Goal: Task Accomplishment & Management: Manage account settings

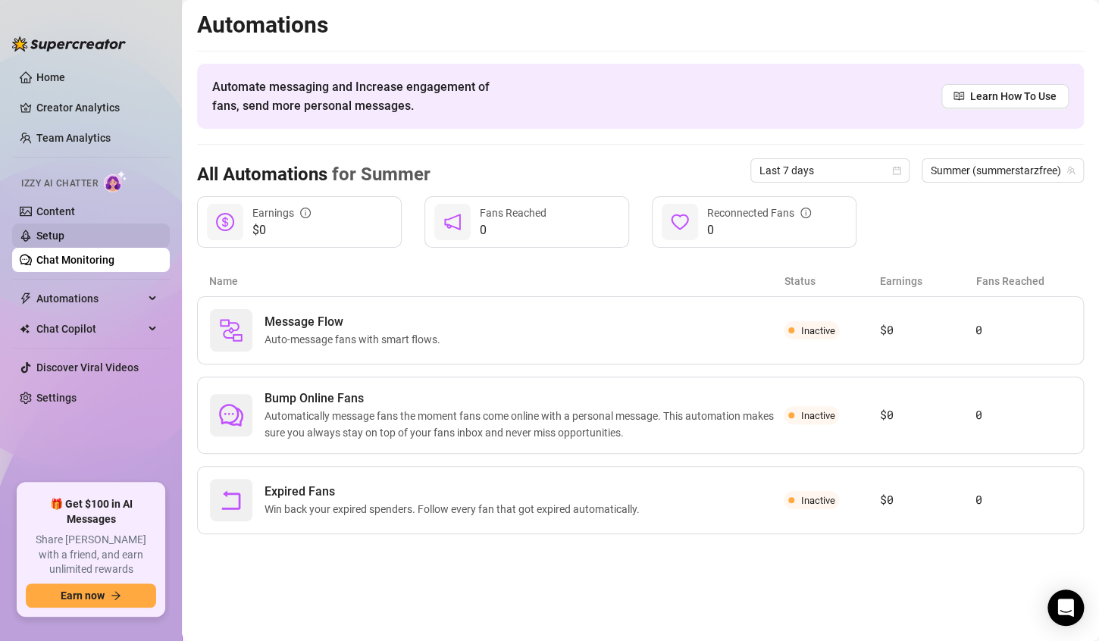
click at [64, 236] on link "Setup" at bounding box center [50, 236] width 28 height 12
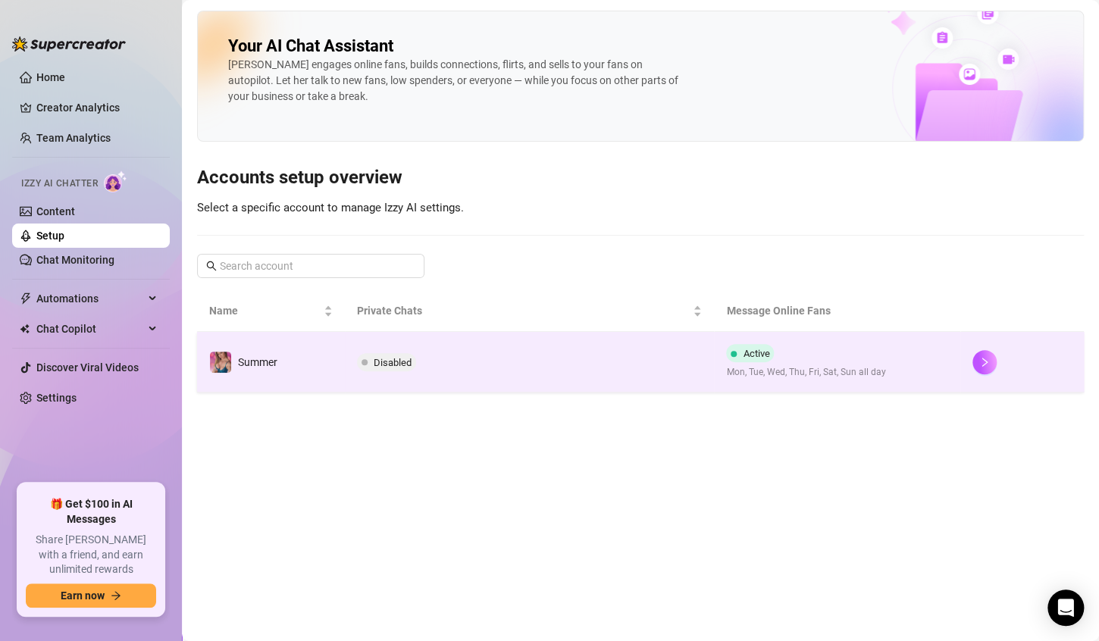
click at [870, 368] on span "Mon, Tue, Wed, Thu, Fri, Sat, Sun all day" at bounding box center [805, 372] width 159 height 14
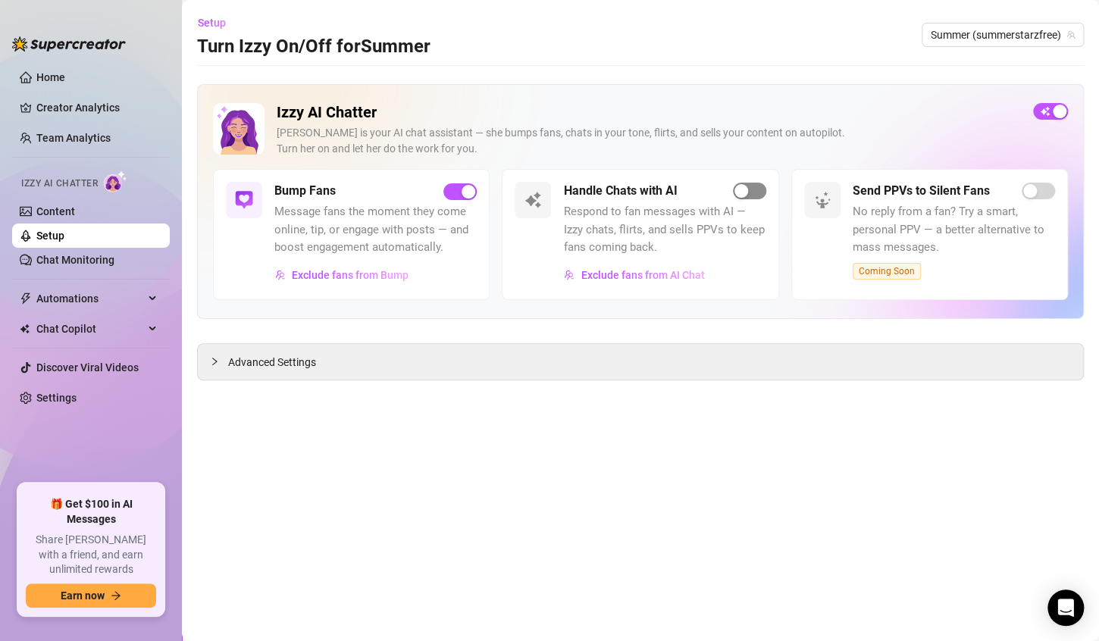
click at [756, 196] on span "button" at bounding box center [749, 191] width 33 height 17
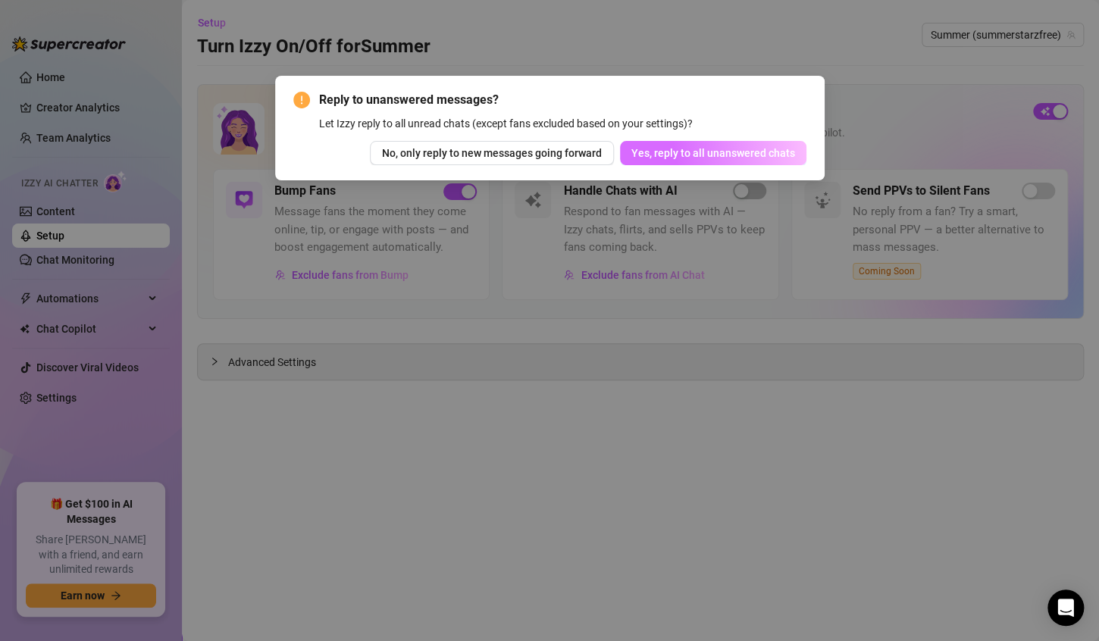
click at [742, 158] on span "Yes, reply to all unanswered chats" at bounding box center [714, 153] width 164 height 12
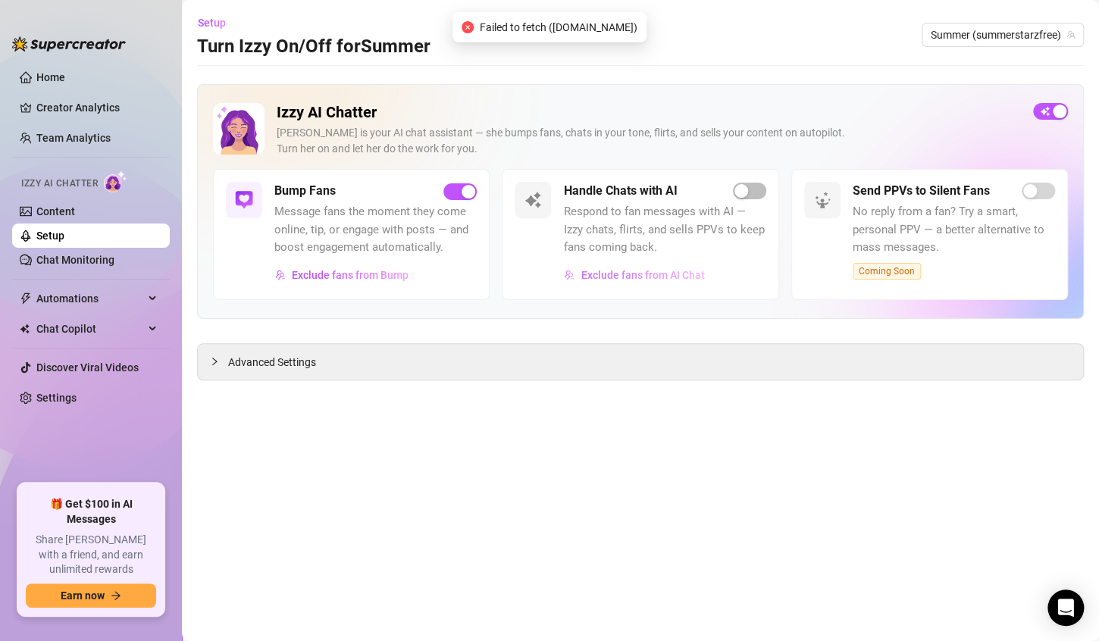
click at [627, 278] on span "Exclude fans from AI Chat" at bounding box center [643, 275] width 124 height 12
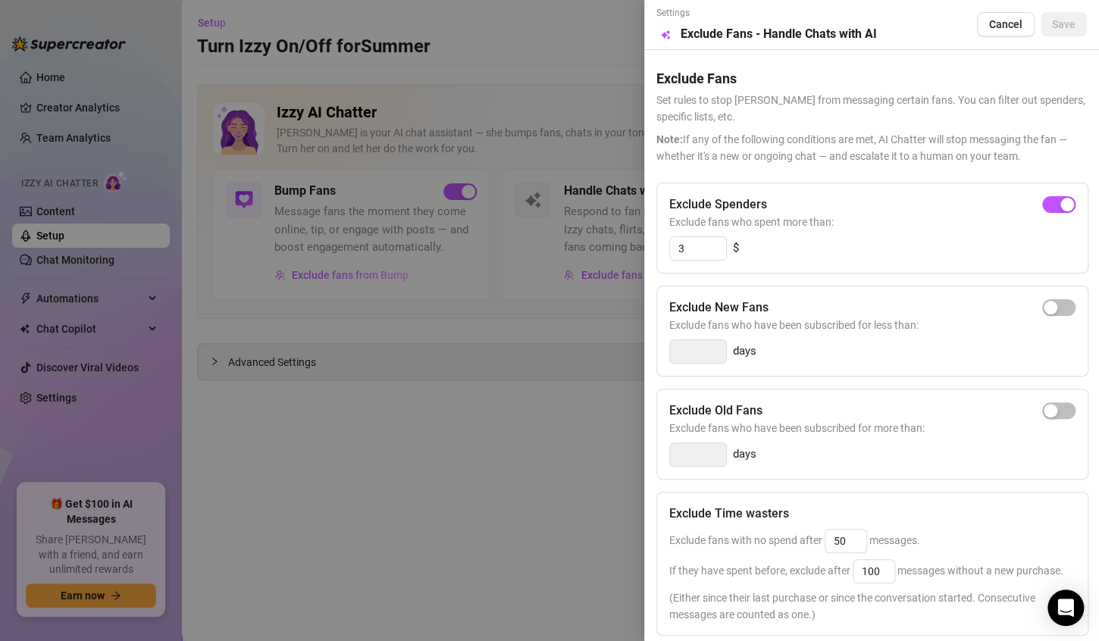
click at [612, 347] on div at bounding box center [549, 320] width 1099 height 641
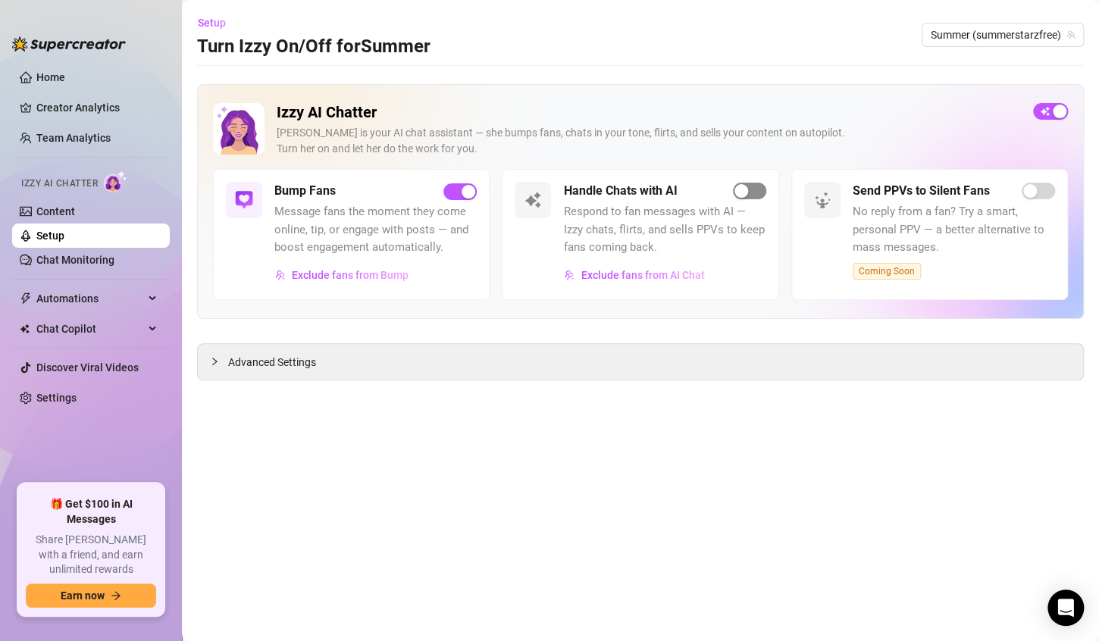
click at [757, 191] on span "button" at bounding box center [749, 191] width 33 height 17
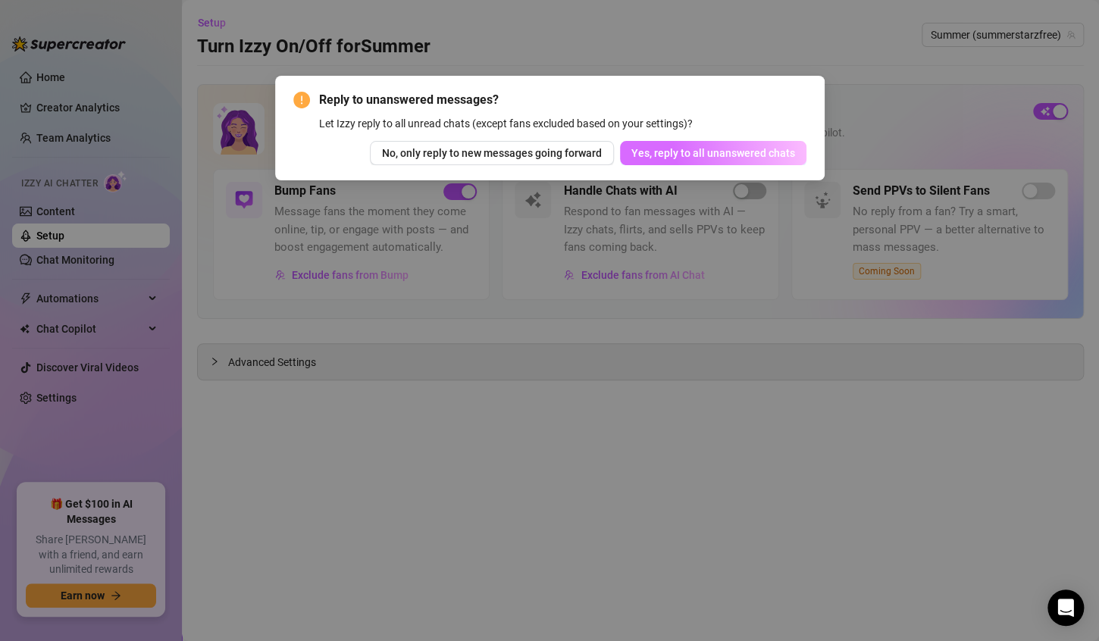
click at [681, 154] on span "Yes, reply to all unanswered chats" at bounding box center [714, 153] width 164 height 12
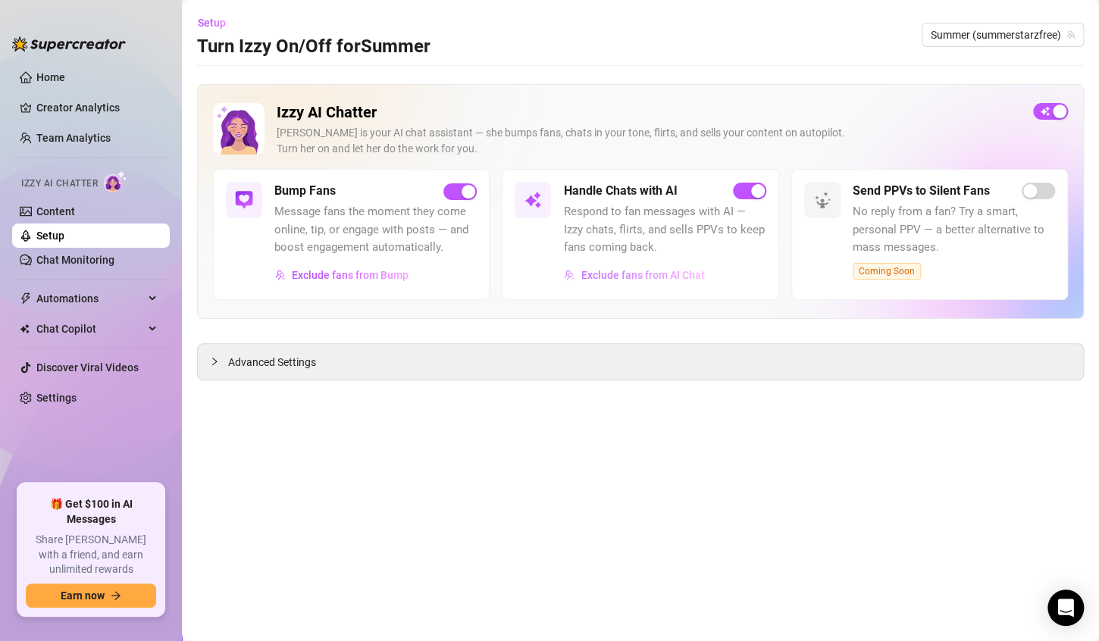
click at [685, 276] on span "Exclude fans from AI Chat" at bounding box center [643, 275] width 124 height 12
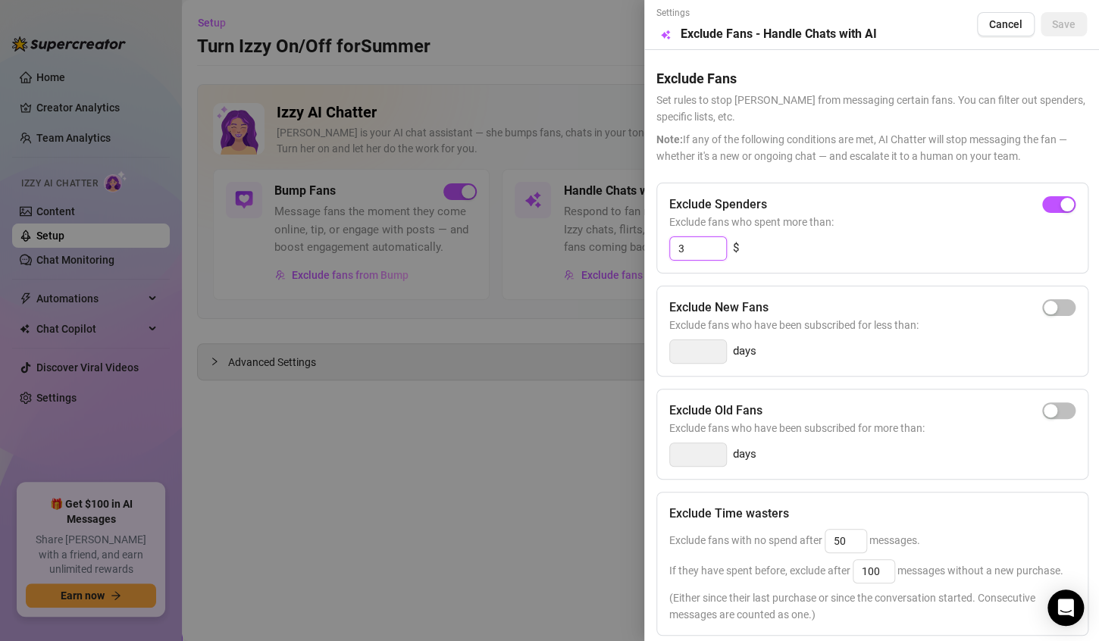
click at [693, 247] on input "3" at bounding box center [698, 248] width 56 height 23
click at [589, 407] on div at bounding box center [549, 320] width 1099 height 641
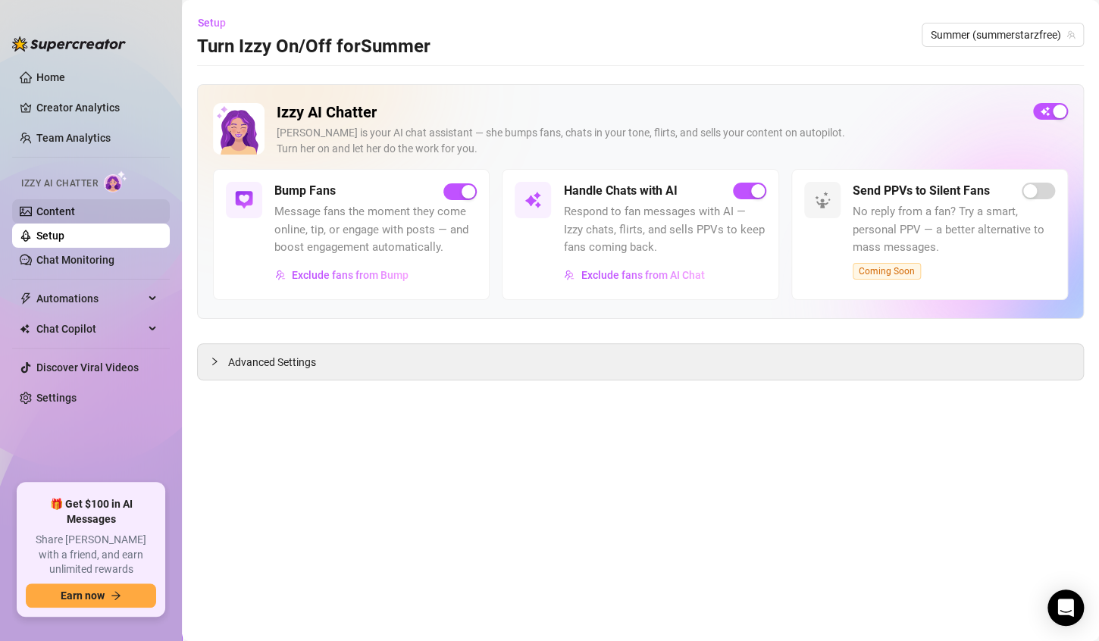
click at [58, 209] on link "Content" at bounding box center [55, 211] width 39 height 12
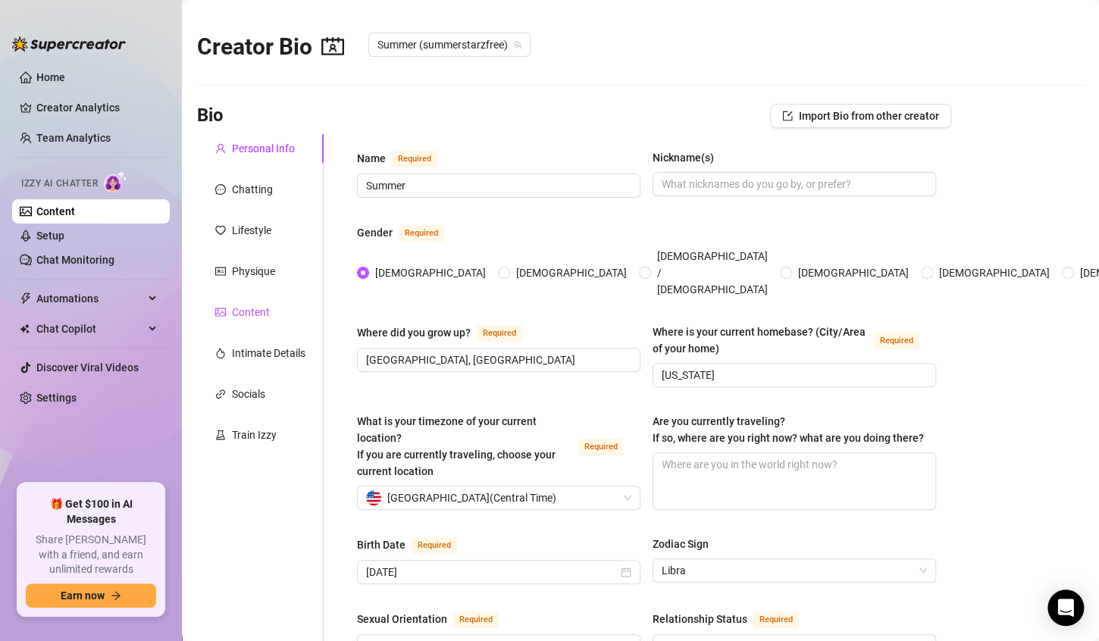
click at [256, 315] on div "Content" at bounding box center [251, 312] width 38 height 17
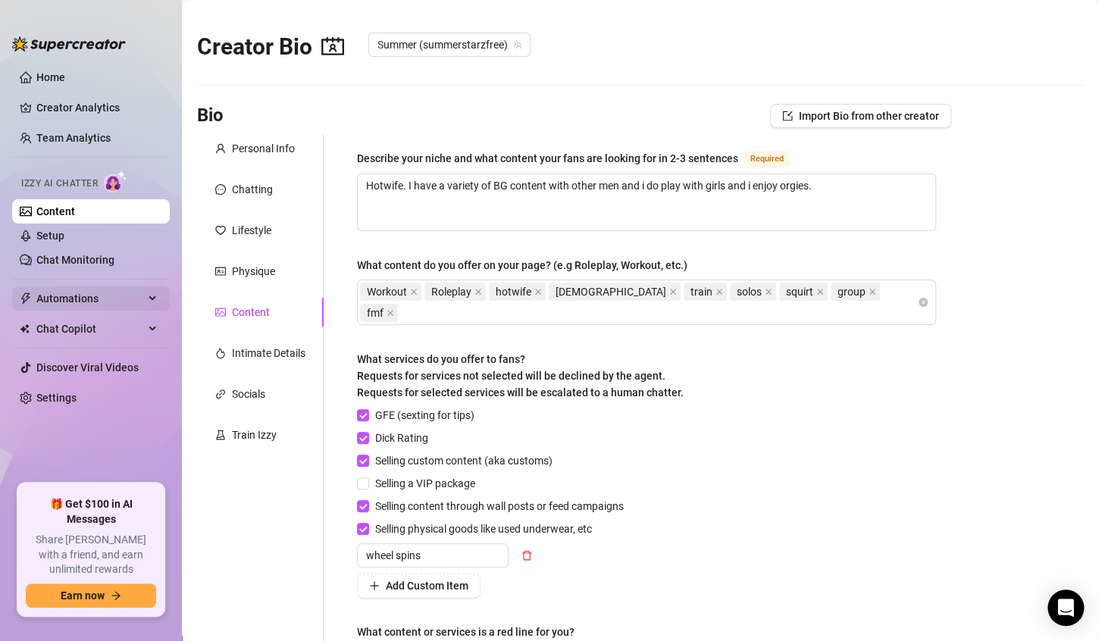
click at [85, 298] on span "Automations" at bounding box center [90, 299] width 108 height 24
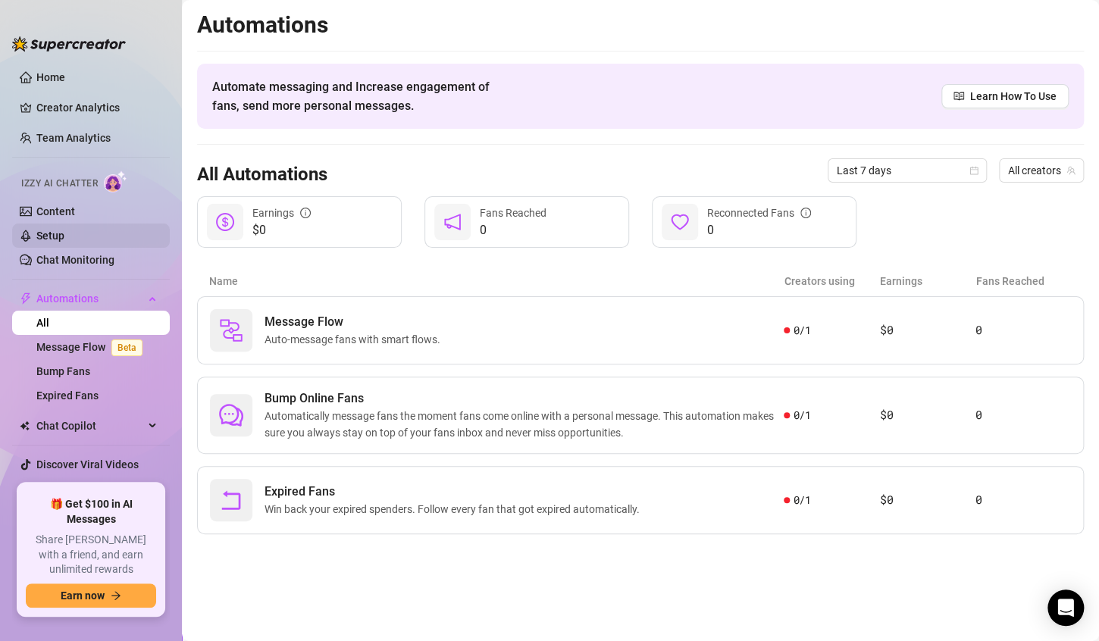
click at [50, 242] on link "Setup" at bounding box center [50, 236] width 28 height 12
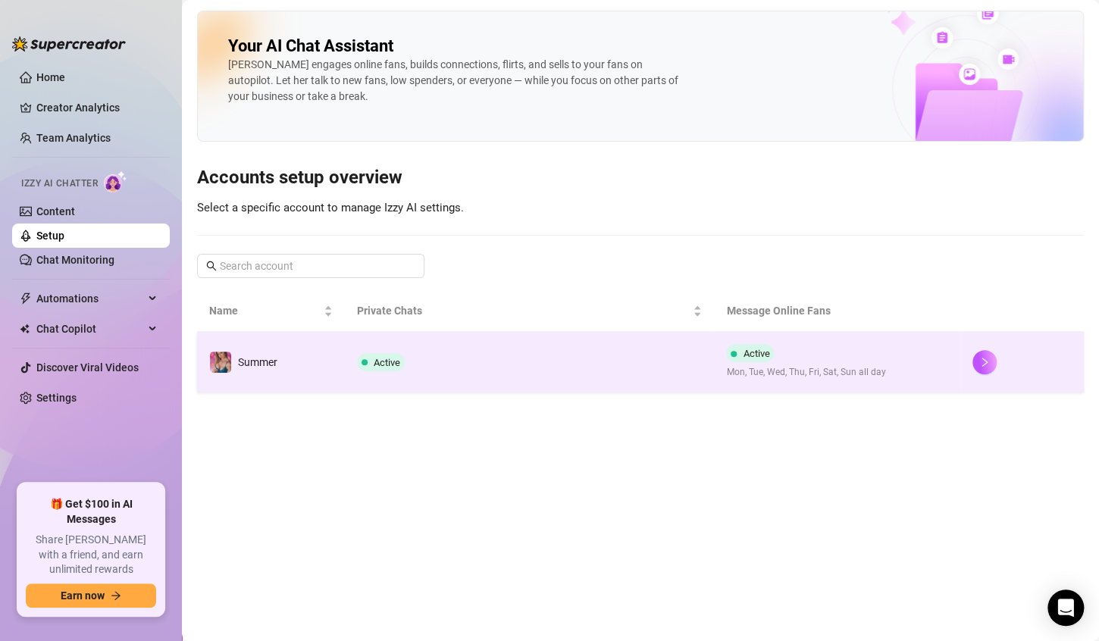
click at [482, 359] on td "Active" at bounding box center [530, 362] width 370 height 61
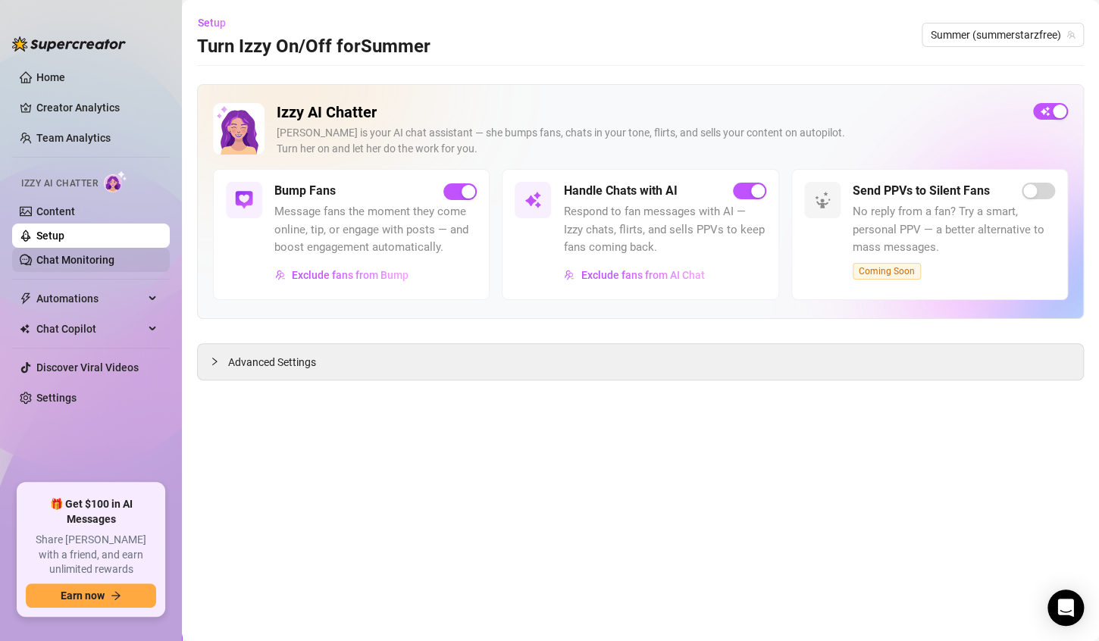
click at [96, 262] on link "Chat Monitoring" at bounding box center [75, 260] width 78 height 12
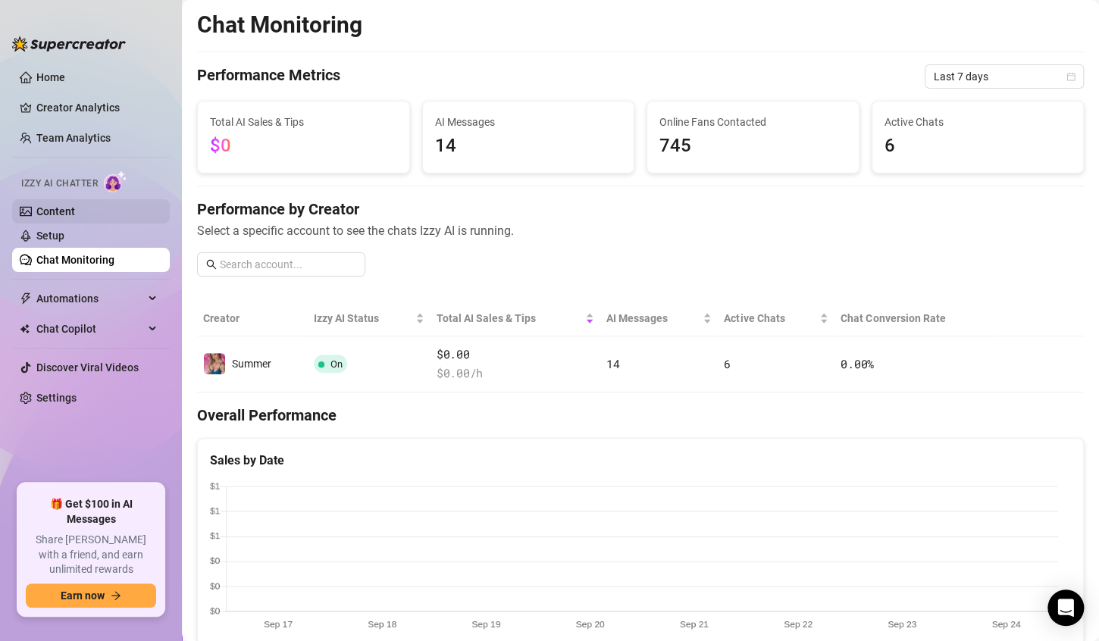
click at [68, 212] on link "Content" at bounding box center [55, 211] width 39 height 12
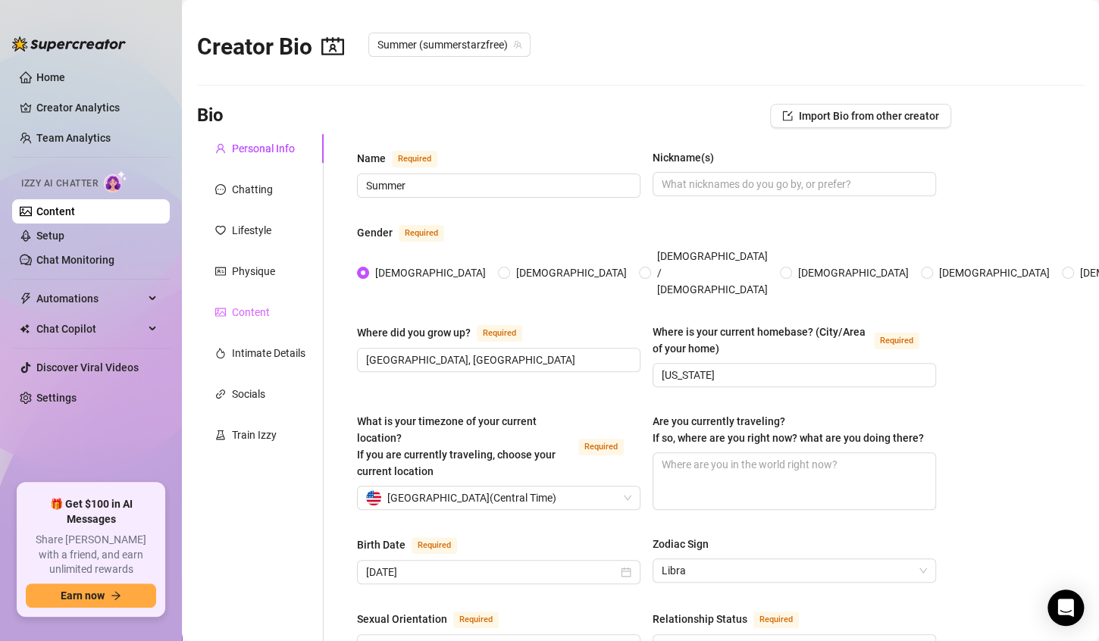
click at [275, 311] on div "Content" at bounding box center [260, 312] width 127 height 29
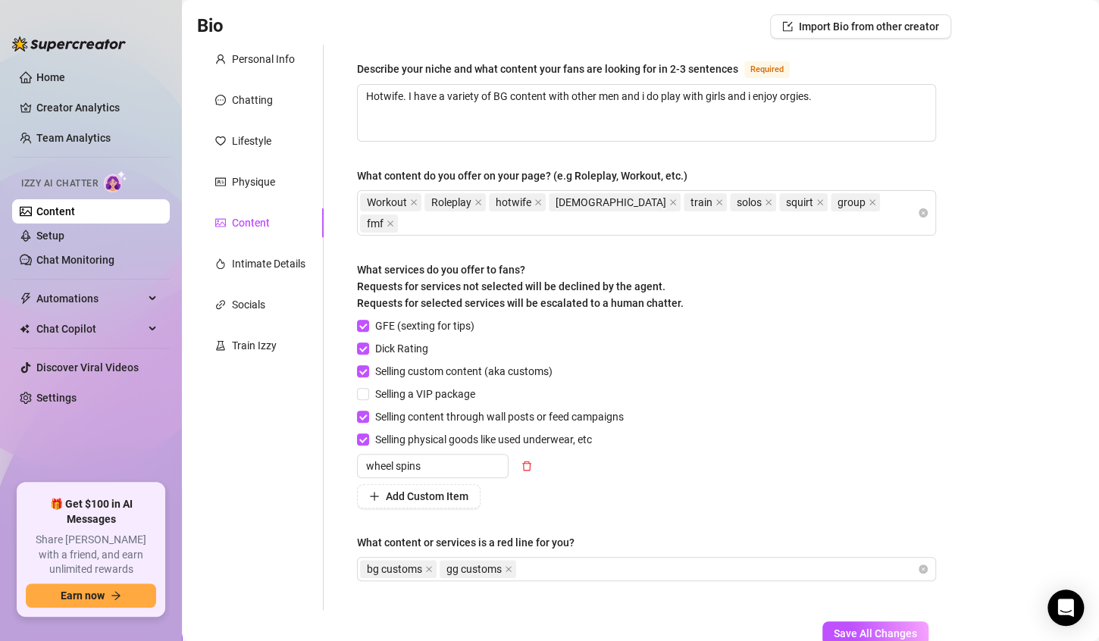
scroll to position [90, 0]
click at [418, 490] on span "Add Custom Item" at bounding box center [427, 496] width 83 height 12
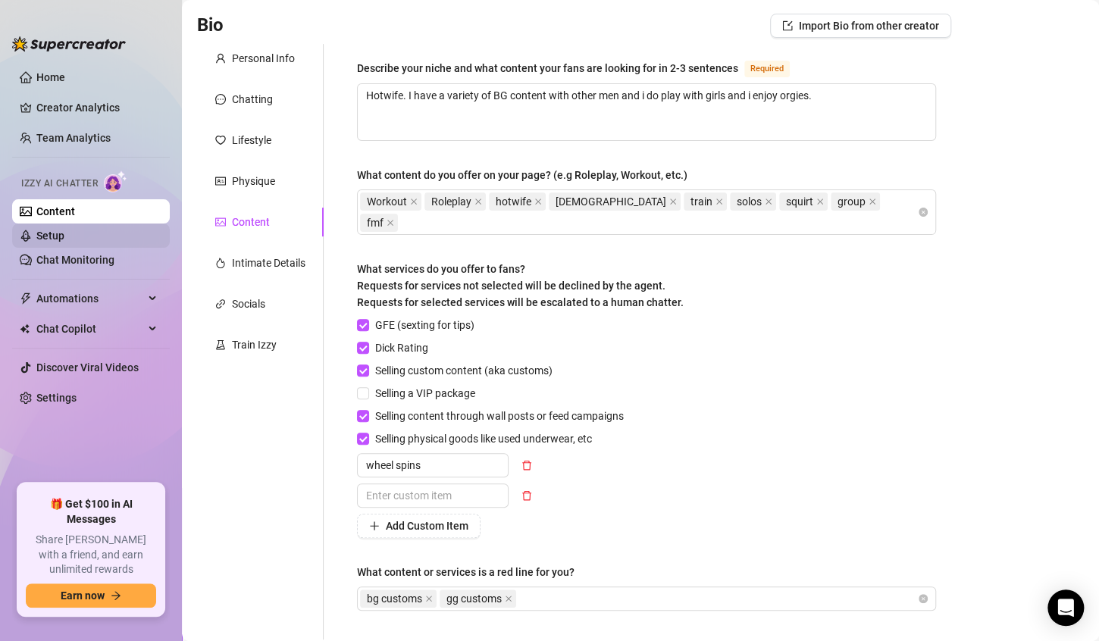
click at [64, 230] on link "Setup" at bounding box center [50, 236] width 28 height 12
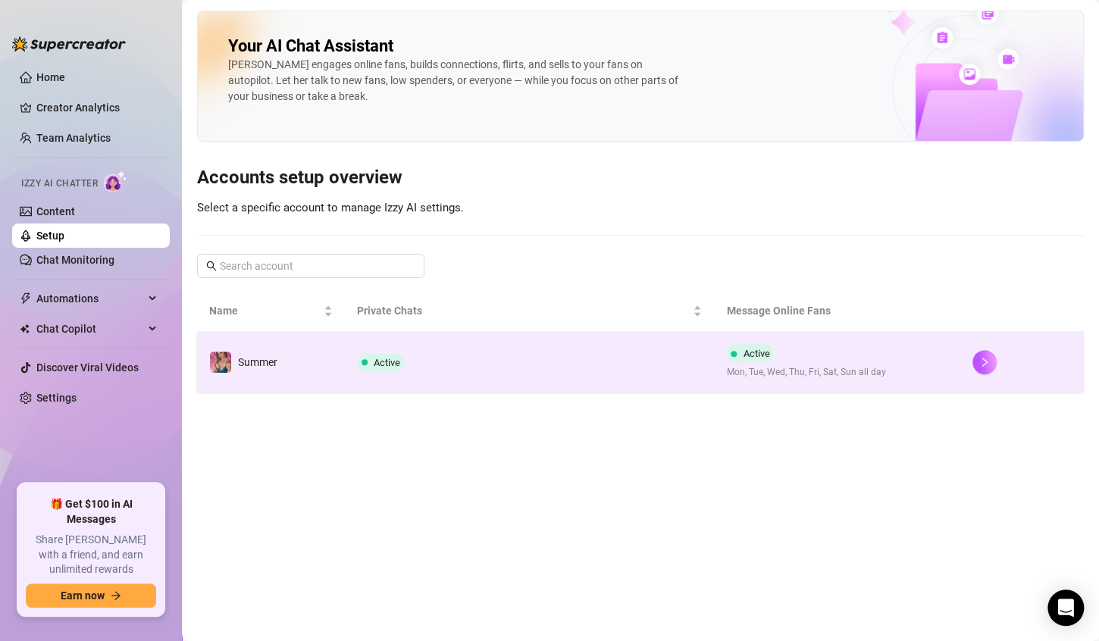
click at [493, 372] on td "Active" at bounding box center [530, 362] width 370 height 61
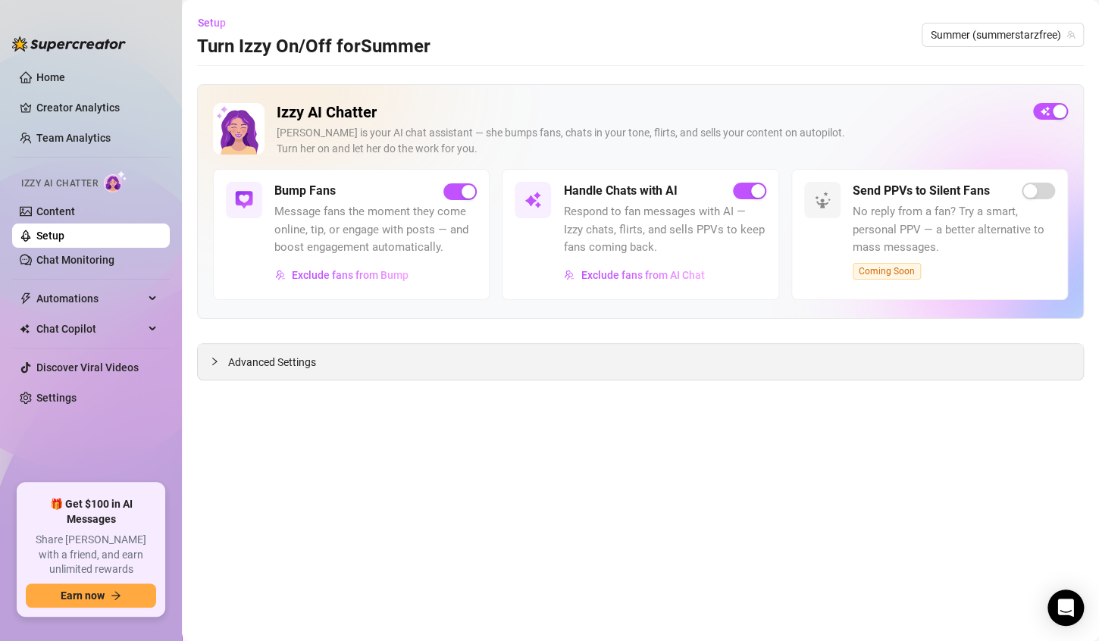
click at [296, 367] on span "Advanced Settings" at bounding box center [272, 362] width 88 height 17
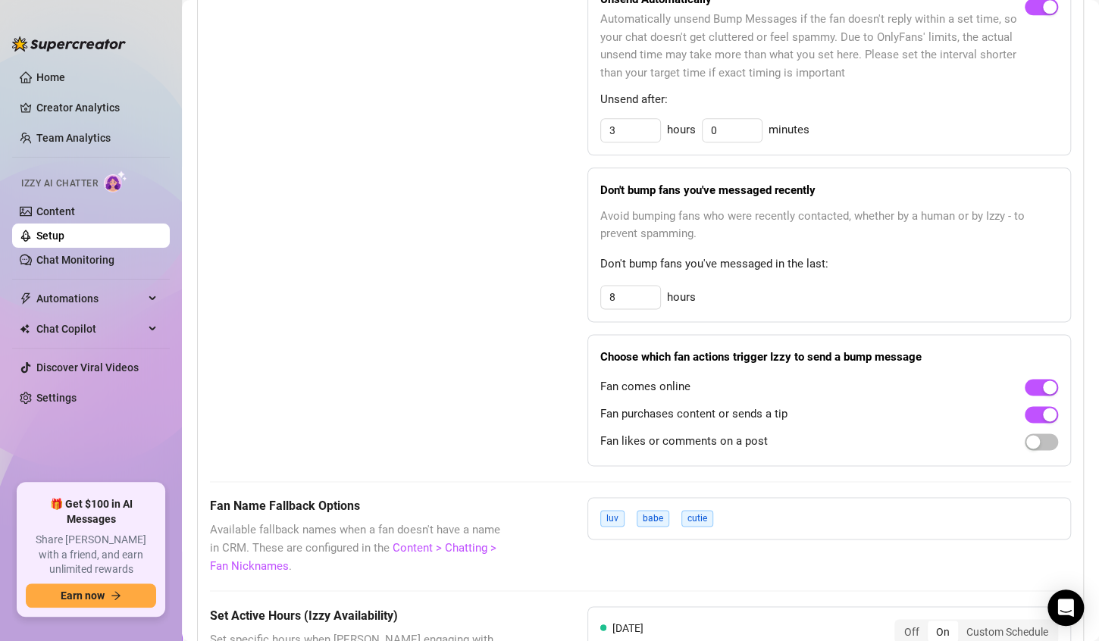
scroll to position [801, 0]
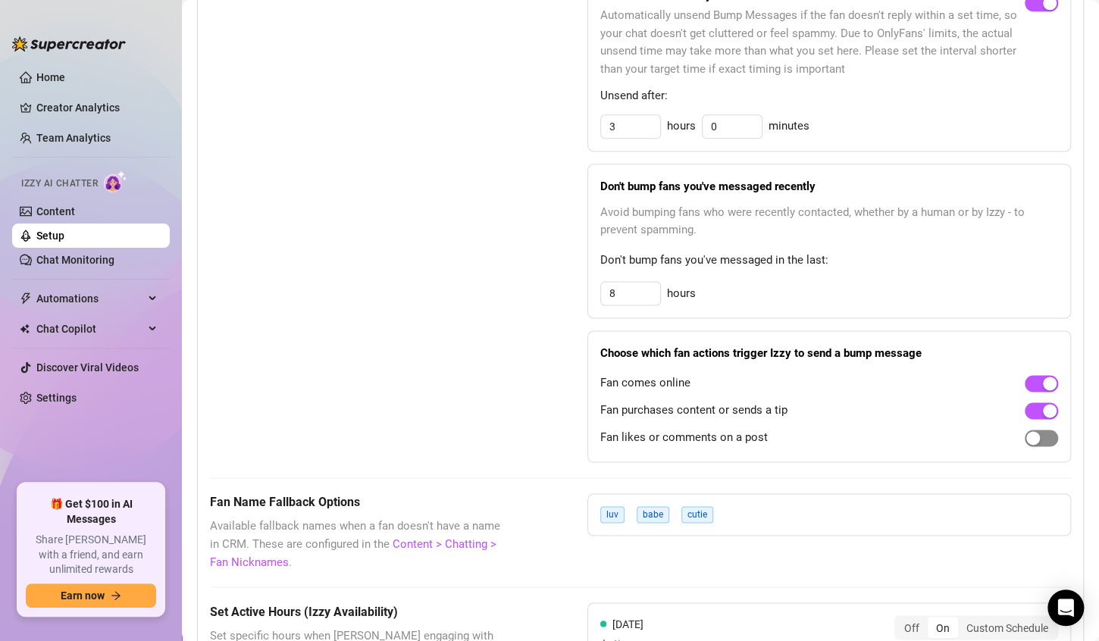
click at [1040, 434] on span "button" at bounding box center [1041, 438] width 33 height 17
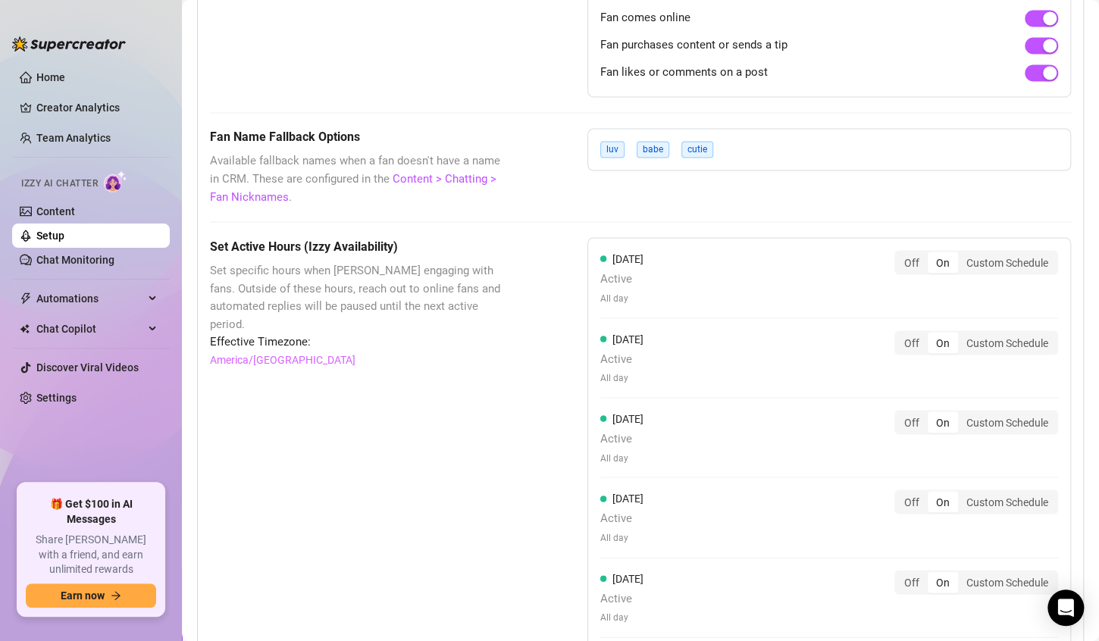
scroll to position [1167, 0]
click at [1009, 419] on div "Custom Schedule" at bounding box center [1007, 421] width 99 height 21
click at [962, 413] on input "Custom Schedule" at bounding box center [962, 413] width 0 height 0
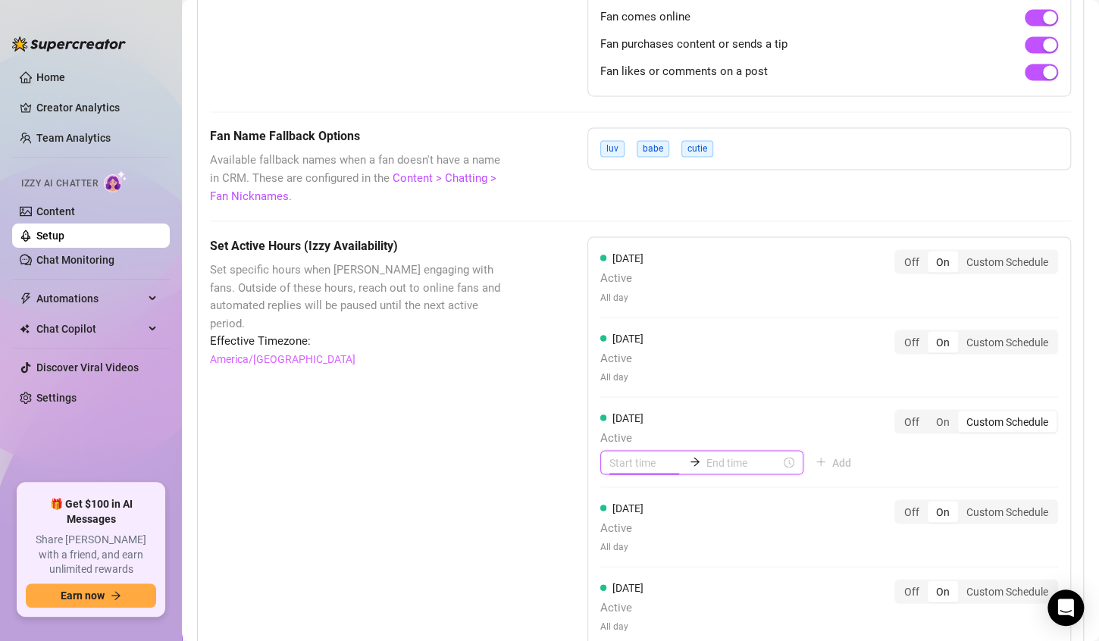
click at [649, 463] on input at bounding box center [647, 462] width 74 height 17
click at [657, 281] on div "00" at bounding box center [659, 279] width 36 height 21
click at [615, 361] on div "04" at bounding box center [616, 364] width 36 height 21
click at [615, 381] on div "16" at bounding box center [616, 375] width 36 height 21
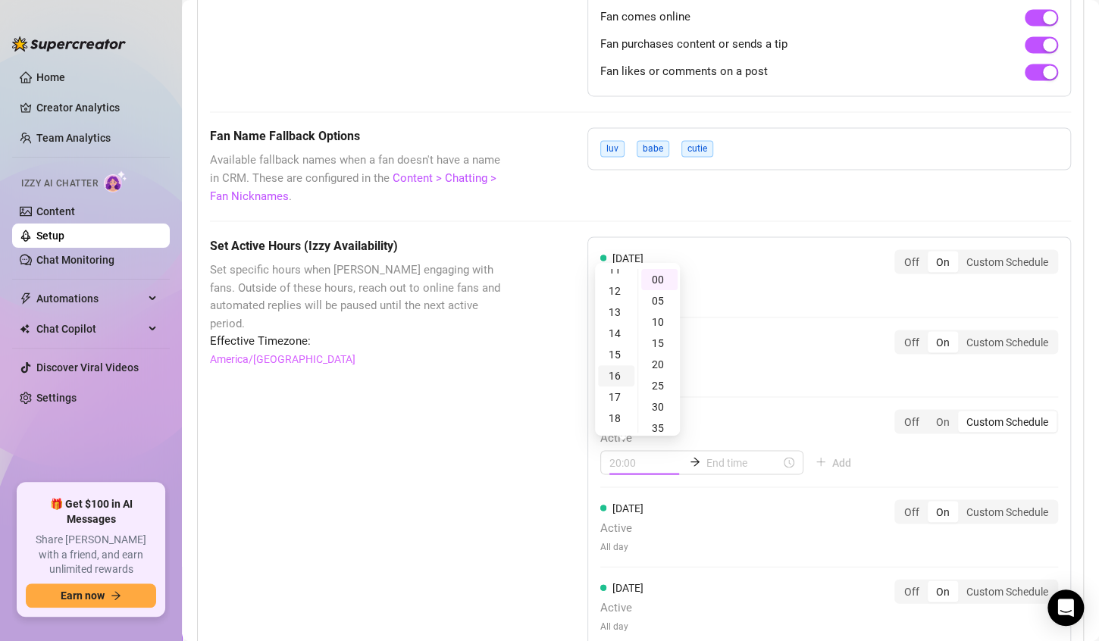
scroll to position [338, 0]
click at [612, 282] on div "16" at bounding box center [616, 281] width 36 height 21
type input "16:00"
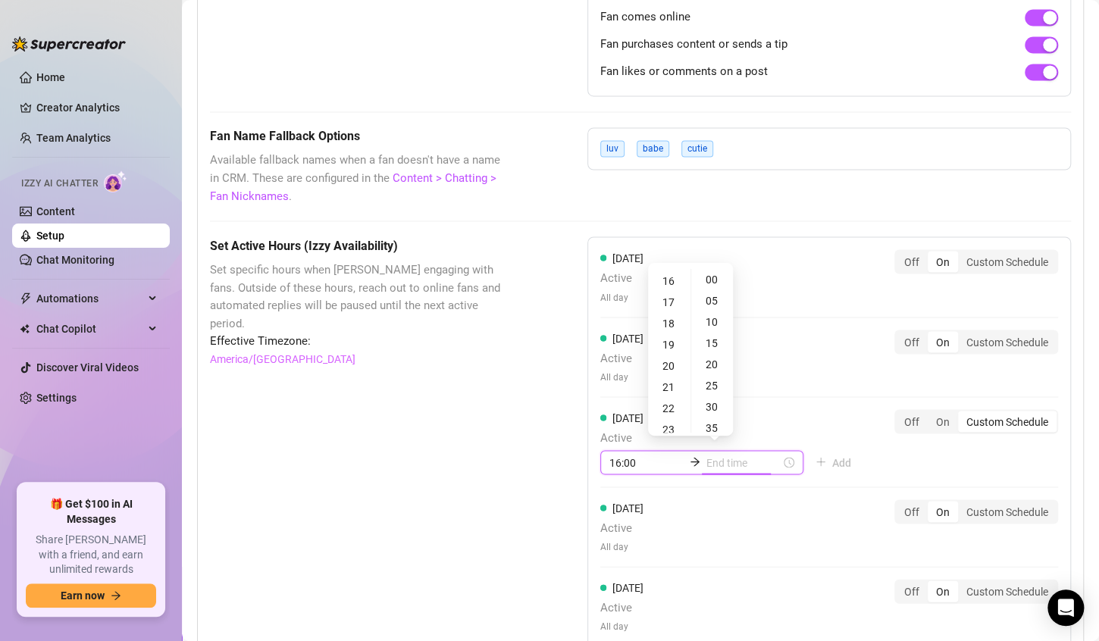
click at [741, 458] on input at bounding box center [744, 462] width 74 height 17
type input "16:25"
click at [673, 321] on div "18" at bounding box center [669, 323] width 36 height 21
type input "18:00"
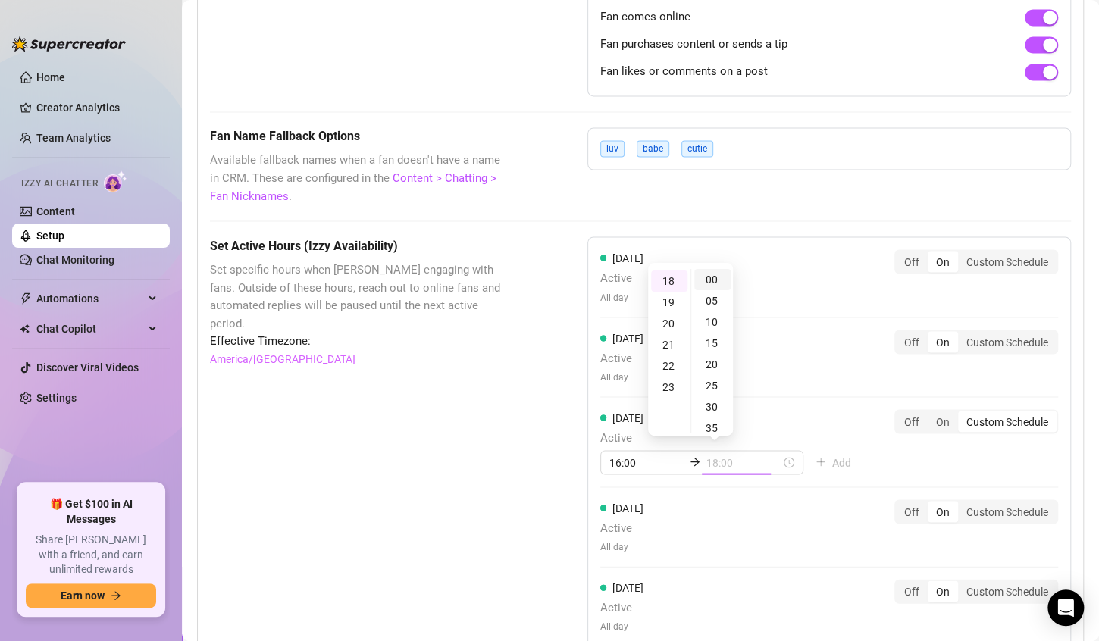
click at [716, 281] on div "00" at bounding box center [713, 279] width 36 height 21
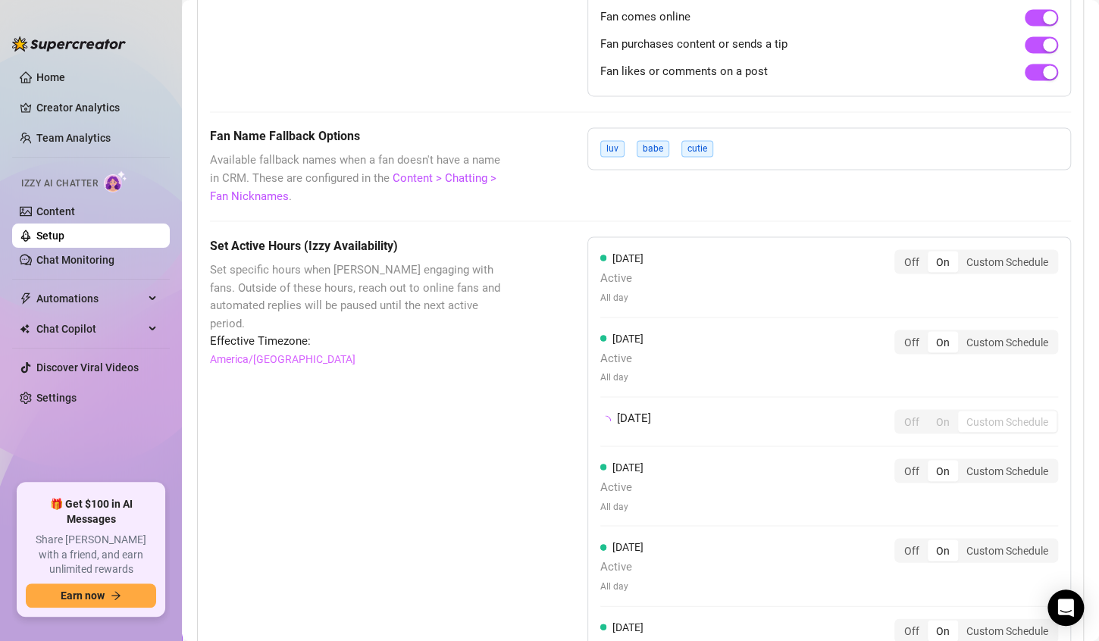
click at [809, 362] on div "[DATE] Active All day Off On Custom Schedule" at bounding box center [830, 357] width 458 height 55
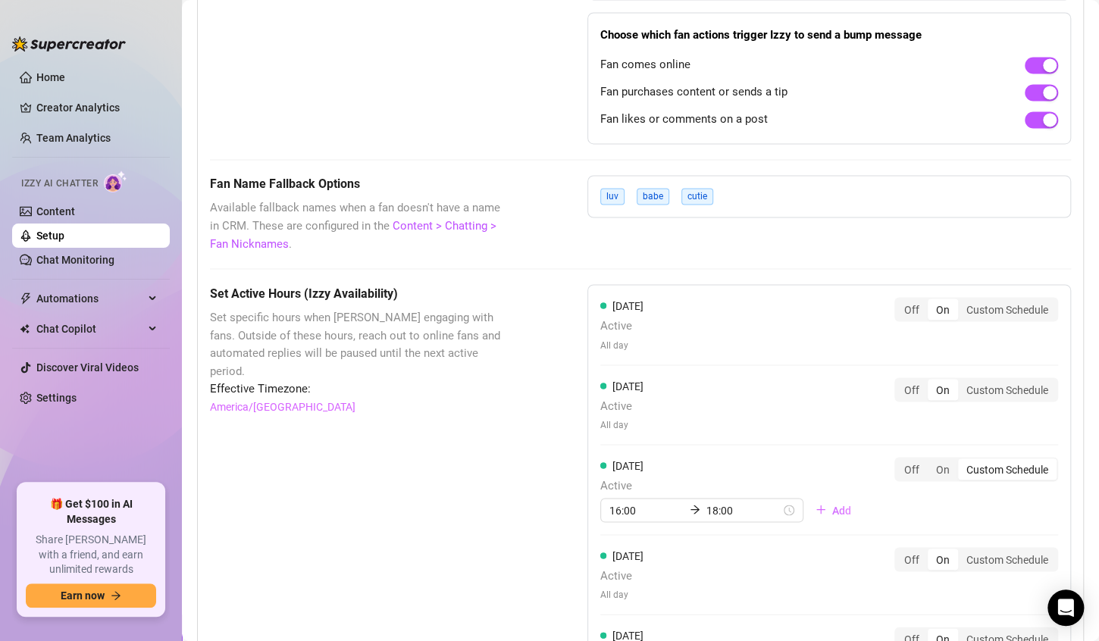
scroll to position [1121, 0]
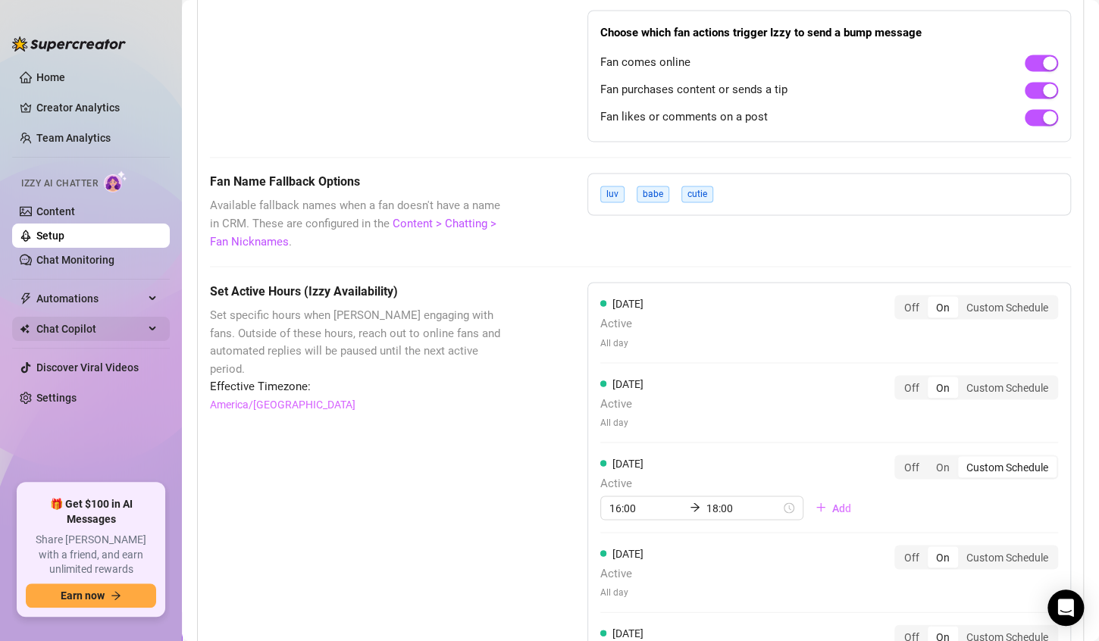
click at [78, 329] on span "Chat Copilot" at bounding box center [90, 329] width 108 height 24
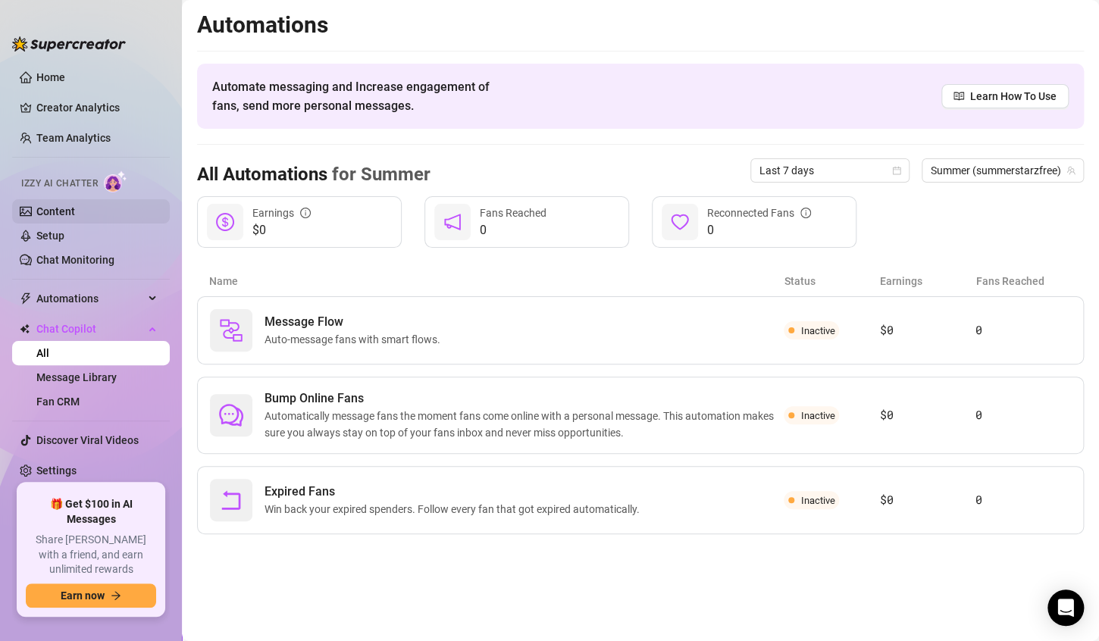
click at [63, 208] on link "Content" at bounding box center [55, 211] width 39 height 12
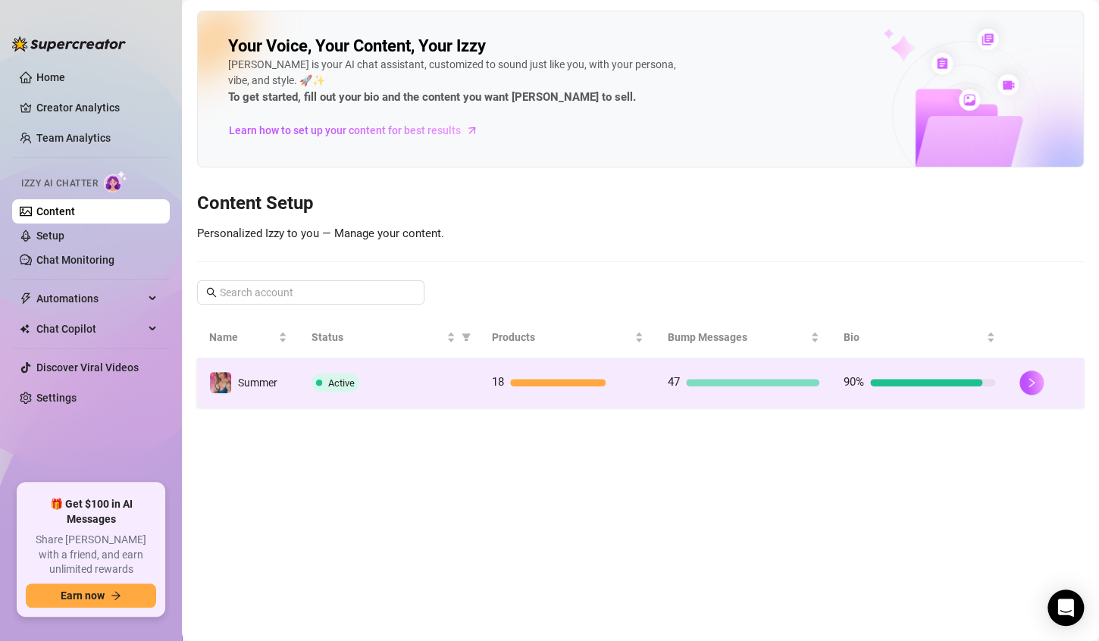
click at [412, 395] on td "Active" at bounding box center [390, 383] width 180 height 49
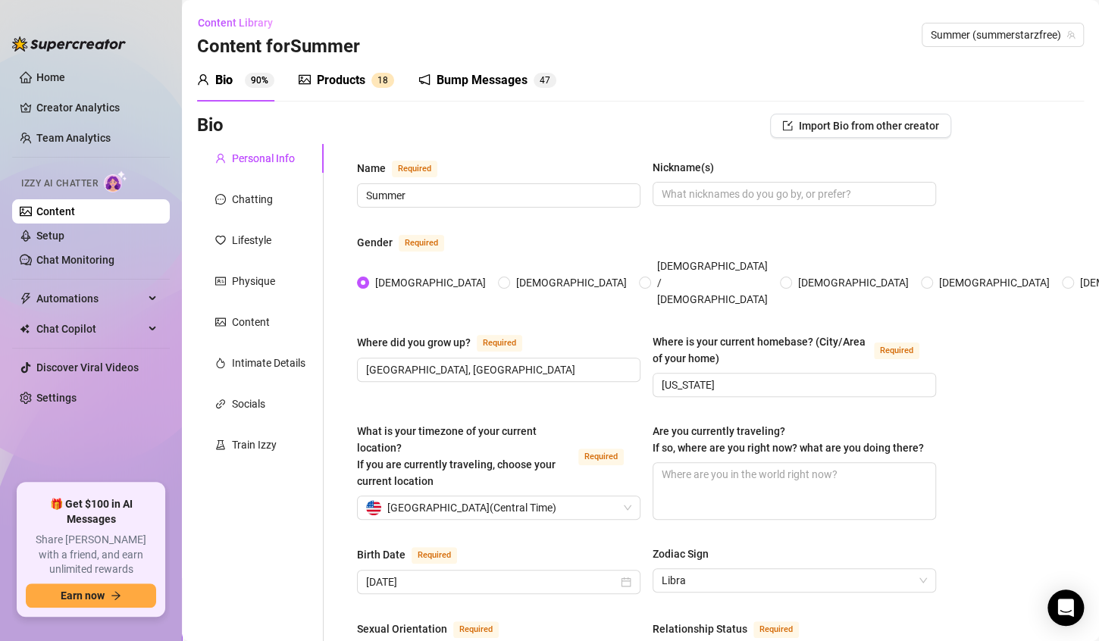
click at [349, 82] on div "Products" at bounding box center [341, 80] width 49 height 18
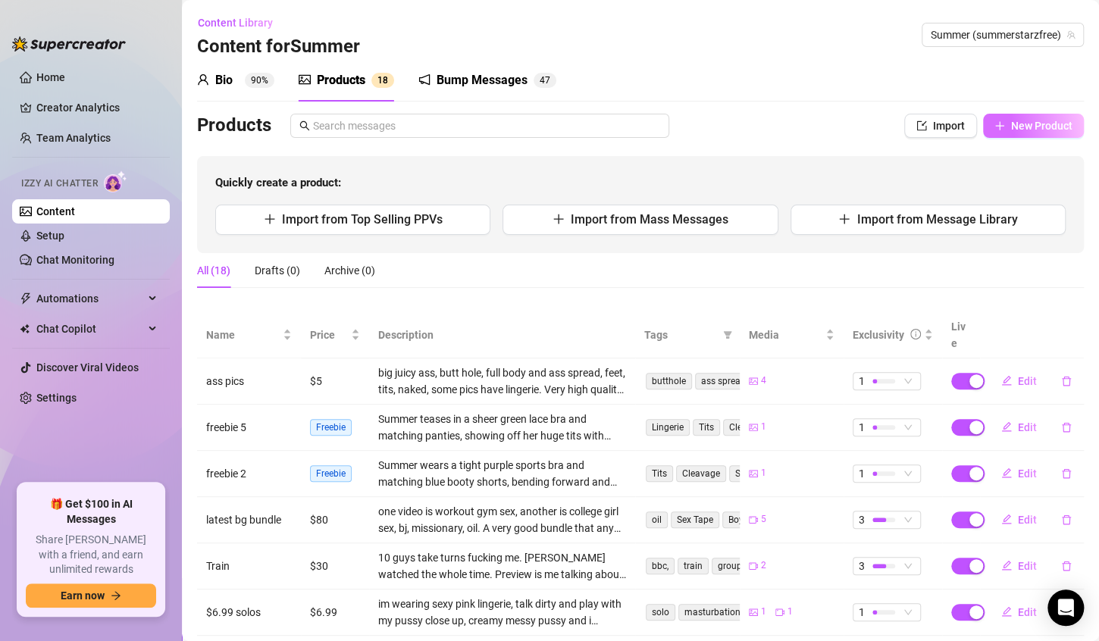
click at [1017, 124] on span "New Product" at bounding box center [1042, 126] width 61 height 12
type textarea "Type your message here..."
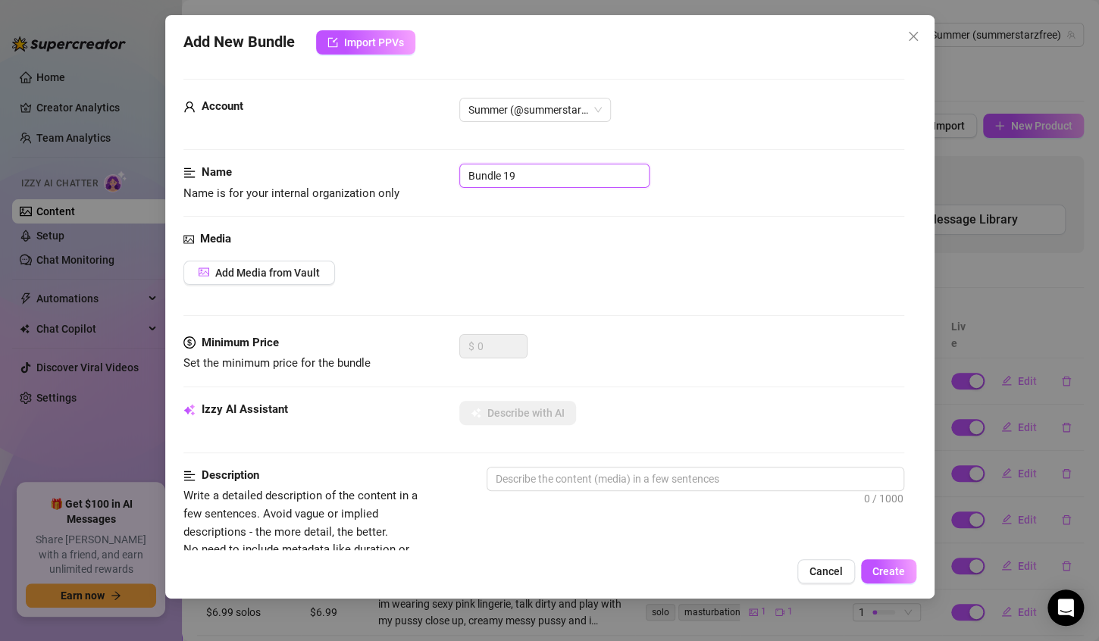
click at [627, 183] on input "Bundle 19" at bounding box center [555, 176] width 190 height 24
type input "B"
type input "[PERSON_NAME] pov missionary"
click at [282, 275] on span "Add Media from Vault" at bounding box center [267, 273] width 105 height 12
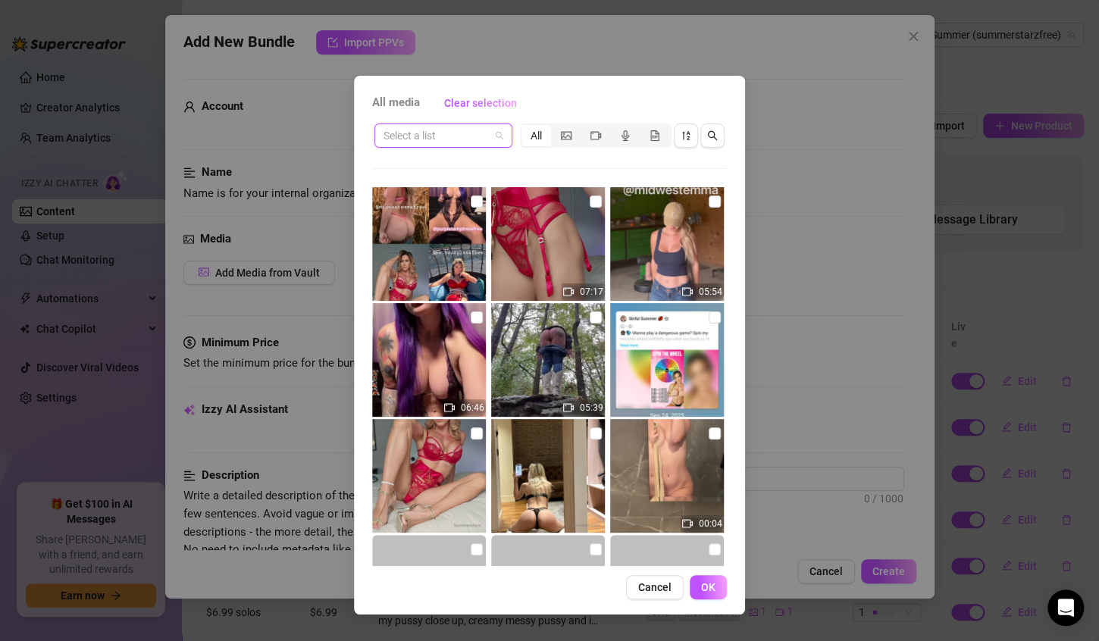
click at [463, 135] on input "search" at bounding box center [437, 135] width 106 height 23
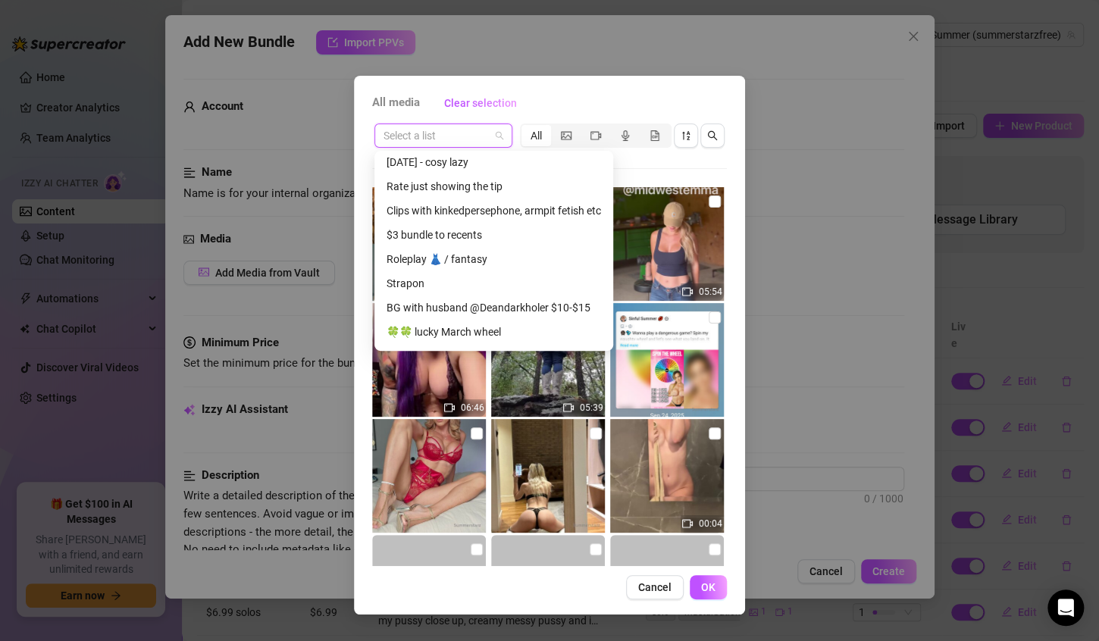
scroll to position [1442, 0]
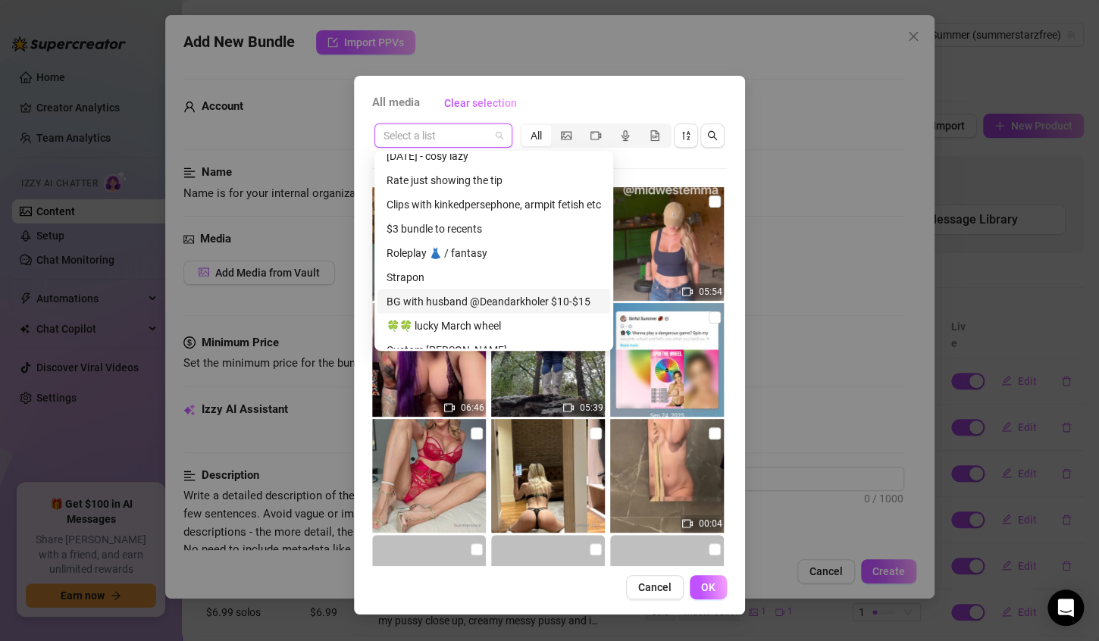
click at [463, 300] on div "BG with husband @Deandarkholer $10-$15" at bounding box center [494, 301] width 215 height 17
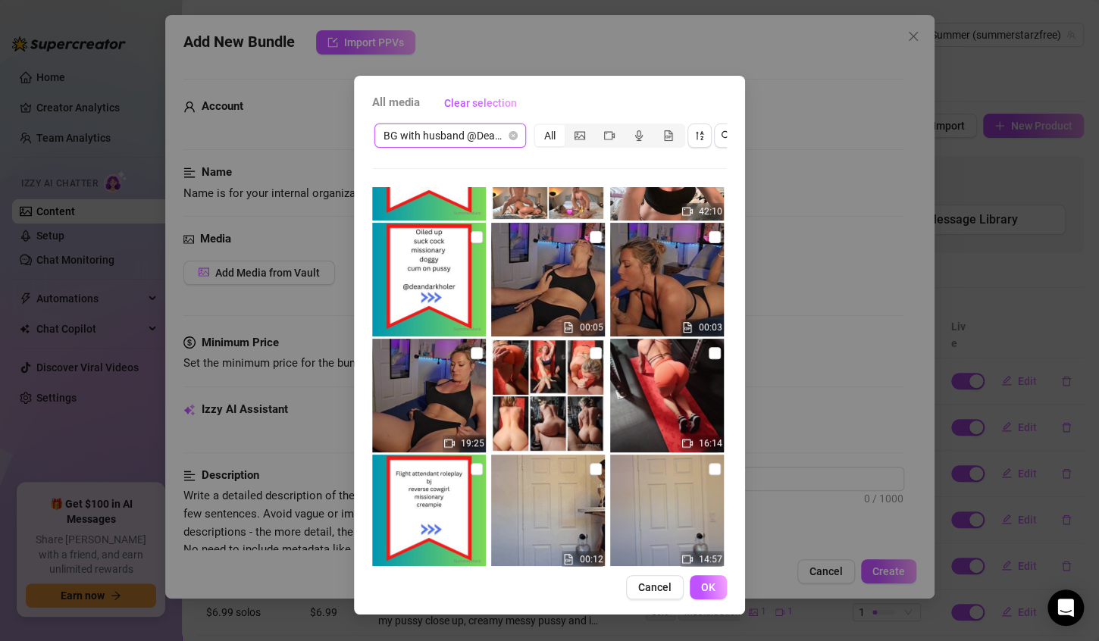
scroll to position [317, 0]
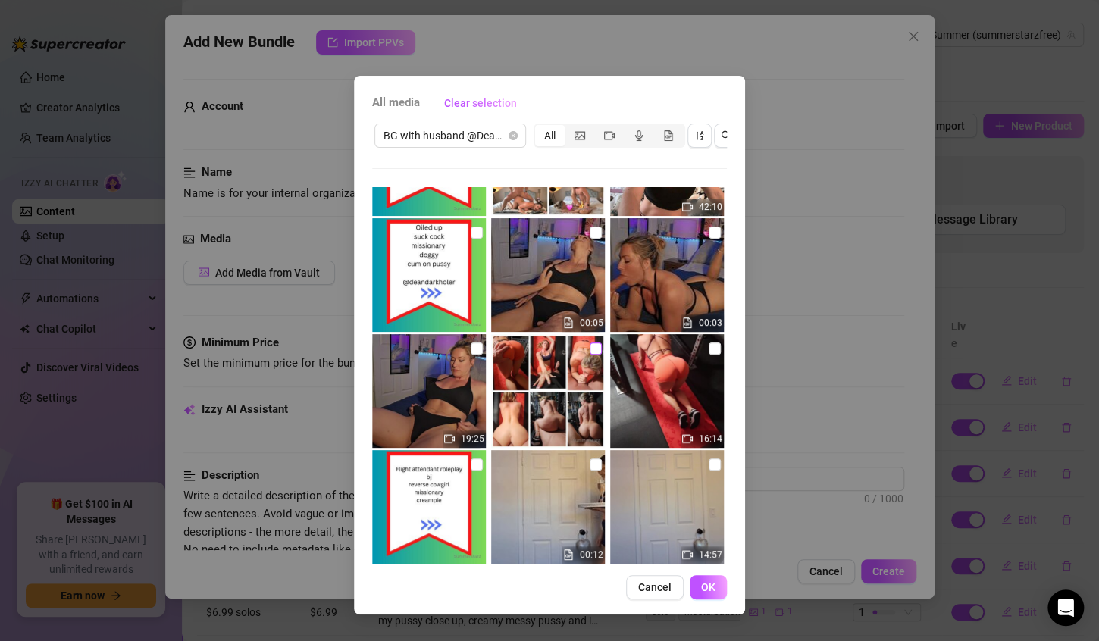
click at [590, 349] on input "checkbox" at bounding box center [596, 349] width 12 height 12
checkbox input "true"
click at [709, 347] on input "checkbox" at bounding box center [715, 349] width 12 height 12
checkbox input "true"
click at [701, 594] on span "OK" at bounding box center [708, 588] width 14 height 12
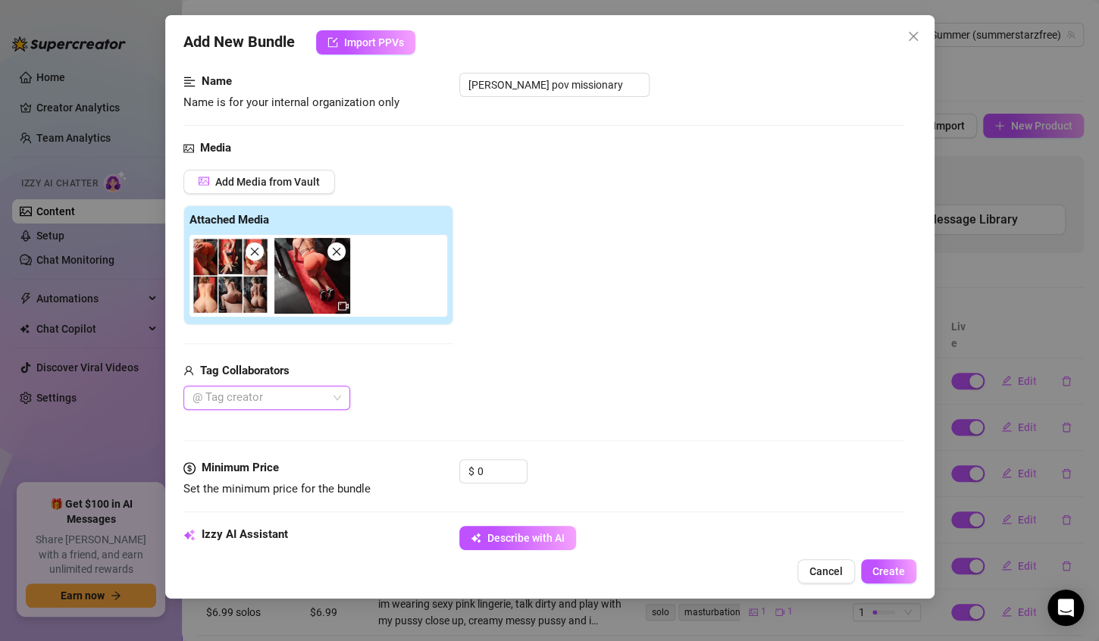
scroll to position [93, 0]
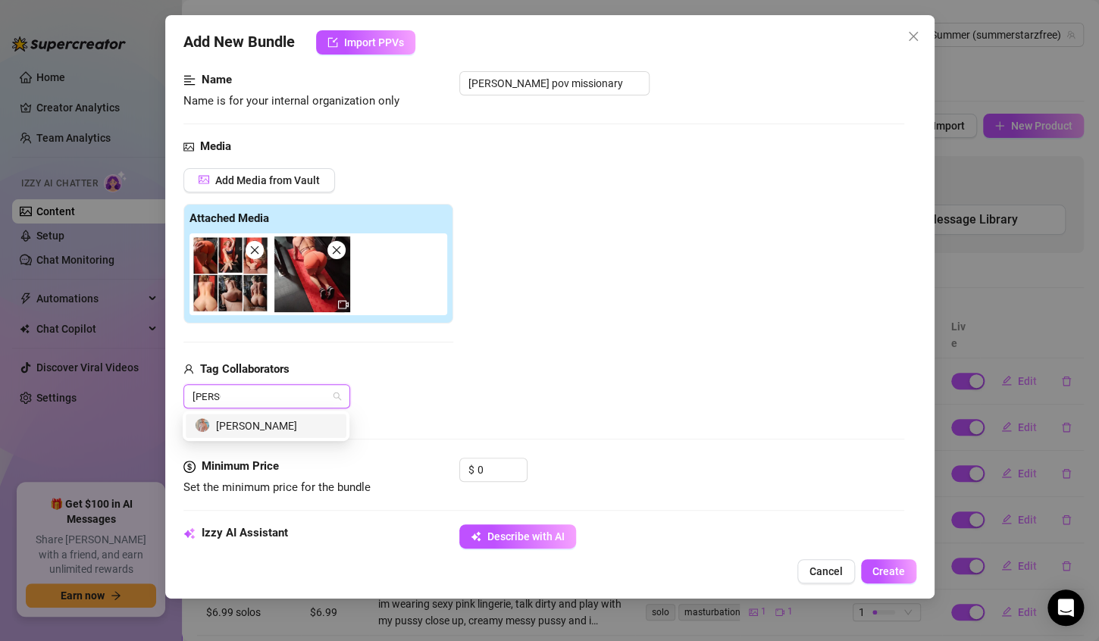
type input "[PERSON_NAME]"
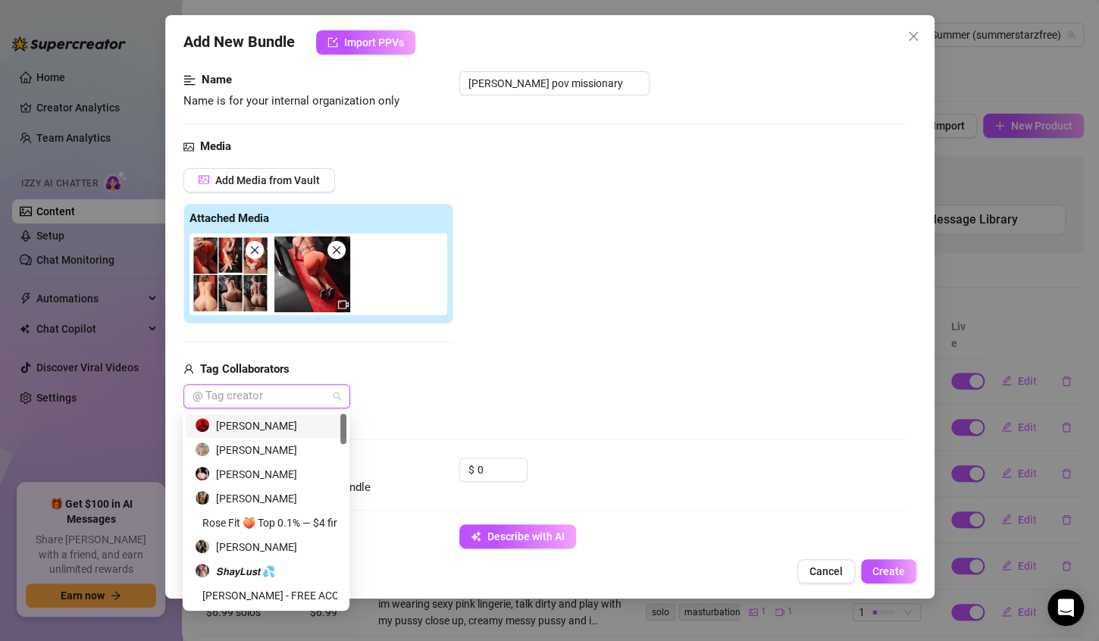
click at [273, 440] on div "406979744 190787250 [PERSON_NAME] [PERSON_NAME] [PERSON_NAME] [PERSON_NAME] Fit…" at bounding box center [266, 511] width 167 height 200
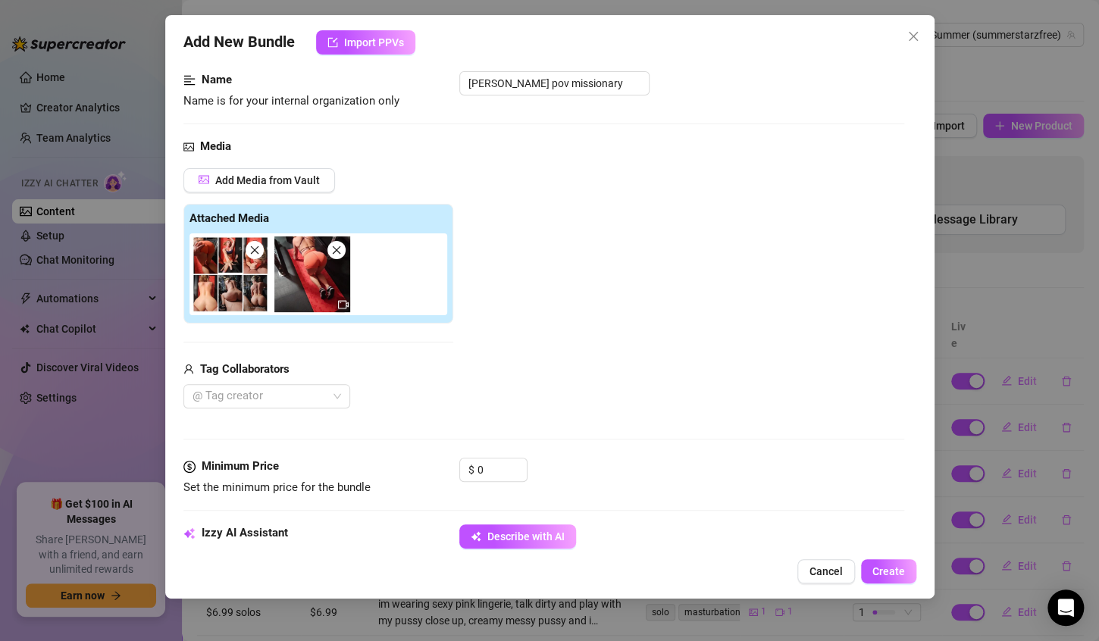
click at [402, 400] on div "@ Tag creator" at bounding box center [318, 396] width 270 height 24
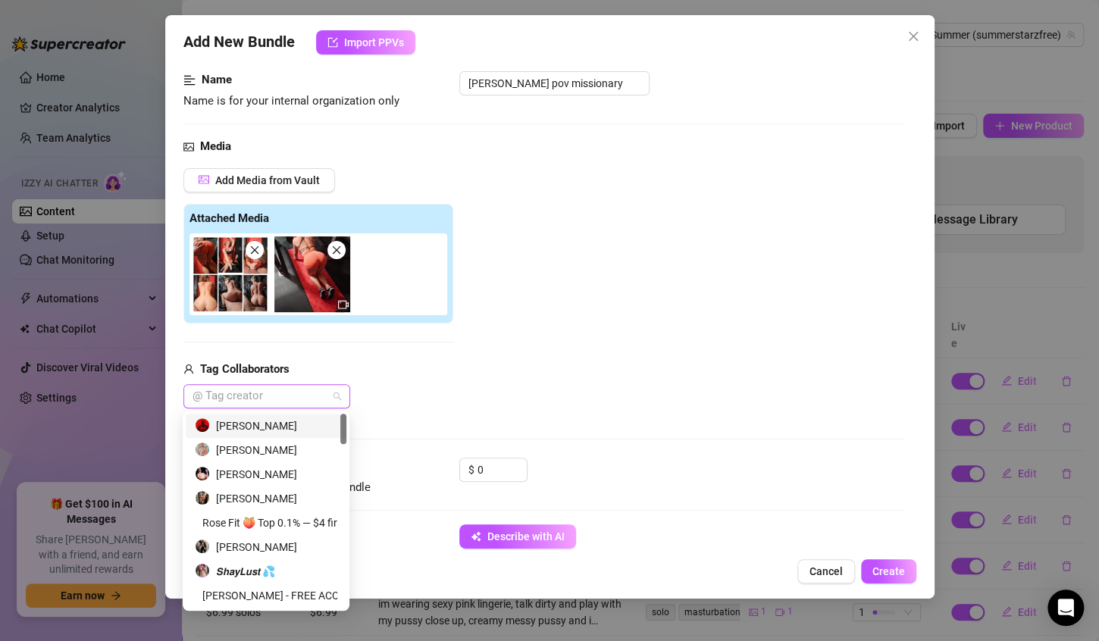
click at [292, 386] on div at bounding box center [259, 396] width 145 height 21
click at [269, 449] on div "[PERSON_NAME]" at bounding box center [266, 450] width 143 height 17
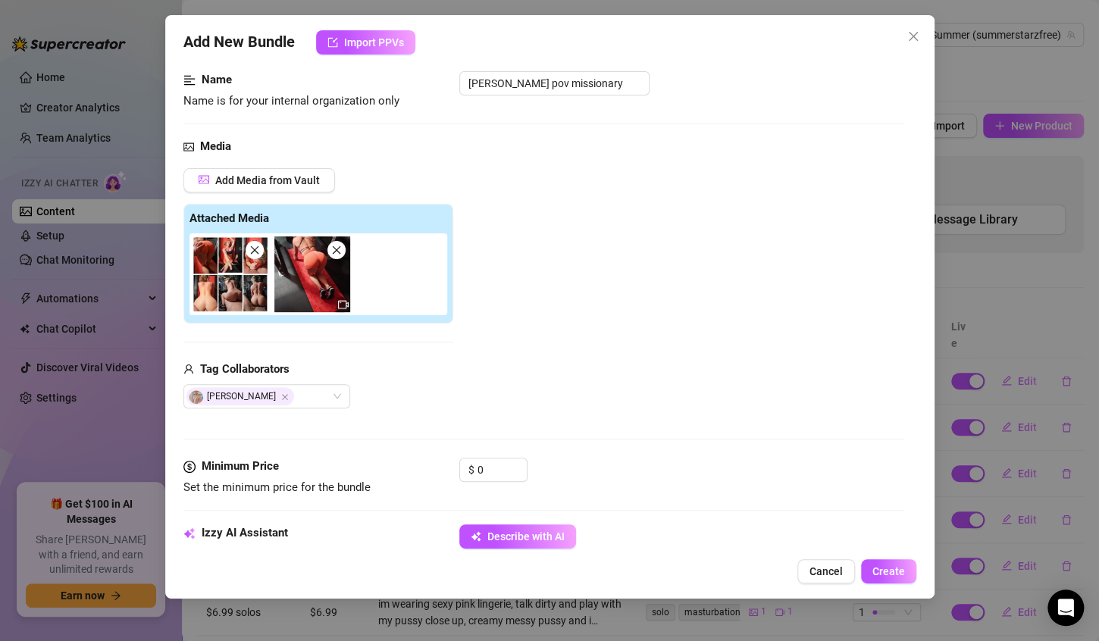
click at [412, 379] on div "Tag Collaborators [PERSON_NAME]" at bounding box center [318, 385] width 270 height 49
click at [496, 467] on input "0" at bounding box center [502, 470] width 49 height 23
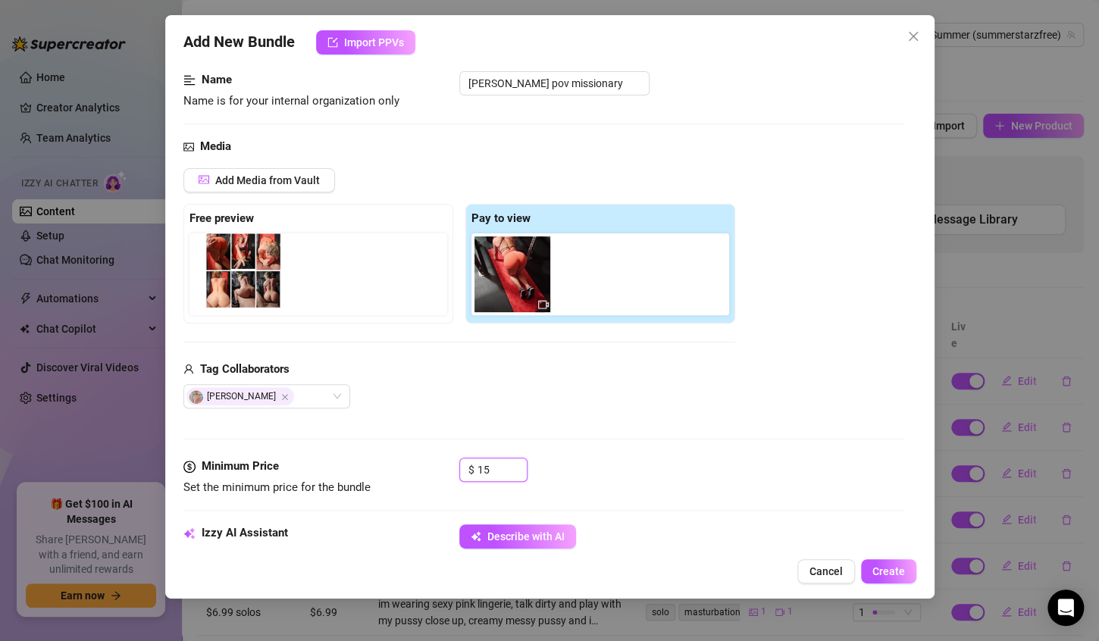
drag, startPoint x: 497, startPoint y: 277, endPoint x: 225, endPoint y: 273, distance: 271.5
click at [225, 273] on div "Free preview Pay to view" at bounding box center [459, 264] width 552 height 120
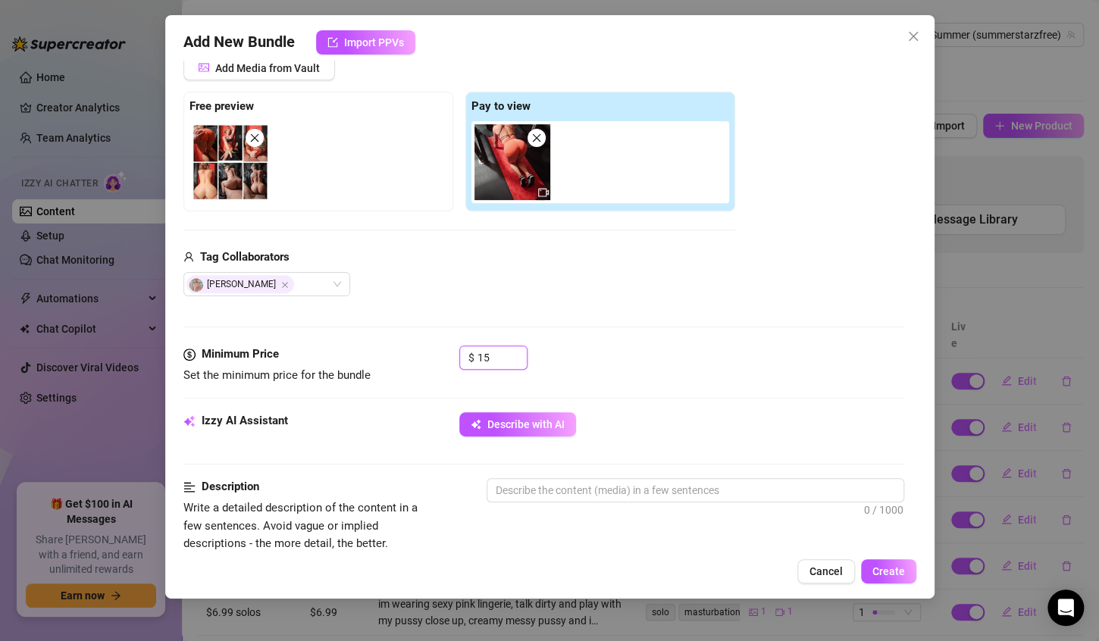
scroll to position [212, 0]
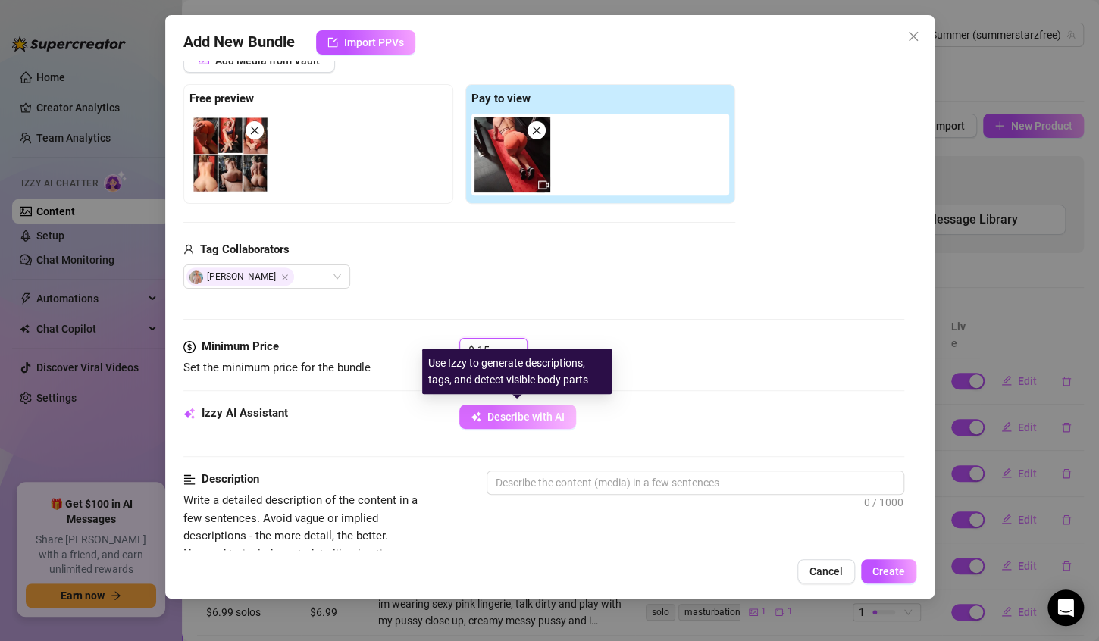
type input "15"
click at [496, 411] on span "Describe with AI" at bounding box center [526, 417] width 77 height 12
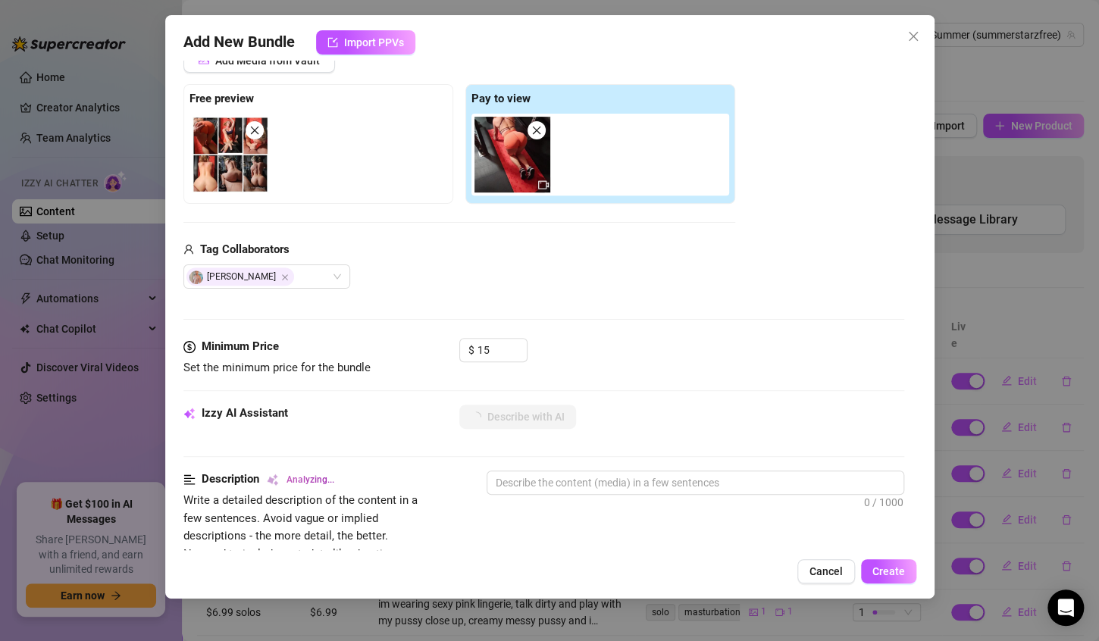
type textarea "Summer"
type textarea "Summer starts"
type textarea "Summer starts in"
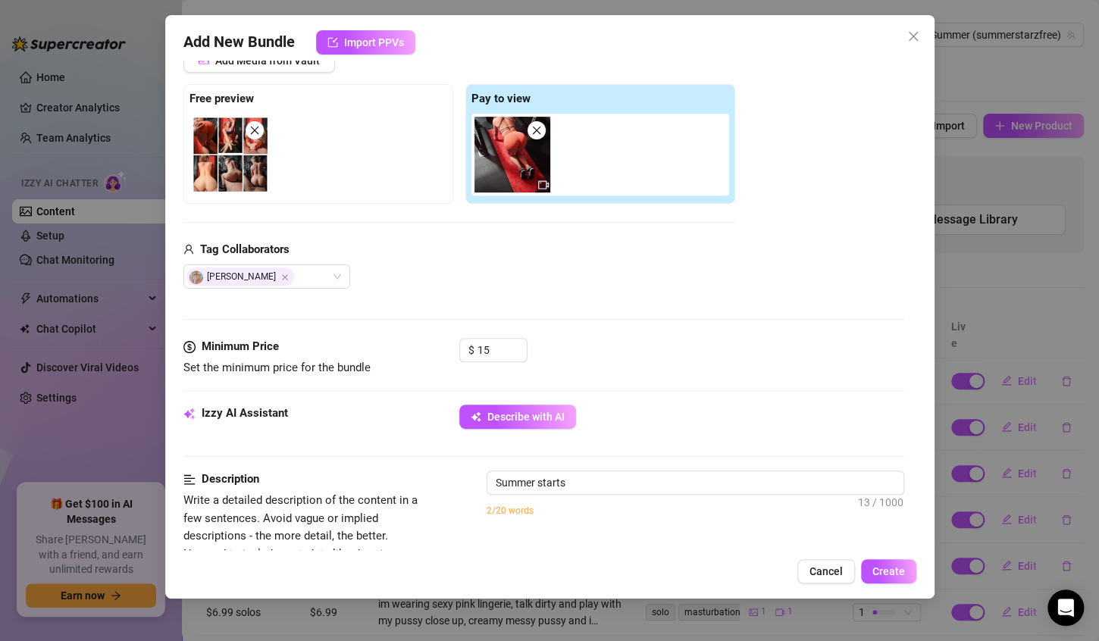
type textarea "Summer starts in"
type textarea "Summer starts in a"
type textarea "Summer starts in a sports"
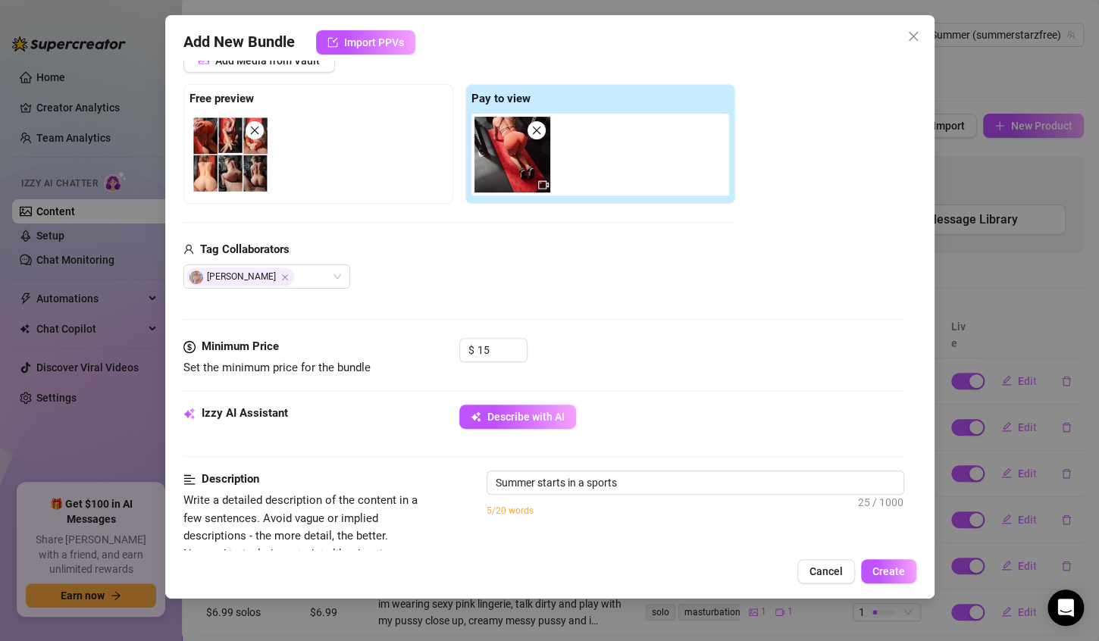
type textarea "Summer starts in a sports bra"
type textarea "Summer starts in a sports bra and"
type textarea "Summer starts in a sports bra and shorts,"
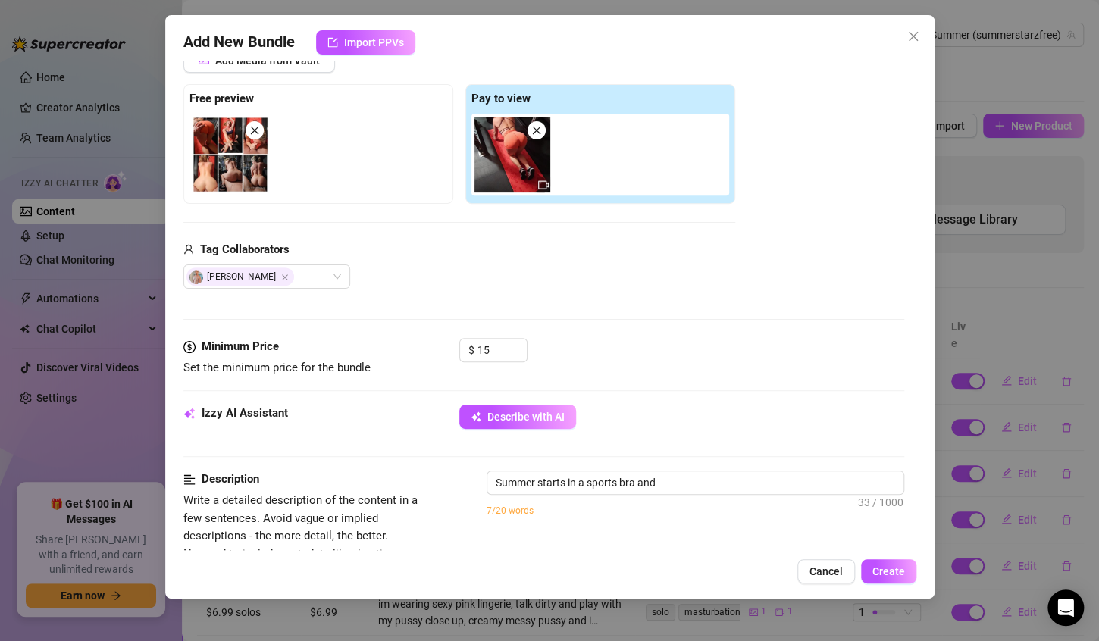
type textarea "Summer starts in a sports bra and shorts,"
type textarea "Summer starts in a sports bra and shorts, quickly"
type textarea "Summer starts in a sports bra and shorts, quickly stripping"
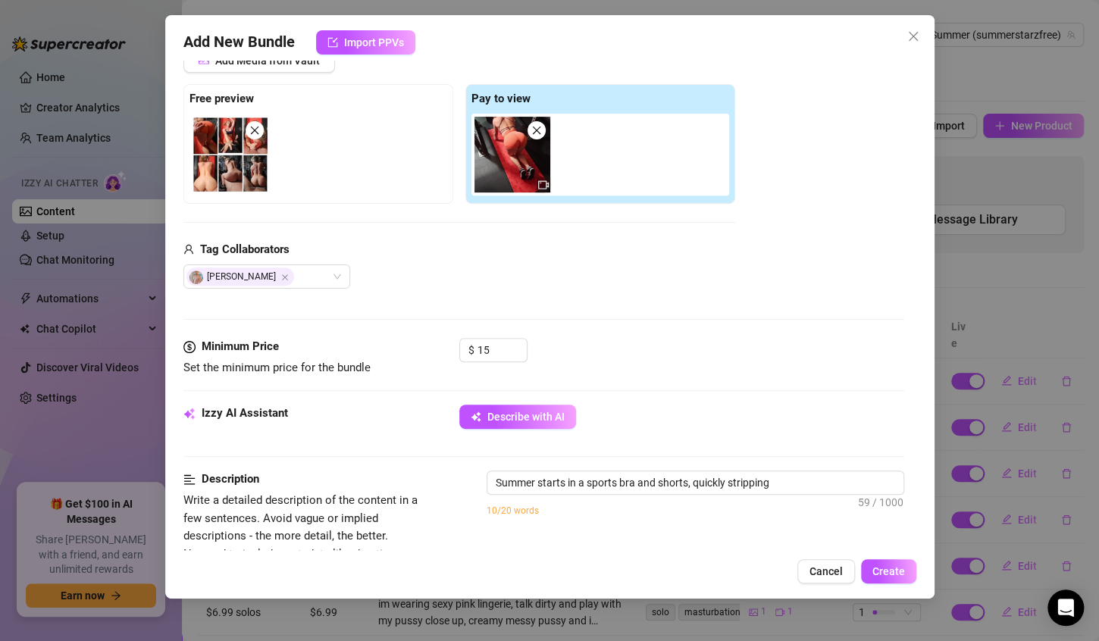
type textarea "Summer starts in a sports bra and shorts, quickly stripping naked"
type textarea "Summer starts in a sports bra and shorts, quickly stripping naked in"
type textarea "Summer starts in a sports bra and shorts, quickly stripping naked in a"
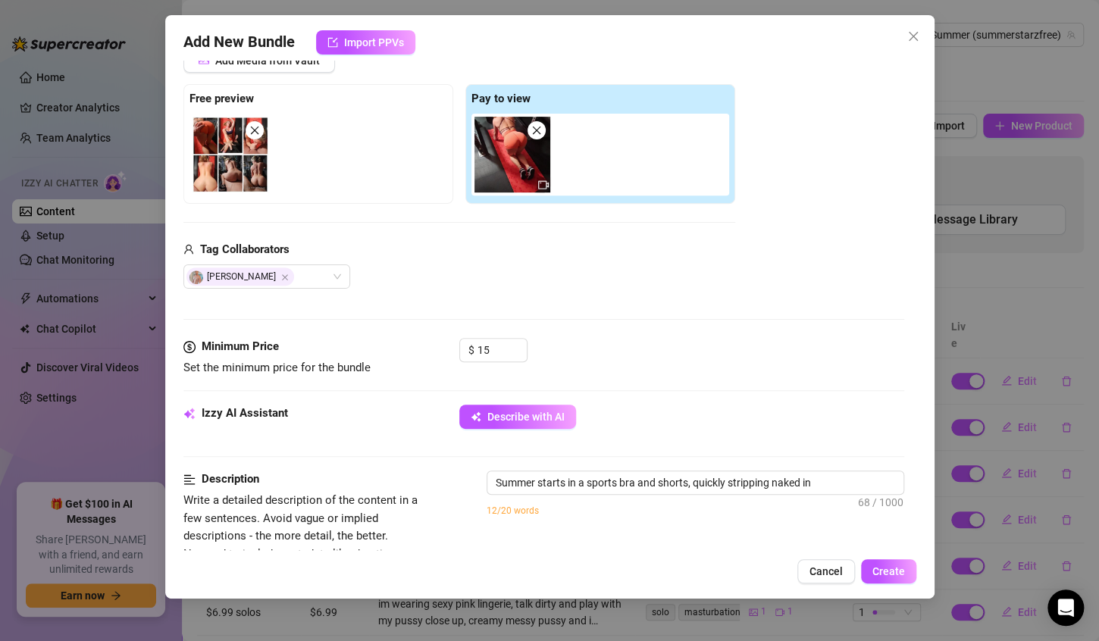
type textarea "Summer starts in a sports bra and shorts, quickly stripping naked in a"
type textarea "Summer starts in a sports bra and shorts, quickly stripping naked in a gym"
type textarea "Summer starts in a sports bra and shorts, quickly stripping naked in a gym sett…"
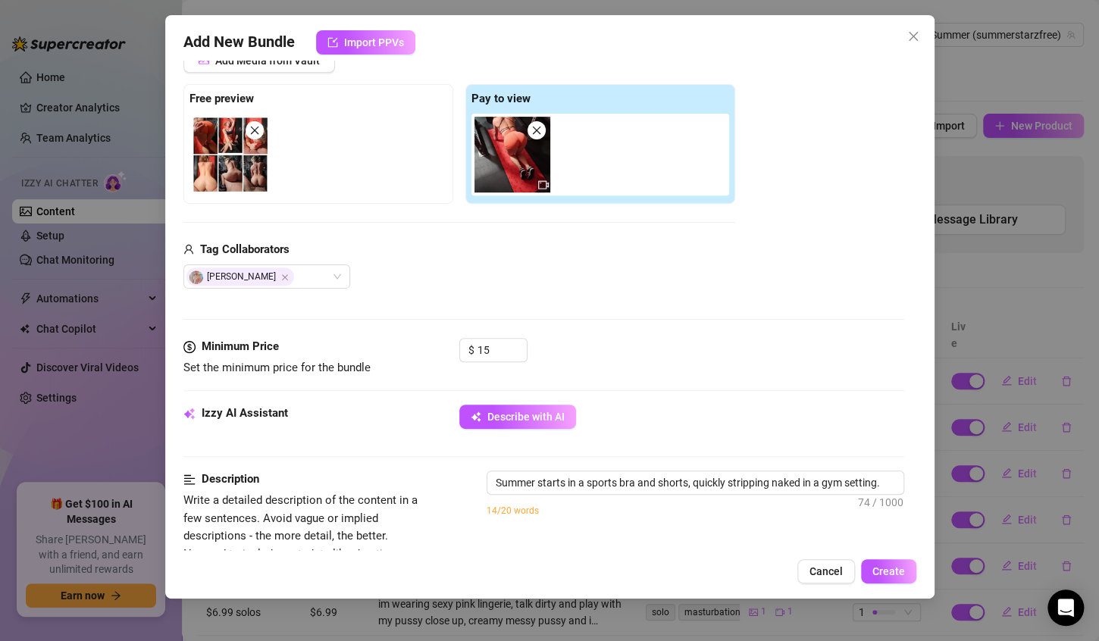
type textarea "Summer starts in a sports bra and shorts, quickly stripping naked in a gym sett…"
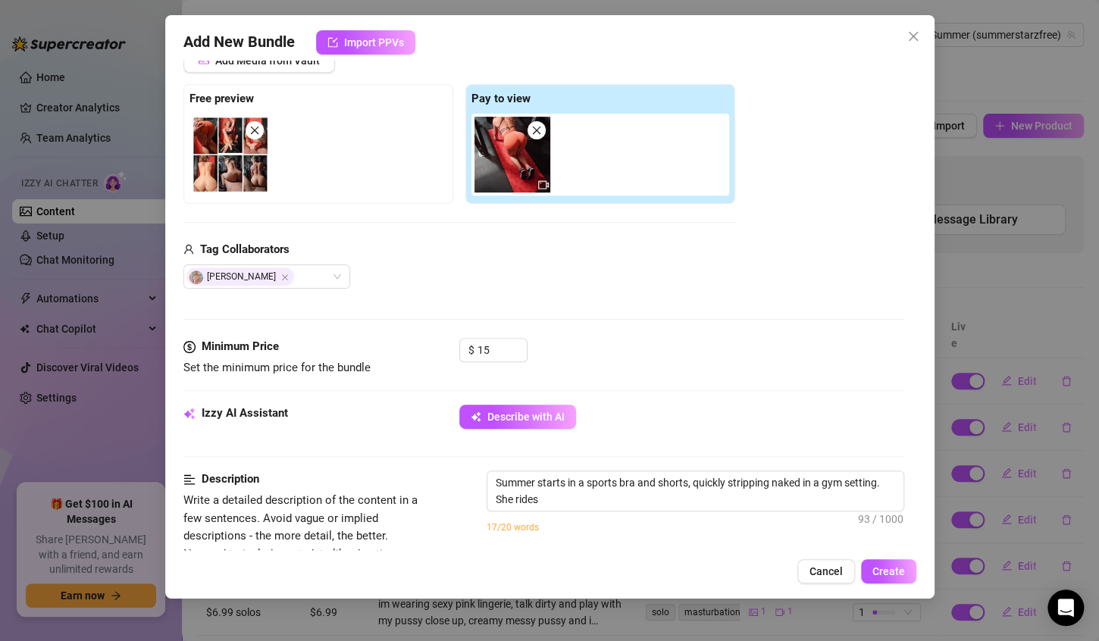
type textarea "Summer starts in a sports bra and shorts, quickly stripping naked in a gym sett…"
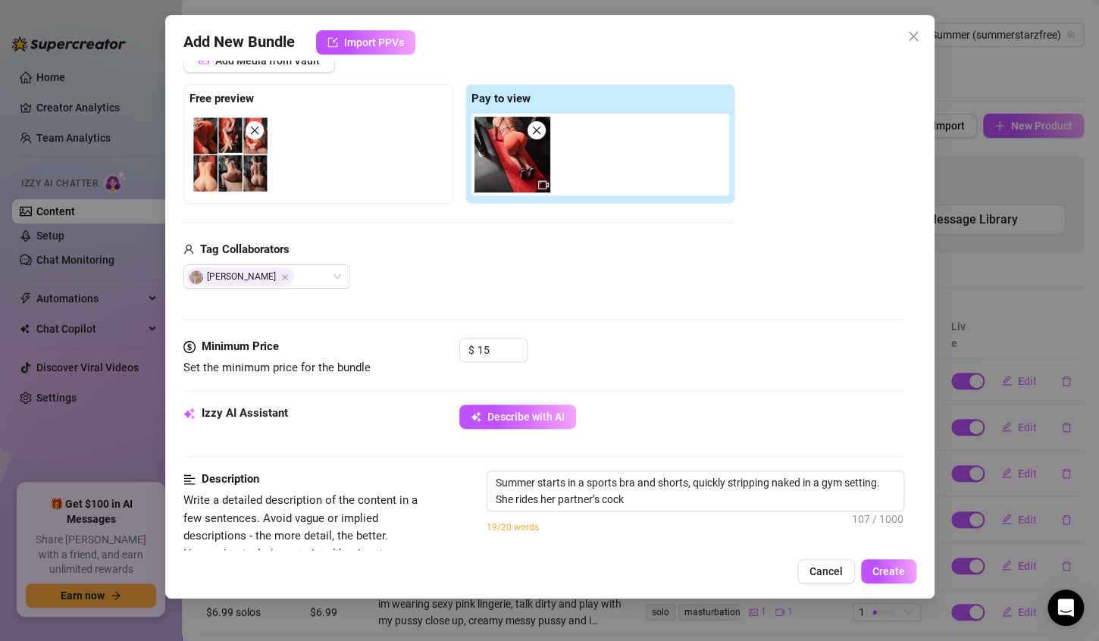
type textarea "Summer starts in a sports bra and shorts, quickly stripping naked in a gym sett…"
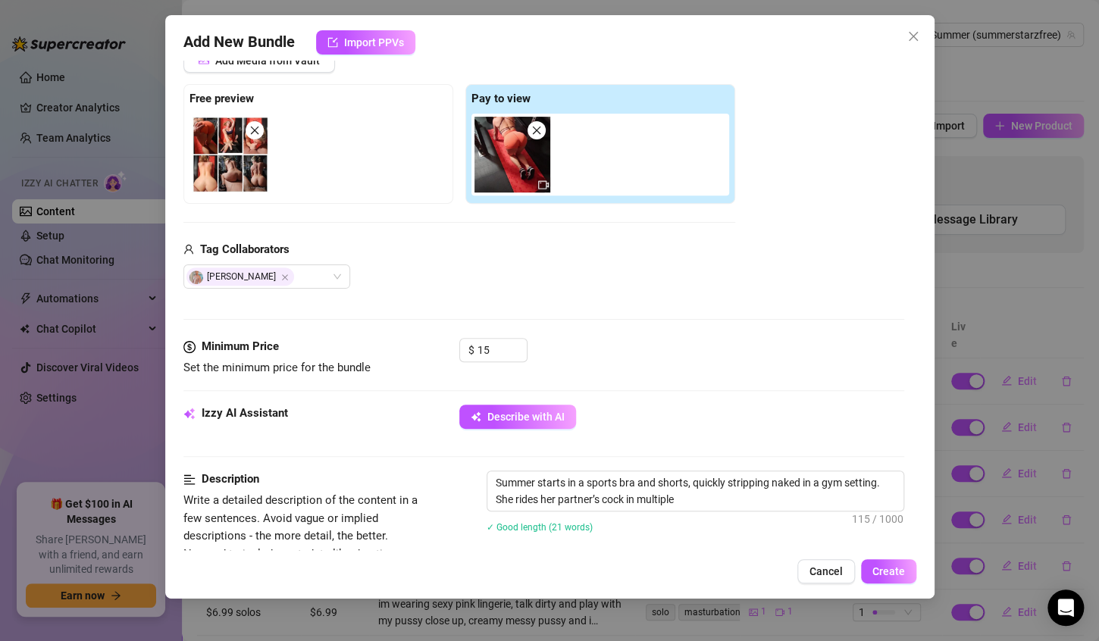
type textarea "Summer starts in a sports bra and shorts, quickly stripping naked in a gym sett…"
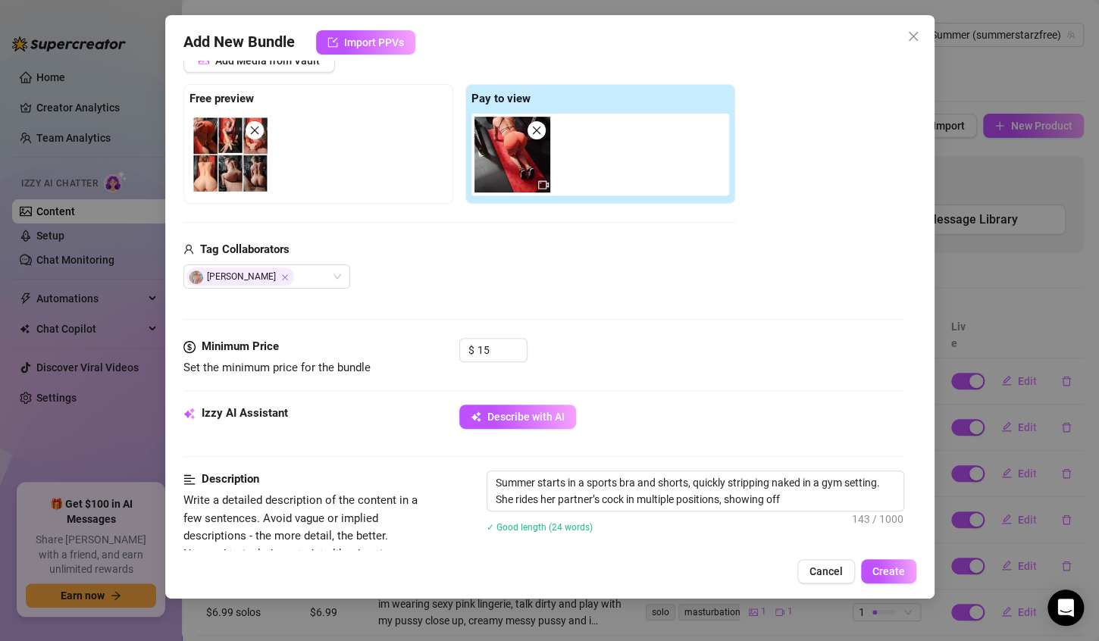
type textarea "Summer starts in a sports bra and shorts, quickly stripping naked in a gym sett…"
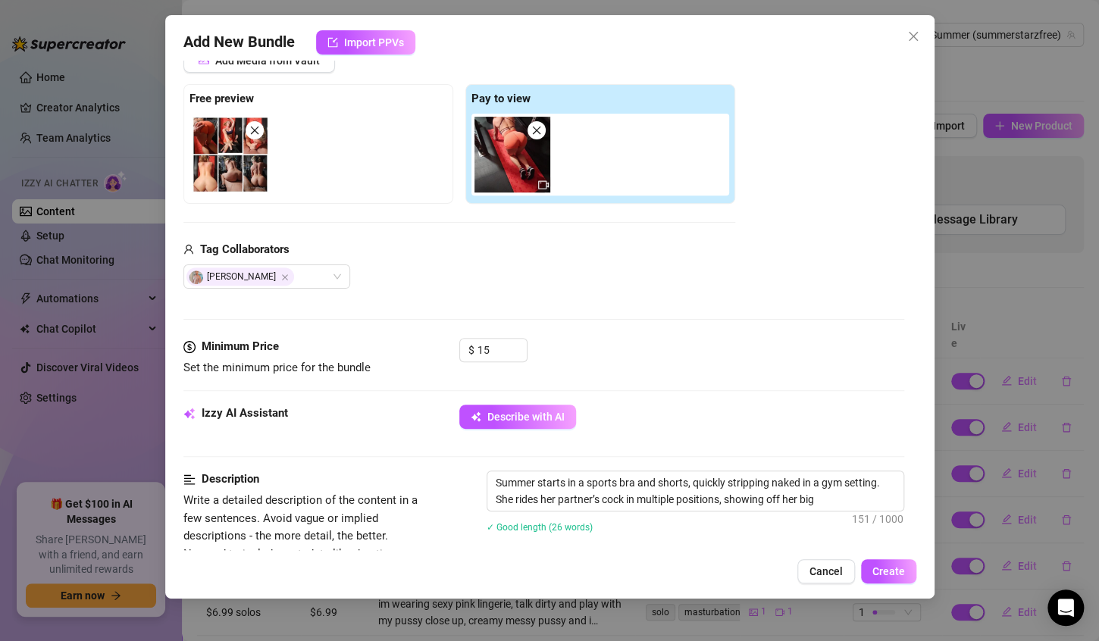
type textarea "Summer starts in a sports bra and shorts, quickly stripping naked in a gym sett…"
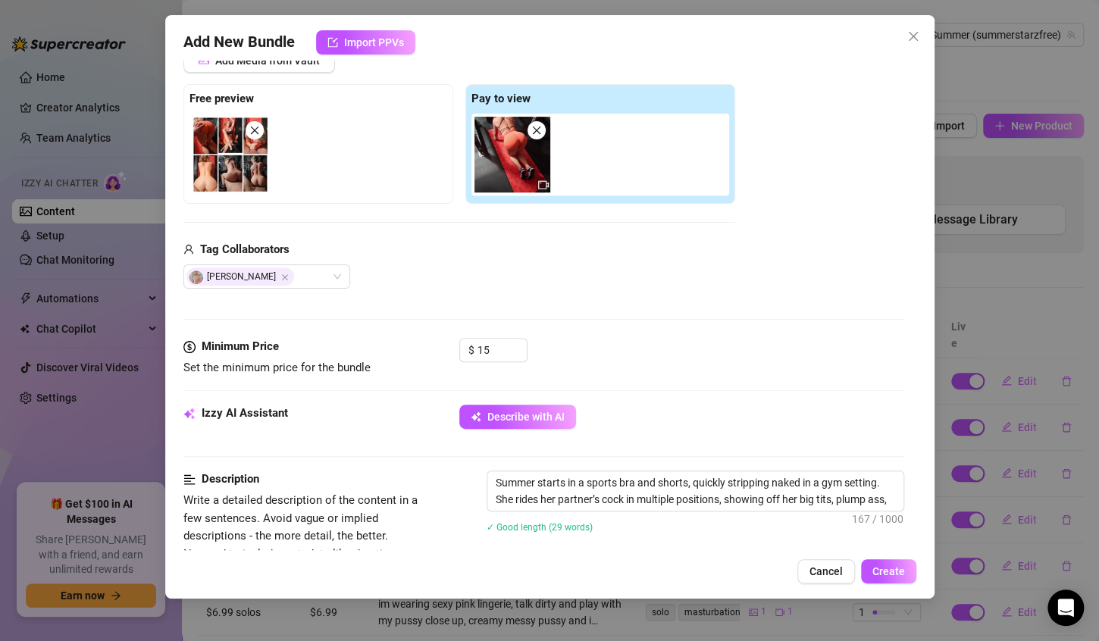
type textarea "Summer starts in a sports bra and shorts, quickly stripping naked in a gym sett…"
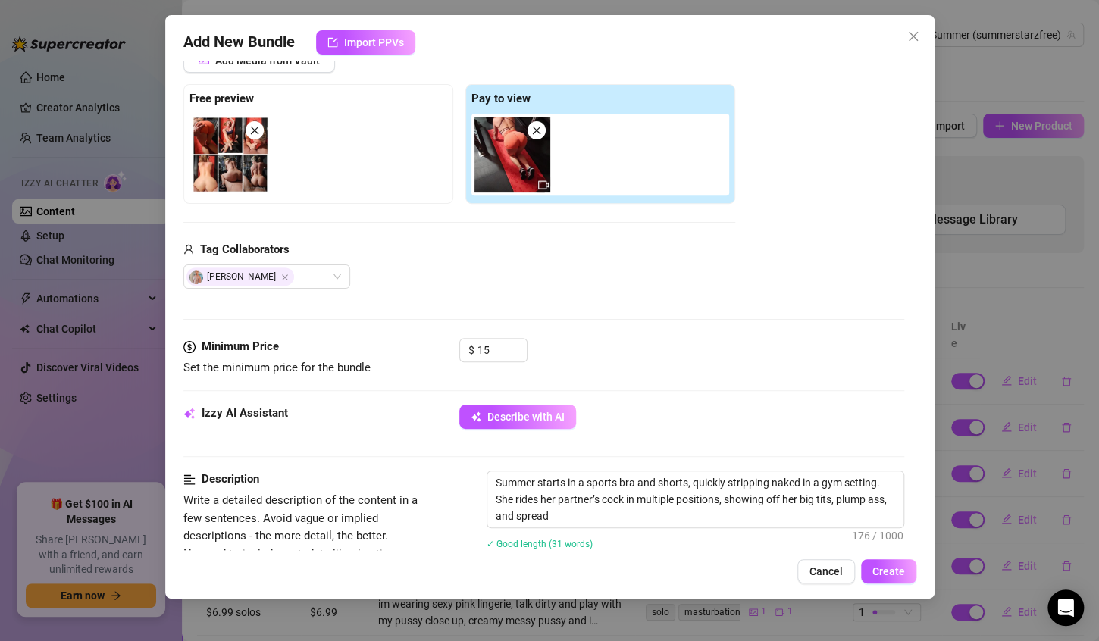
type textarea "Summer starts in a sports bra and shorts, quickly stripping naked in a gym sett…"
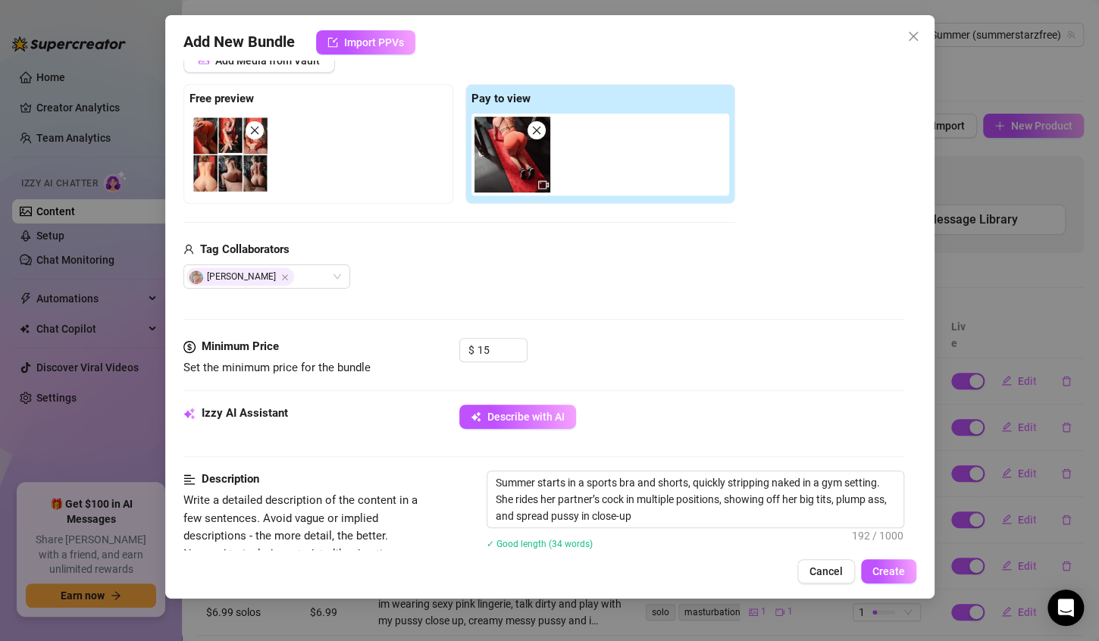
type textarea "Summer starts in a sports bra and shorts, quickly stripping naked in a gym sett…"
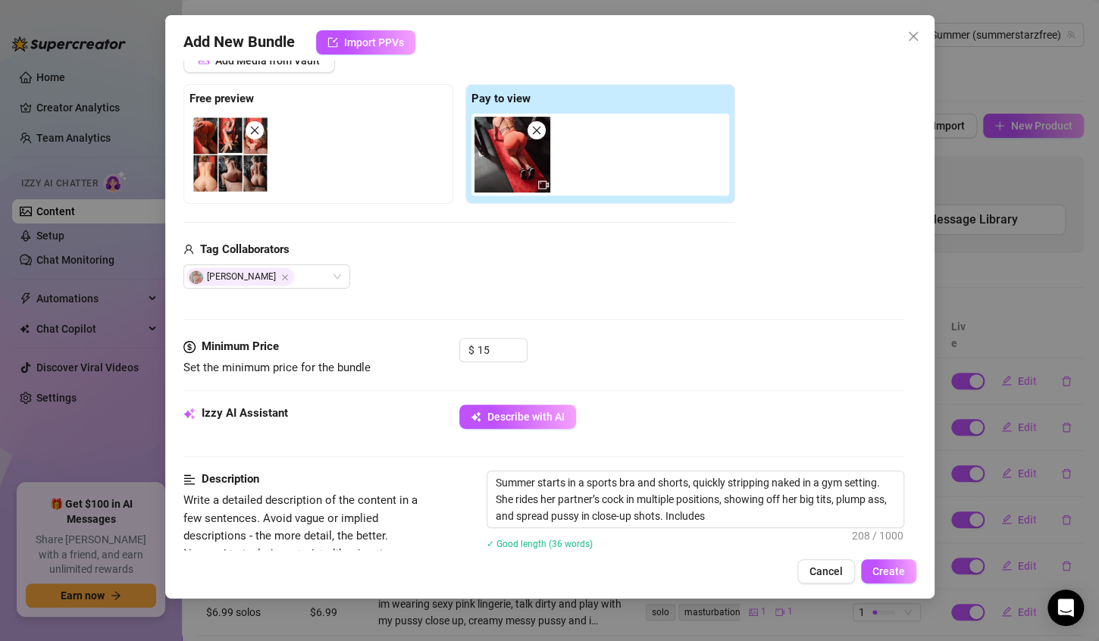
type textarea "Summer starts in a sports bra and shorts, quickly stripping naked in a gym sett…"
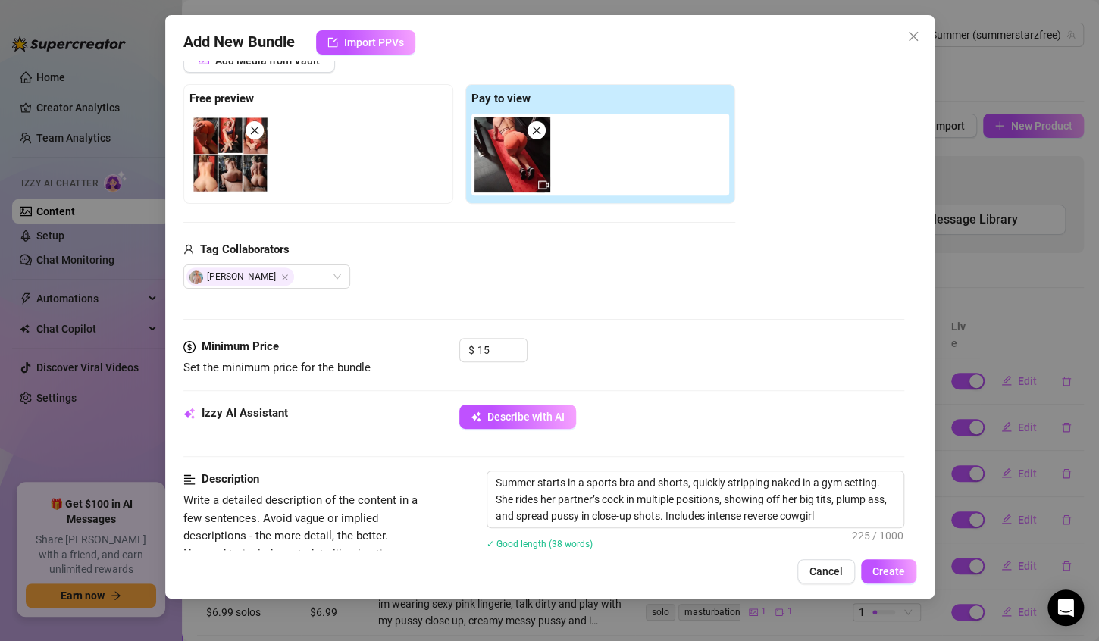
type textarea "Summer starts in a sports bra and shorts, quickly stripping naked in a gym sett…"
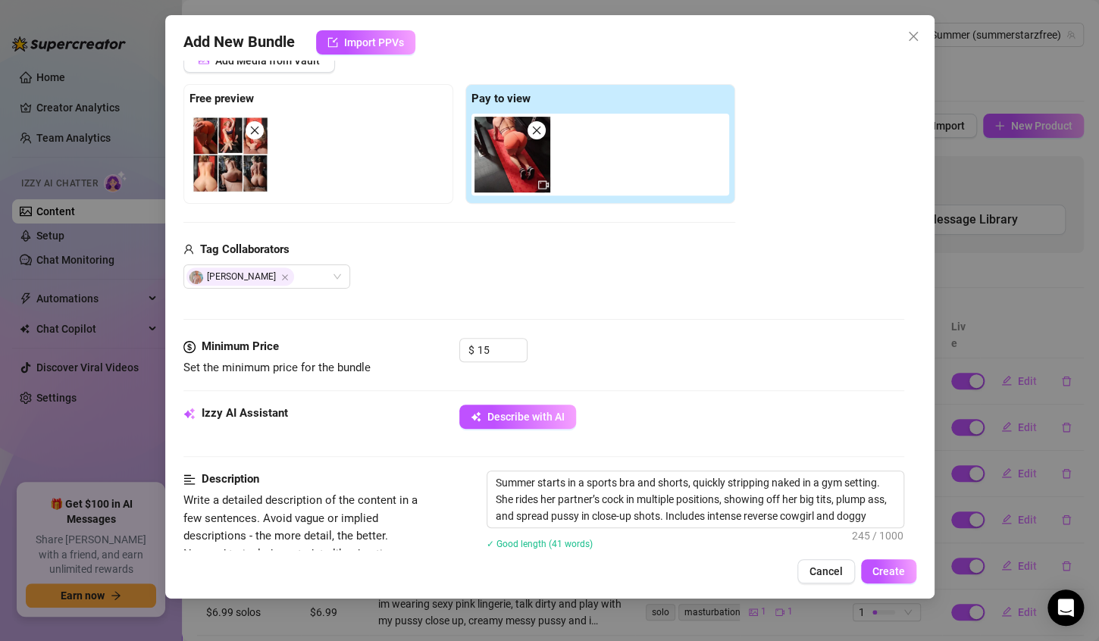
type textarea "Summer starts in a sports bra and shorts, quickly stripping naked in a gym sett…"
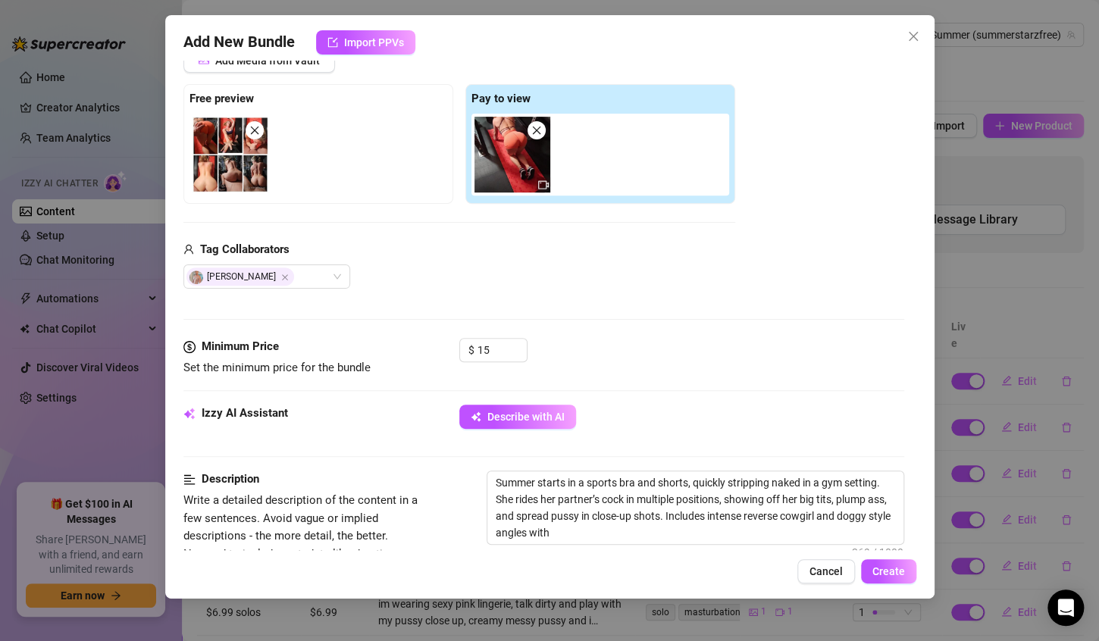
type textarea "Summer starts in a sports bra and shorts, quickly stripping naked in a gym sett…"
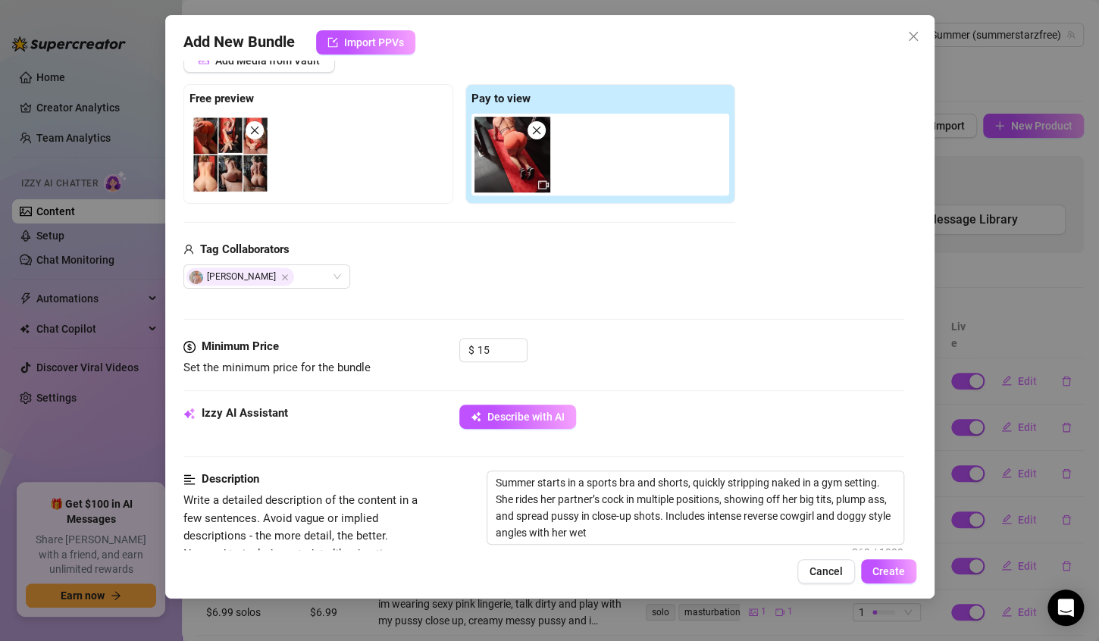
type textarea "Summer starts in a sports bra and shorts, quickly stripping naked in a gym sett…"
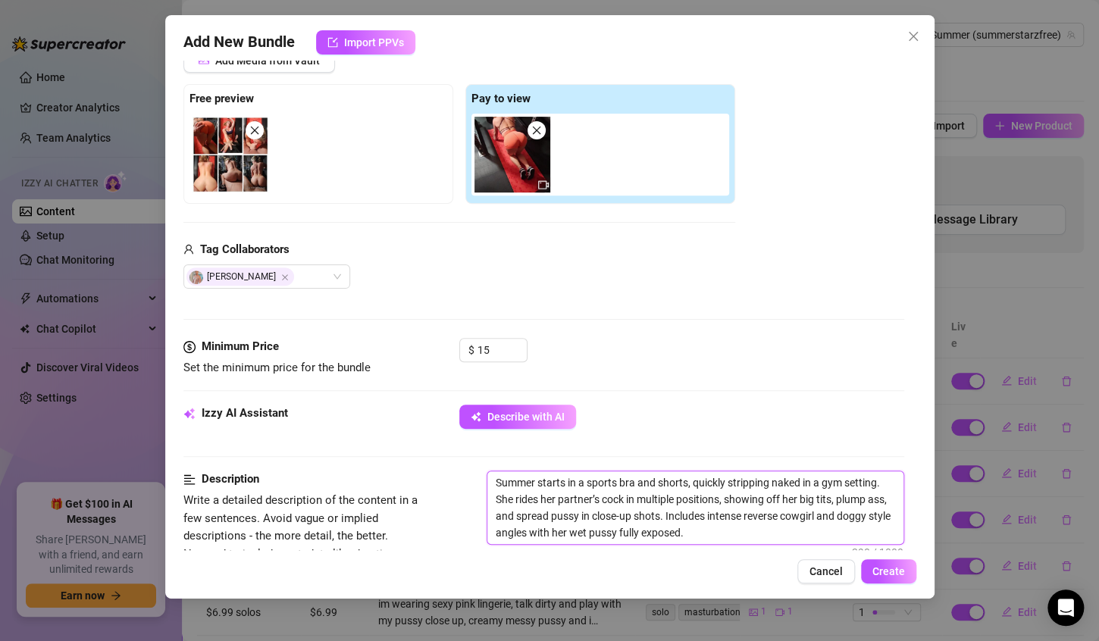
drag, startPoint x: 539, startPoint y: 479, endPoint x: 745, endPoint y: 531, distance: 212.6
click at [745, 531] on textarea "Summer starts in a sports bra and shorts, quickly stripping naked in a gym sett…" at bounding box center [696, 508] width 416 height 73
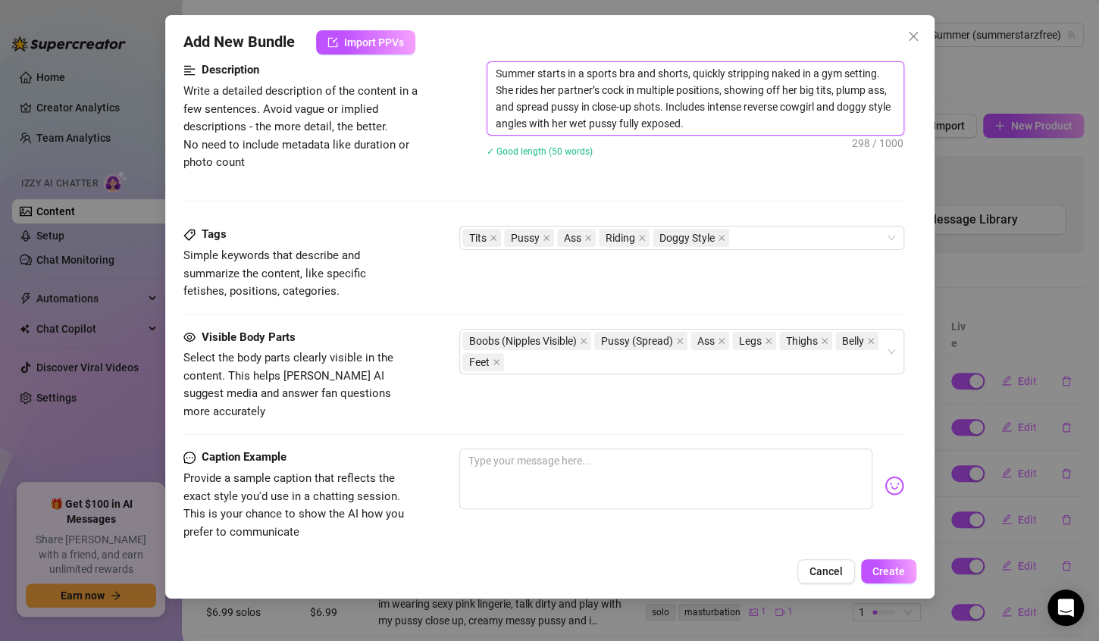
scroll to position [623, 0]
click at [590, 447] on textarea at bounding box center [666, 477] width 413 height 61
type textarea "w"
type textarea "wa"
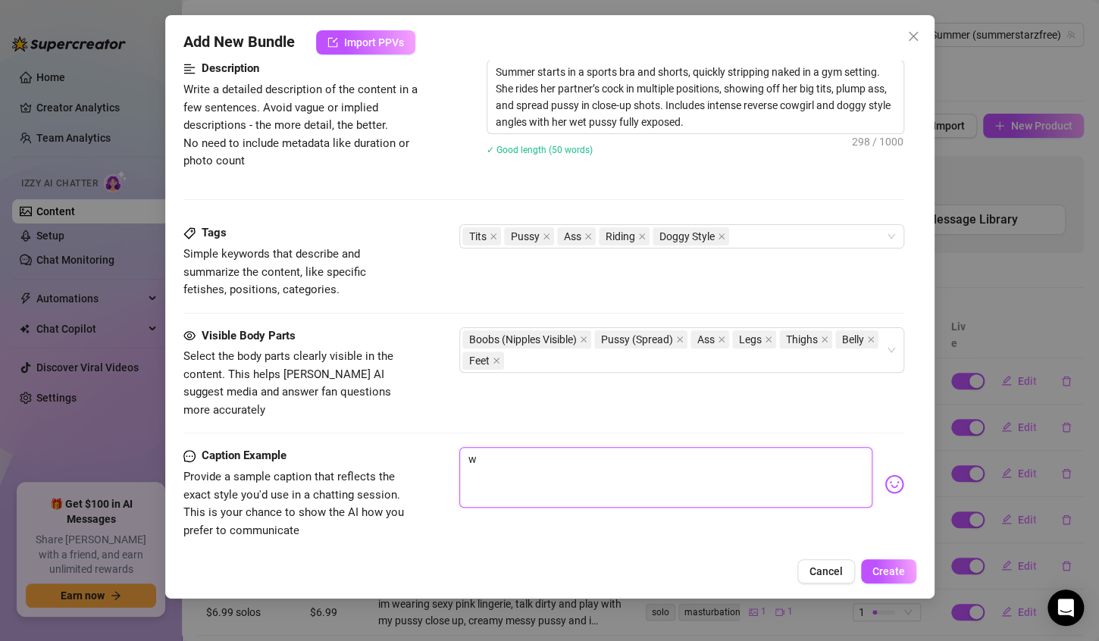
type textarea "wa"
type textarea "wat"
type textarea "watc"
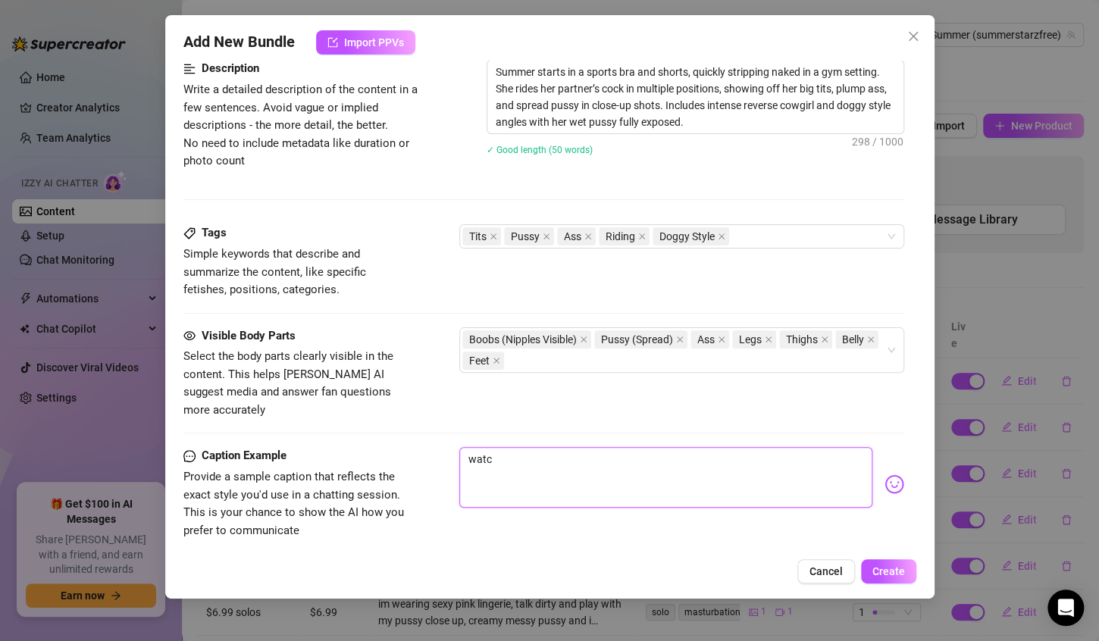
type textarea "watch"
type textarea "watch m"
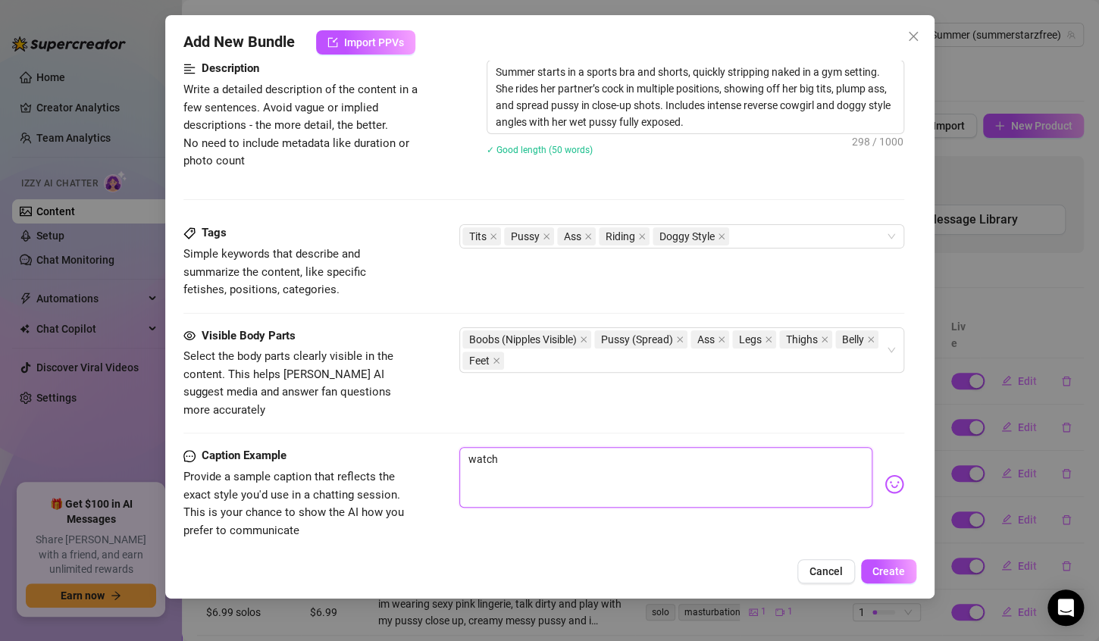
type textarea "watch m"
type textarea "watch me"
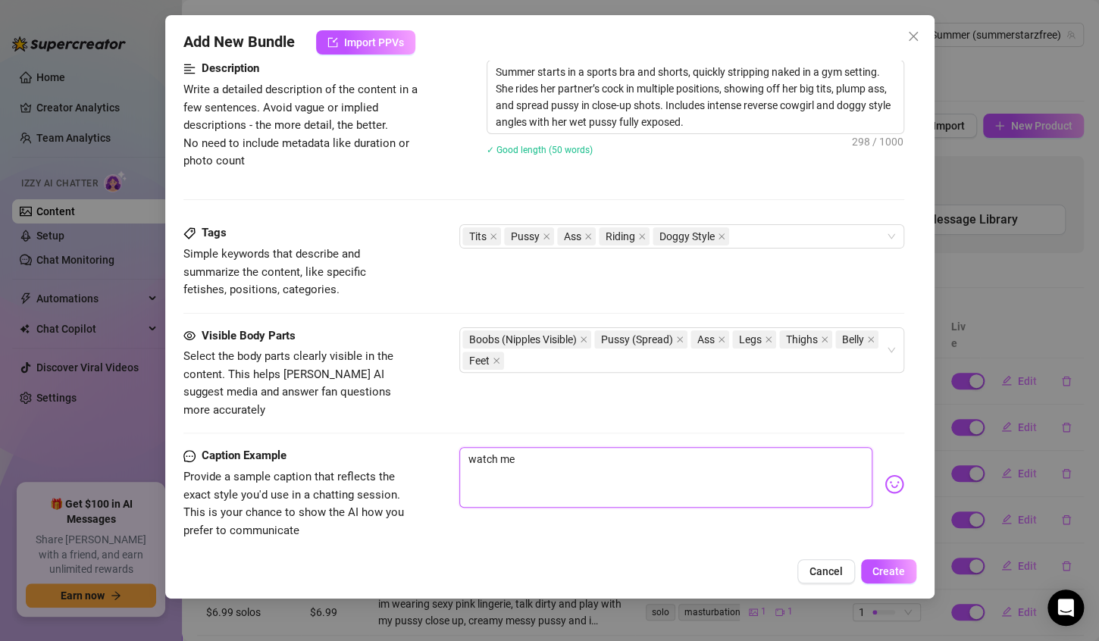
type textarea "watch me s"
type textarea "watch me st"
type textarea "watch me sta"
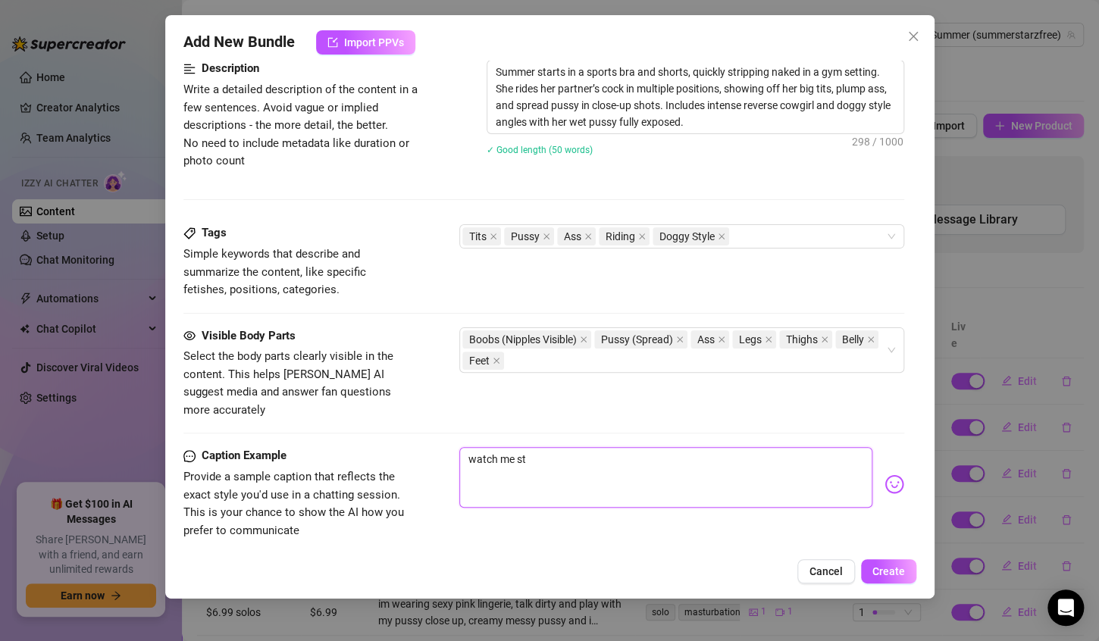
type textarea "watch me sta"
type textarea "watch me star"
type textarea "watch me start"
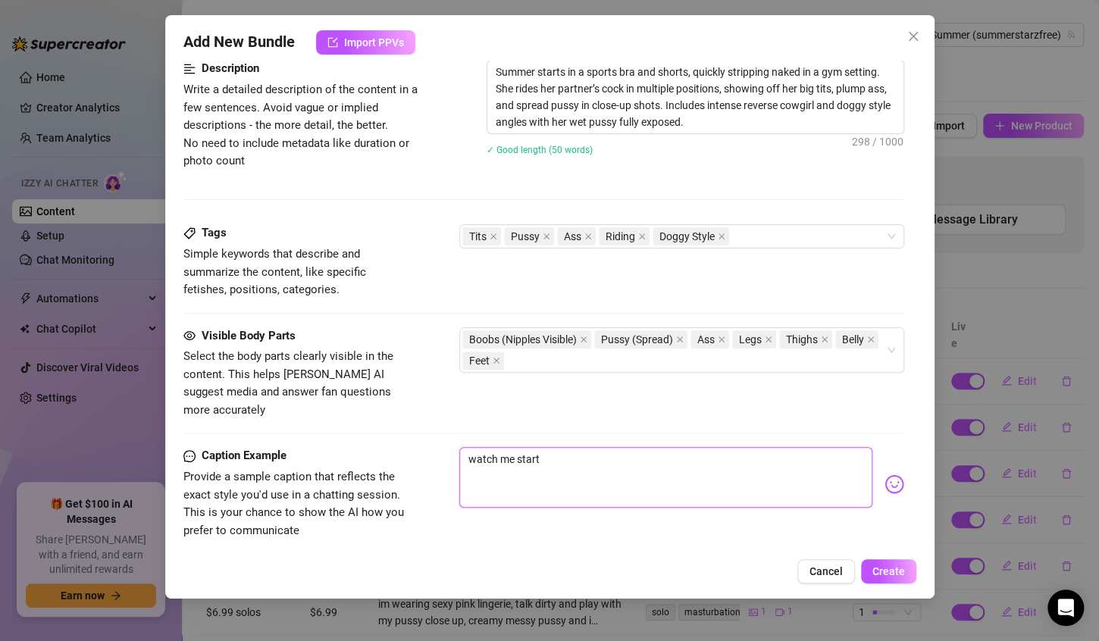
type textarea "watch me start"
type textarea "watch me start o"
type textarea "watch me start of"
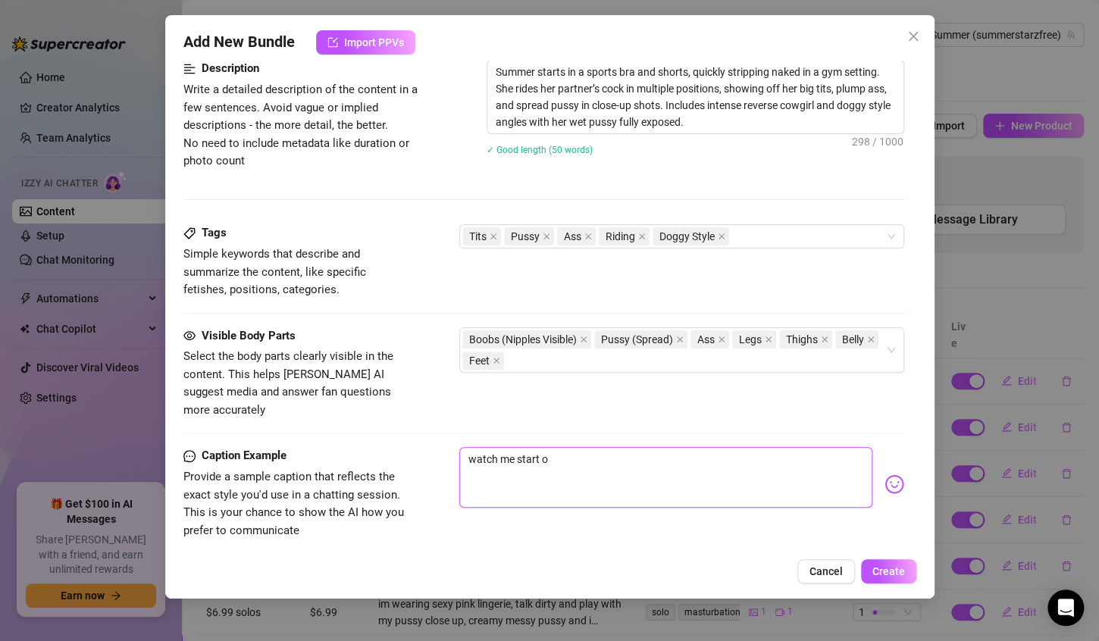
type textarea "watch me start of"
type textarea "watch me start off"
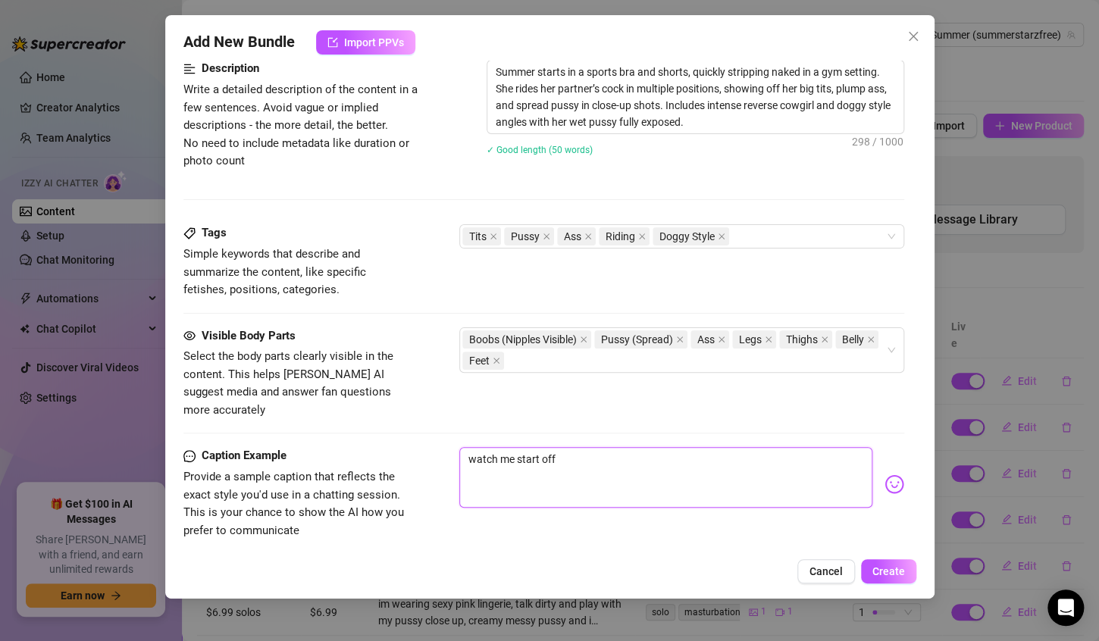
type textarea "watch me start off i"
type textarea "watch me start off in"
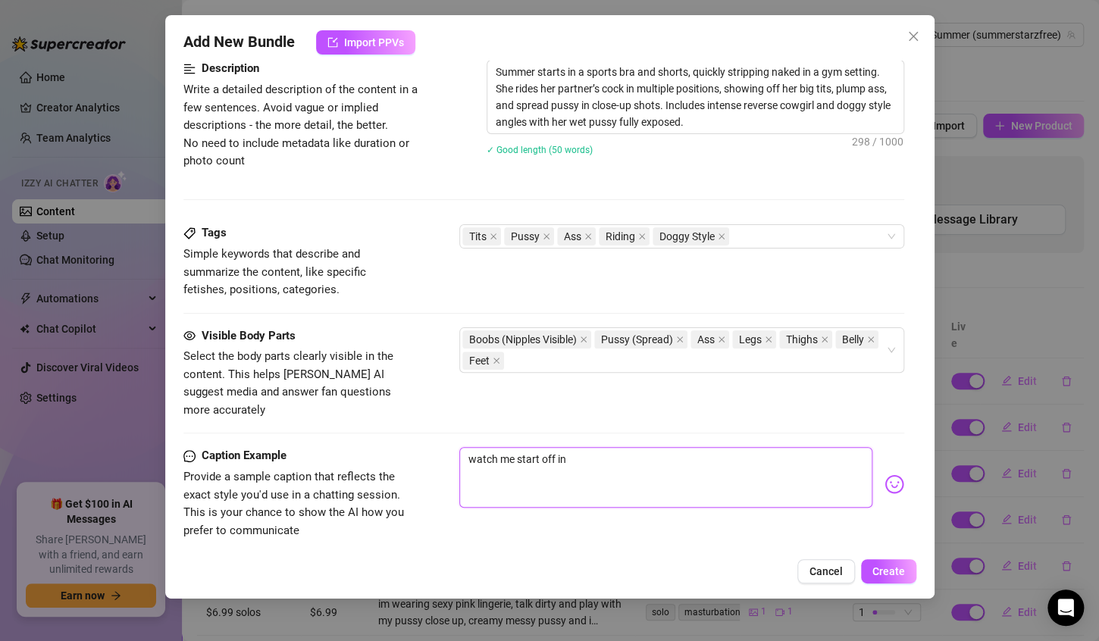
type textarea "watch me start off in"
type textarea "watch me start off in m"
type textarea "watch me start off in my"
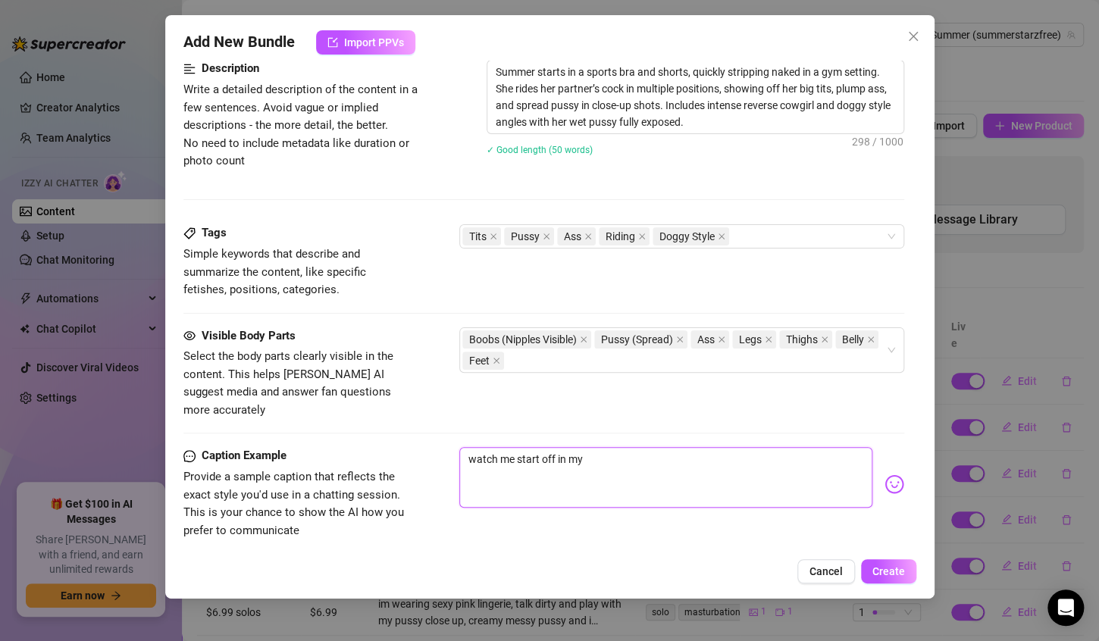
type textarea "watch me start off in my"
type textarea "watch me start off in my g"
type textarea "watch me start off in my gy"
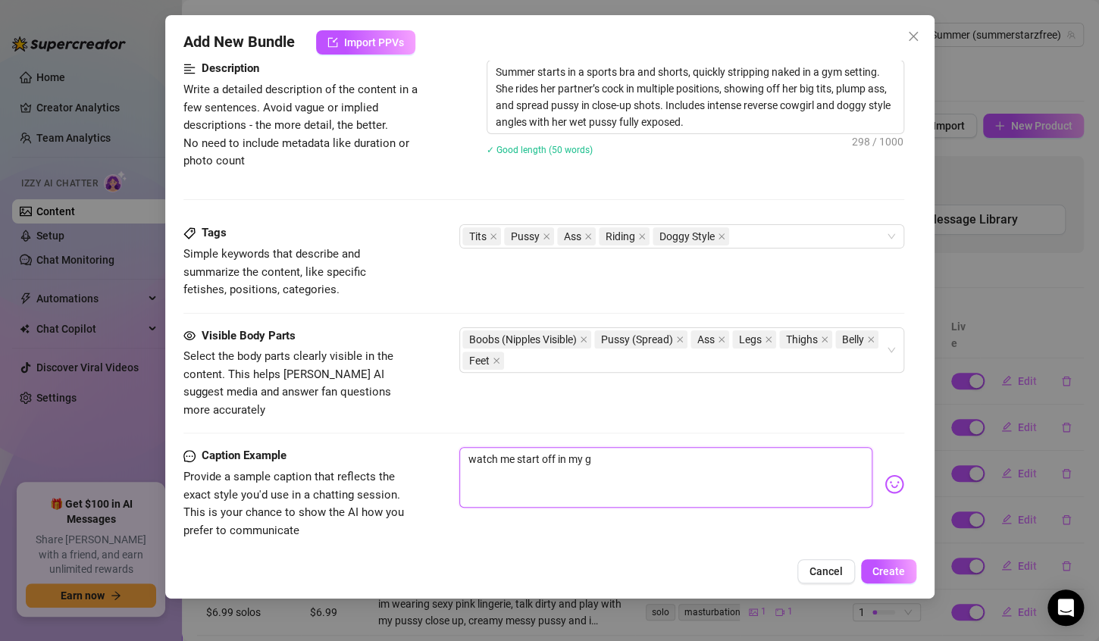
type textarea "watch me start off in my gy"
type textarea "watch me start off in my gym"
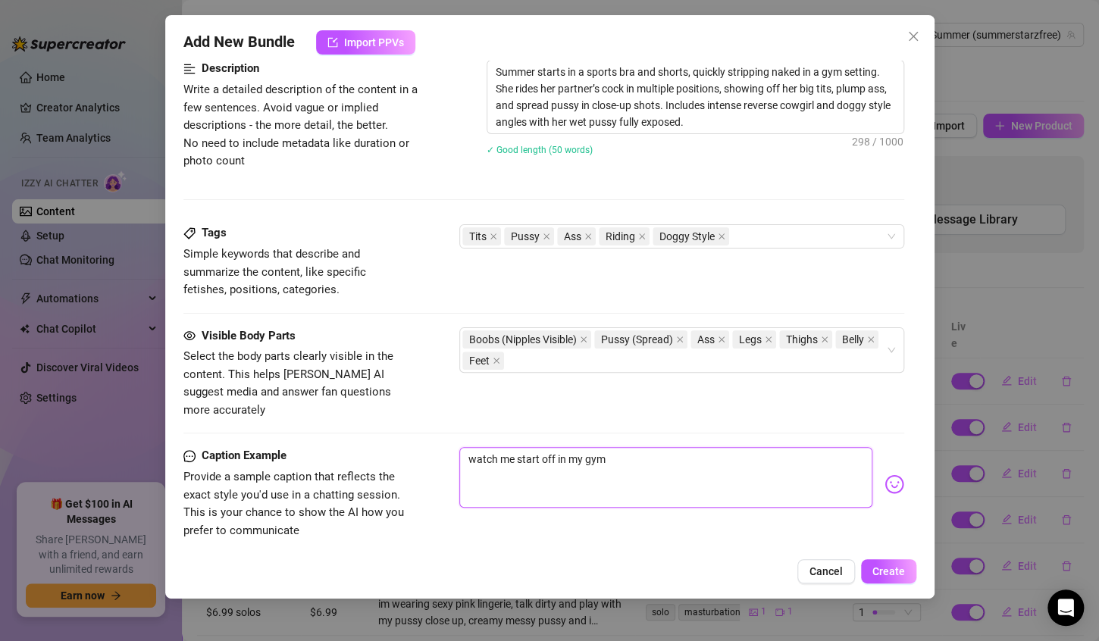
type textarea "watch me start off in my gym o"
type textarea "watch me start off in my gym ou"
type textarea "watch me start off in my gym out"
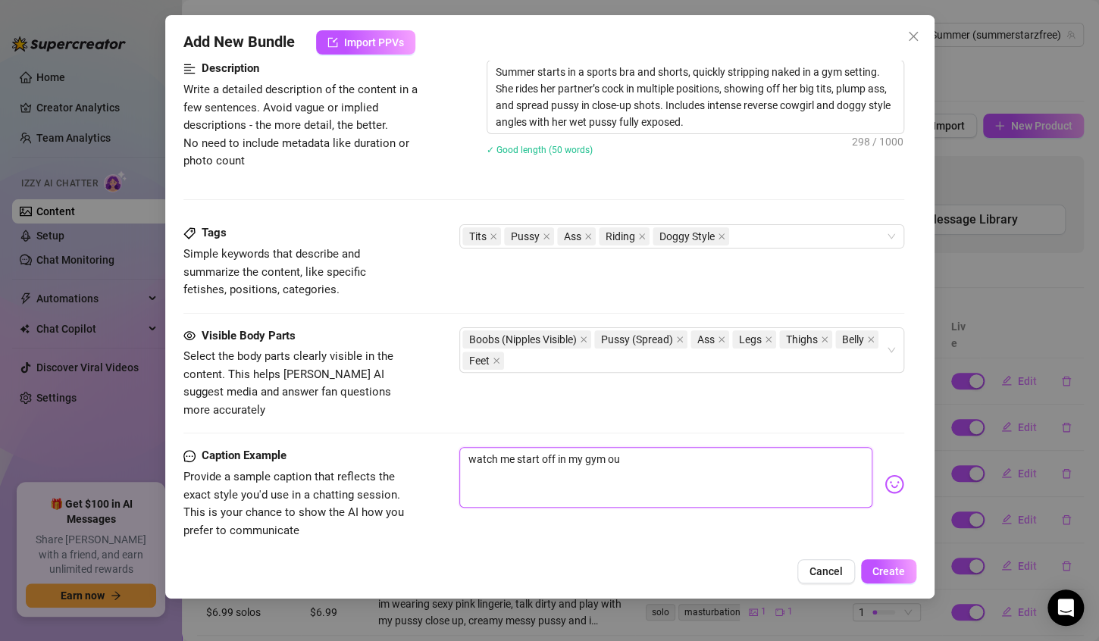
type textarea "watch me start off in my gym out"
type textarea "watch me start off in my gym outf"
type textarea "watch me start off in my gym outfi"
type textarea "watch me start off in my gym outfit"
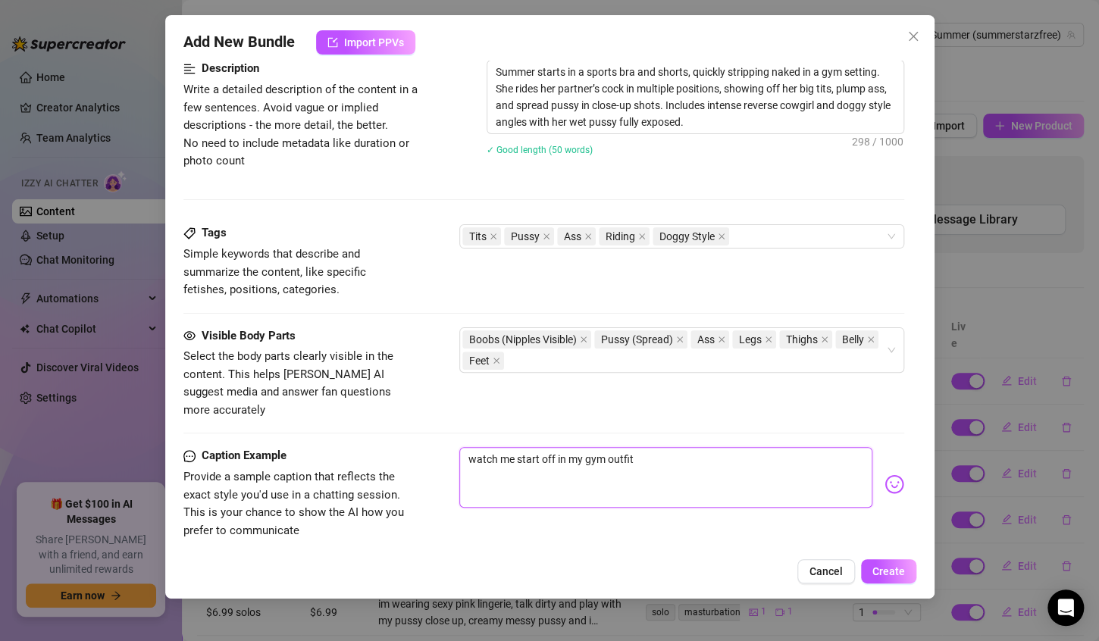
type textarea "watch me start off in my gym outfit"
type textarea "watch me start off in my gym outfit i"
type textarea "watch me start off in my gym outfit in"
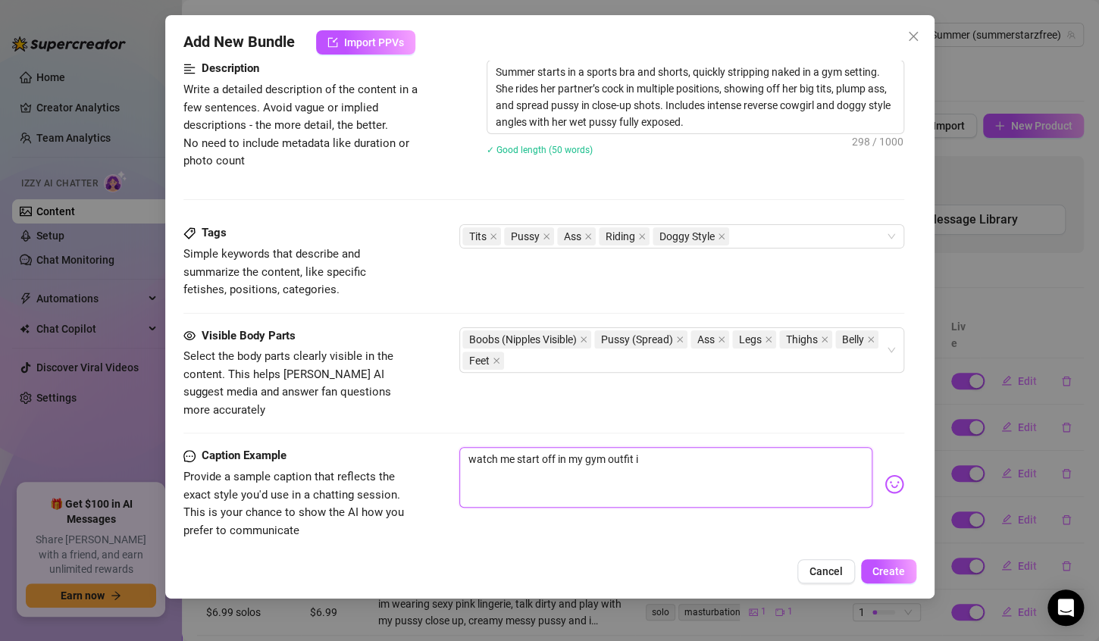
type textarea "watch me start off in my gym outfit in"
type textarea "watch me start off in my gym outfit in t"
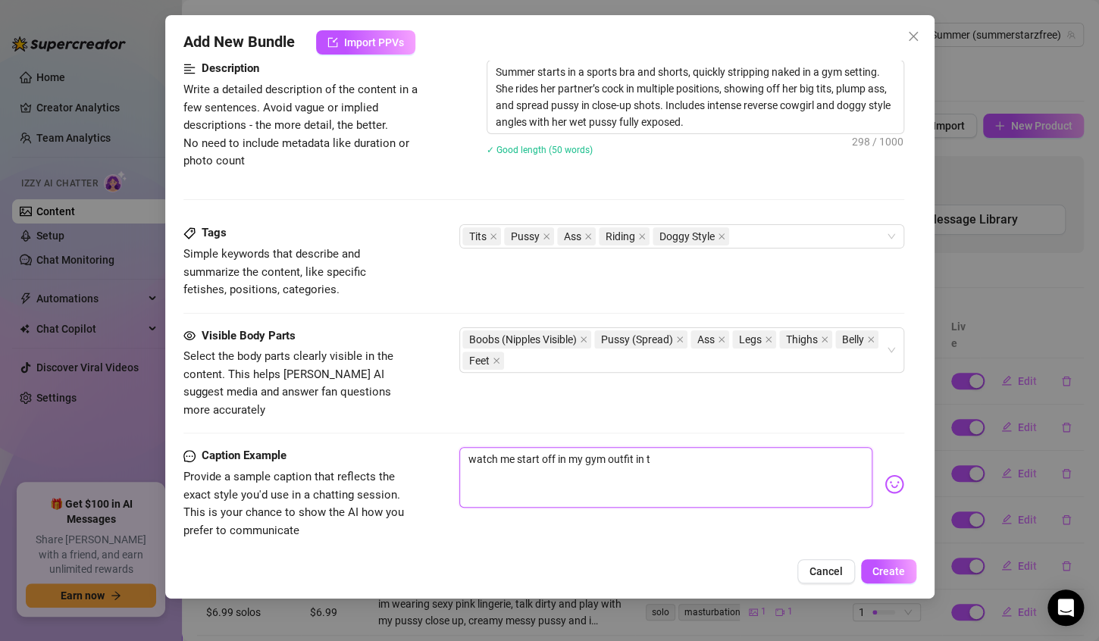
type textarea "watch me start off in my gym outfit in th"
type textarea "watch me start off in my gym outfit in the"
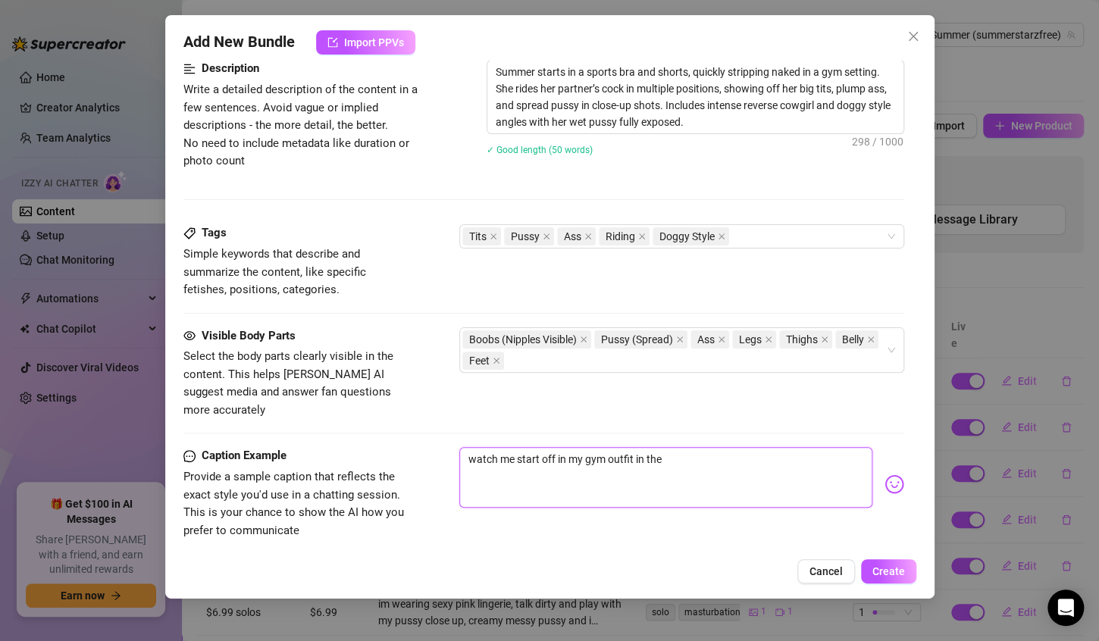
type textarea "watch me start off in my gym outfit in the"
type textarea "watch me start off in my gym outfit in the g"
type textarea "watch me start off in my gym outfit in the gy"
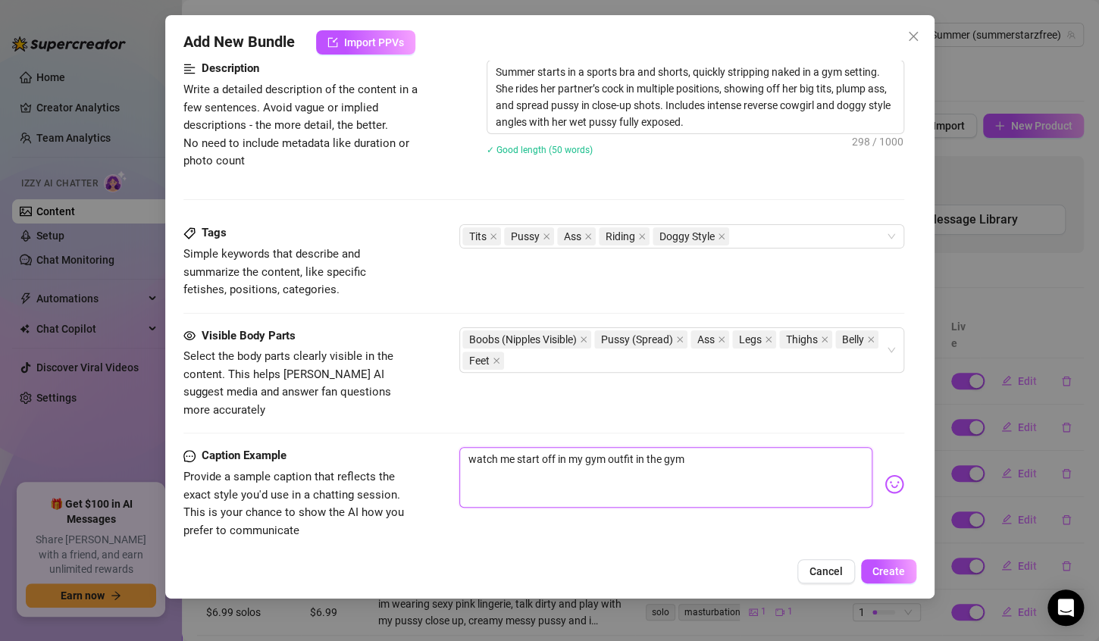
click at [607, 447] on textarea "watch me start off in my gym outfit in the gym" at bounding box center [666, 477] width 413 height 61
click at [705, 447] on textarea "watch me start off in my workout outfit in the gym" at bounding box center [666, 477] width 413 height 61
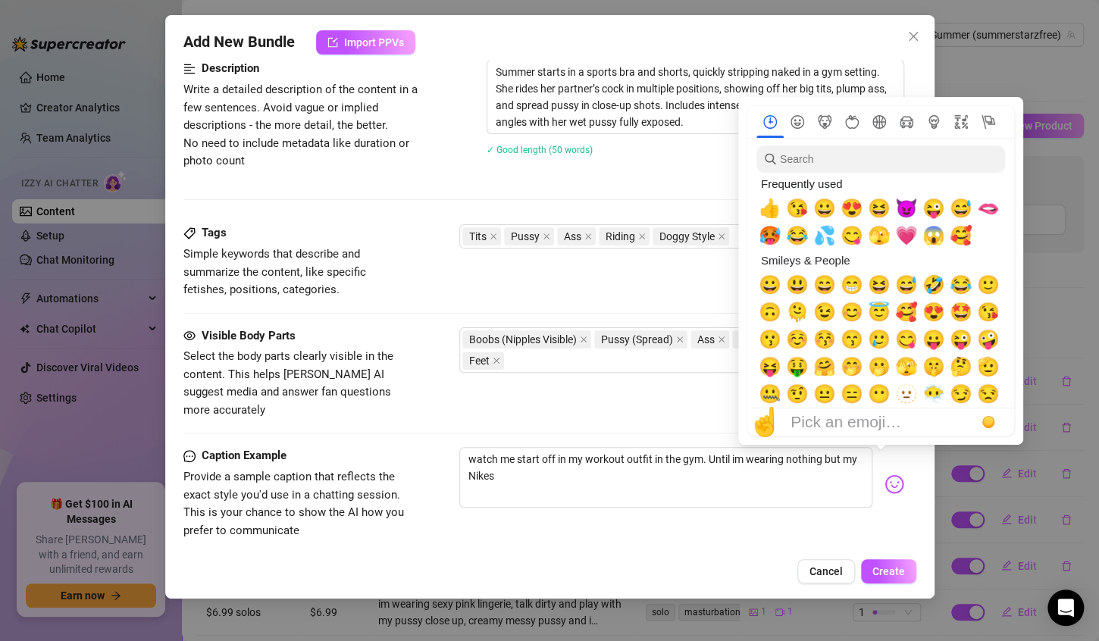
click at [885, 475] on img at bounding box center [895, 485] width 20 height 20
click at [903, 211] on span "😈" at bounding box center [906, 208] width 23 height 21
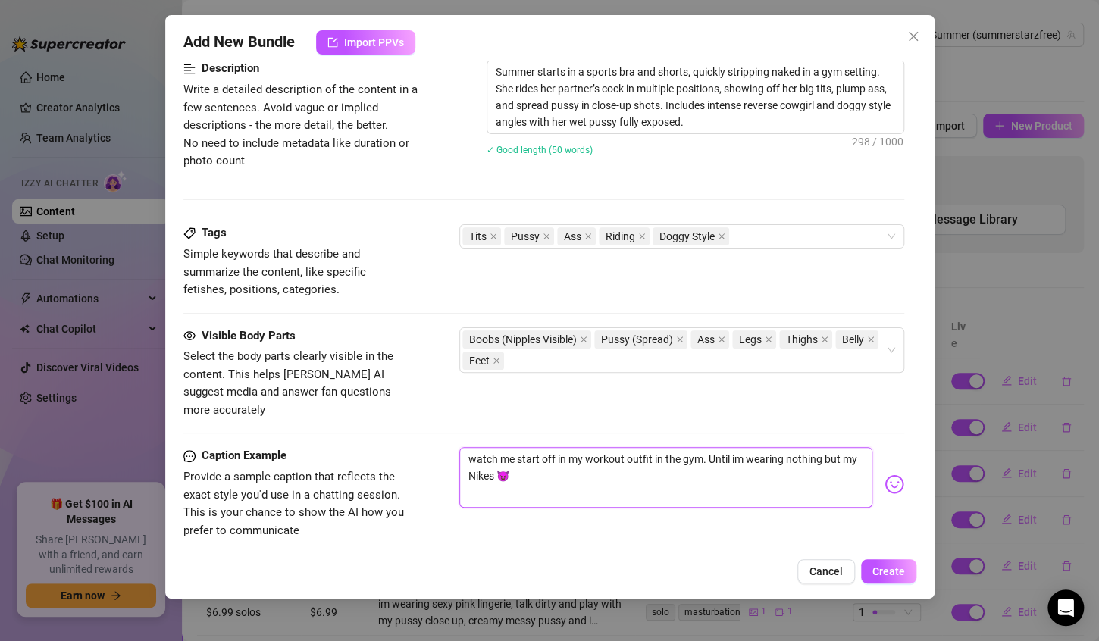
click at [552, 467] on textarea "watch me start off in my workout outfit in the gym. Until im wearing nothing bu…" at bounding box center [666, 477] width 413 height 61
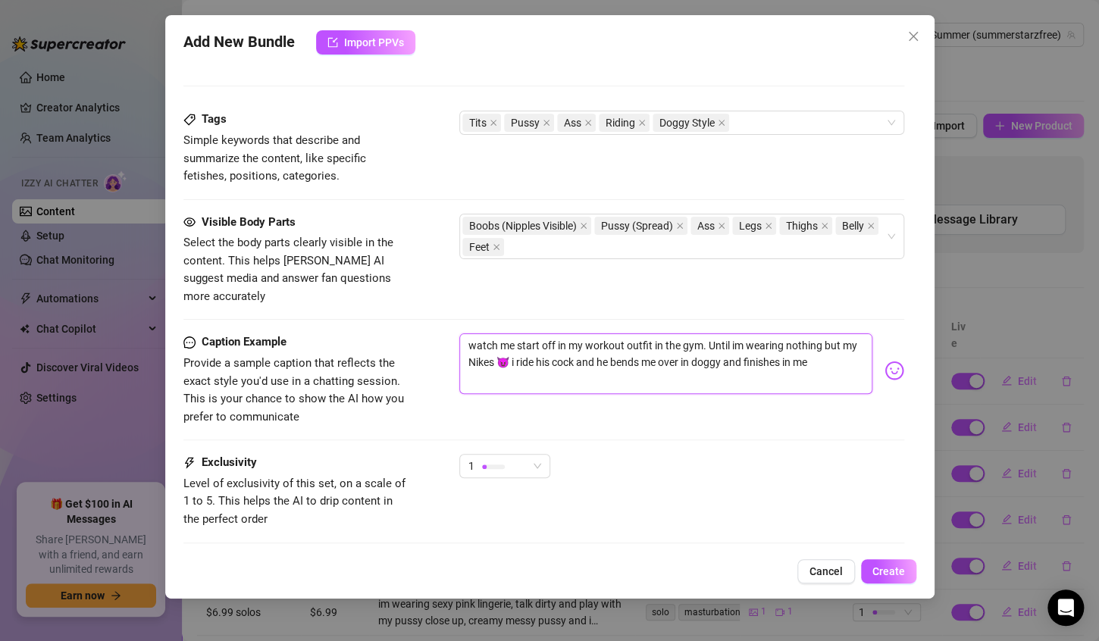
scroll to position [807, 0]
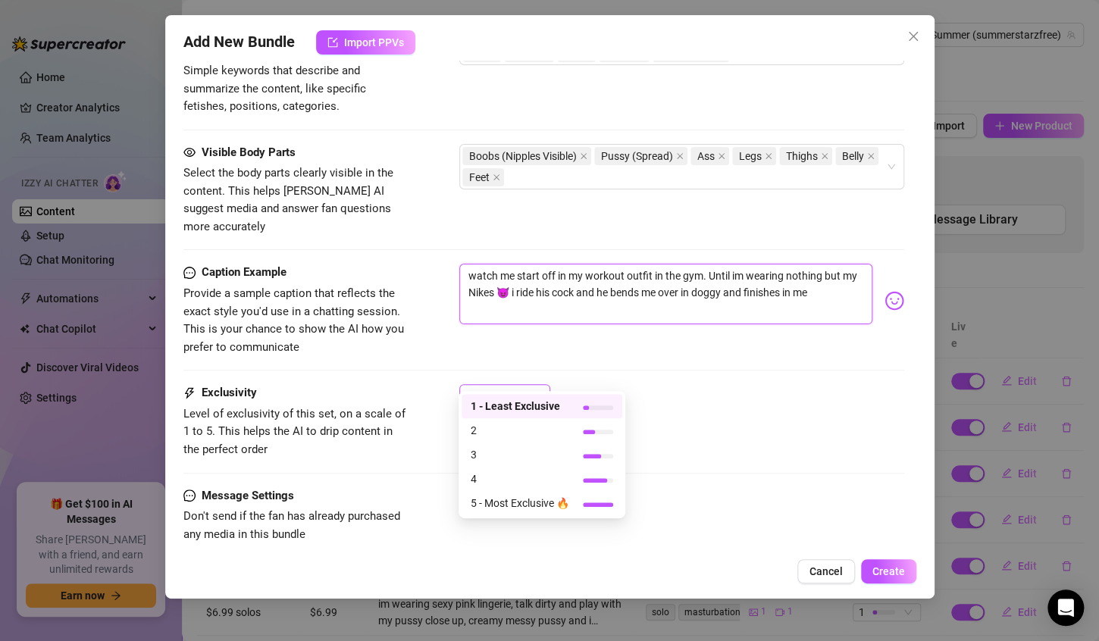
click at [536, 385] on span "1" at bounding box center [505, 396] width 73 height 23
click at [534, 424] on span "2" at bounding box center [520, 430] width 99 height 17
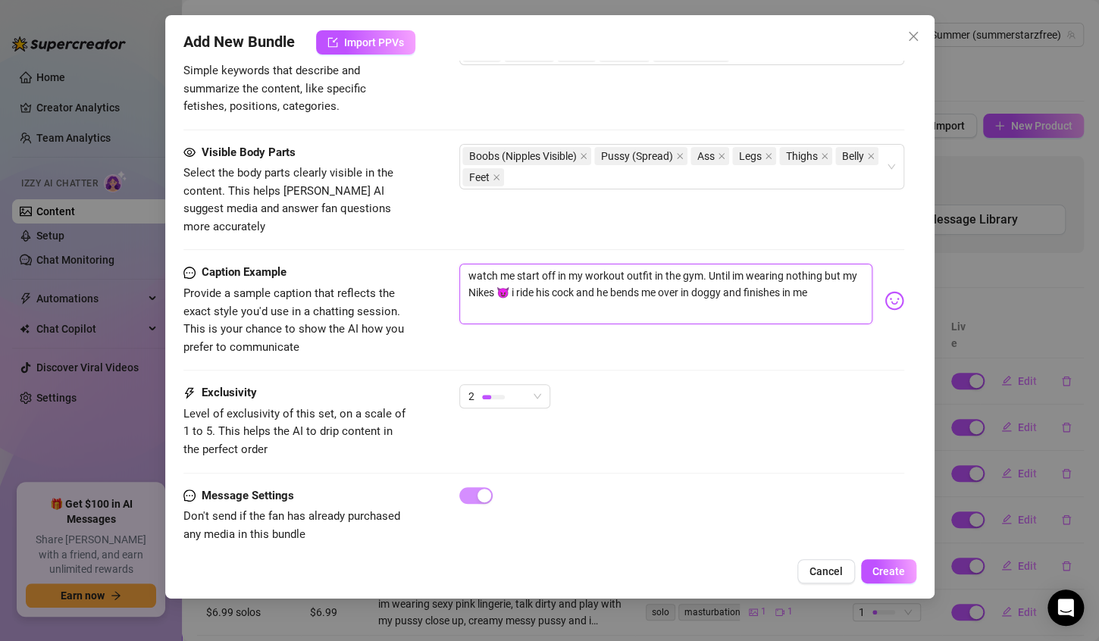
click at [836, 274] on textarea "watch me start off in my workout outfit in the gym. Until im wearing nothing bu…" at bounding box center [666, 294] width 413 height 61
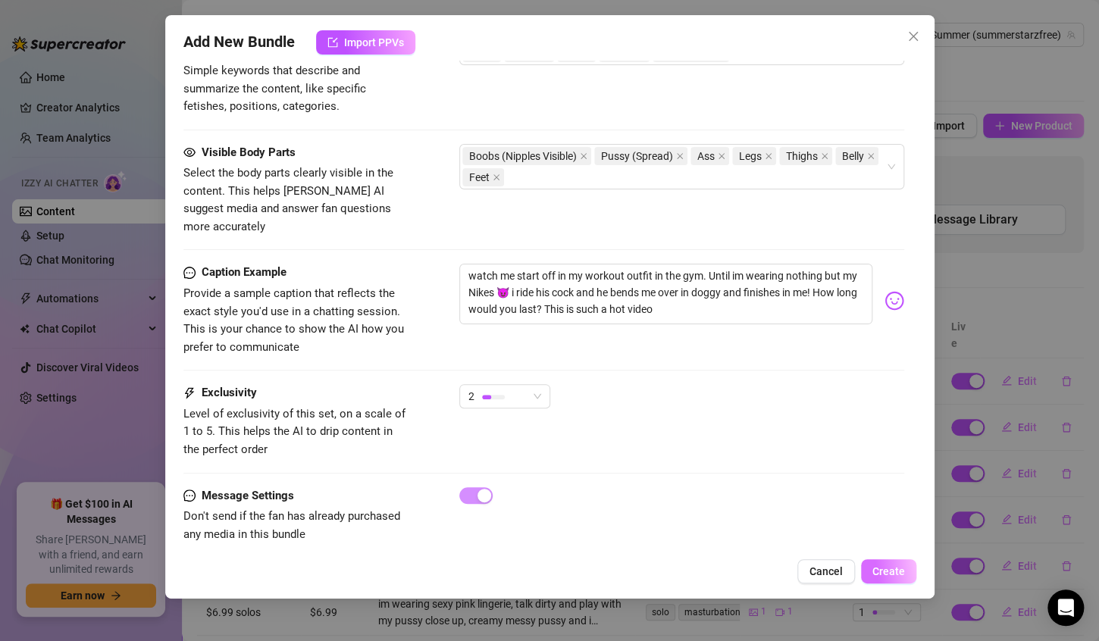
click at [878, 572] on span "Create" at bounding box center [889, 572] width 33 height 12
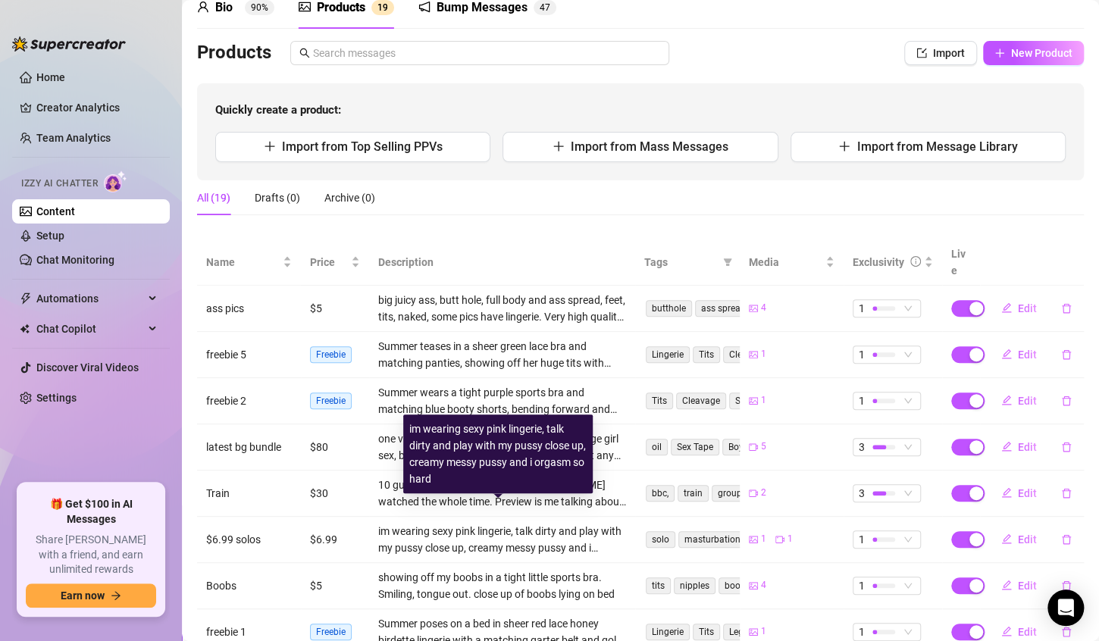
scroll to position [67, 0]
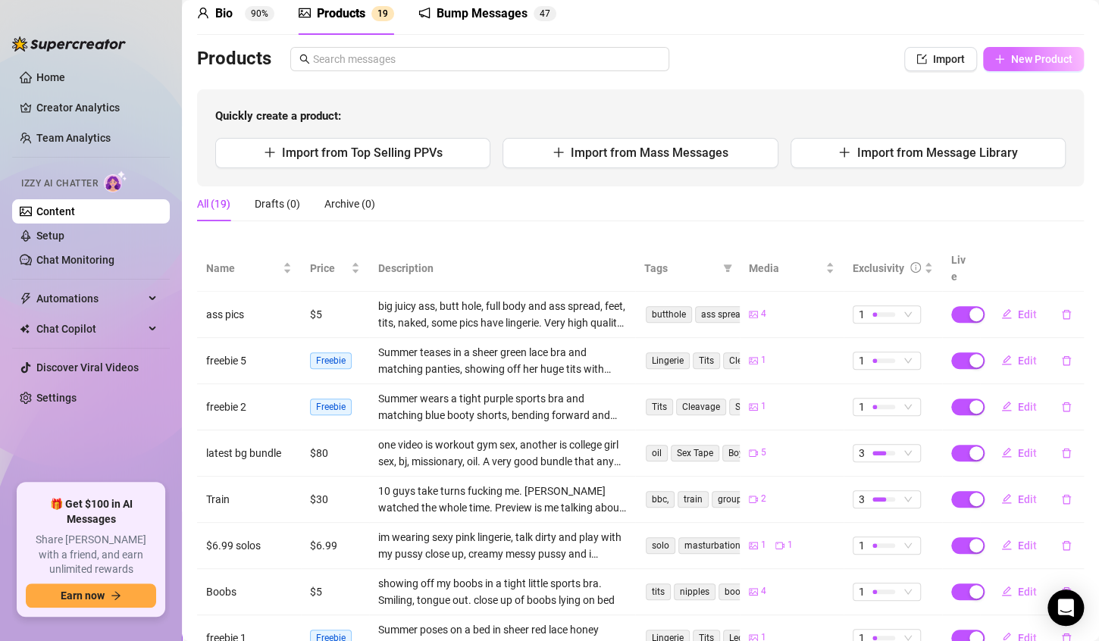
click at [1039, 55] on span "New Product" at bounding box center [1042, 59] width 61 height 12
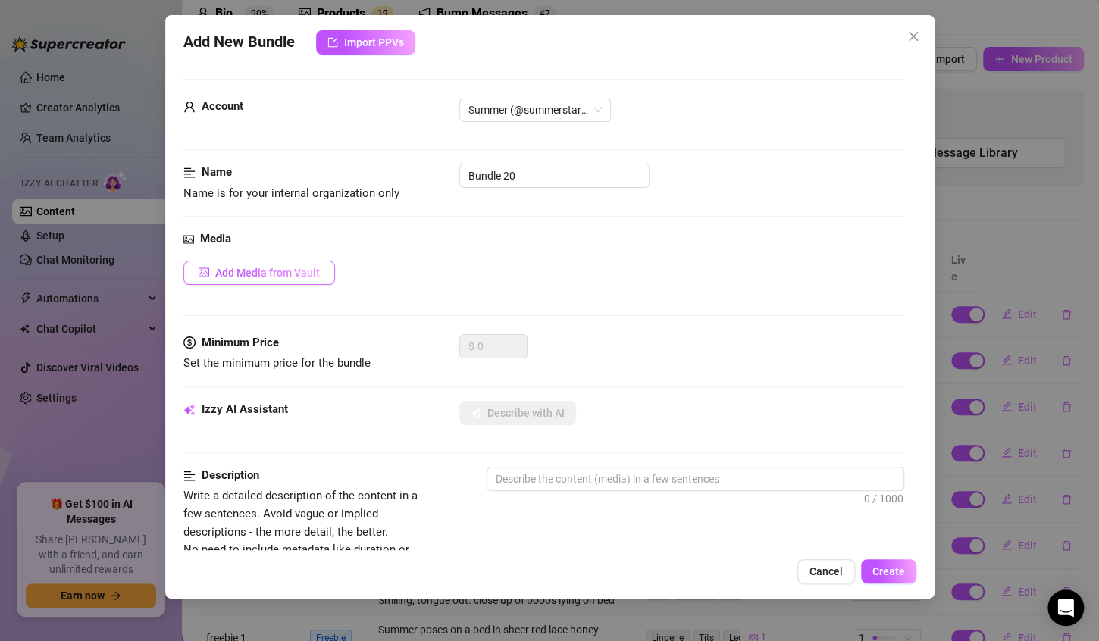
click at [303, 275] on span "Add Media from Vault" at bounding box center [267, 273] width 105 height 12
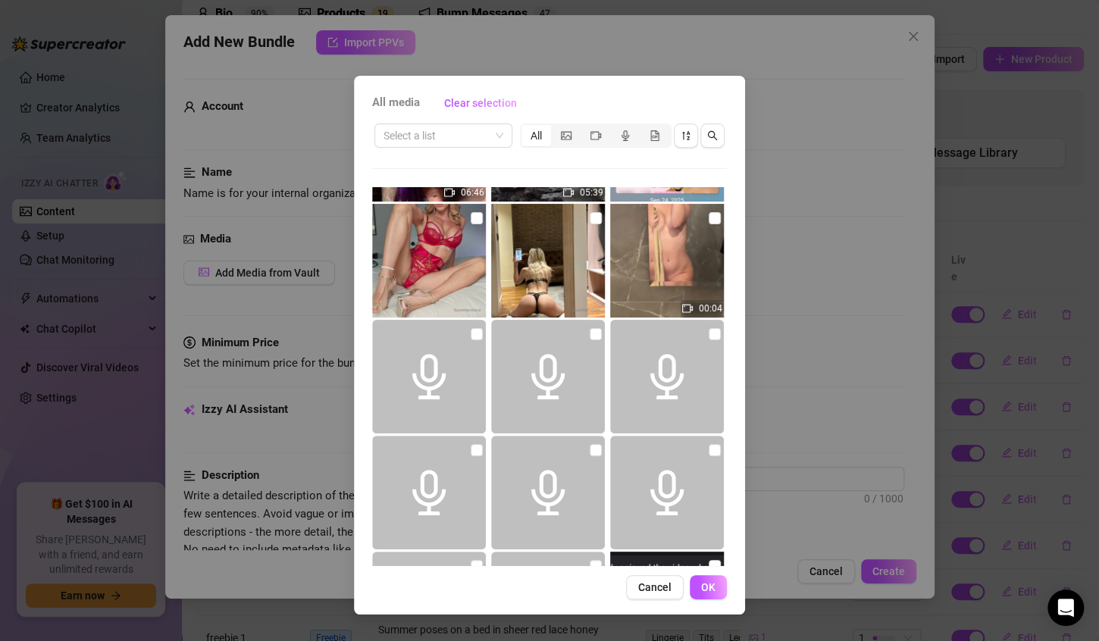
scroll to position [0, 0]
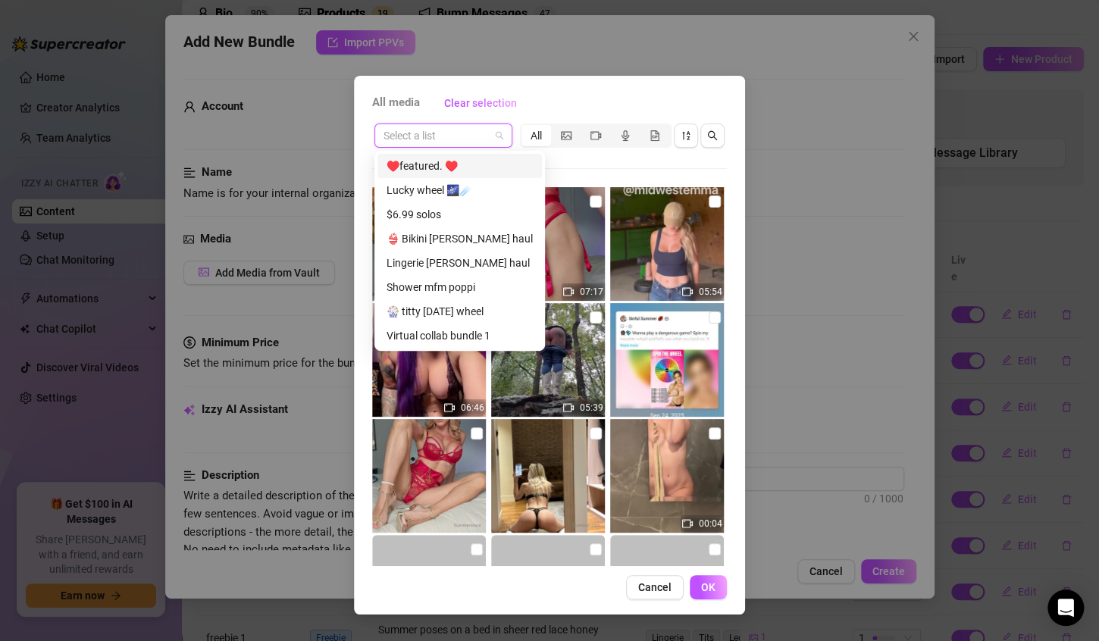
click at [479, 133] on input "search" at bounding box center [437, 135] width 106 height 23
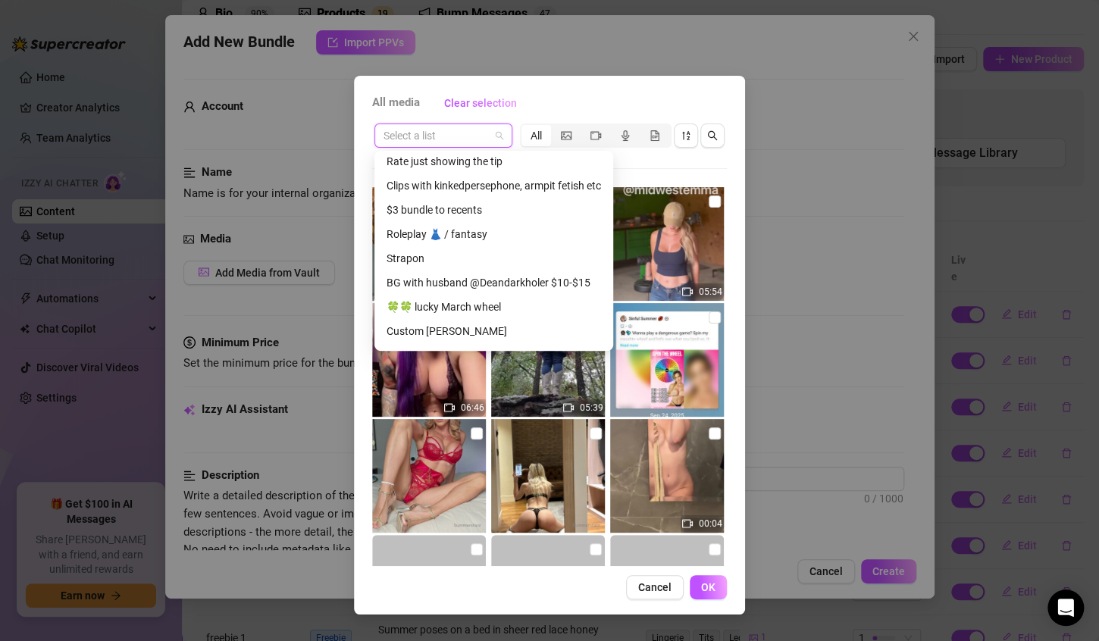
scroll to position [1465, 0]
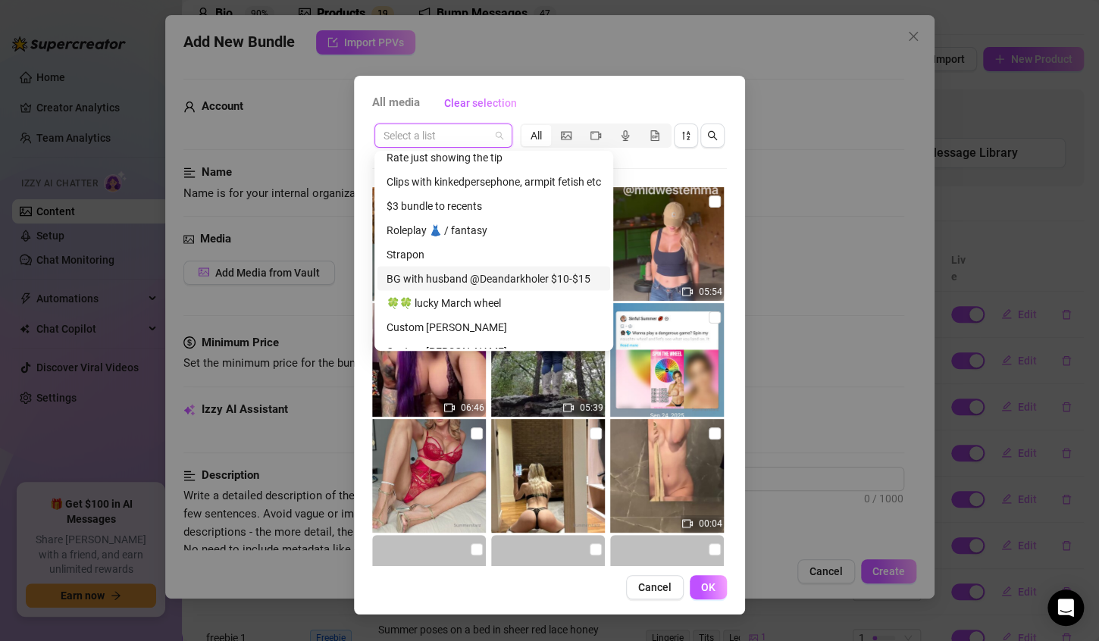
click at [453, 281] on div "BG with husband @Deandarkholer $10-$15" at bounding box center [494, 278] width 215 height 17
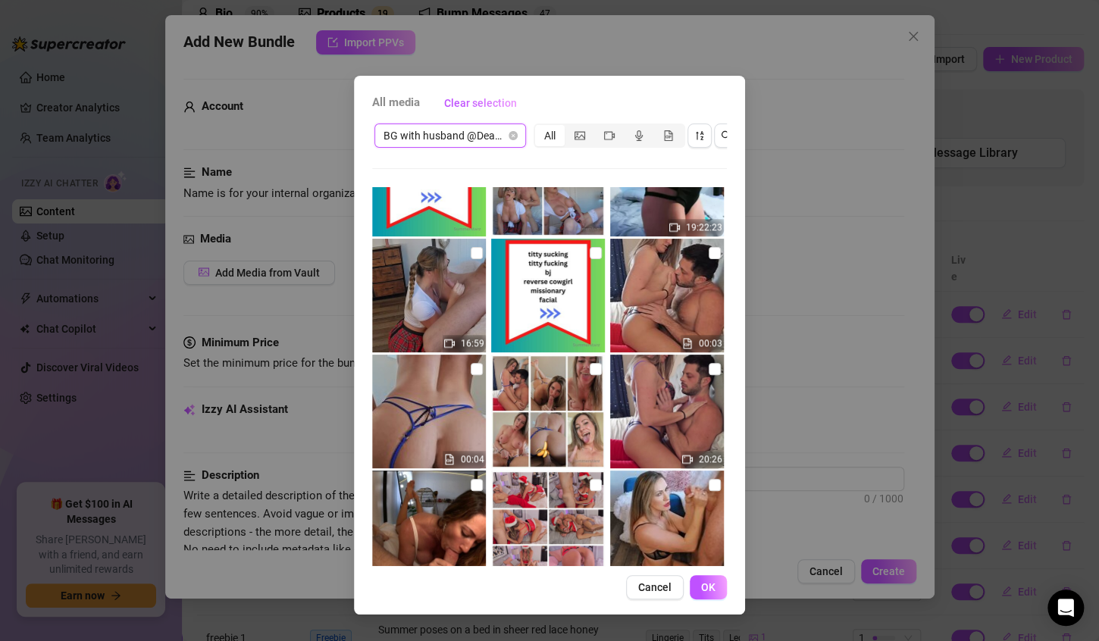
scroll to position [764, 0]
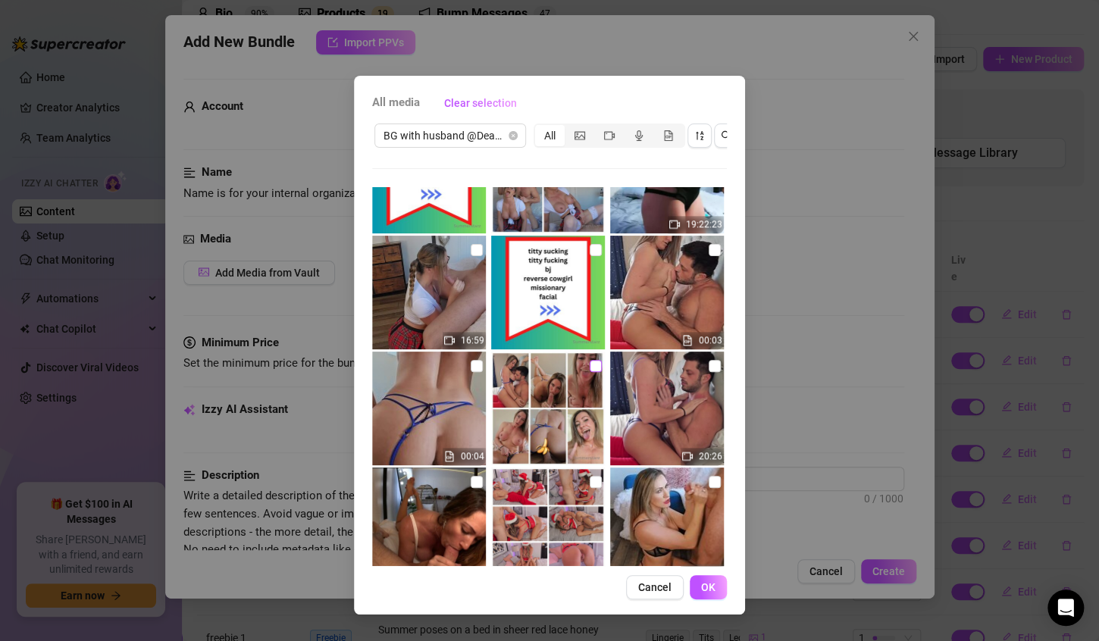
click at [590, 366] on input "checkbox" at bounding box center [596, 366] width 12 height 12
click at [709, 367] on input "checkbox" at bounding box center [715, 366] width 12 height 12
click at [702, 594] on span "OK" at bounding box center [708, 588] width 14 height 12
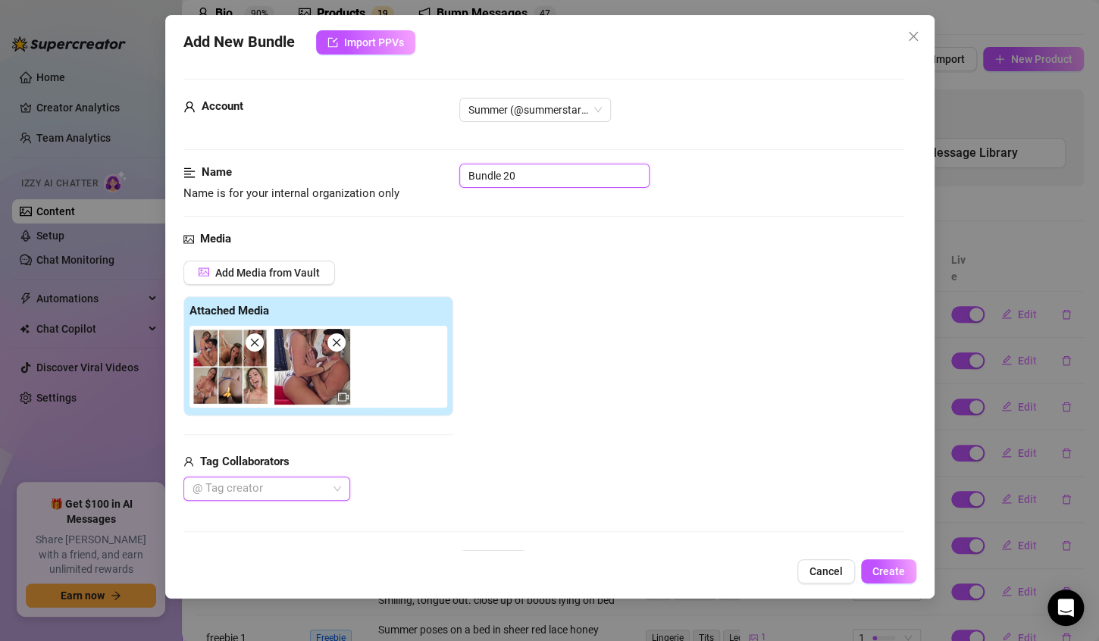
click at [528, 172] on input "Bundle 20" at bounding box center [555, 176] width 190 height 24
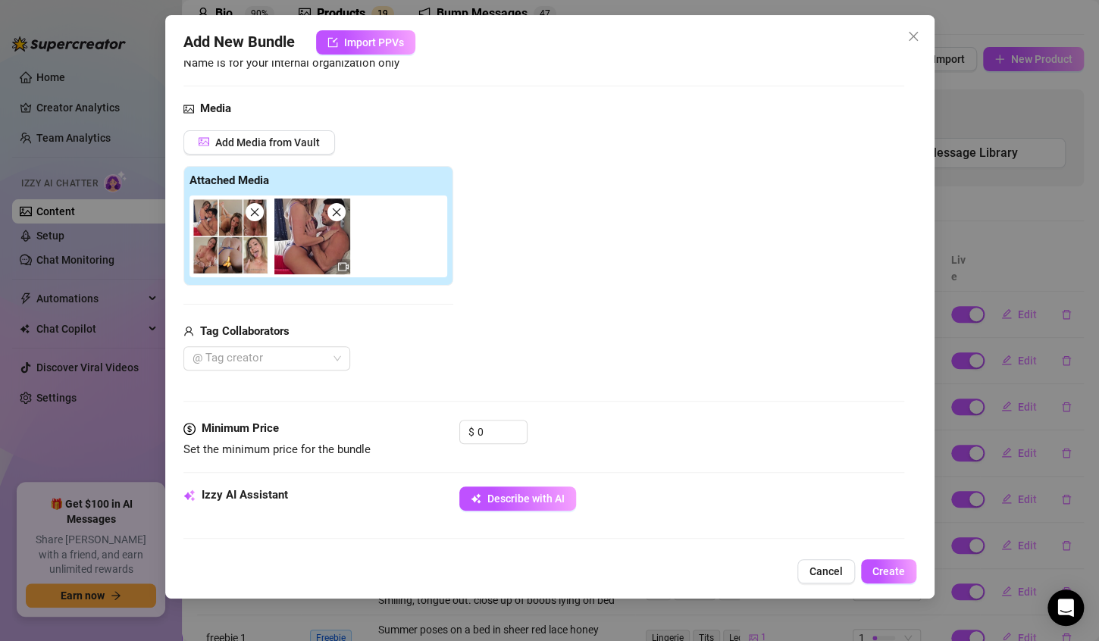
scroll to position [156, 0]
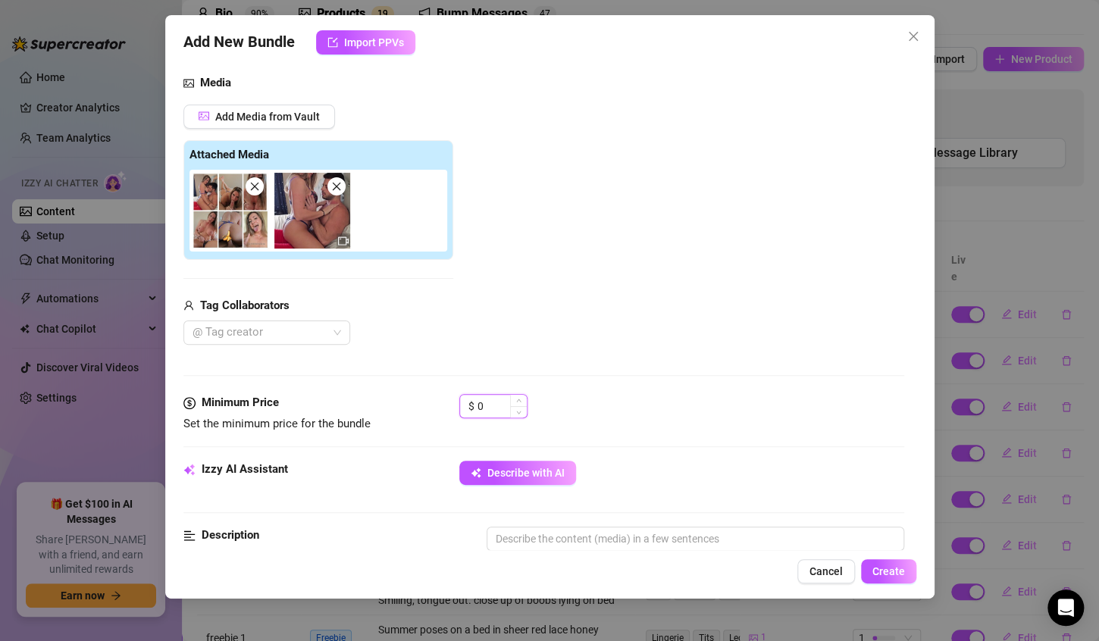
click at [509, 404] on input "0" at bounding box center [502, 406] width 49 height 23
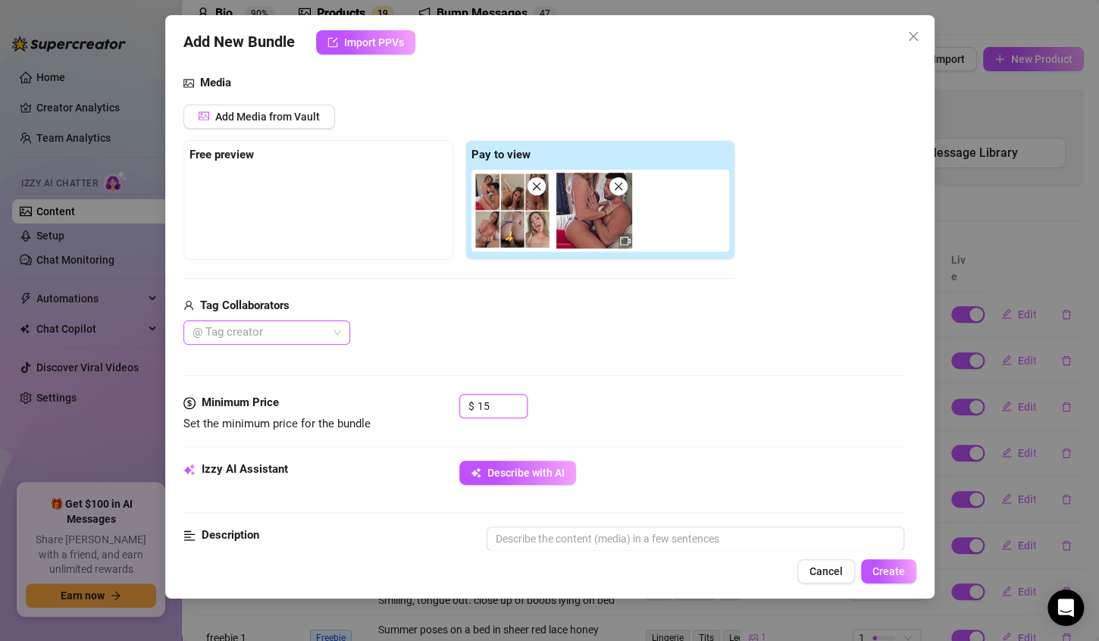
click at [315, 334] on div at bounding box center [259, 332] width 145 height 21
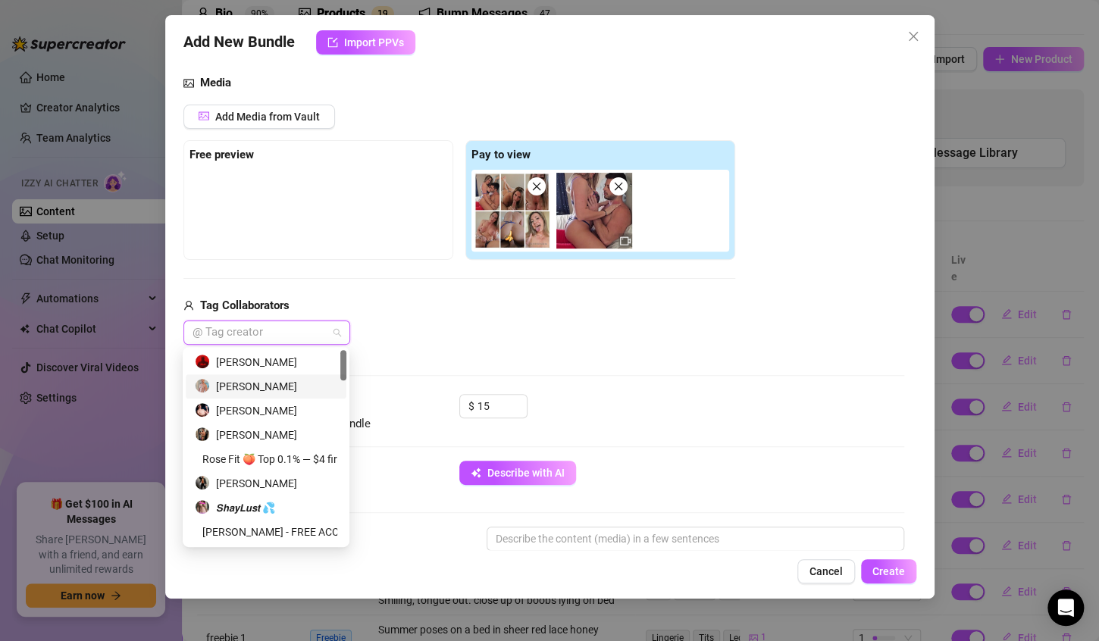
click at [268, 385] on div "[PERSON_NAME]" at bounding box center [266, 386] width 143 height 17
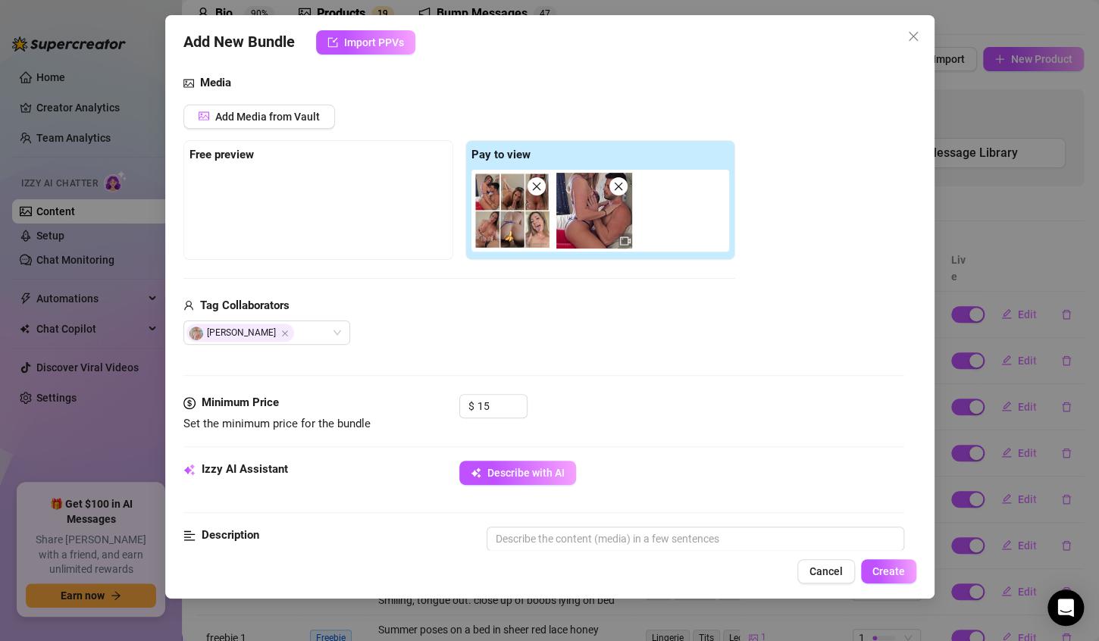
click at [406, 307] on div "Tag Collaborators" at bounding box center [459, 306] width 552 height 18
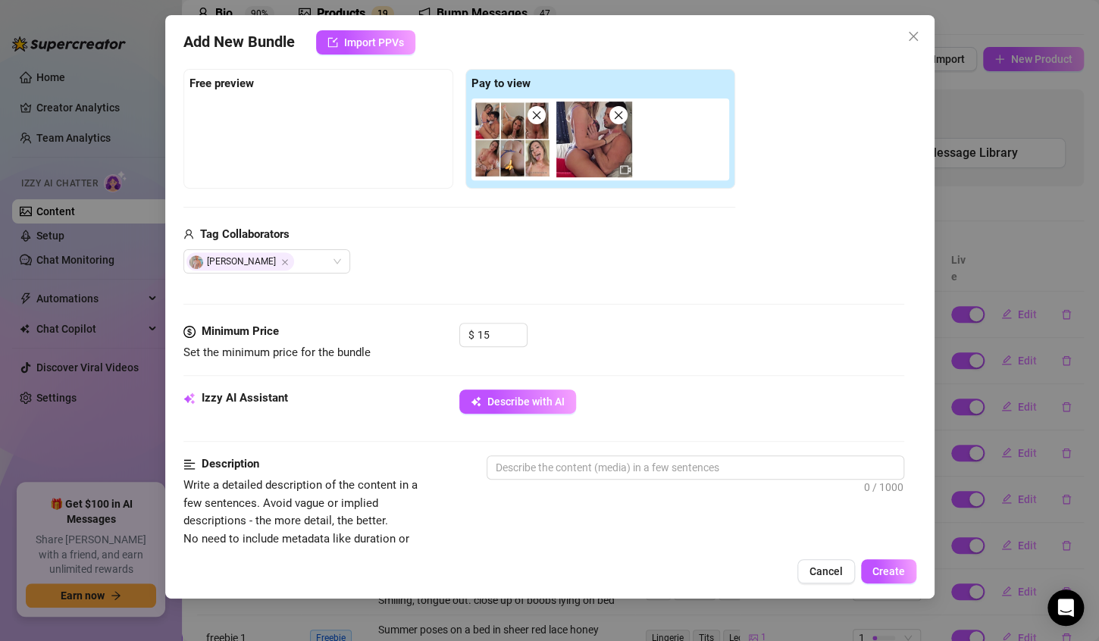
scroll to position [229, 0]
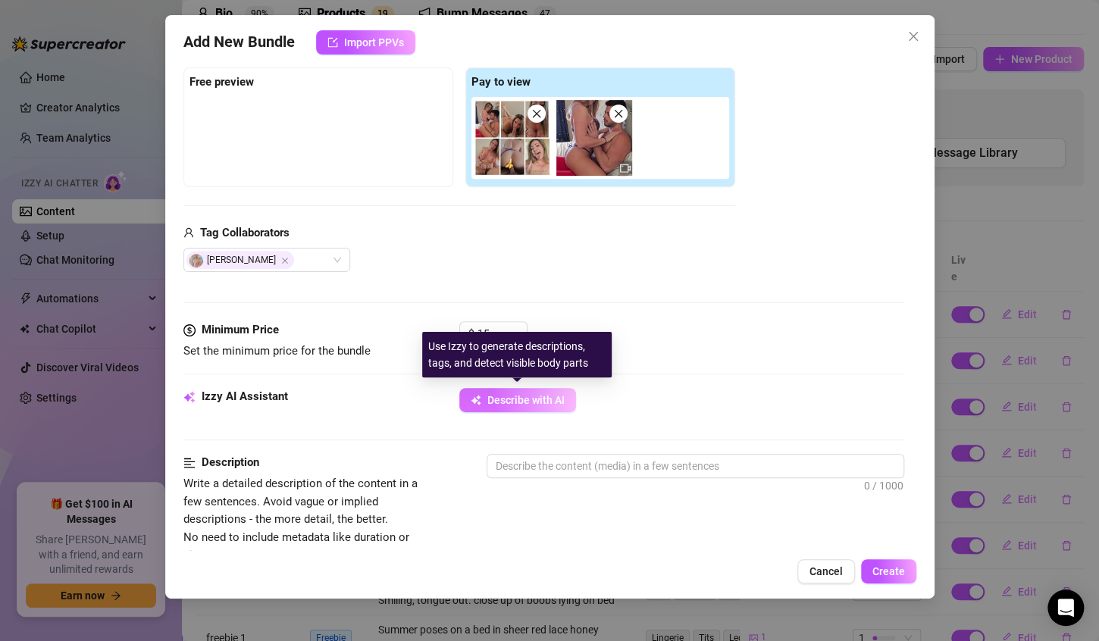
click at [500, 400] on span "Describe with AI" at bounding box center [526, 400] width 77 height 12
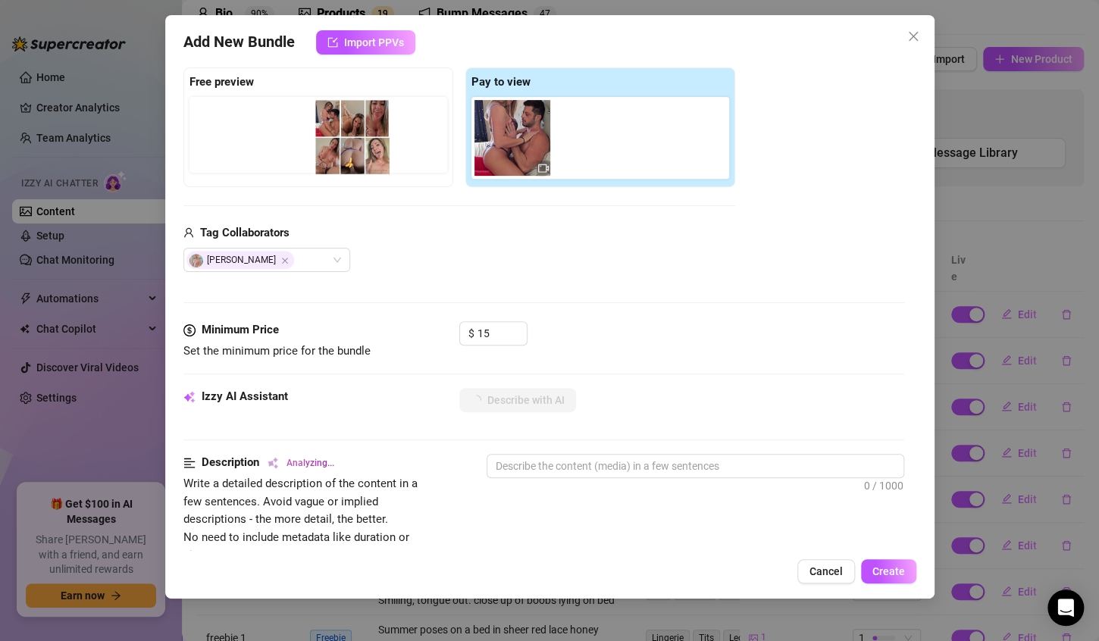
drag, startPoint x: 494, startPoint y: 129, endPoint x: 323, endPoint y: 127, distance: 170.6
click at [323, 127] on div "Free preview Pay to view" at bounding box center [459, 127] width 552 height 120
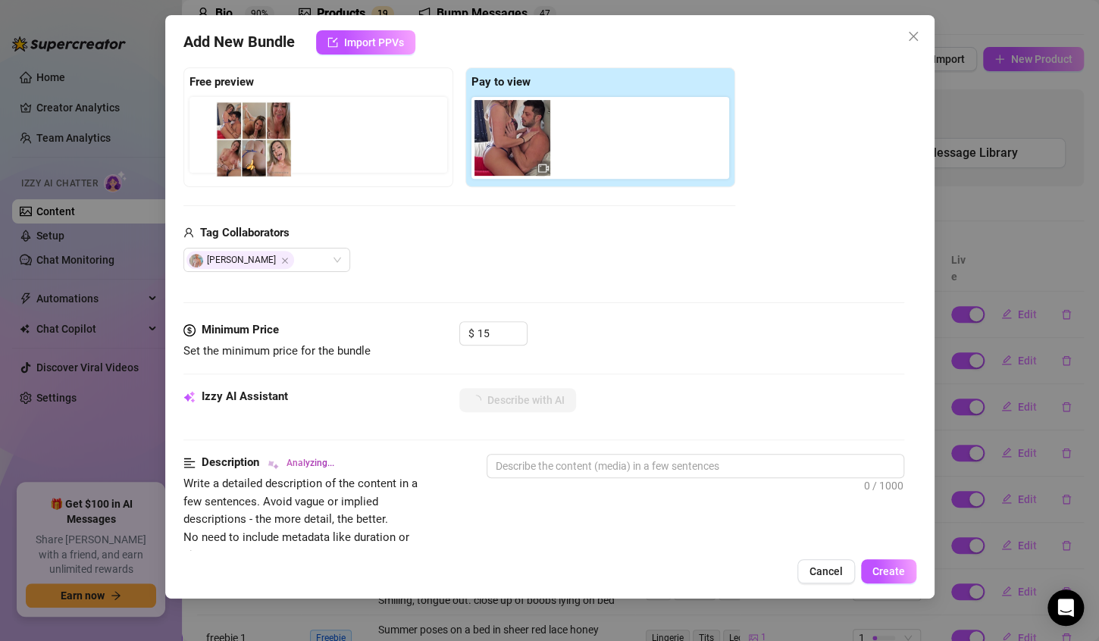
drag, startPoint x: 506, startPoint y: 133, endPoint x: 199, endPoint y: 124, distance: 306.5
click at [199, 124] on div "Free preview Pay to view" at bounding box center [459, 127] width 552 height 120
drag, startPoint x: 506, startPoint y: 136, endPoint x: 230, endPoint y: 130, distance: 276.1
click at [230, 130] on div "Free preview Pay to view" at bounding box center [459, 127] width 552 height 120
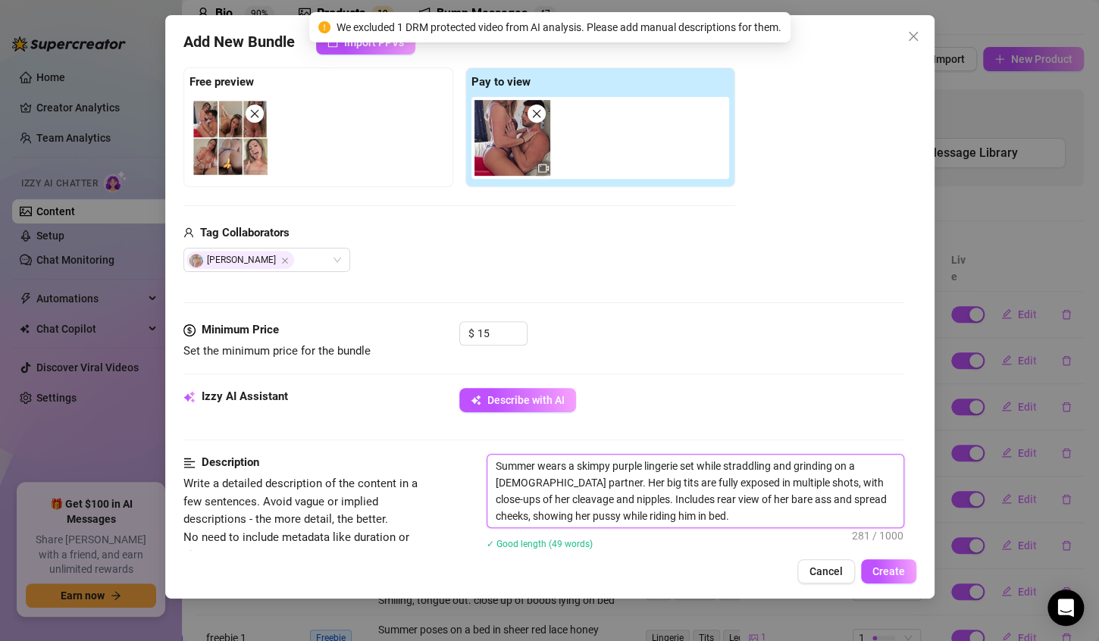
click at [642, 462] on textarea "Summer wears a skimpy purple lingerie set while straddling and grinding on a [D…" at bounding box center [696, 491] width 416 height 73
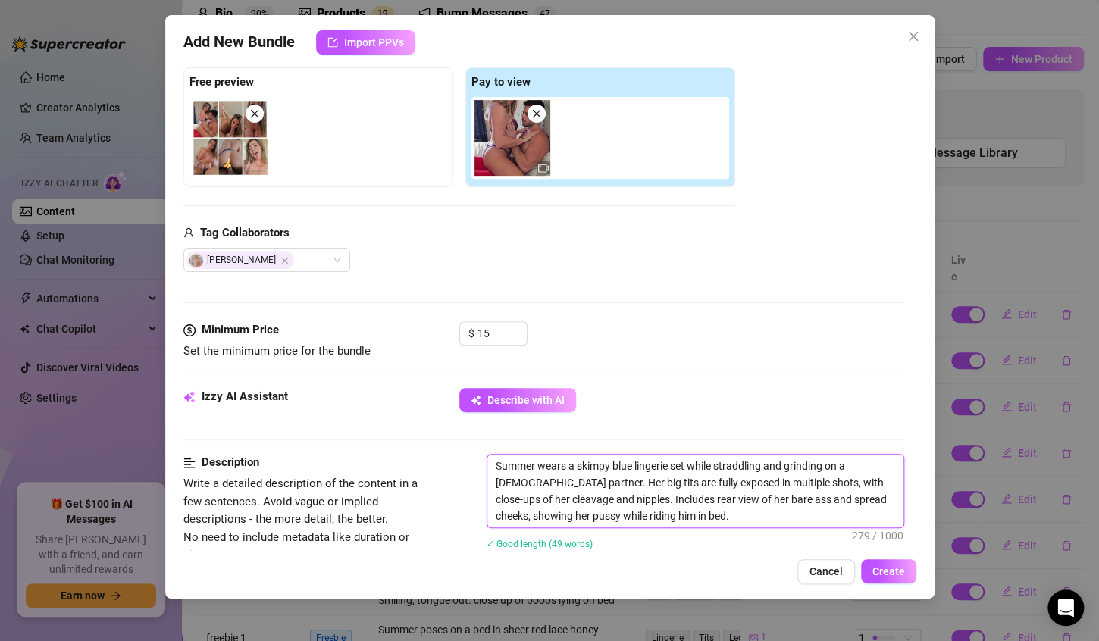
click at [704, 516] on textarea "Summer wears a skimpy blue lingerie set while straddling and grinding on a [DEM…" at bounding box center [696, 491] width 416 height 73
click at [598, 499] on textarea "Summer wears a skimpy blue lingerie set while straddling and grinding on a [DEM…" at bounding box center [696, 491] width 416 height 73
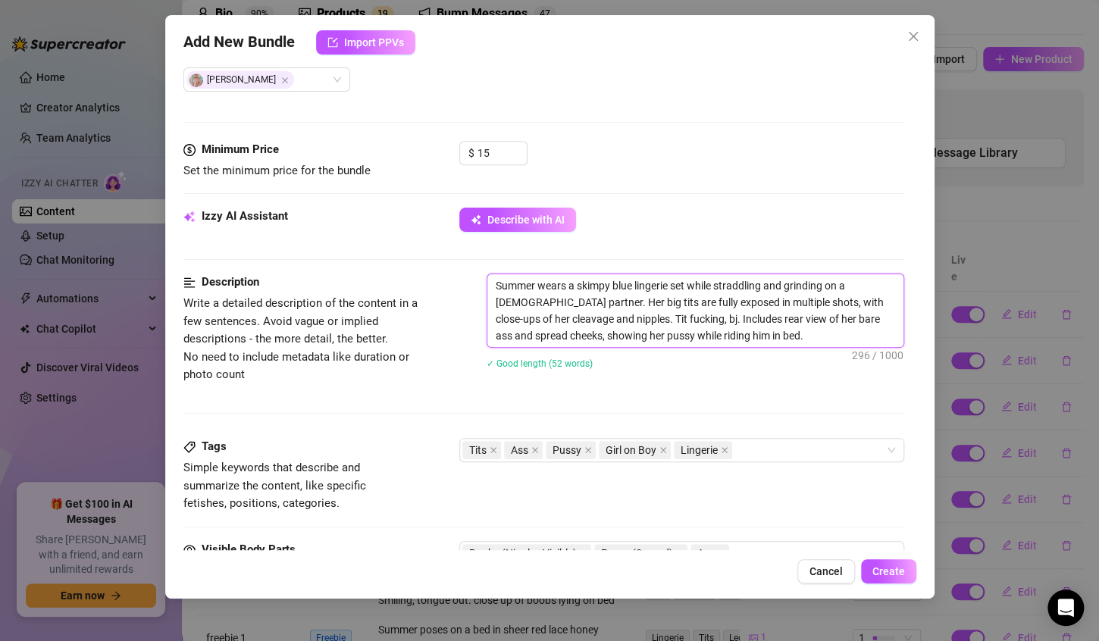
scroll to position [419, 0]
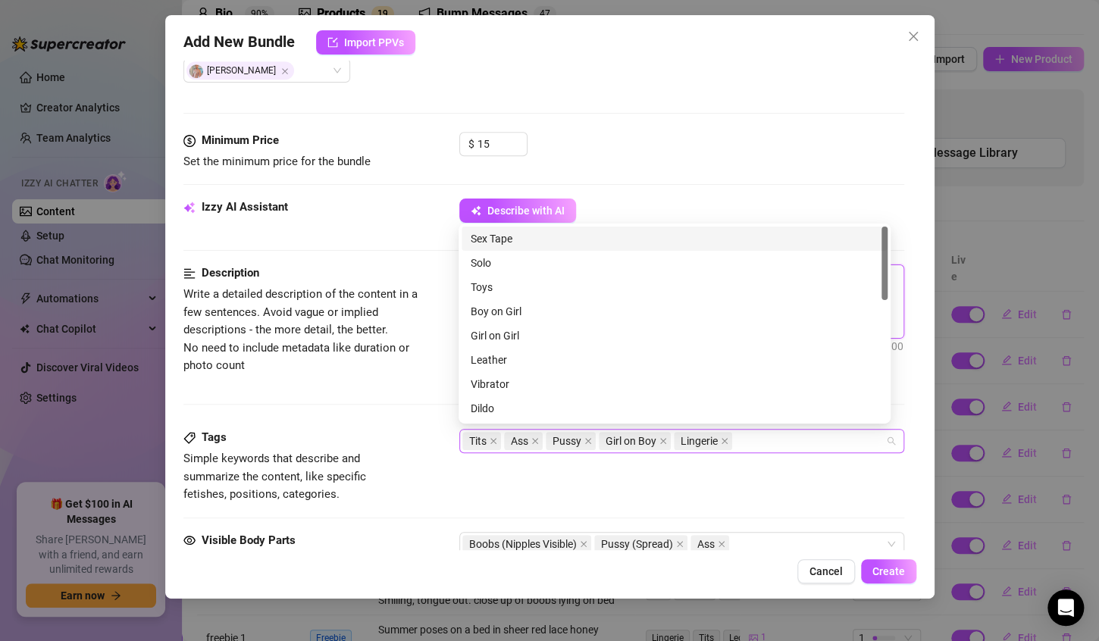
click at [752, 434] on div "Tits Ass Pussy Girl on Boy Lingerie" at bounding box center [674, 441] width 423 height 21
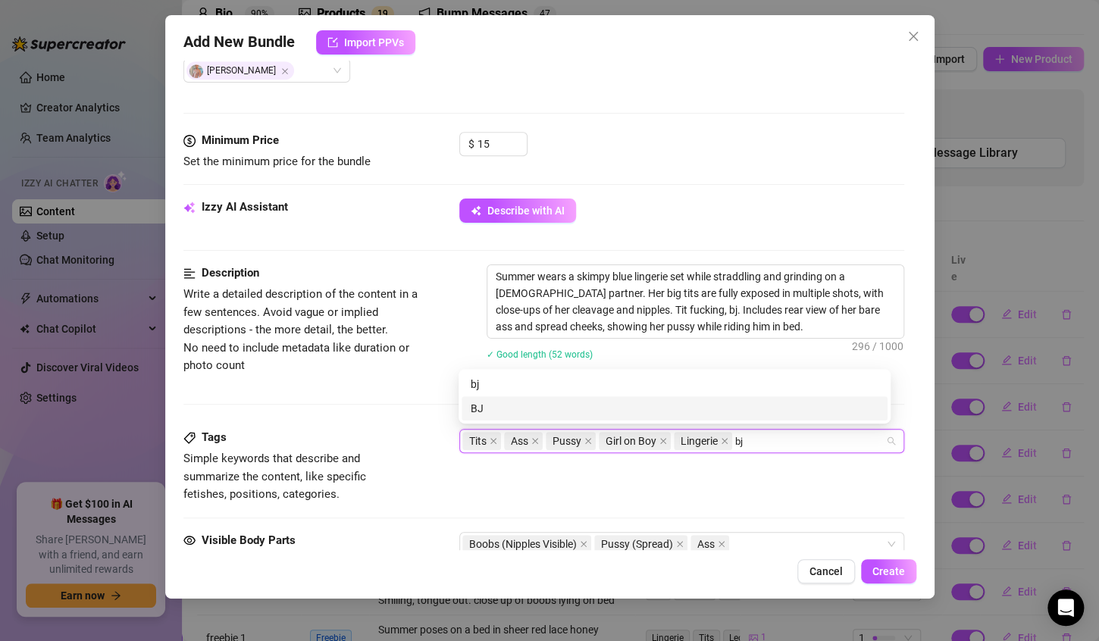
click at [592, 409] on div "BJ" at bounding box center [675, 408] width 408 height 17
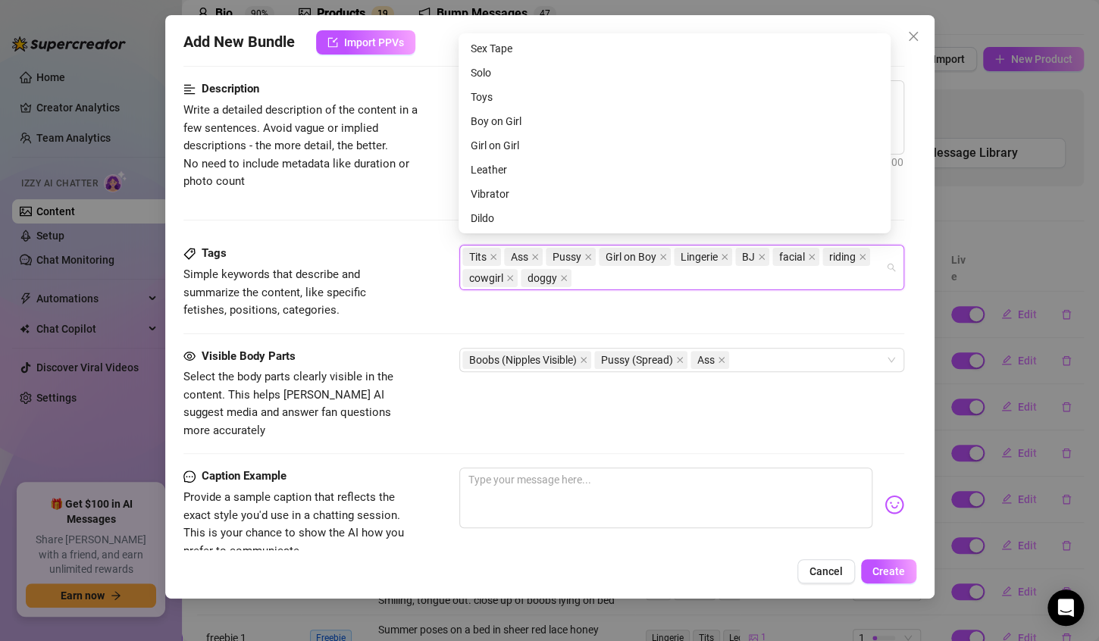
scroll to position [610, 0]
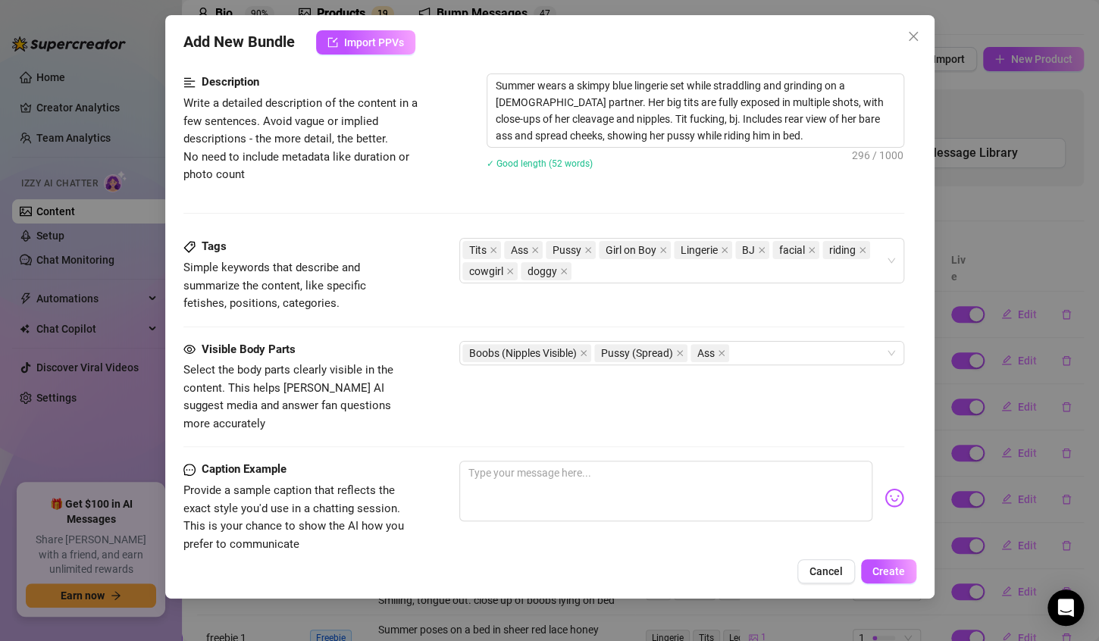
click at [436, 397] on div "Visible Body Parts Select the body parts clearly visible in the content. This h…" at bounding box center [543, 387] width 721 height 93
click at [478, 461] on textarea at bounding box center [666, 491] width 413 height 61
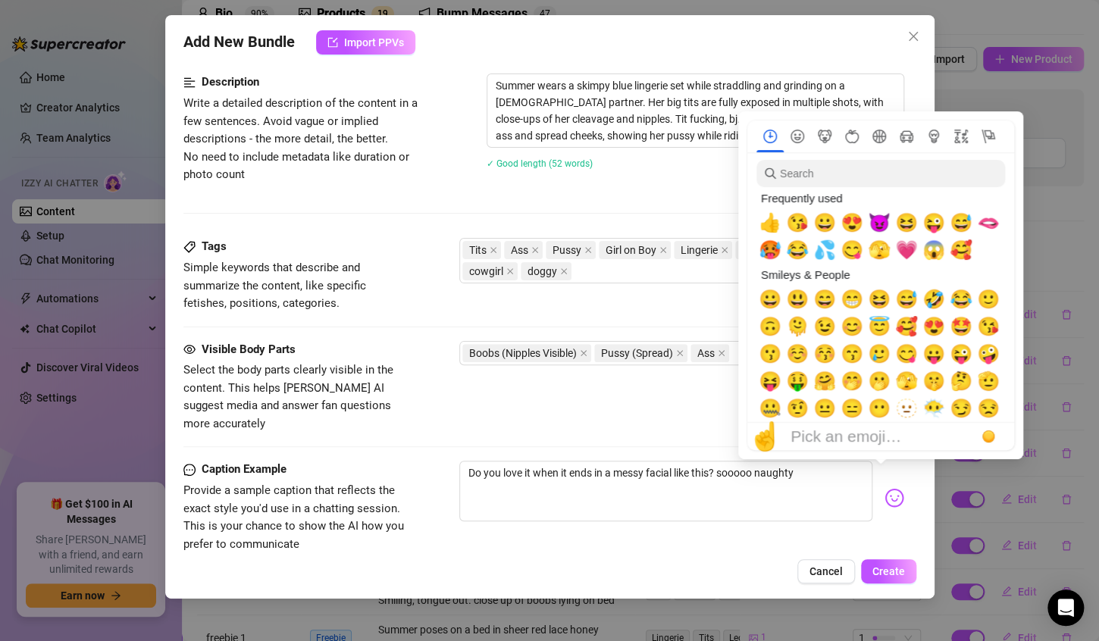
click at [885, 488] on img at bounding box center [895, 498] width 20 height 20
click at [880, 231] on span "😈" at bounding box center [879, 222] width 23 height 21
click at [824, 254] on span "💦" at bounding box center [825, 250] width 23 height 21
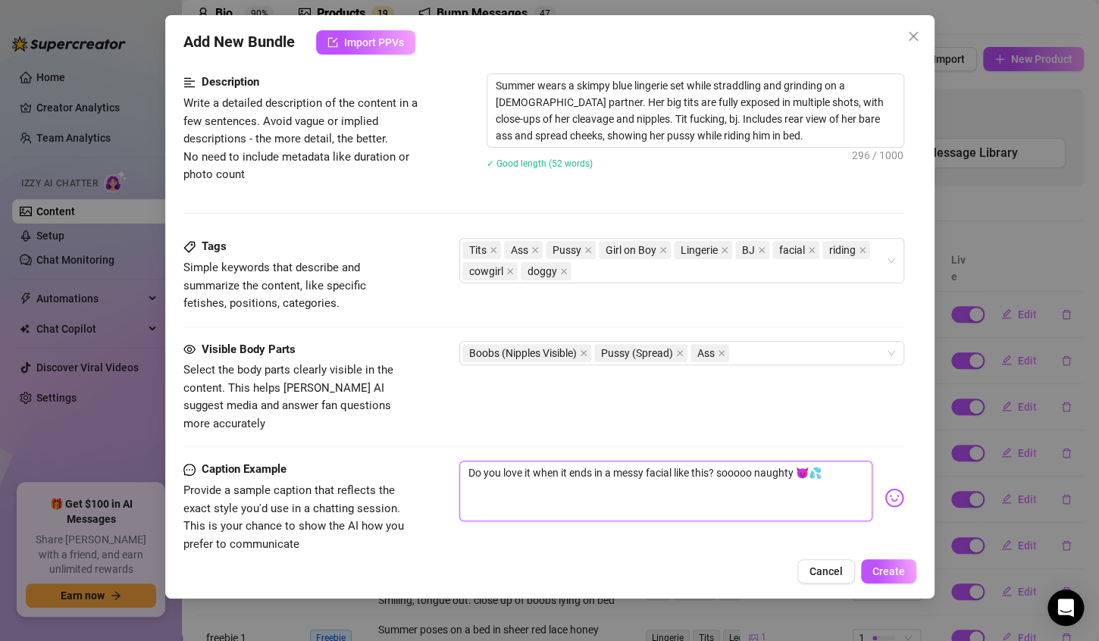
click at [648, 469] on textarea "Do you love it when it ends in a messy facial like this? sooooo naughty 😈💦" at bounding box center [666, 491] width 413 height 61
click at [469, 461] on textarea "Do you love it when it ends in a messy facial like this? sooooo naughty 😈💦" at bounding box center [666, 491] width 413 height 61
drag, startPoint x: 655, startPoint y: 472, endPoint x: 685, endPoint y: 434, distance: 49.1
click at [685, 434] on form "Account Summer (@summerstarzfree) Name Name is for your internal organization o…" at bounding box center [543, 119] width 721 height 1300
click at [731, 461] on textarea "I want to suck and fuck your cock just like this 😈💦" at bounding box center [666, 491] width 413 height 61
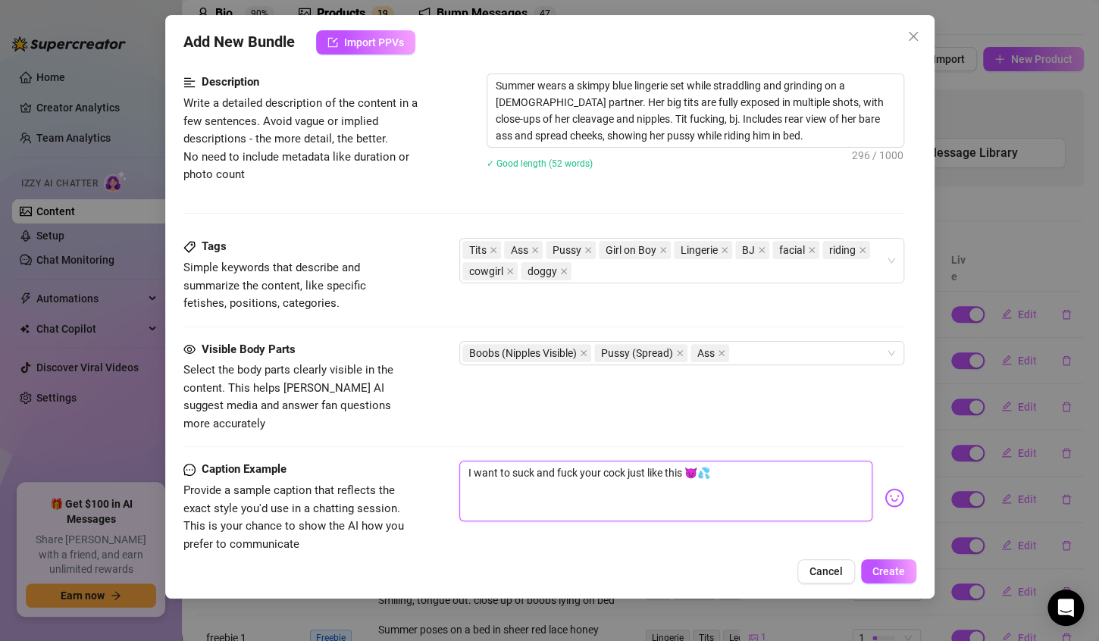
click at [682, 461] on textarea "I want to suck and fuck your cock just like this 😈💦" at bounding box center [666, 491] width 413 height 61
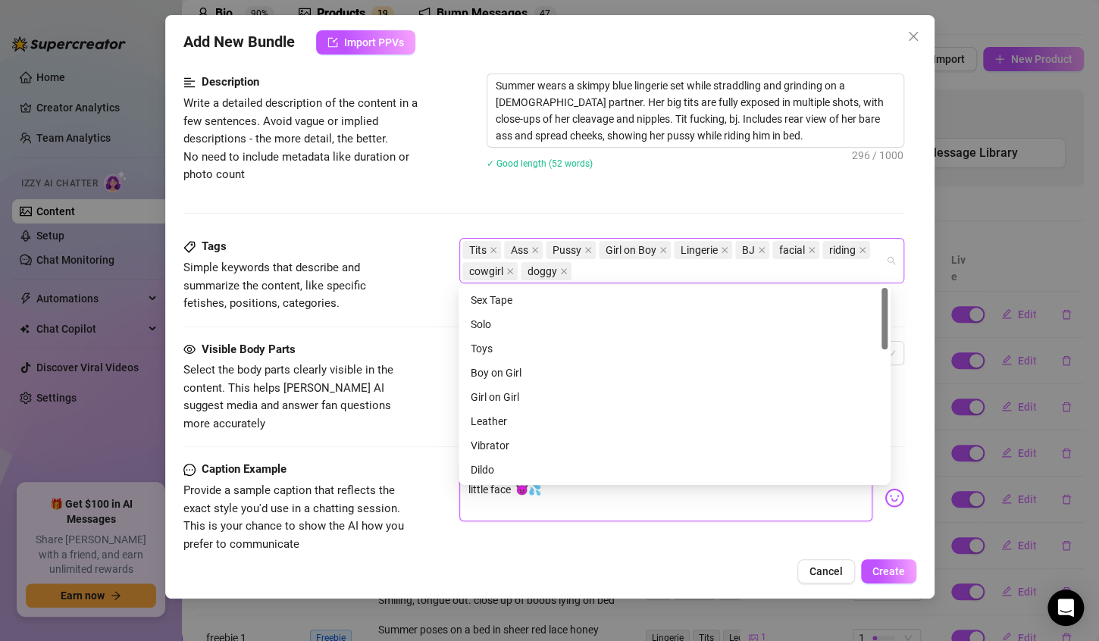
click at [636, 272] on div "Tits Ass Pussy Girl on Boy Lingerie BJ facial riding cowgirl doggy" at bounding box center [674, 261] width 423 height 42
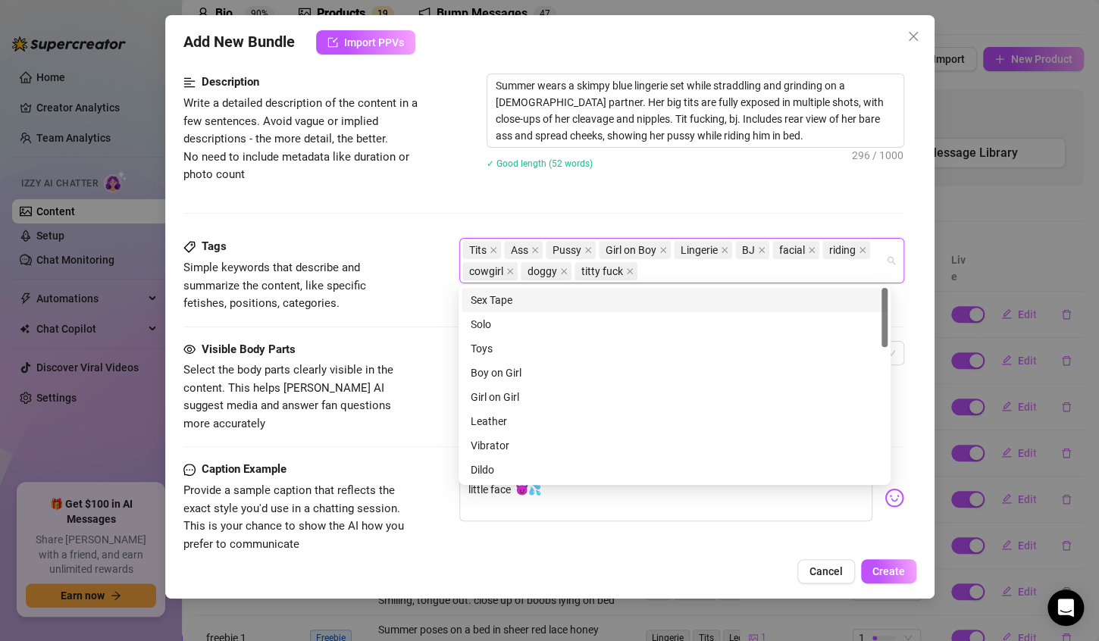
click at [527, 300] on div "Sex Tape" at bounding box center [675, 300] width 408 height 17
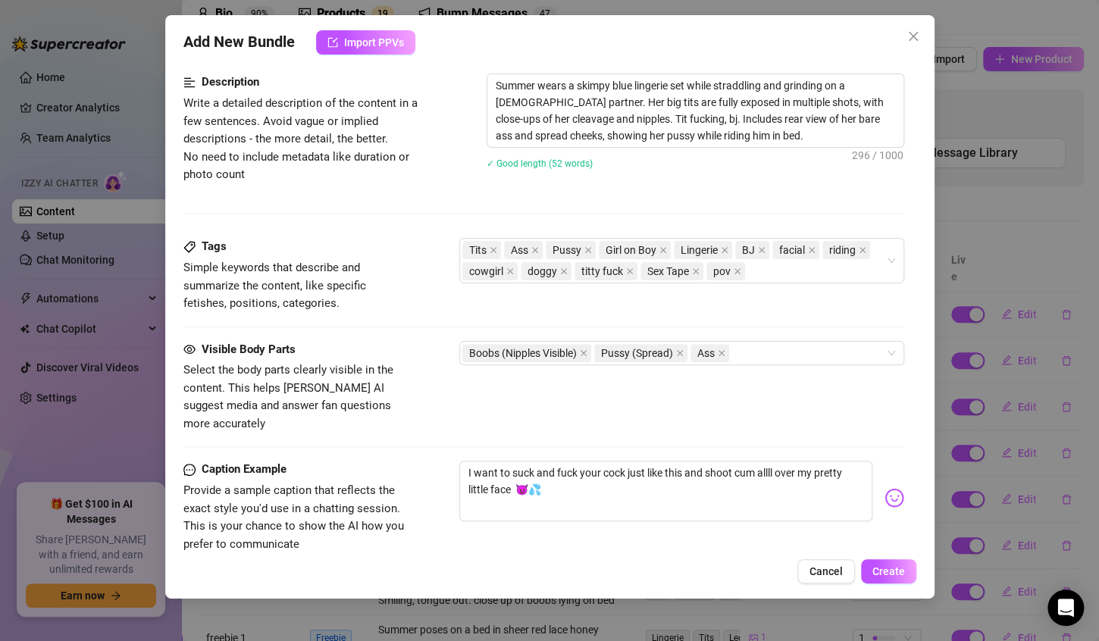
click at [696, 190] on div "Description Write a detailed description of the content in a few sentences. Avo…" at bounding box center [543, 156] width 721 height 165
click at [736, 461] on textarea "I want to suck and fuck your cock just like this and shoot cum allll over my pr…" at bounding box center [666, 491] width 413 height 61
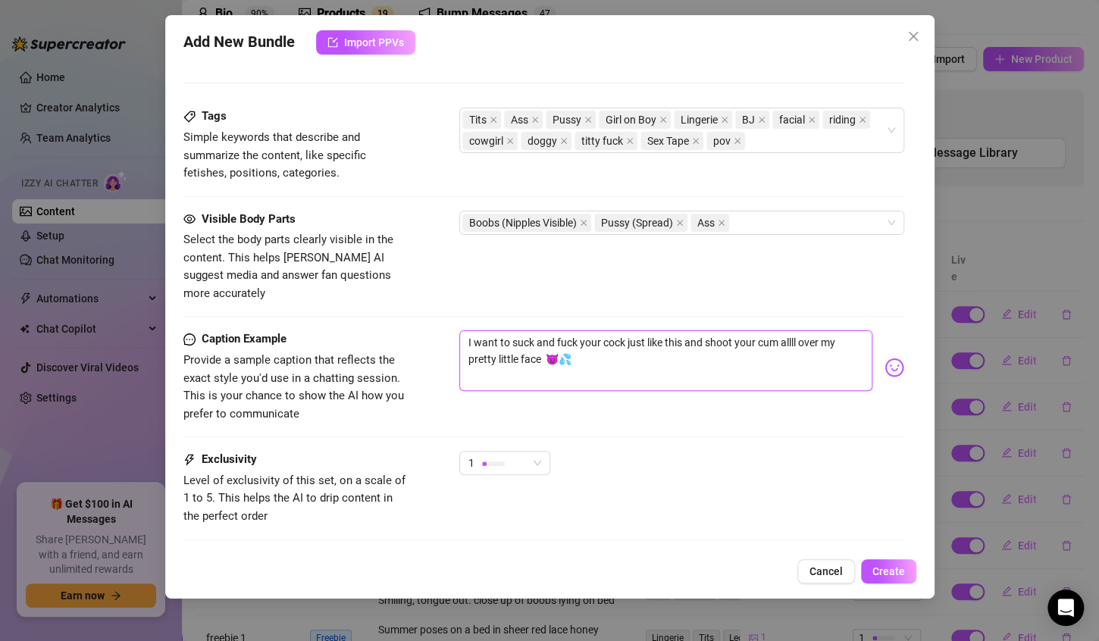
scroll to position [807, 0]
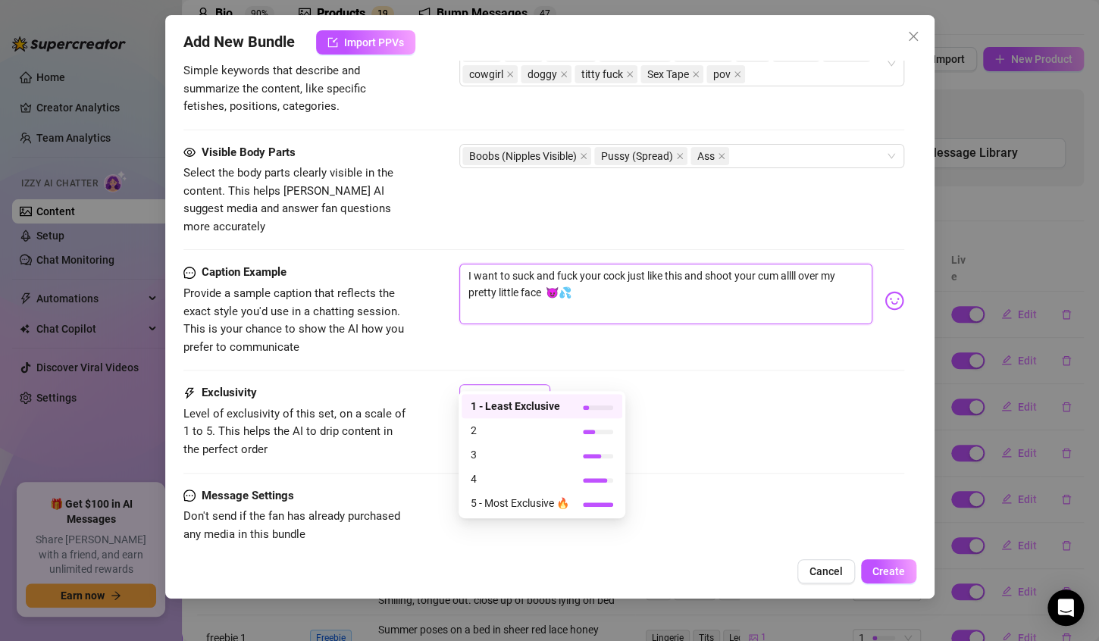
click at [535, 385] on span "1" at bounding box center [505, 396] width 73 height 23
click at [511, 431] on span "2" at bounding box center [520, 430] width 99 height 17
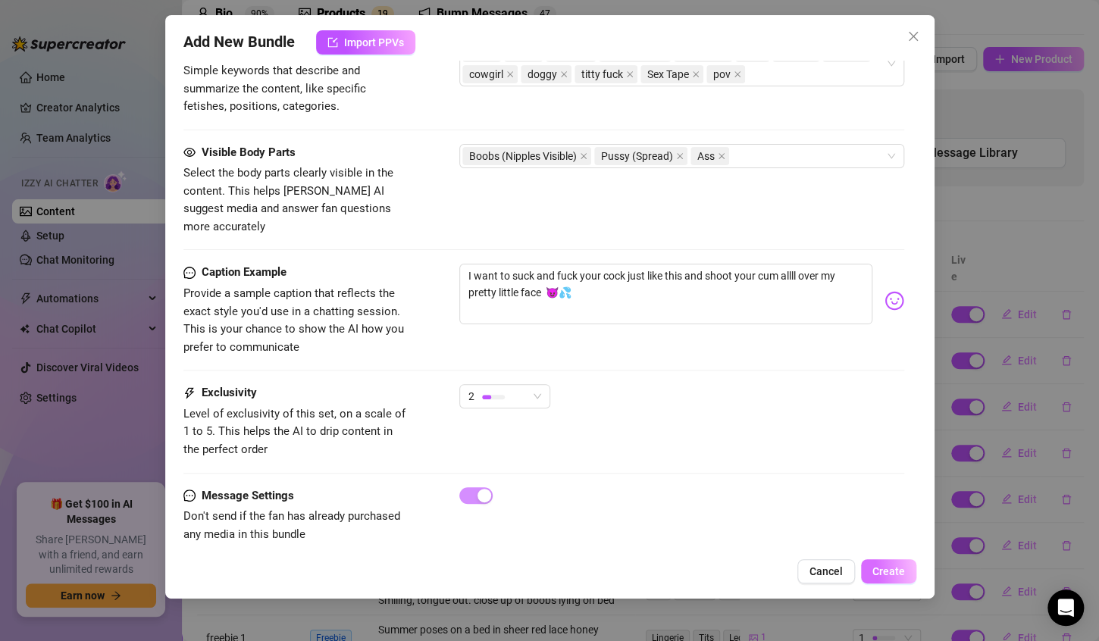
click at [878, 572] on span "Create" at bounding box center [889, 572] width 33 height 12
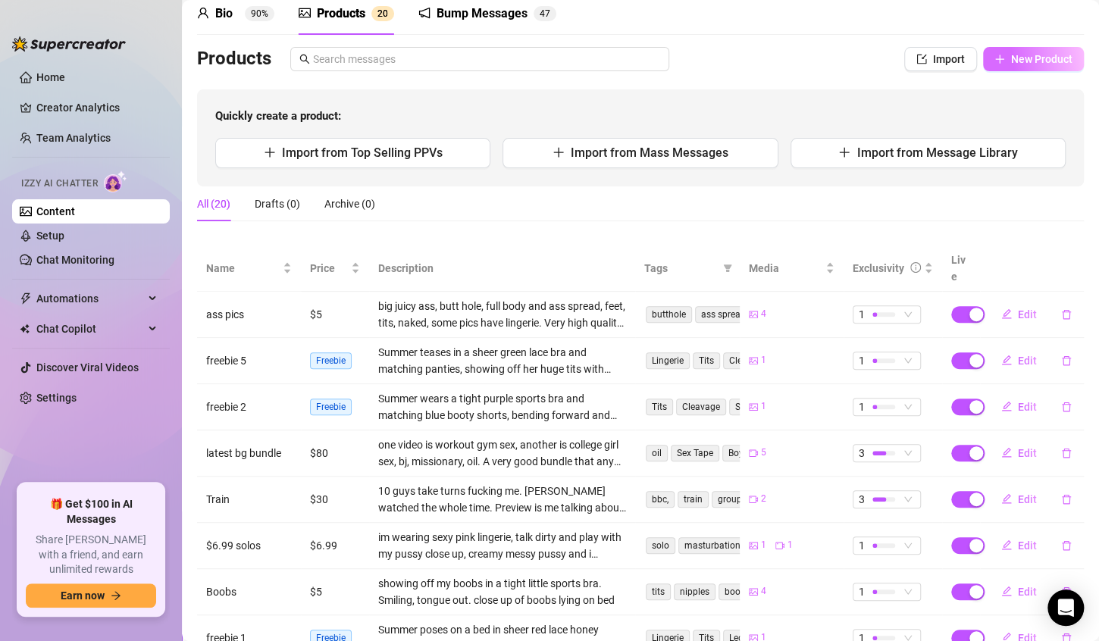
click at [1015, 56] on span "New Product" at bounding box center [1042, 59] width 61 height 12
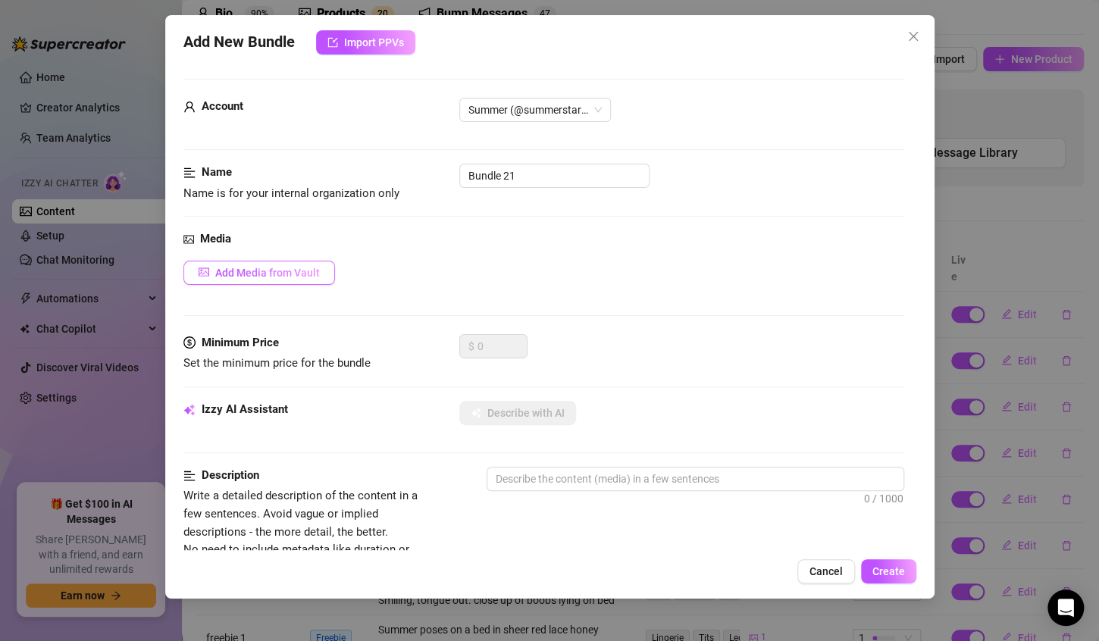
click at [303, 275] on span "Add Media from Vault" at bounding box center [267, 273] width 105 height 12
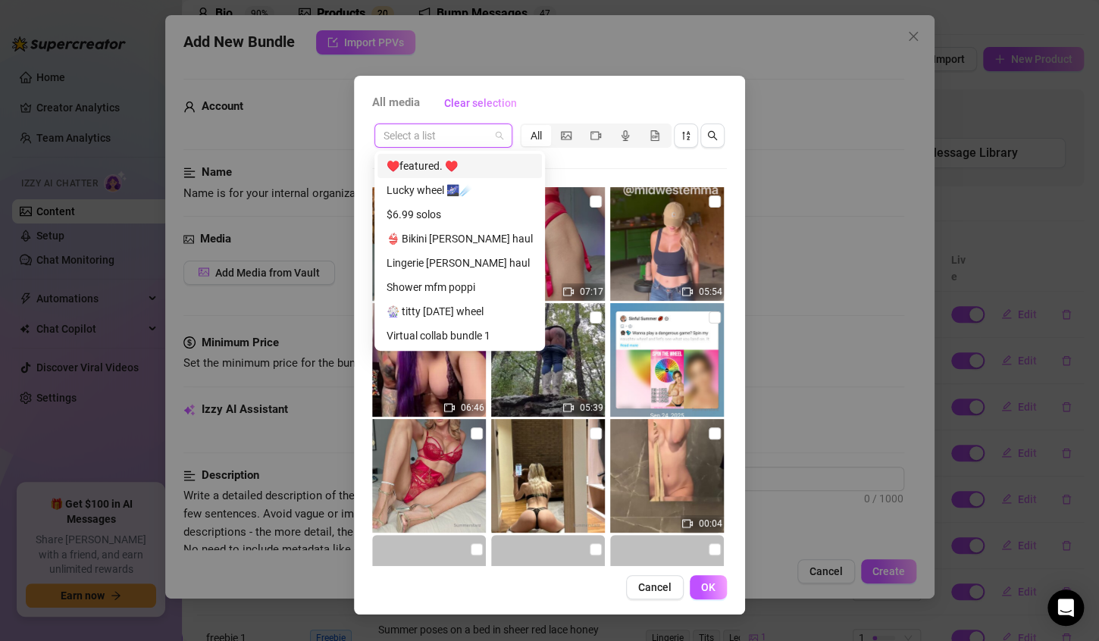
click at [473, 133] on input "search" at bounding box center [437, 135] width 106 height 23
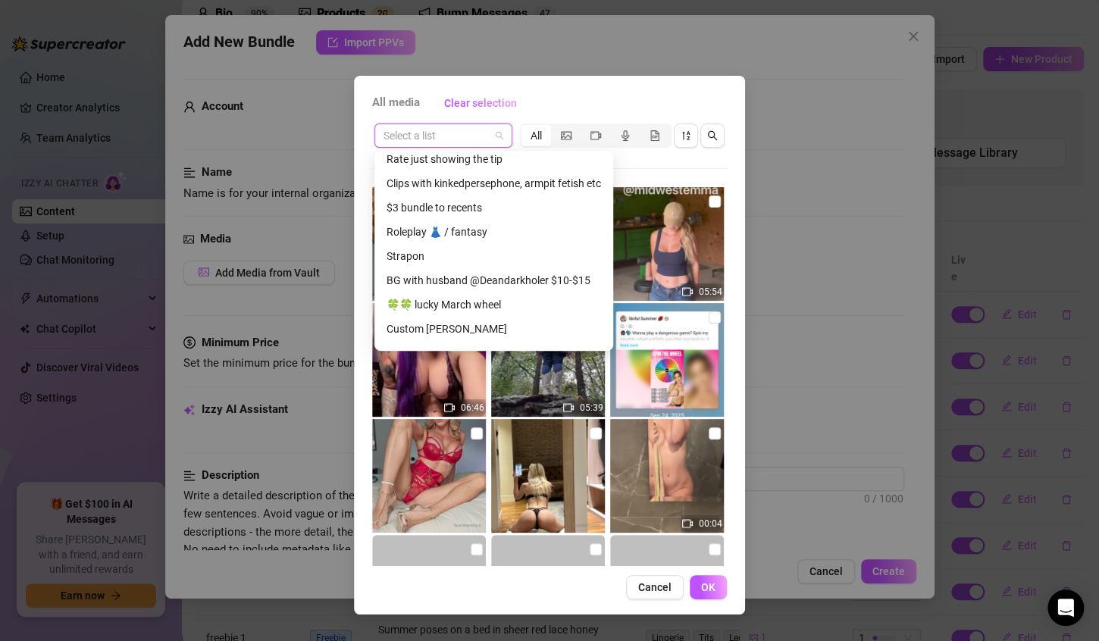
scroll to position [1467, 0]
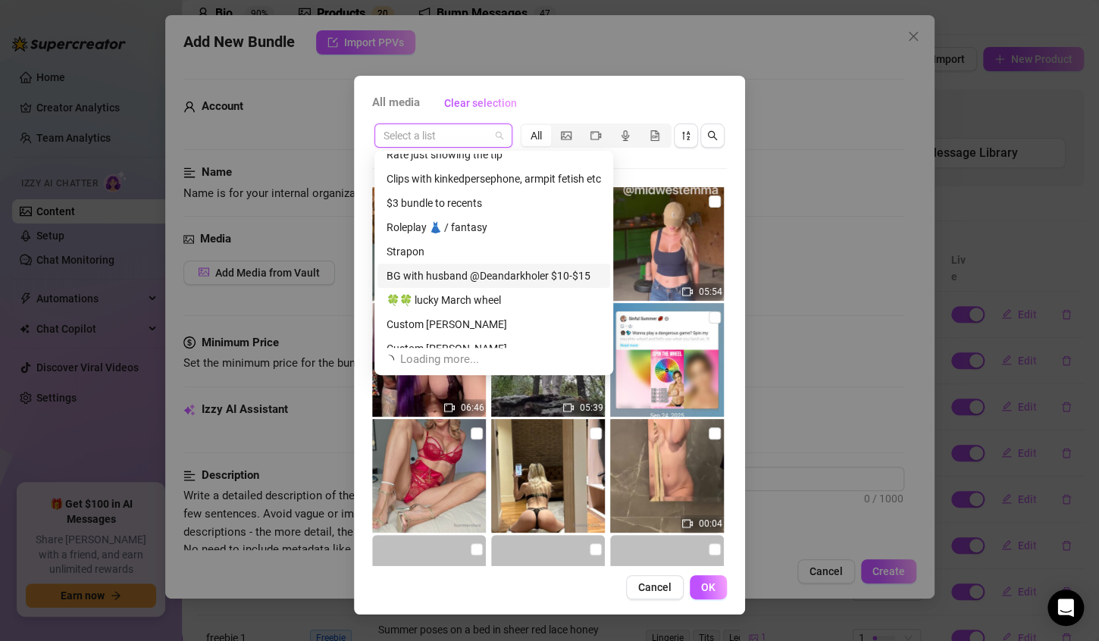
click at [488, 277] on div "BG with husband @Deandarkholer $10-$15" at bounding box center [494, 276] width 215 height 17
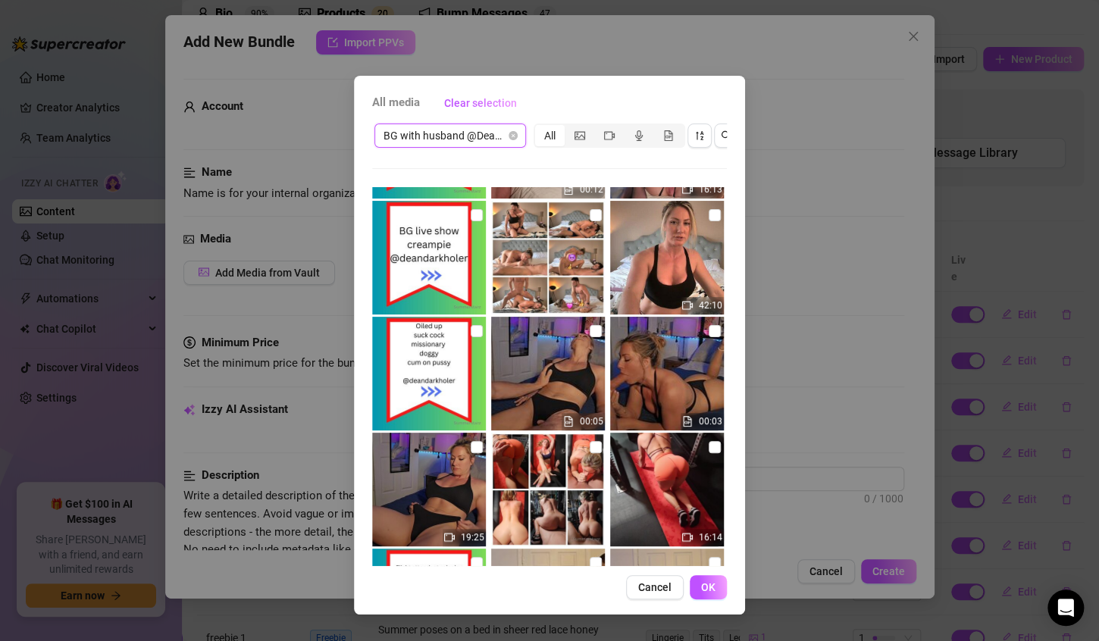
scroll to position [218, 0]
click at [542, 369] on img at bounding box center [548, 374] width 114 height 114
click at [648, 358] on img at bounding box center [667, 374] width 114 height 114
click at [425, 490] on img at bounding box center [429, 490] width 114 height 114
click at [694, 600] on button "OK" at bounding box center [708, 588] width 37 height 24
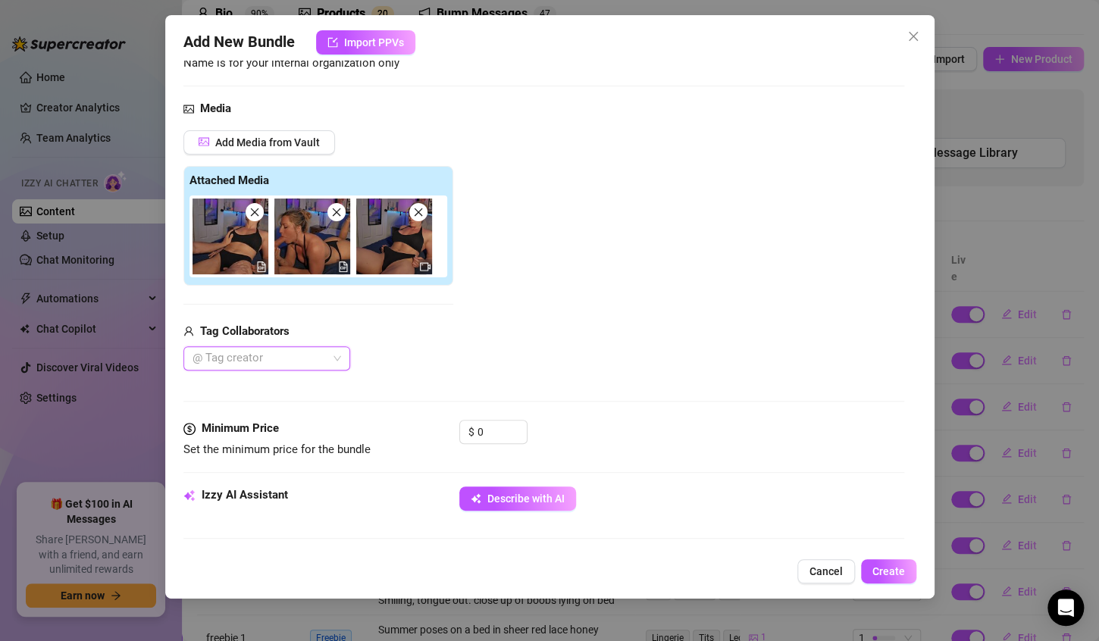
scroll to position [132, 0]
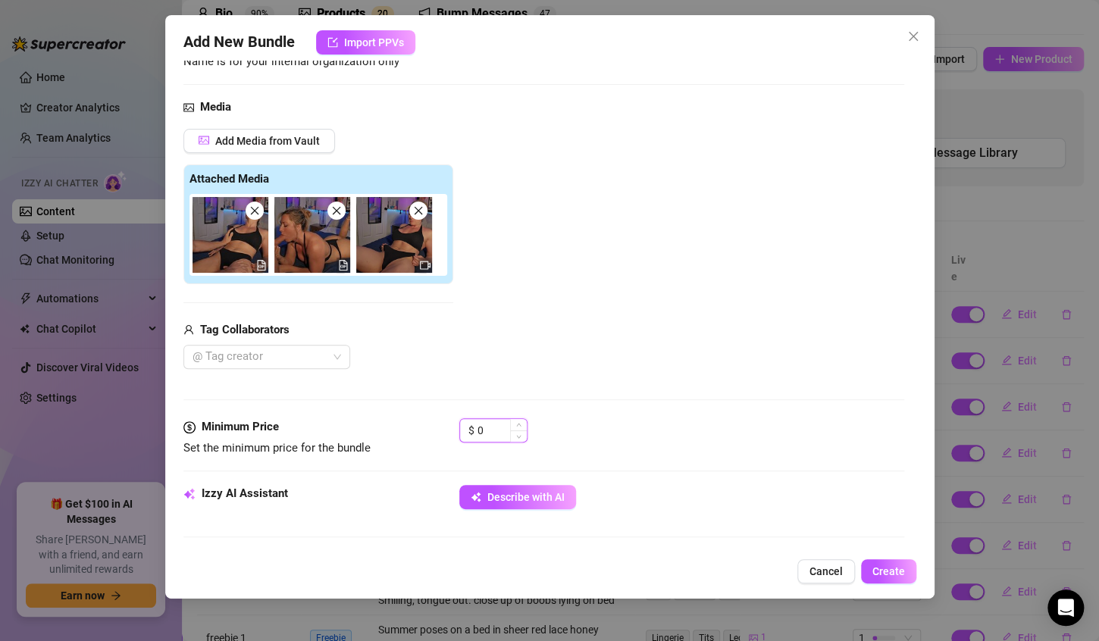
click at [508, 431] on input "0" at bounding box center [502, 430] width 49 height 23
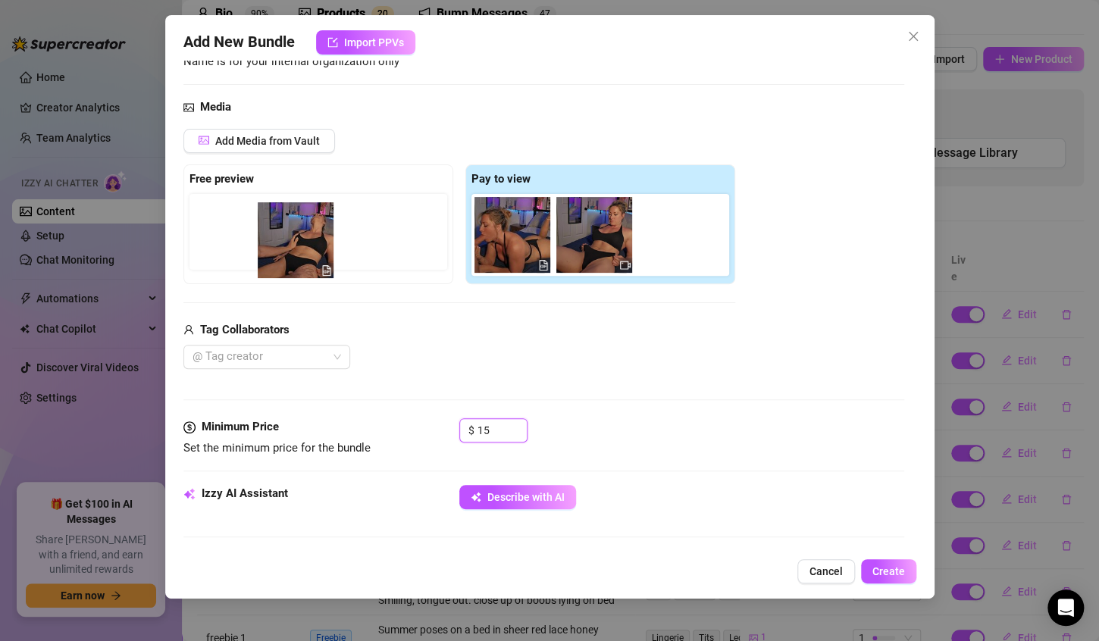
drag, startPoint x: 507, startPoint y: 227, endPoint x: 285, endPoint y: 234, distance: 222.3
click at [285, 234] on div "Free preview Pay to view" at bounding box center [459, 225] width 552 height 120
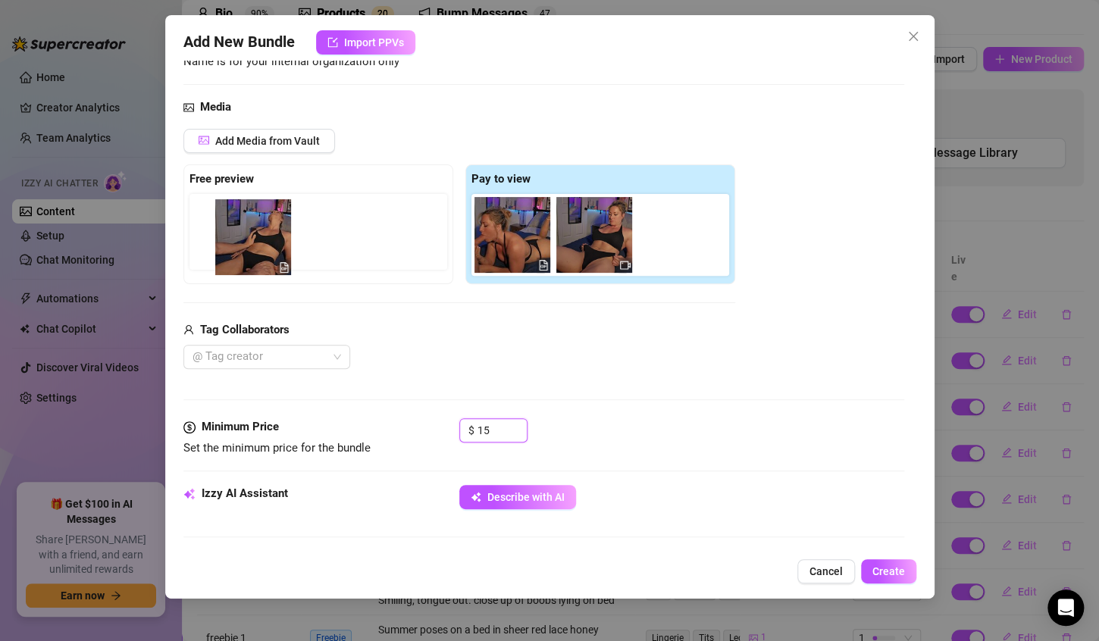
drag, startPoint x: 503, startPoint y: 239, endPoint x: 241, endPoint y: 241, distance: 262.4
click at [241, 241] on div "Free preview Pay to view" at bounding box center [459, 225] width 552 height 120
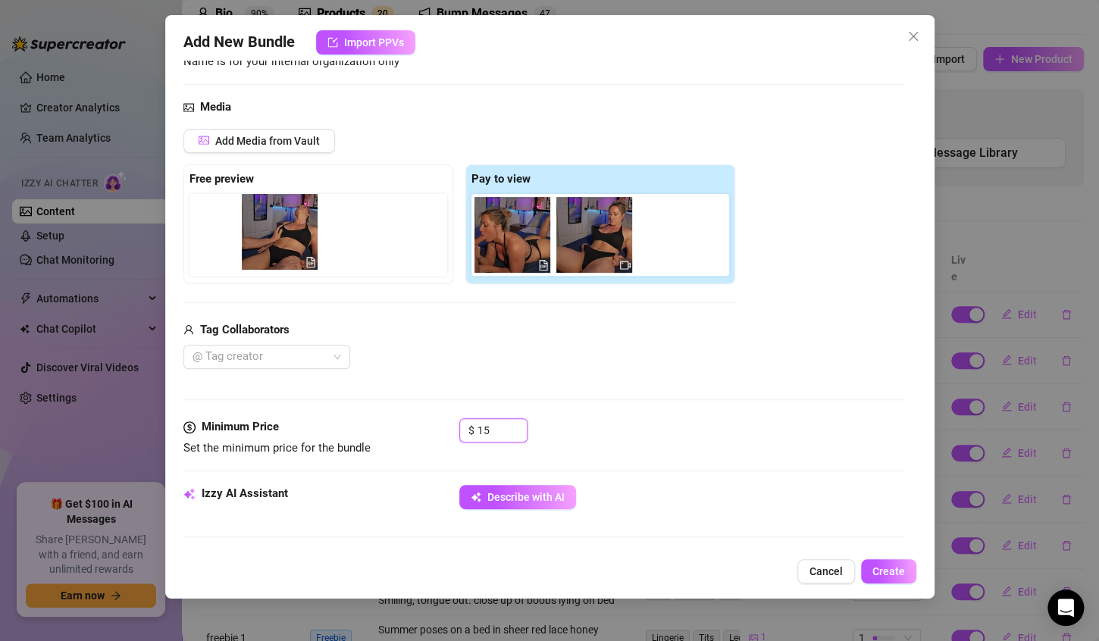
drag, startPoint x: 507, startPoint y: 234, endPoint x: 257, endPoint y: 231, distance: 250.2
click at [257, 231] on div "Free preview Pay to view" at bounding box center [459, 225] width 552 height 120
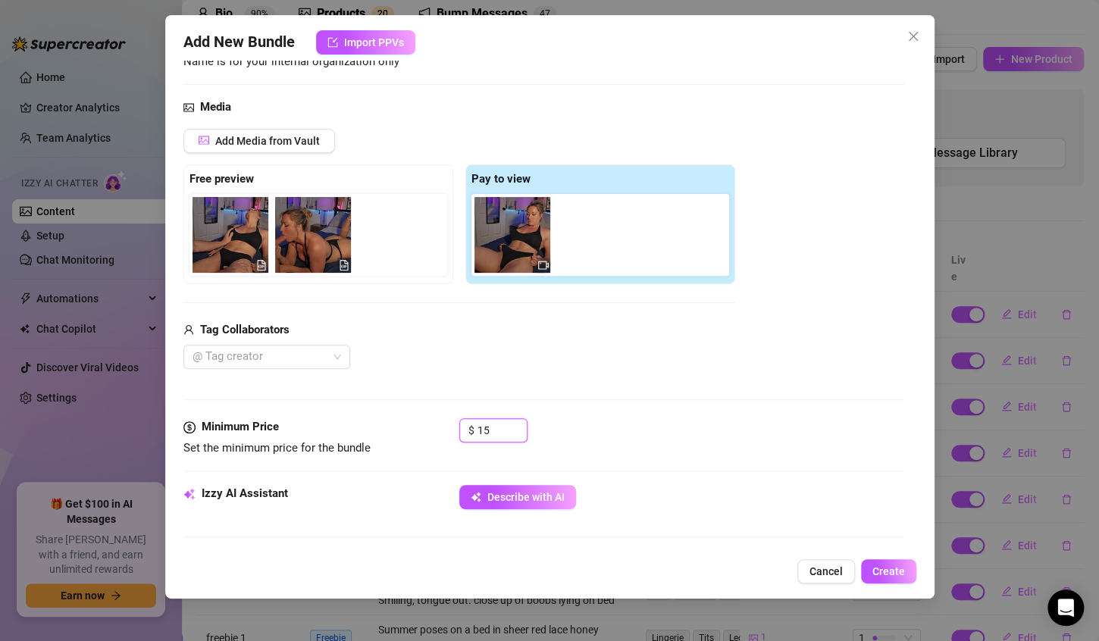
drag, startPoint x: 530, startPoint y: 235, endPoint x: 315, endPoint y: 234, distance: 214.6
click at [315, 234] on div "Free preview Pay to view" at bounding box center [459, 225] width 552 height 120
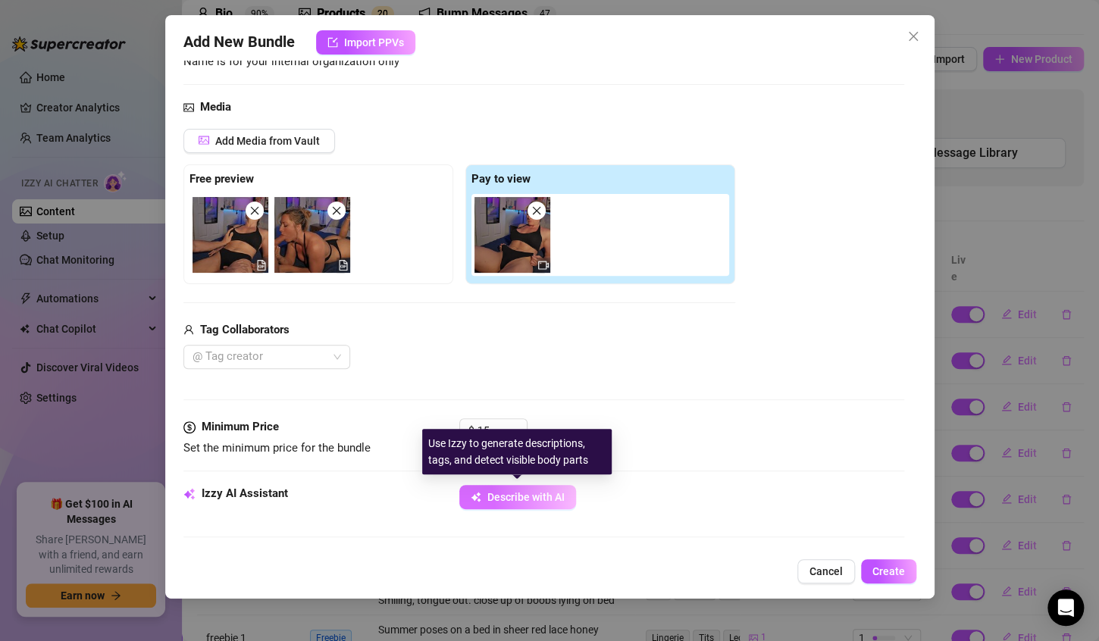
click at [512, 494] on span "Describe with AI" at bounding box center [526, 497] width 77 height 12
click at [509, 493] on span "Describe with AI" at bounding box center [526, 497] width 77 height 12
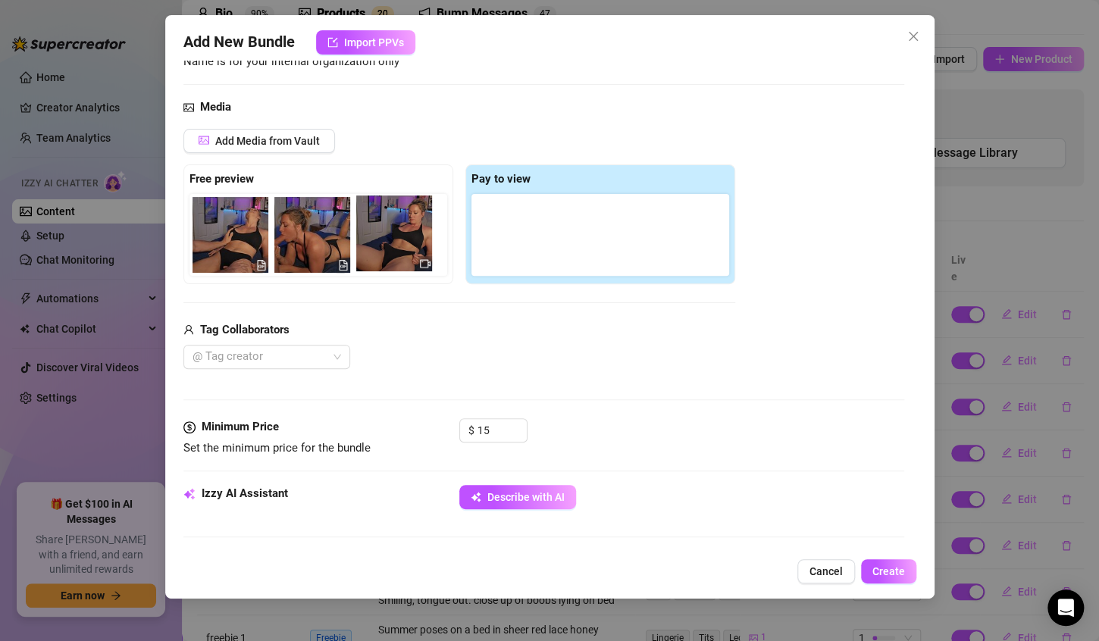
drag, startPoint x: 500, startPoint y: 227, endPoint x: 378, endPoint y: 227, distance: 122.1
click at [378, 227] on div "Free preview Pay to view" at bounding box center [459, 225] width 552 height 120
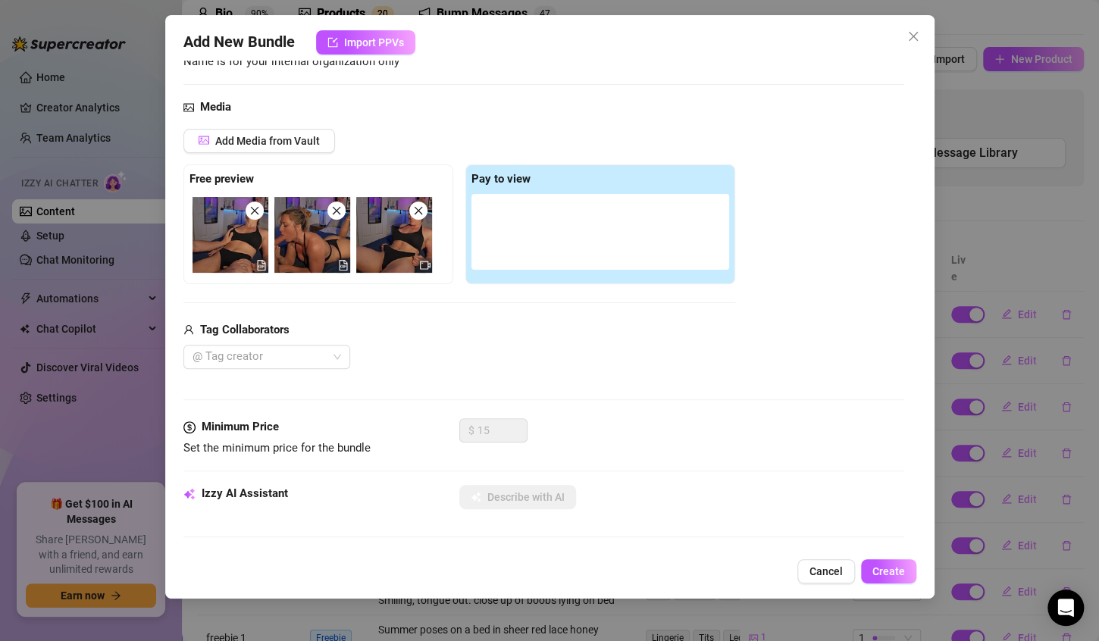
click at [378, 226] on img at bounding box center [394, 235] width 76 height 76
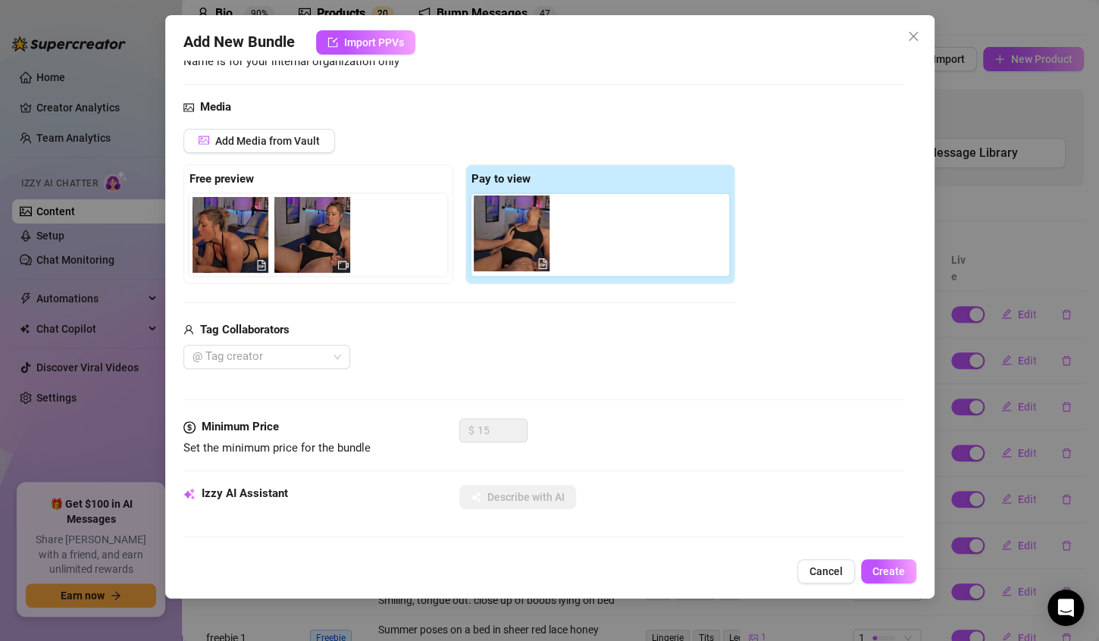
drag, startPoint x: 237, startPoint y: 229, endPoint x: 523, endPoint y: 227, distance: 286.6
click at [523, 227] on div "Free preview Pay to view" at bounding box center [459, 225] width 552 height 120
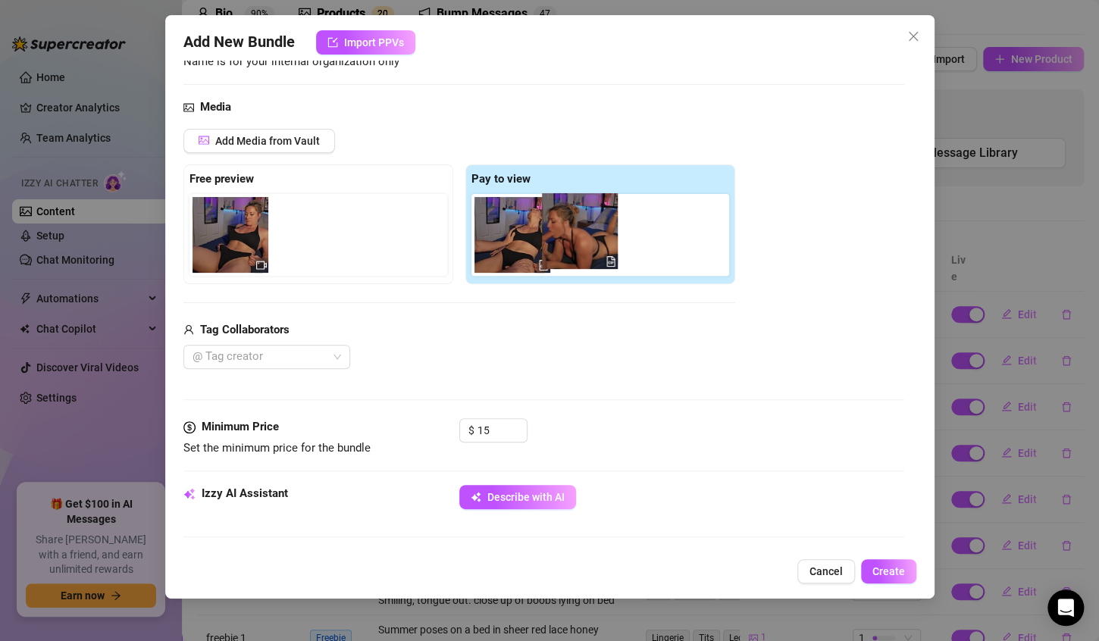
drag, startPoint x: 226, startPoint y: 239, endPoint x: 590, endPoint y: 237, distance: 364.0
click at [590, 237] on div "Free preview Pay to view" at bounding box center [459, 225] width 552 height 120
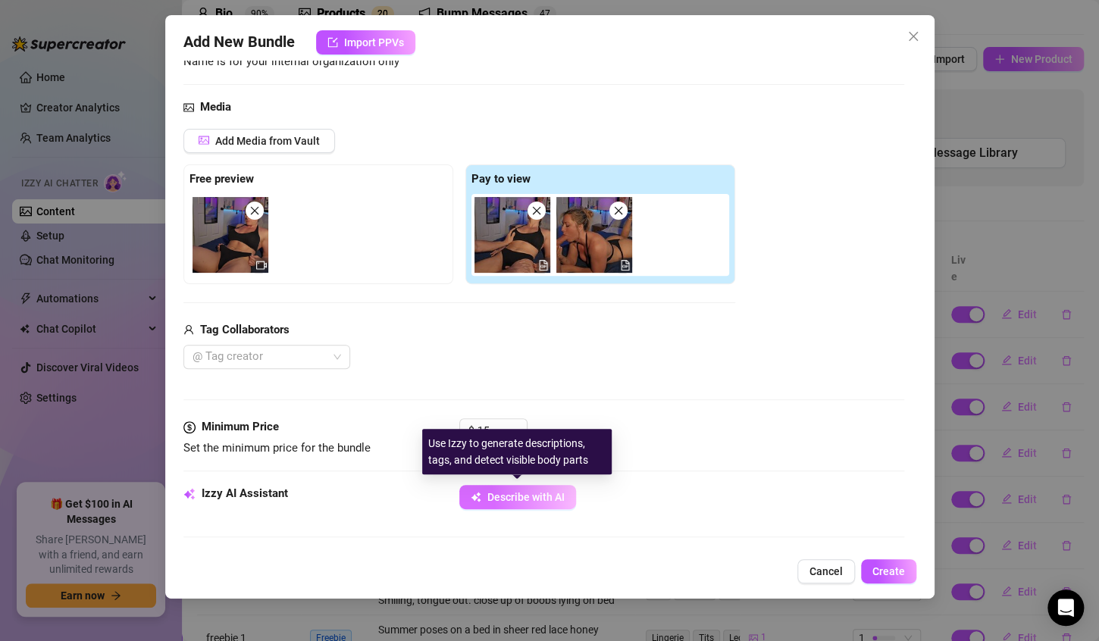
click at [545, 494] on span "Describe with AI" at bounding box center [526, 497] width 77 height 12
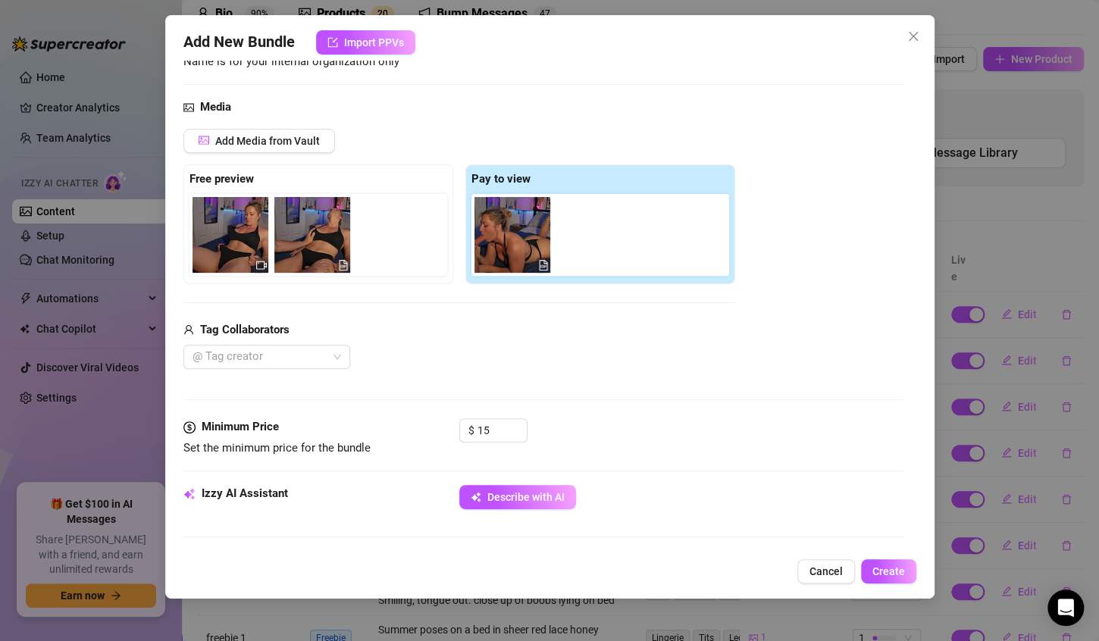
drag, startPoint x: 506, startPoint y: 229, endPoint x: 302, endPoint y: 229, distance: 204.0
click at [302, 229] on div "Free preview Pay to view" at bounding box center [459, 225] width 552 height 120
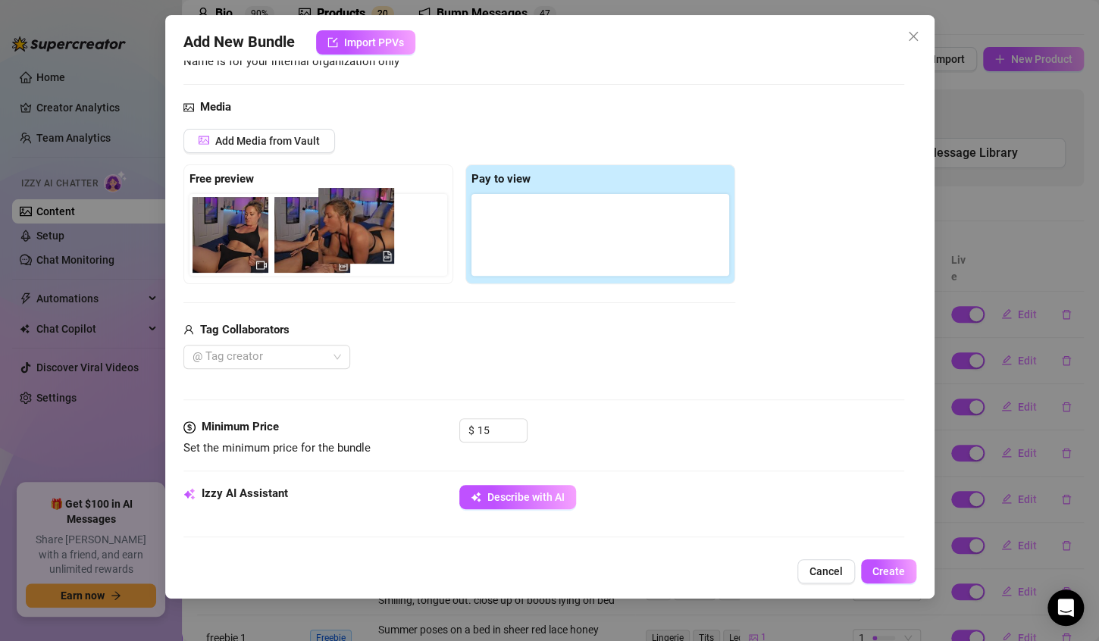
drag, startPoint x: 518, startPoint y: 237, endPoint x: 358, endPoint y: 229, distance: 160.2
click at [358, 229] on div "Free preview Pay to view" at bounding box center [459, 225] width 552 height 120
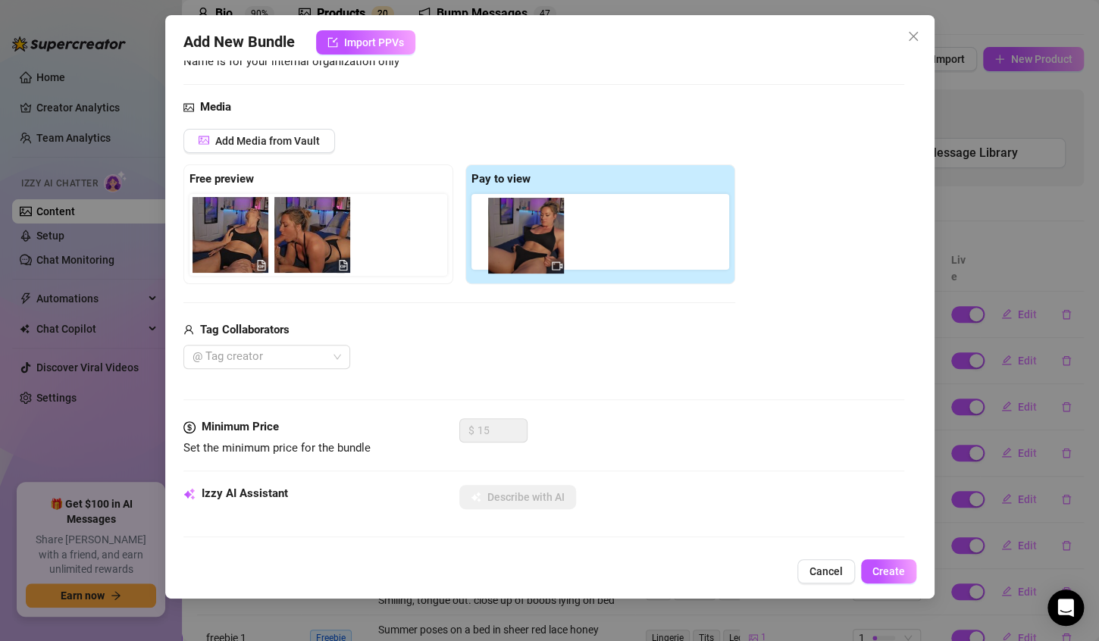
drag, startPoint x: 230, startPoint y: 234, endPoint x: 534, endPoint y: 235, distance: 304.1
click at [534, 235] on div "Free preview Pay to view" at bounding box center [459, 225] width 552 height 120
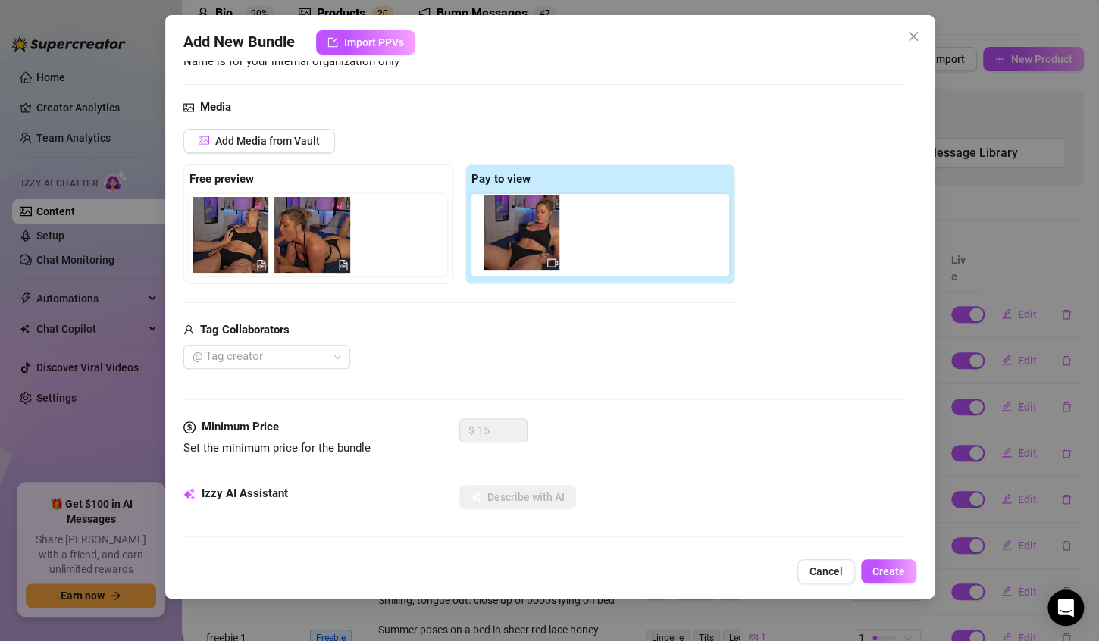
drag, startPoint x: 246, startPoint y: 240, endPoint x: 551, endPoint y: 238, distance: 305.6
click at [551, 238] on div "Free preview Pay to view" at bounding box center [459, 225] width 552 height 120
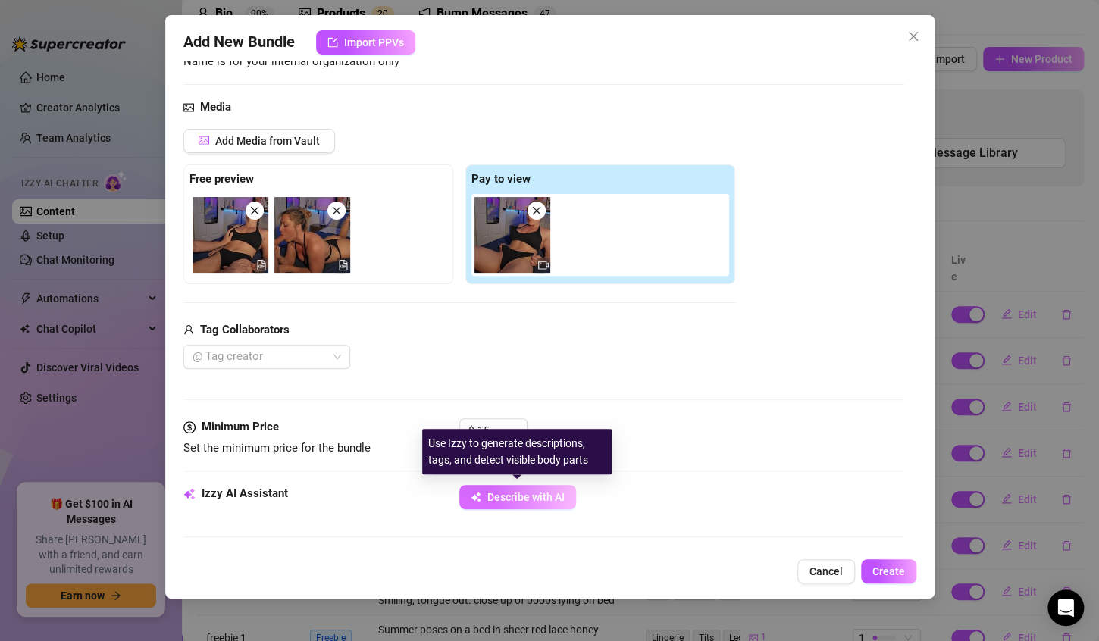
click at [544, 494] on span "Describe with AI" at bounding box center [526, 497] width 77 height 12
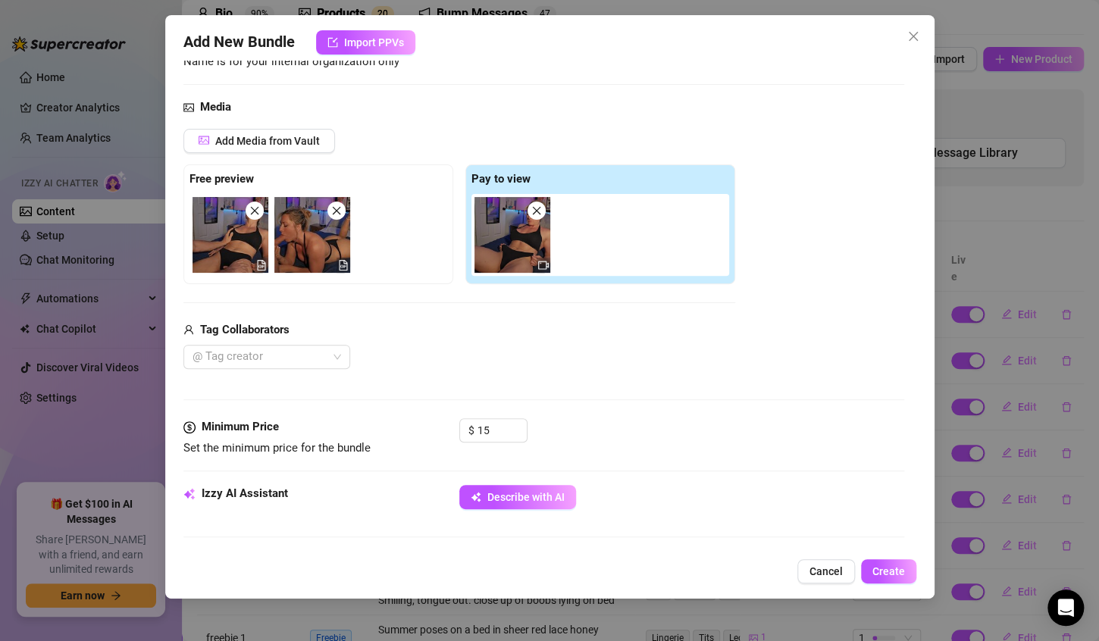
click at [251, 214] on icon "close" at bounding box center [254, 210] width 11 height 11
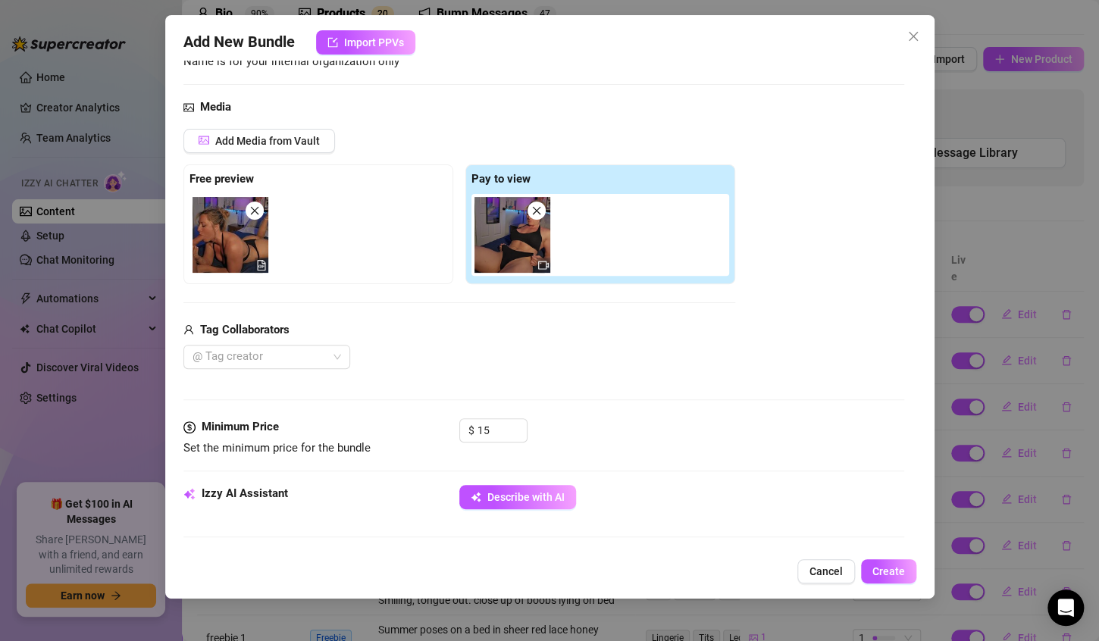
click at [253, 215] on icon "close" at bounding box center [254, 210] width 11 height 11
click at [538, 214] on icon "close" at bounding box center [537, 210] width 11 height 11
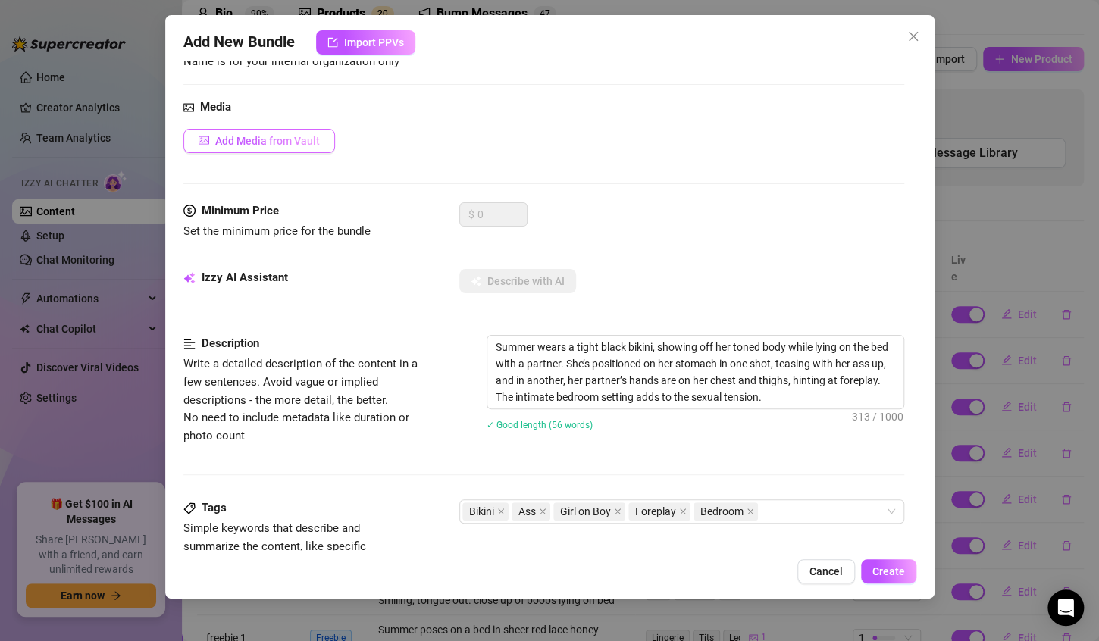
click at [297, 144] on span "Add Media from Vault" at bounding box center [267, 141] width 105 height 12
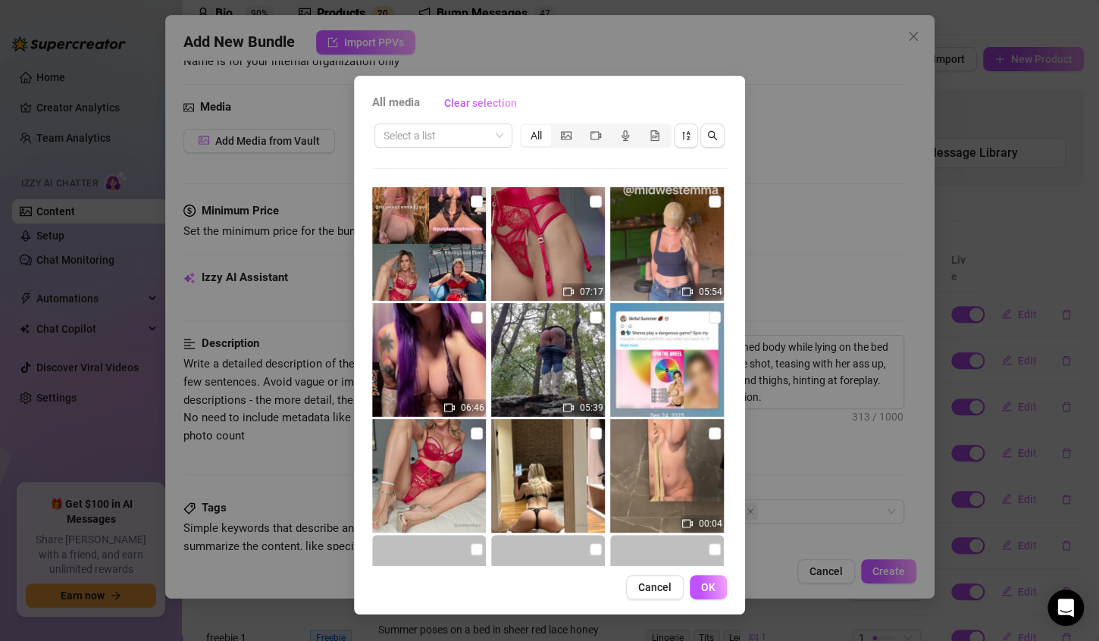
click at [788, 143] on div "All media Clear selection Select a list All 07:17 05:54 06:46 05:39 00:04 Cance…" at bounding box center [549, 320] width 1099 height 641
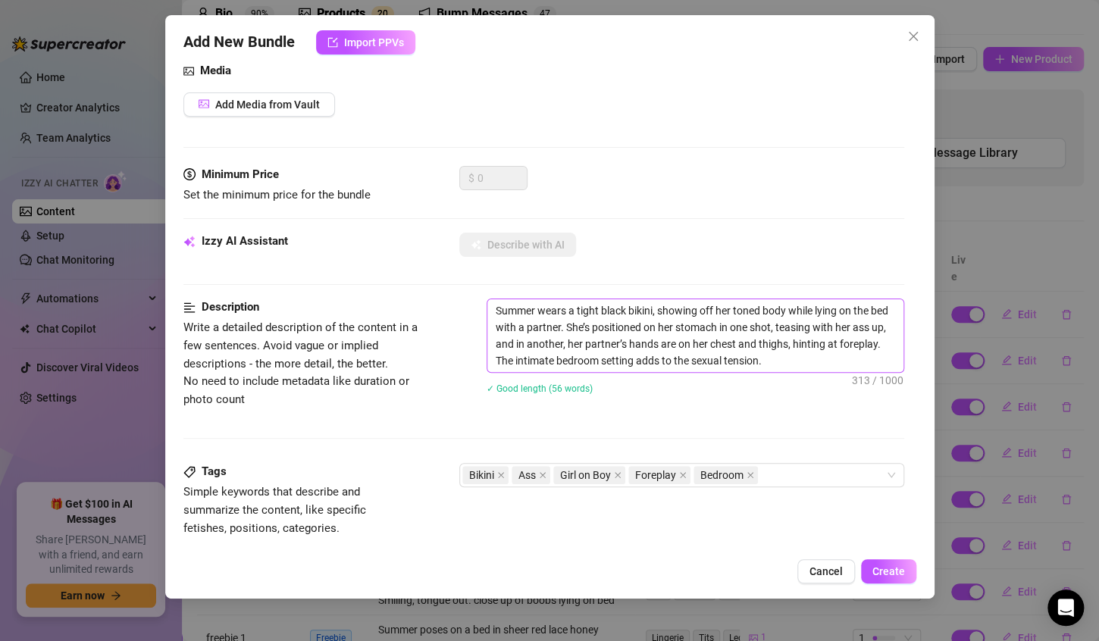
scroll to position [172, 0]
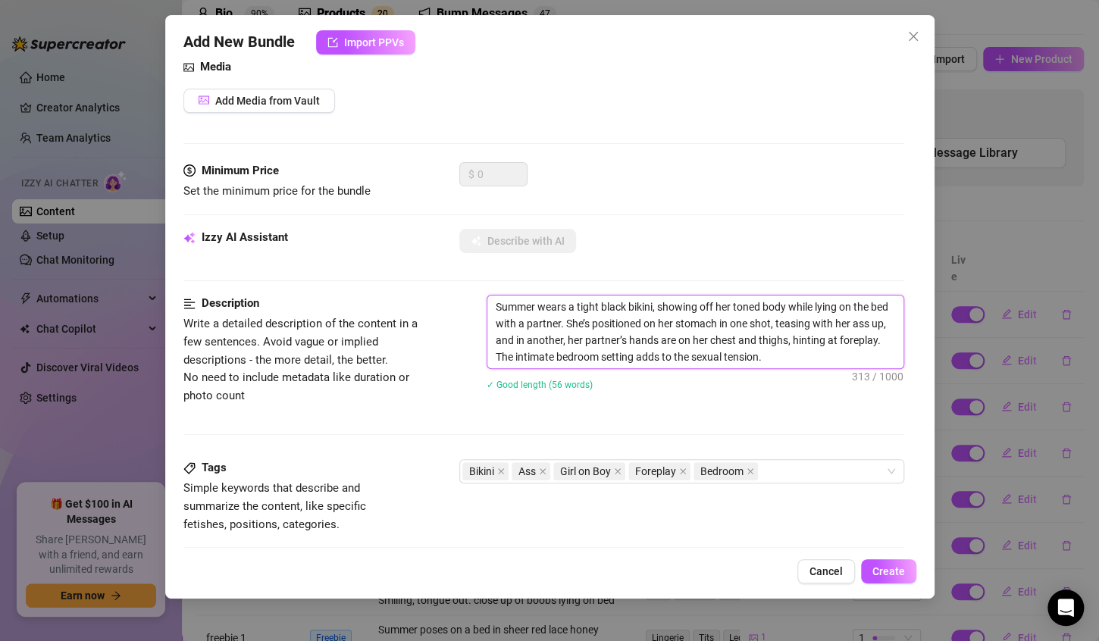
click at [815, 359] on textarea "Summer wears a tight black bikini, showing off her toned body while lying on th…" at bounding box center [696, 332] width 416 height 73
click at [791, 324] on textarea "Summer wears a tight black bikini, showing off her toned body while lying on th…" at bounding box center [696, 332] width 416 height 73
click at [736, 325] on textarea "Summer wears a tight black bikini, showing off her toned body while lying on th…" at bounding box center [696, 332] width 416 height 73
click at [823, 322] on textarea "Summer wears a tight black bikini, showing off her toned body while lying on th…" at bounding box center [696, 332] width 416 height 73
click at [824, 323] on textarea "Summer wears a tight black bikini, showing off her toned body while lying on th…" at bounding box center [696, 332] width 416 height 73
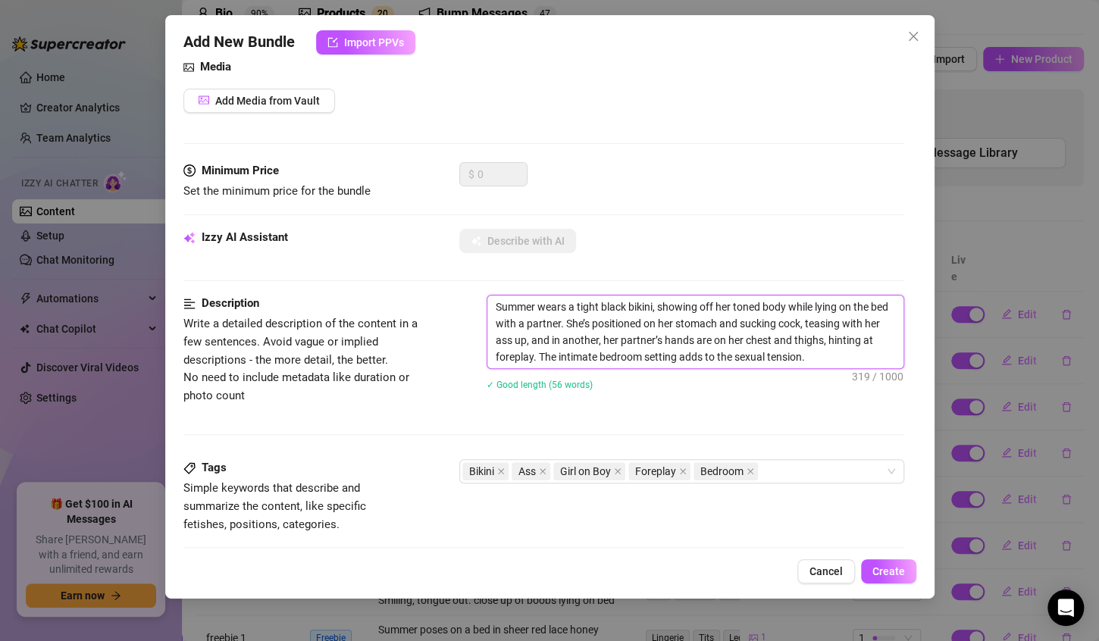
click at [546, 325] on textarea "Summer wears a tight black bikini, showing off her toned body while lying on th…" at bounding box center [696, 332] width 416 height 73
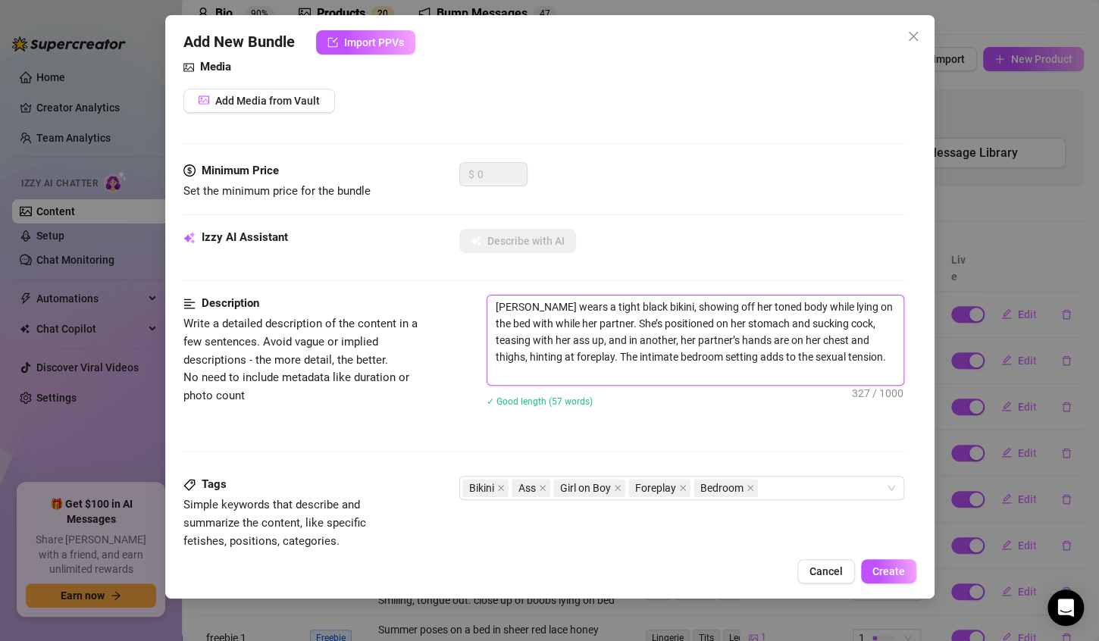
click at [616, 323] on textarea "[PERSON_NAME] wears a tight black bikini, showing off her toned body while lyin…" at bounding box center [696, 340] width 416 height 89
click at [747, 322] on textarea "[PERSON_NAME] wears a tight black bikini, showing off her toned body while lyin…" at bounding box center [696, 340] width 416 height 89
click at [848, 324] on textarea "[PERSON_NAME] wears a tight black bikini, showing off her toned body while lyin…" at bounding box center [696, 340] width 416 height 89
click at [559, 339] on textarea "[PERSON_NAME] wears a tight black bikini, showing off her toned body while lyin…" at bounding box center [696, 340] width 416 height 89
click at [712, 339] on textarea "[PERSON_NAME] wears a tight black bikini, showing off her toned body while lyin…" at bounding box center [696, 340] width 416 height 89
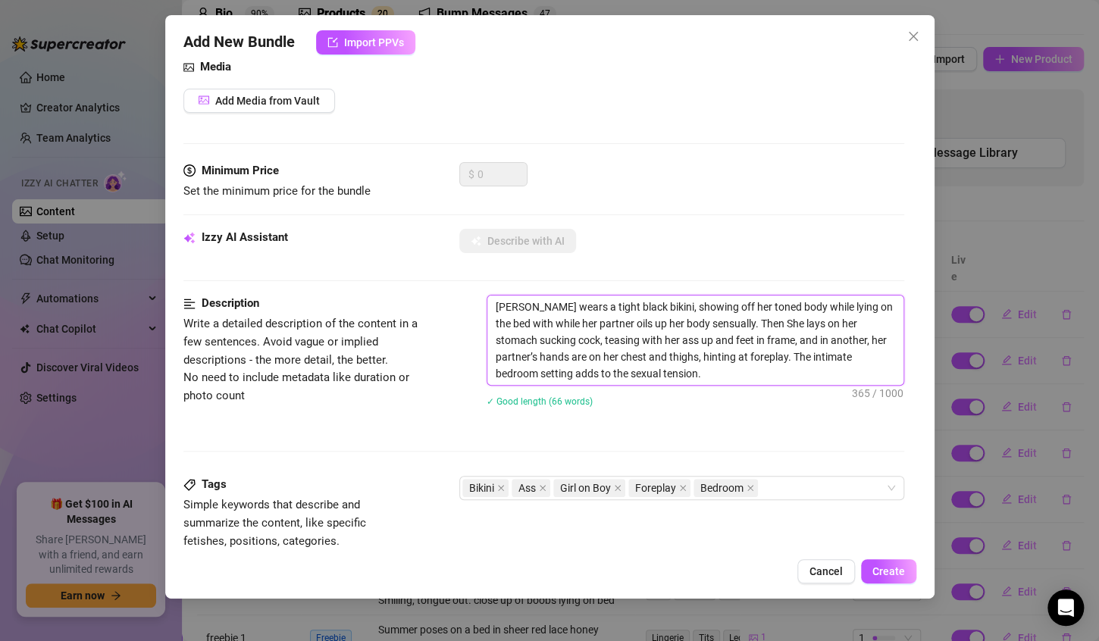
click at [709, 373] on textarea "[PERSON_NAME] wears a tight black bikini, showing off her toned body while lyin…" at bounding box center [696, 340] width 416 height 89
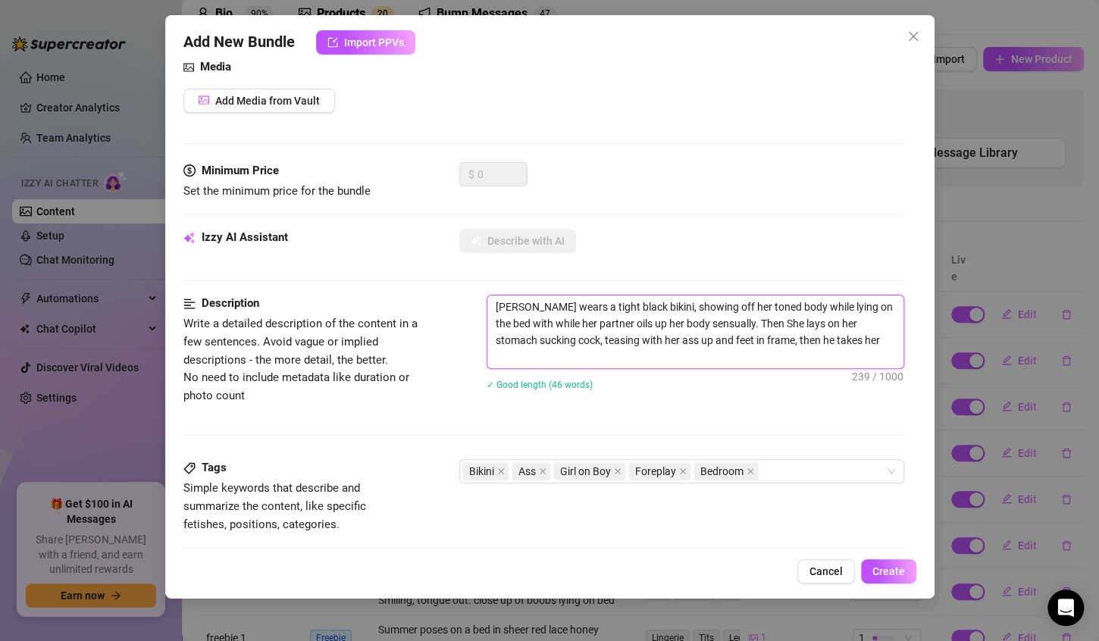
scroll to position [0, 0]
click at [777, 473] on div "Bikini Ass Girl on Boy Foreplay Bedroom" at bounding box center [674, 471] width 423 height 21
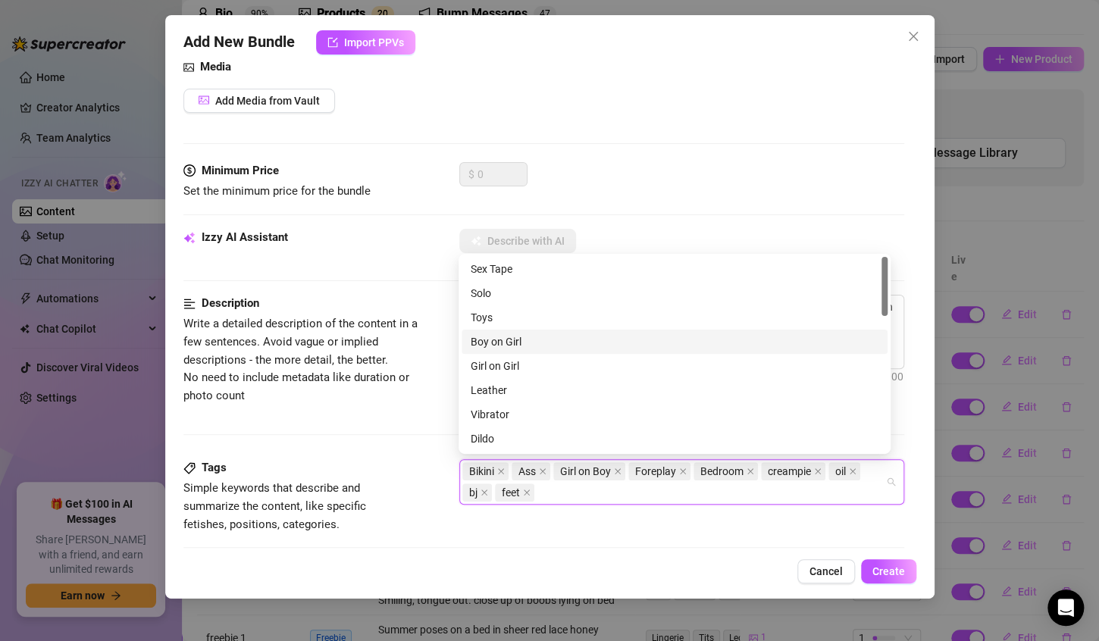
click at [538, 344] on div "Boy on Girl" at bounding box center [675, 342] width 408 height 17
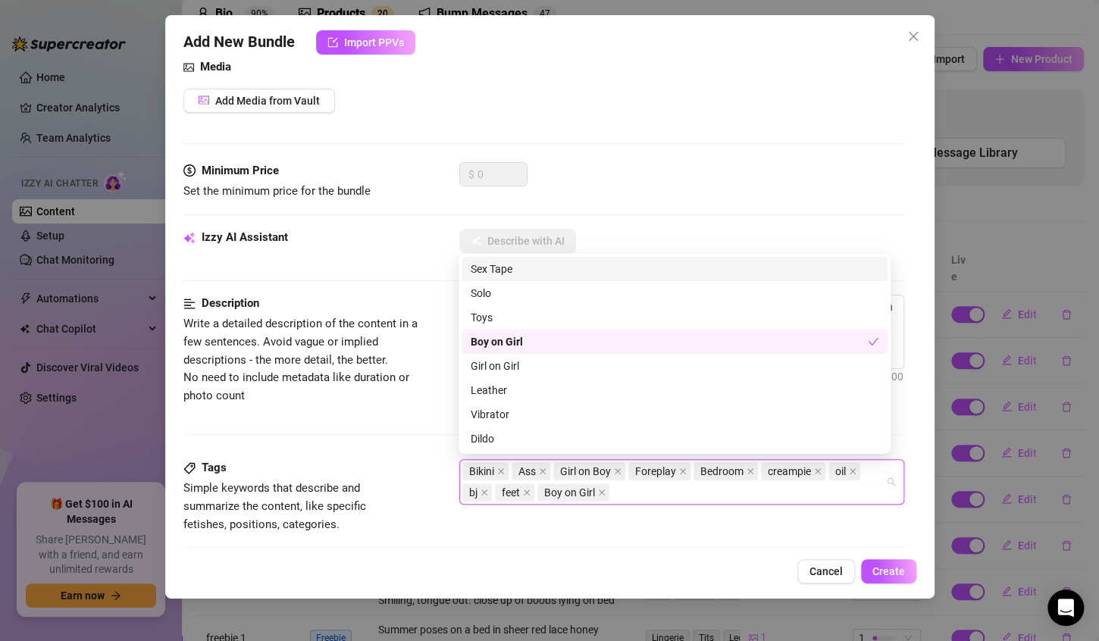
click at [508, 274] on div "Sex Tape" at bounding box center [675, 269] width 408 height 17
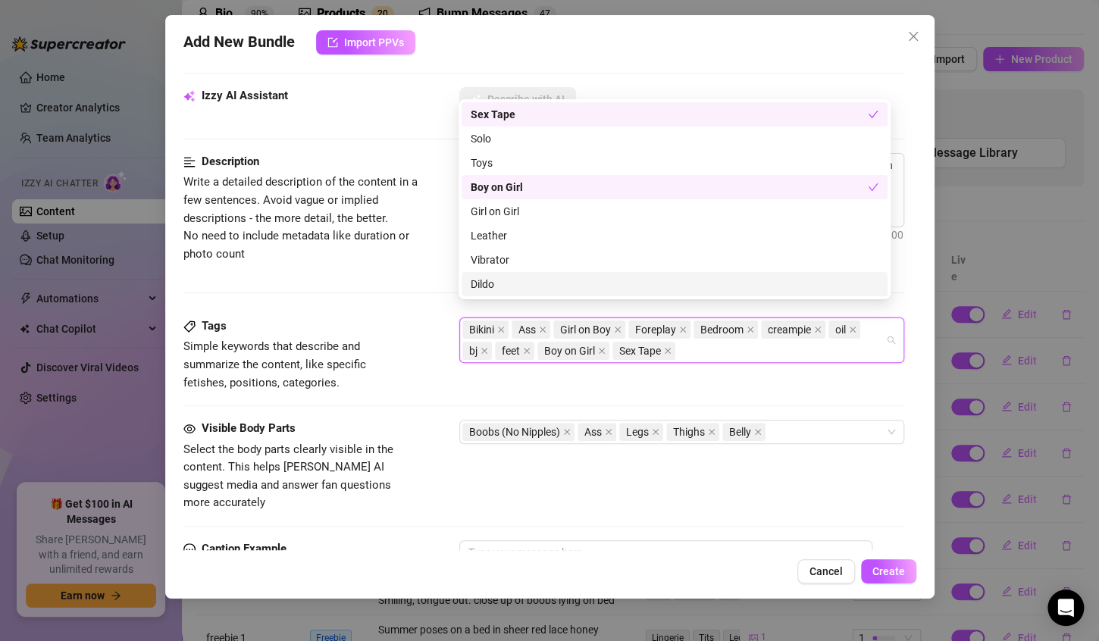
scroll to position [331, 0]
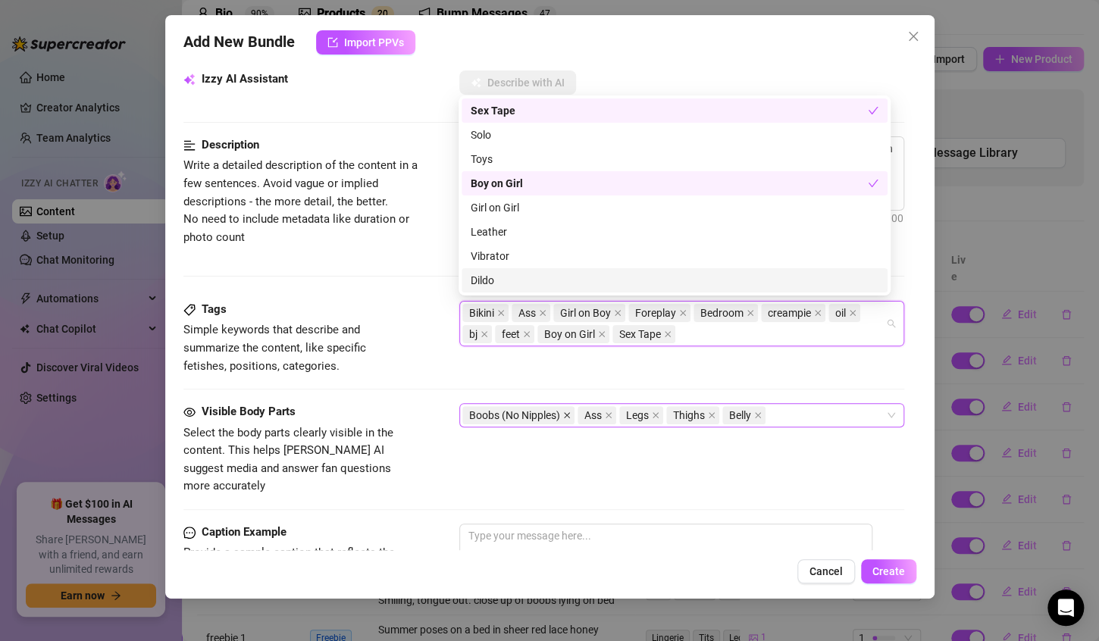
click at [564, 414] on icon "close" at bounding box center [567, 416] width 8 height 8
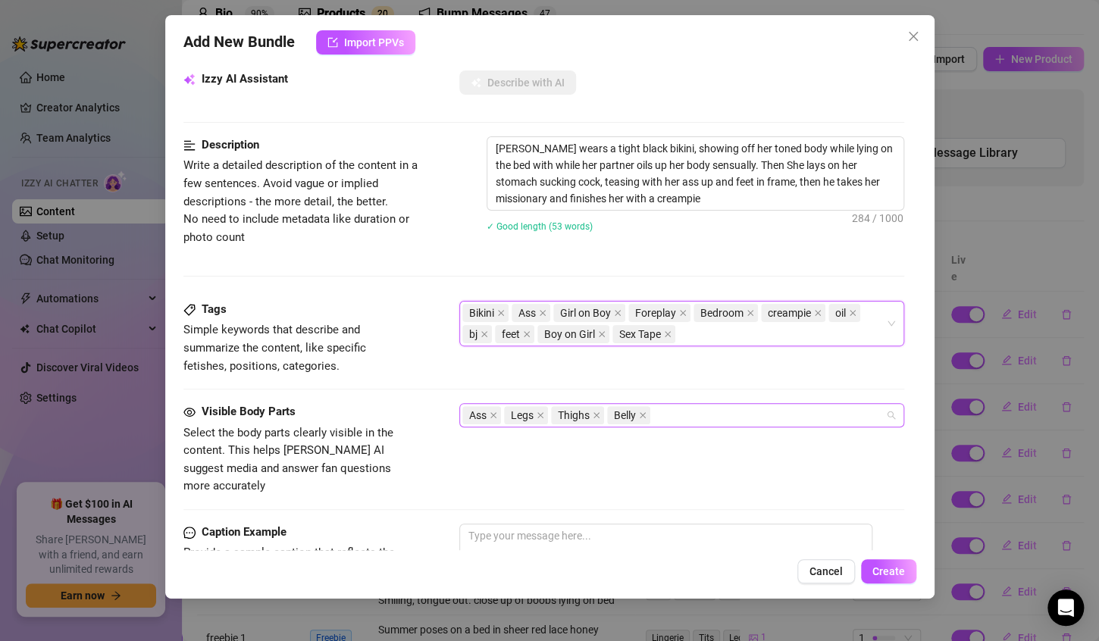
click at [676, 419] on div "Ass Legs Thighs Belly" at bounding box center [674, 415] width 423 height 21
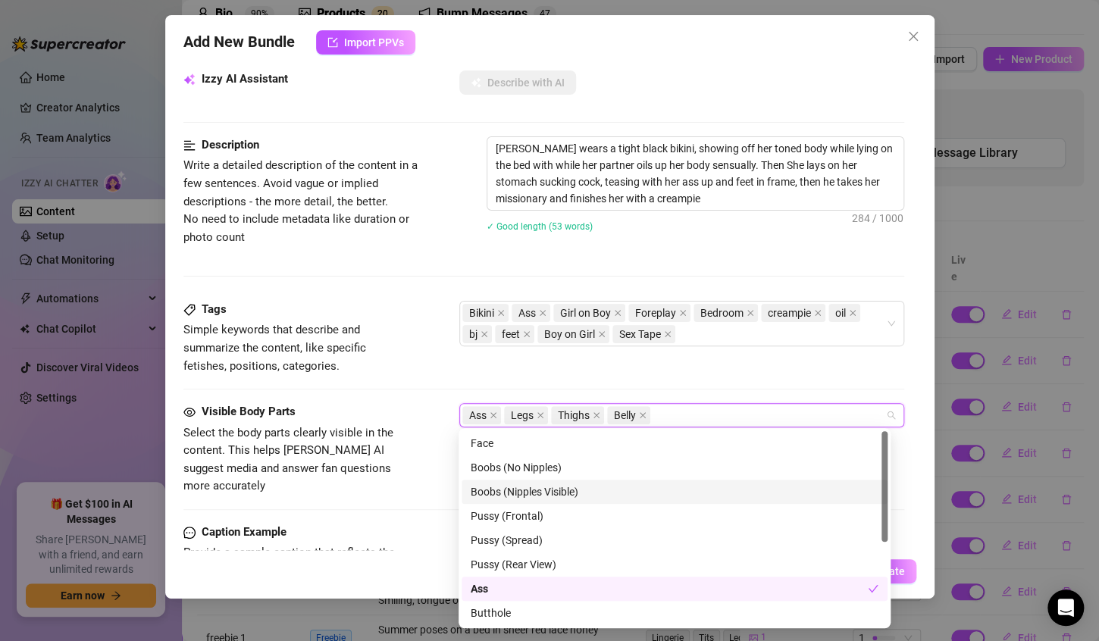
click at [571, 493] on div "Boobs (Nipples Visible)" at bounding box center [675, 492] width 408 height 17
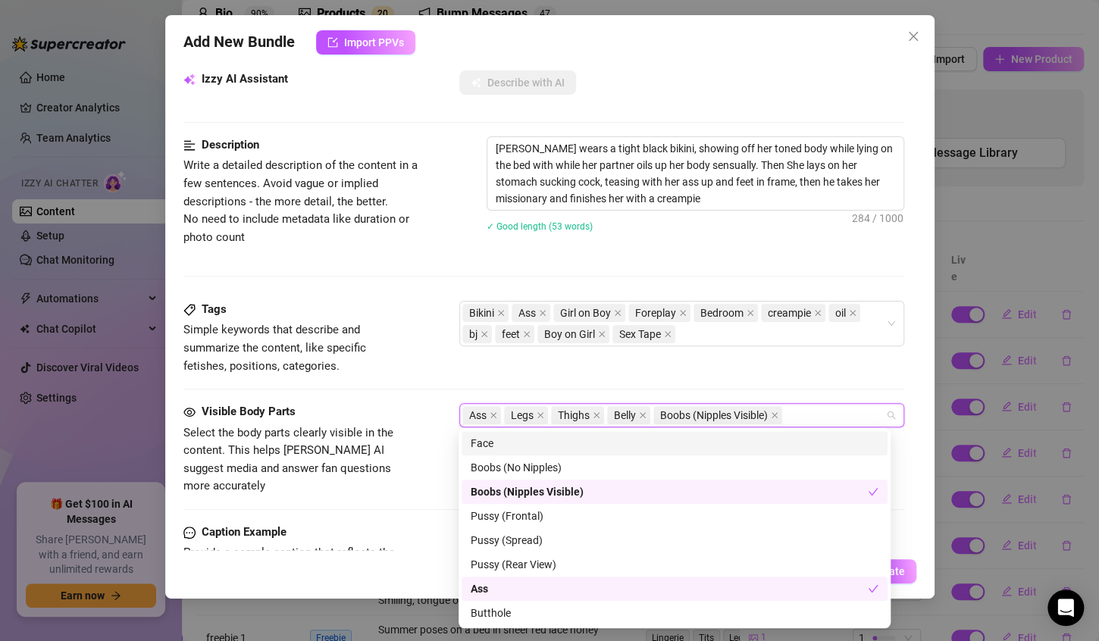
click at [712, 379] on div "Tags Simple keywords that describe and summarize the content, like specific fet…" at bounding box center [543, 352] width 721 height 102
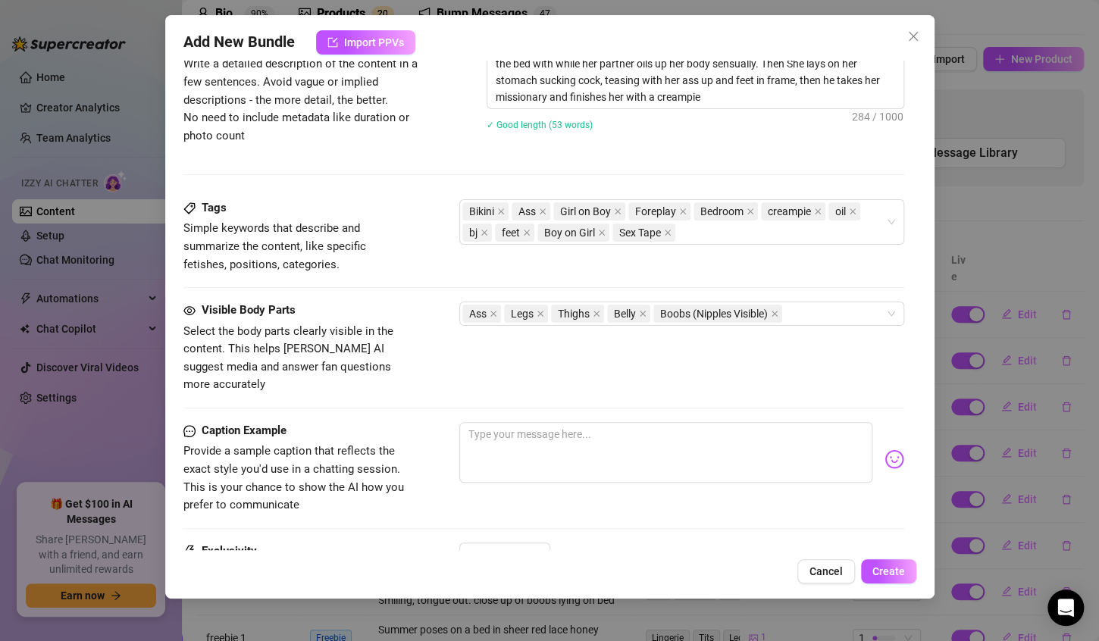
scroll to position [434, 0]
click at [626, 421] on textarea at bounding box center [666, 451] width 413 height 61
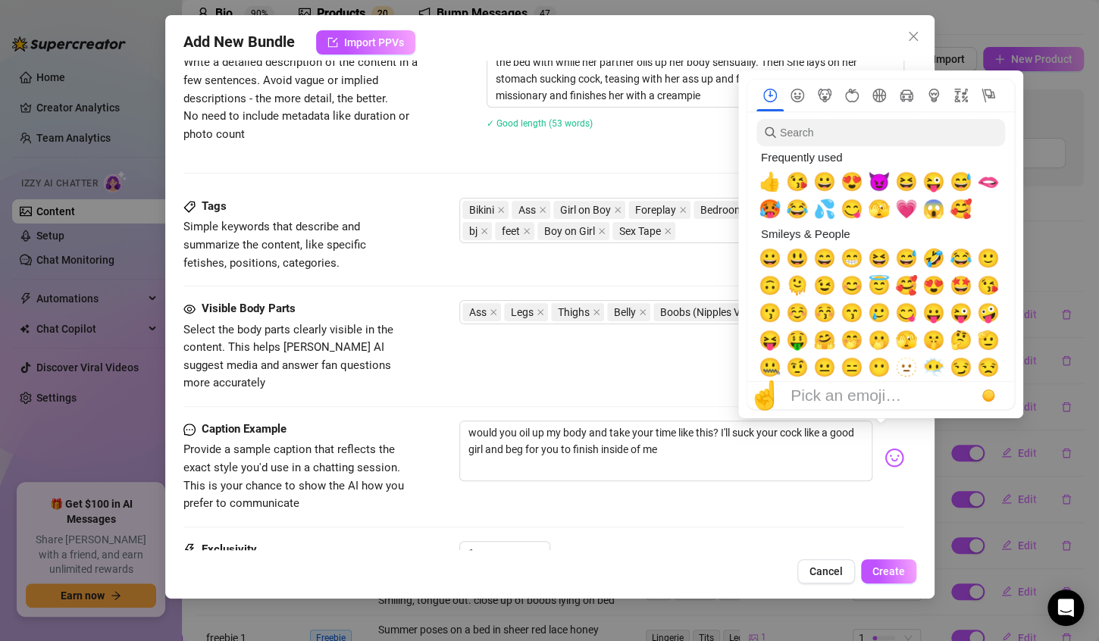
click at [885, 448] on img at bounding box center [895, 458] width 20 height 20
click at [823, 215] on span "💦" at bounding box center [825, 209] width 23 height 21
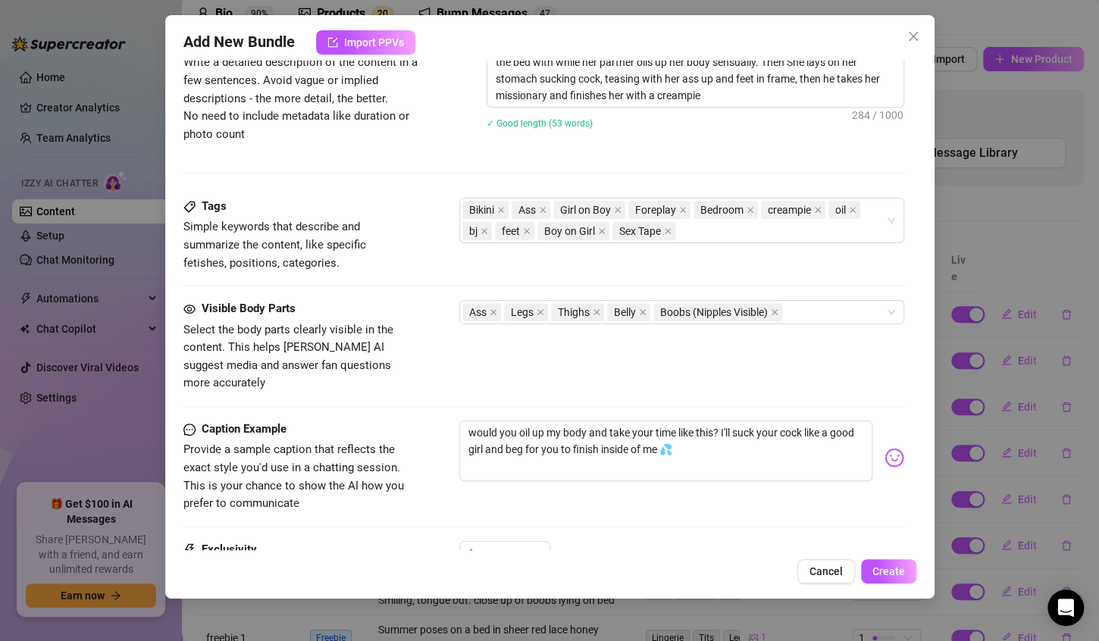
click at [682, 346] on div "Visible Body Parts Select the body parts clearly visible in the content. This h…" at bounding box center [543, 346] width 721 height 93
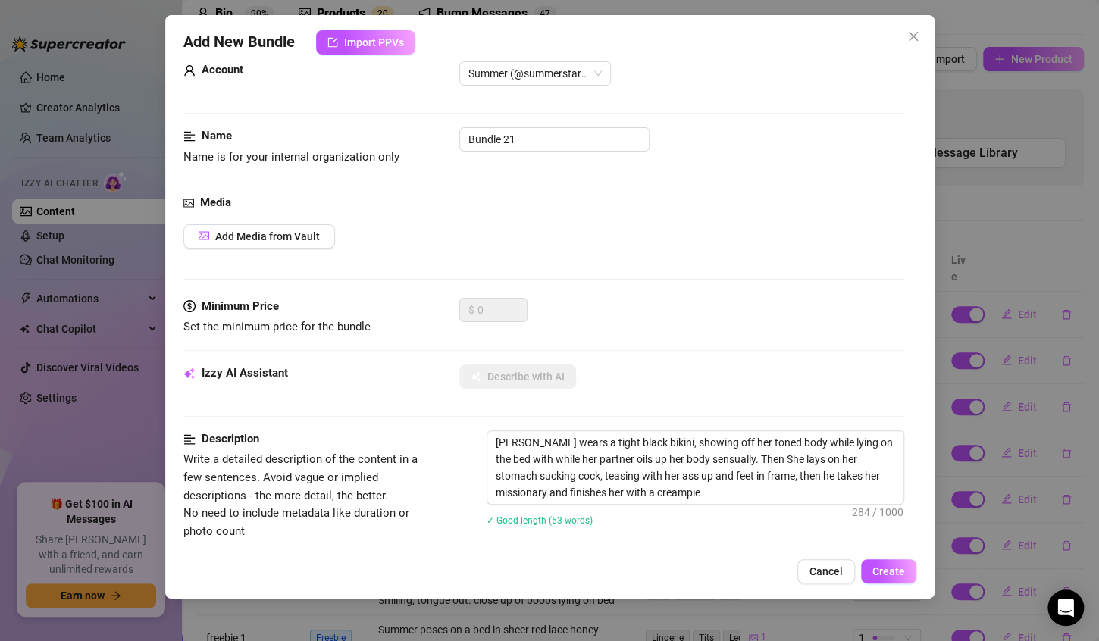
scroll to position [0, 0]
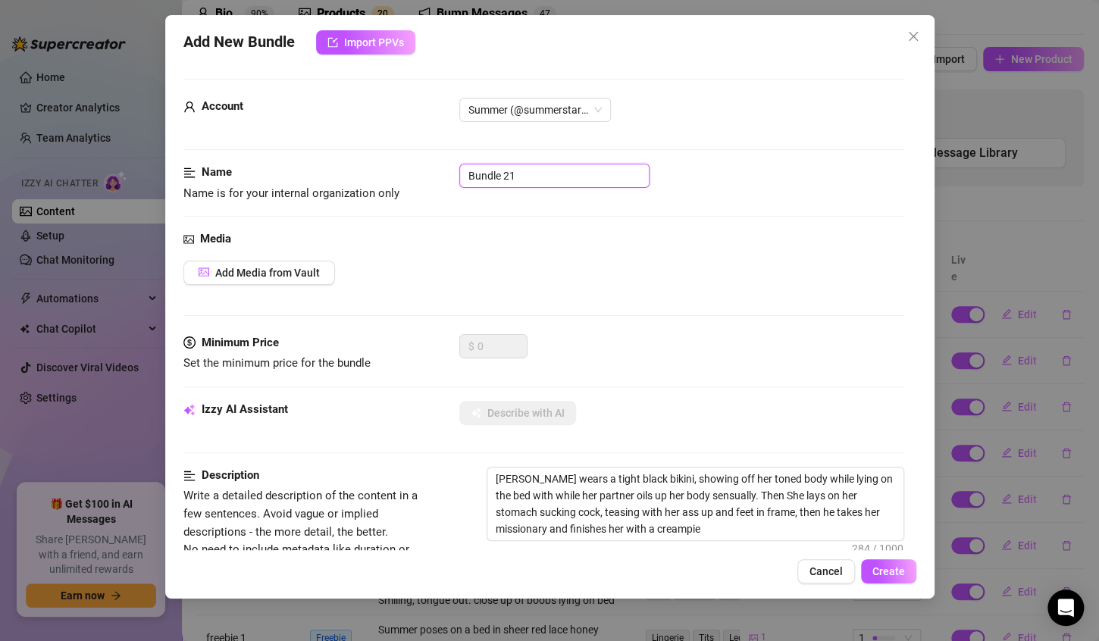
click at [533, 179] on input "Bundle 21" at bounding box center [555, 176] width 190 height 24
click at [311, 274] on span "Add Media from Vault" at bounding box center [267, 273] width 105 height 12
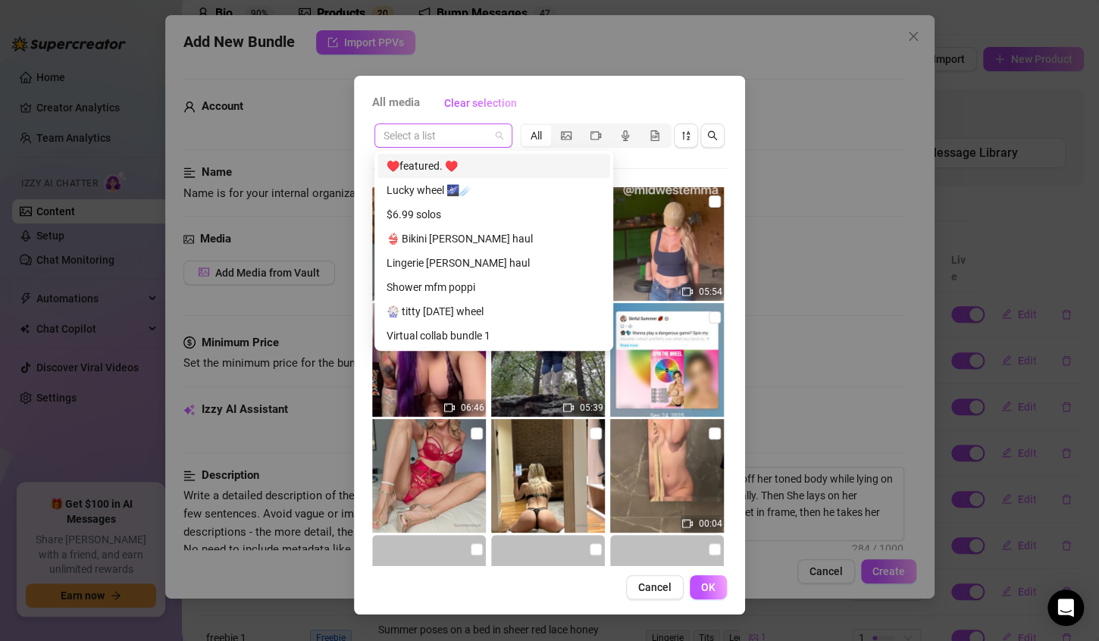
click at [492, 140] on span at bounding box center [444, 135] width 120 height 23
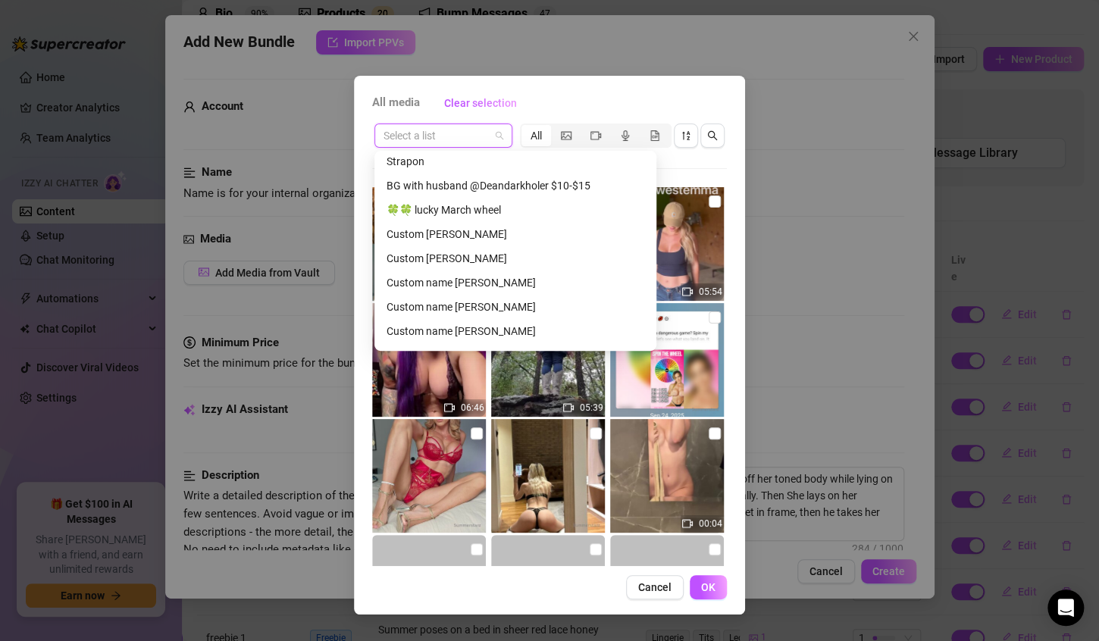
scroll to position [1553, 0]
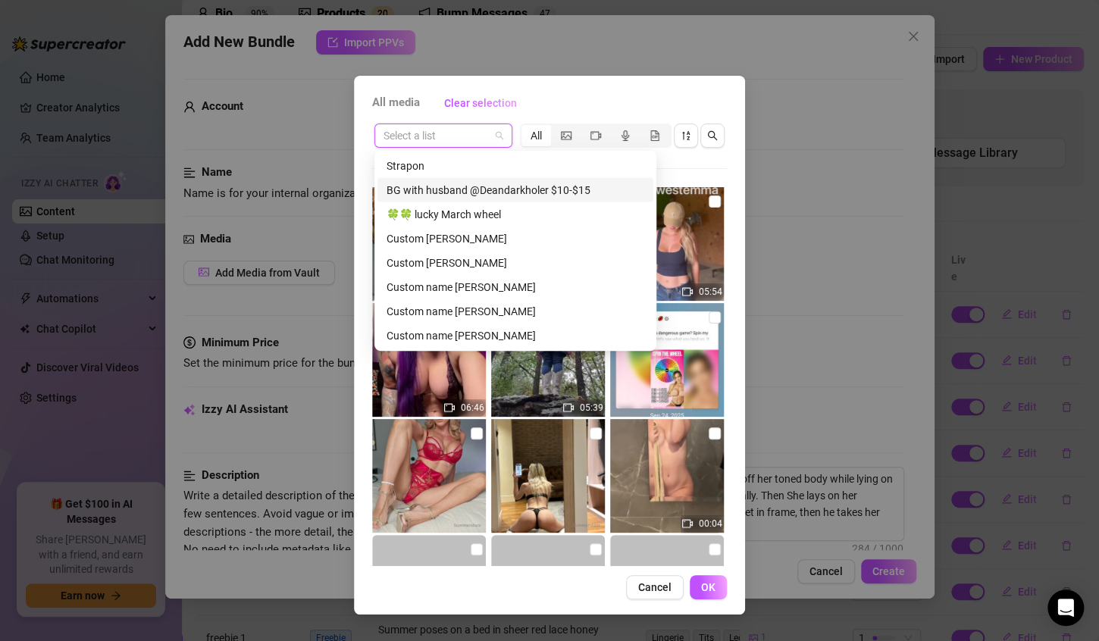
click at [500, 191] on div "BG with husband @Deandarkholer $10-$15" at bounding box center [516, 190] width 258 height 17
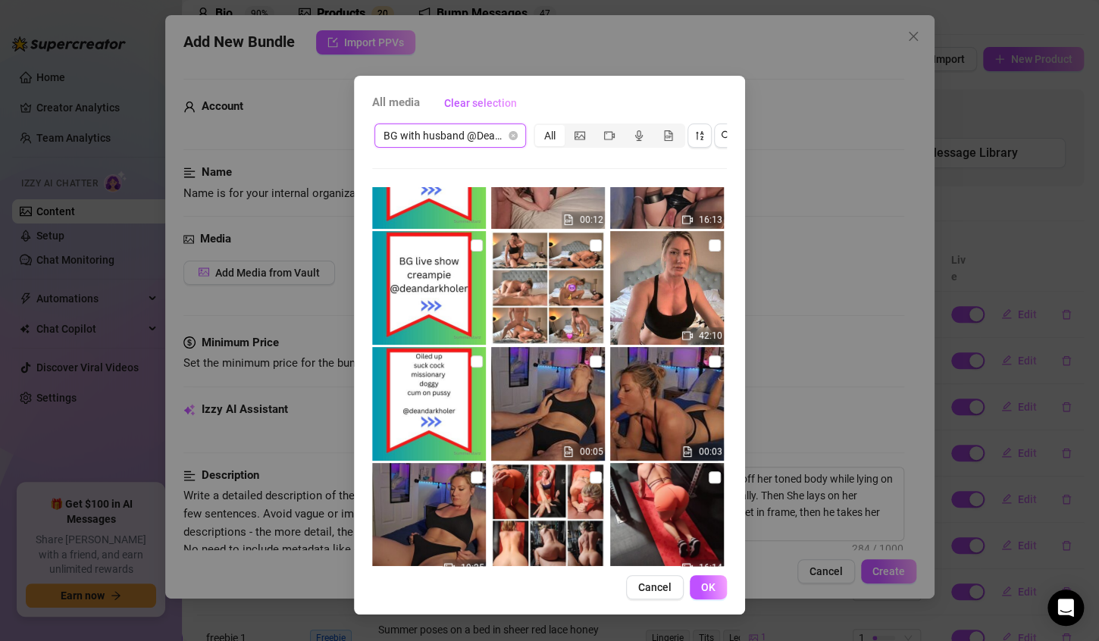
scroll to position [197, 0]
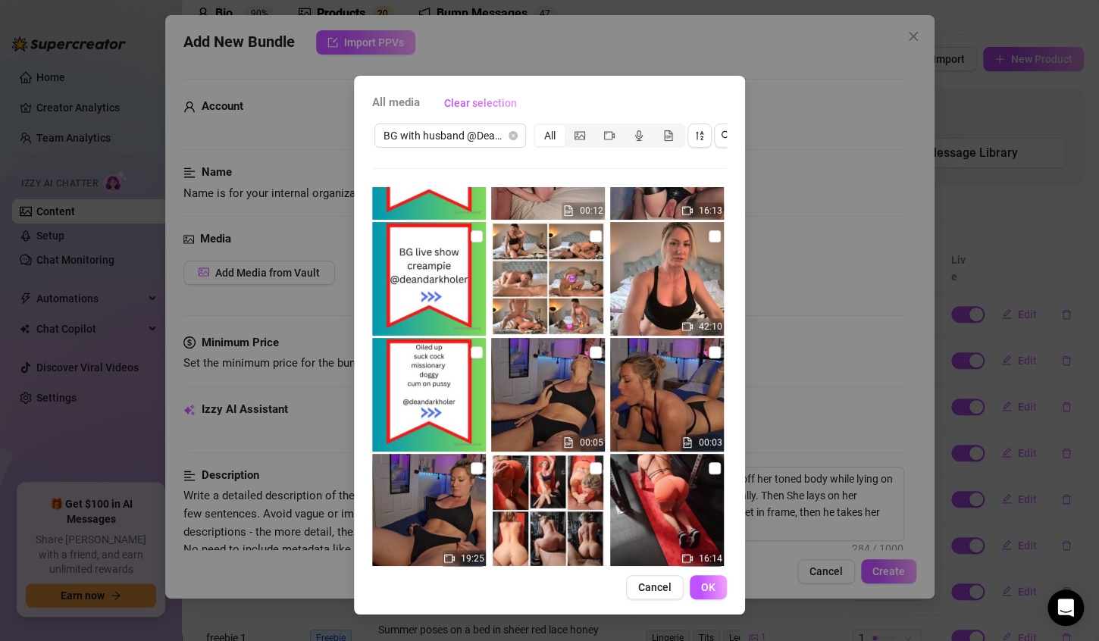
click at [536, 380] on img at bounding box center [548, 395] width 114 height 114
click at [645, 400] on img at bounding box center [667, 395] width 114 height 114
click at [433, 503] on img at bounding box center [429, 511] width 114 height 114
click at [701, 594] on span "OK" at bounding box center [708, 588] width 14 height 12
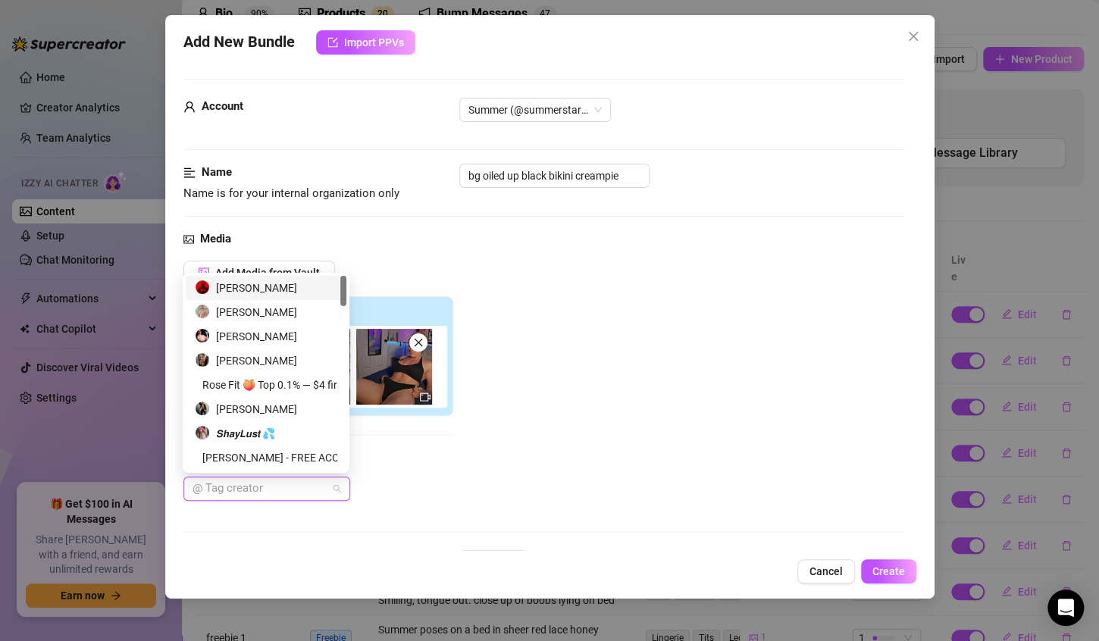
click at [293, 477] on div "@ Tag creator" at bounding box center [266, 489] width 167 height 24
click at [260, 312] on div "[PERSON_NAME]" at bounding box center [266, 312] width 143 height 17
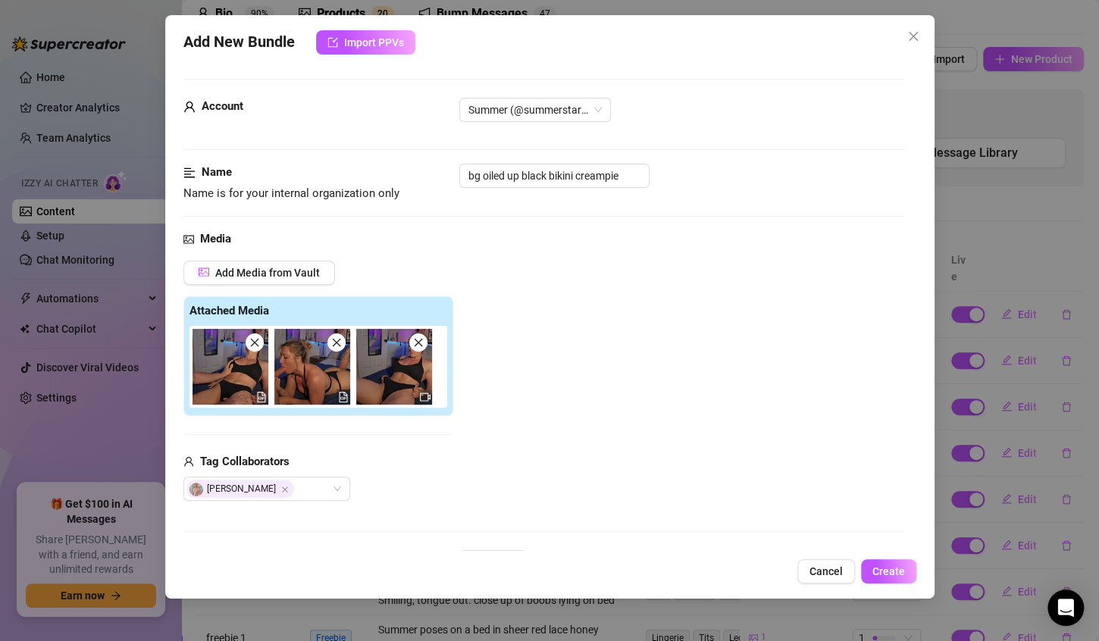
click at [504, 375] on div "Add Media from Vault Attached Media Tag Collaborators [PERSON_NAME]" at bounding box center [543, 381] width 721 height 241
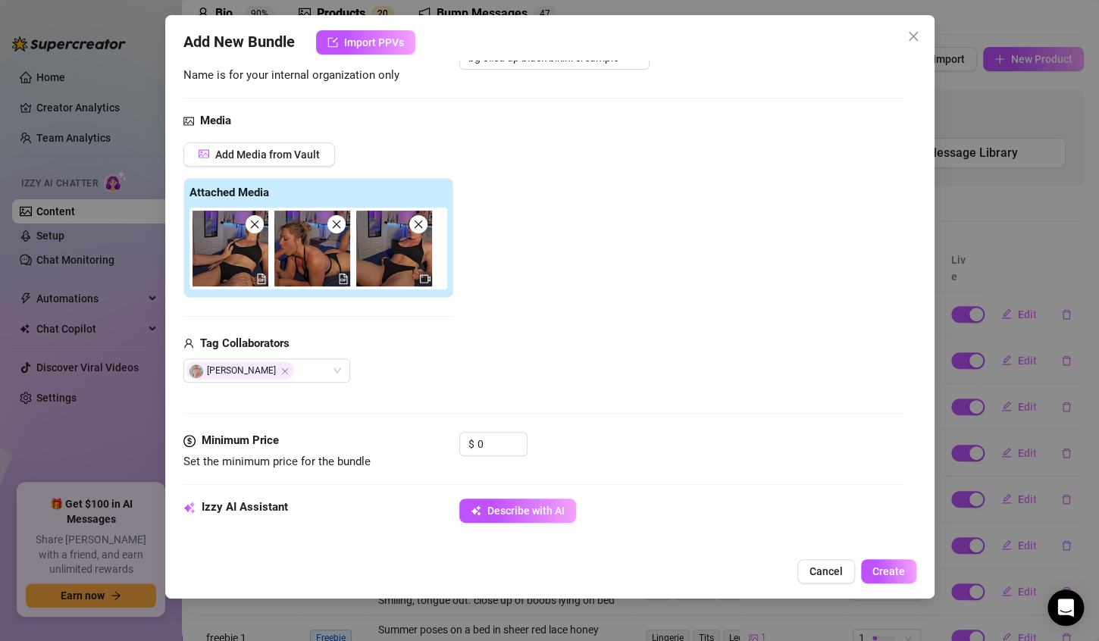
scroll to position [129, 0]
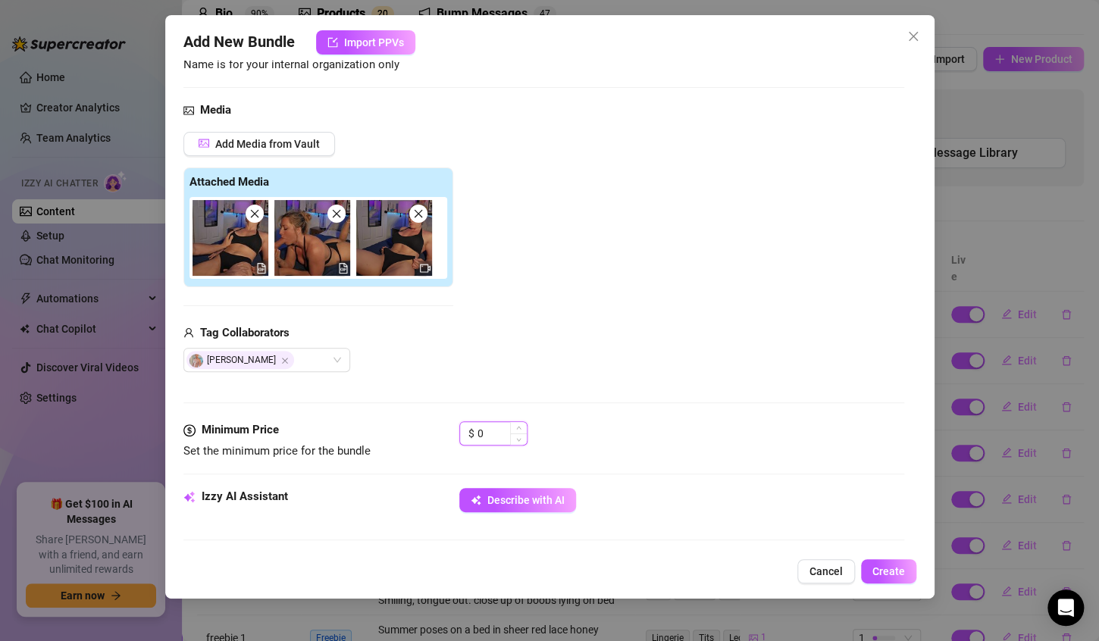
click at [497, 440] on input "0" at bounding box center [502, 433] width 49 height 23
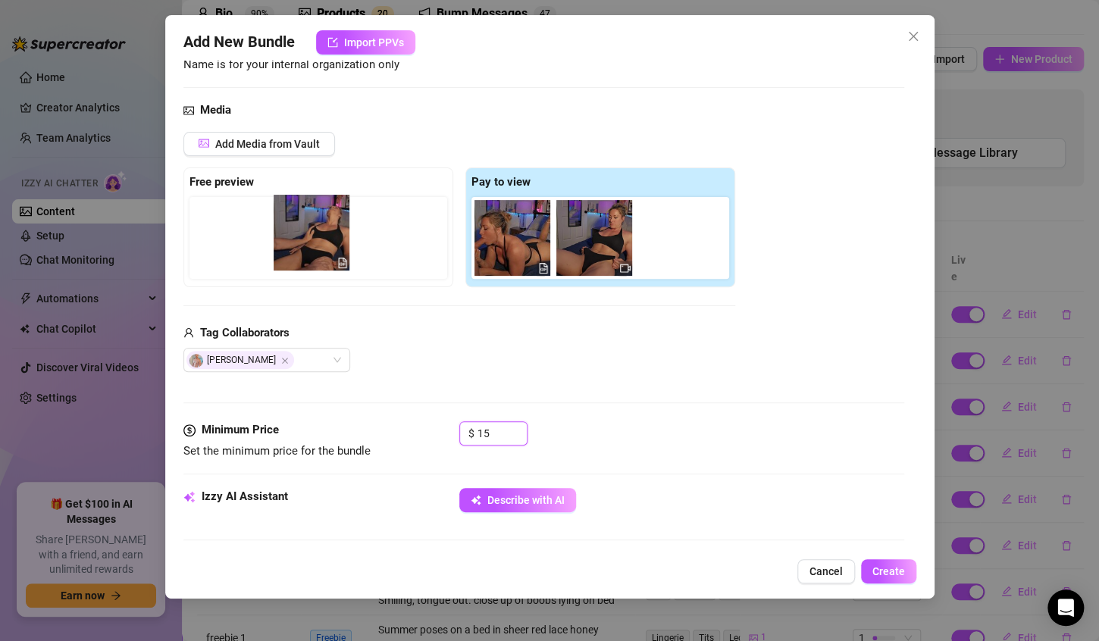
drag, startPoint x: 515, startPoint y: 236, endPoint x: 309, endPoint y: 230, distance: 206.3
click at [309, 230] on div "Free preview Pay to view" at bounding box center [459, 228] width 552 height 120
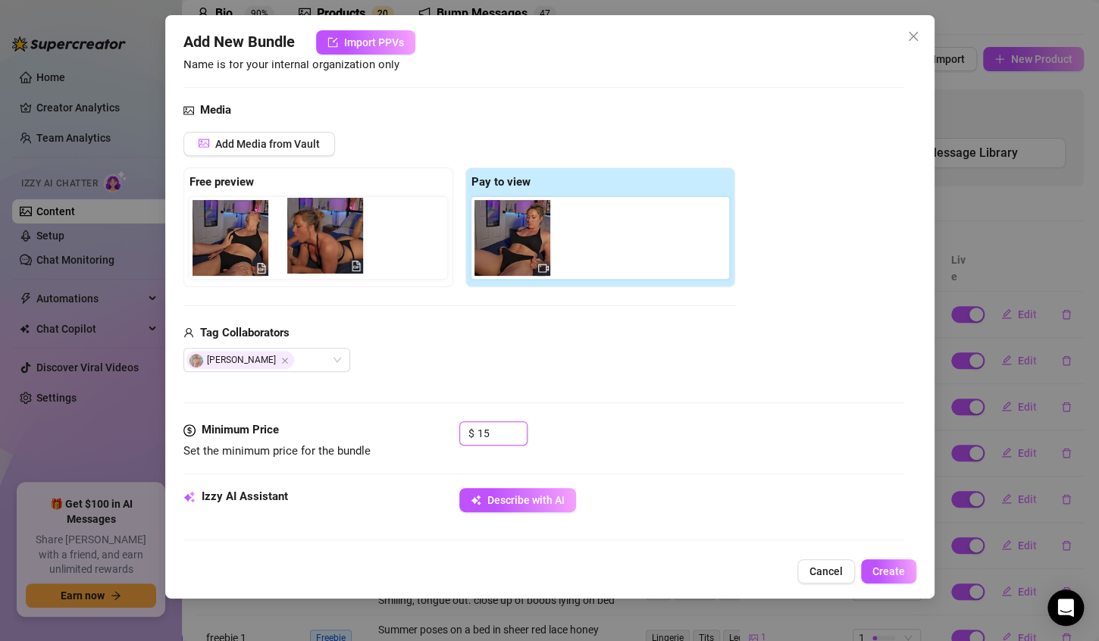
drag, startPoint x: 506, startPoint y: 242, endPoint x: 313, endPoint y: 239, distance: 192.6
click at [313, 239] on div "Free preview Pay to view" at bounding box center [459, 228] width 552 height 120
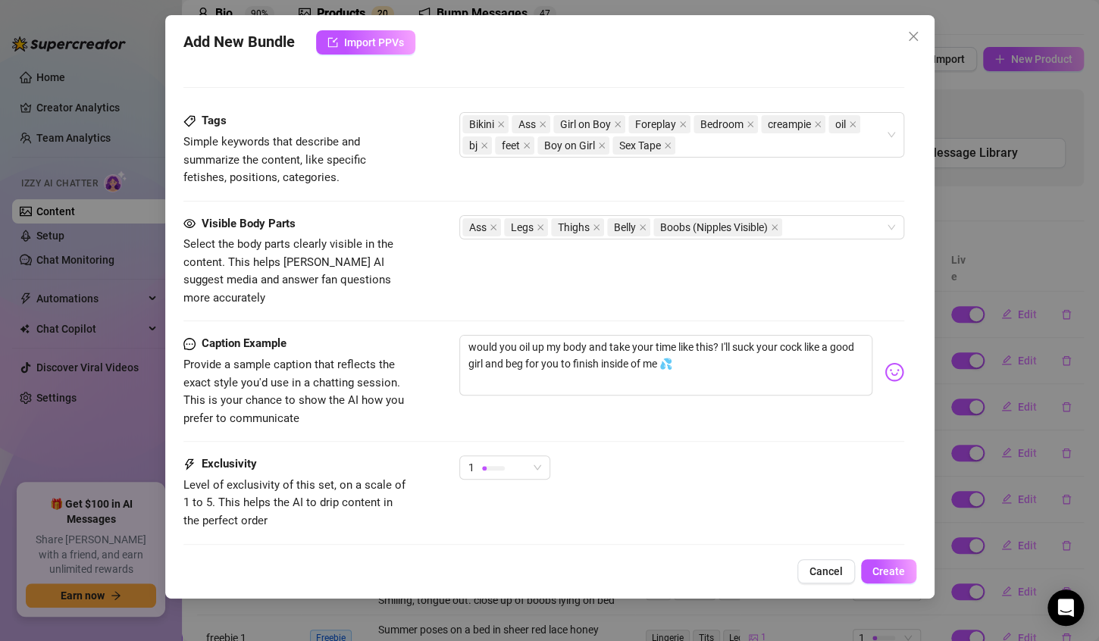
scroll to position [807, 0]
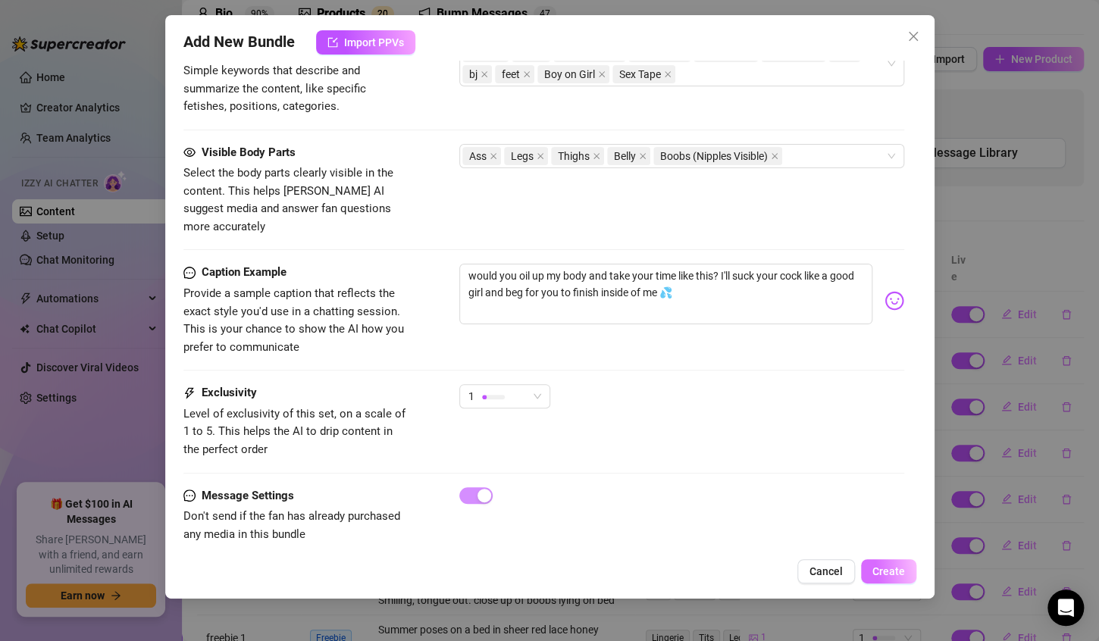
click at [883, 576] on span "Create" at bounding box center [889, 572] width 33 height 12
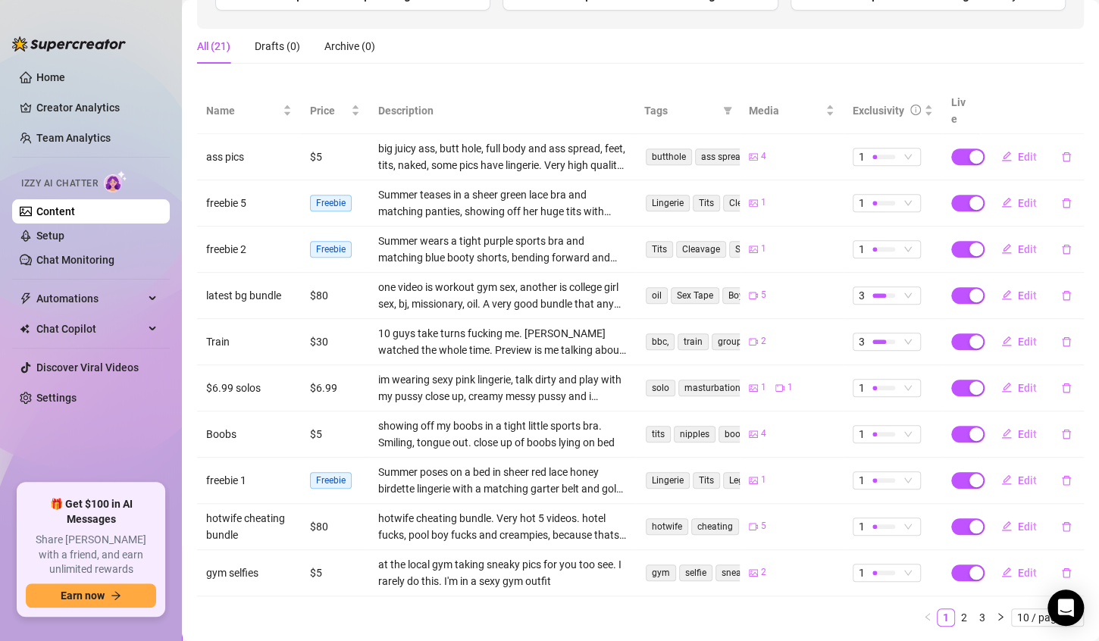
scroll to position [249, 0]
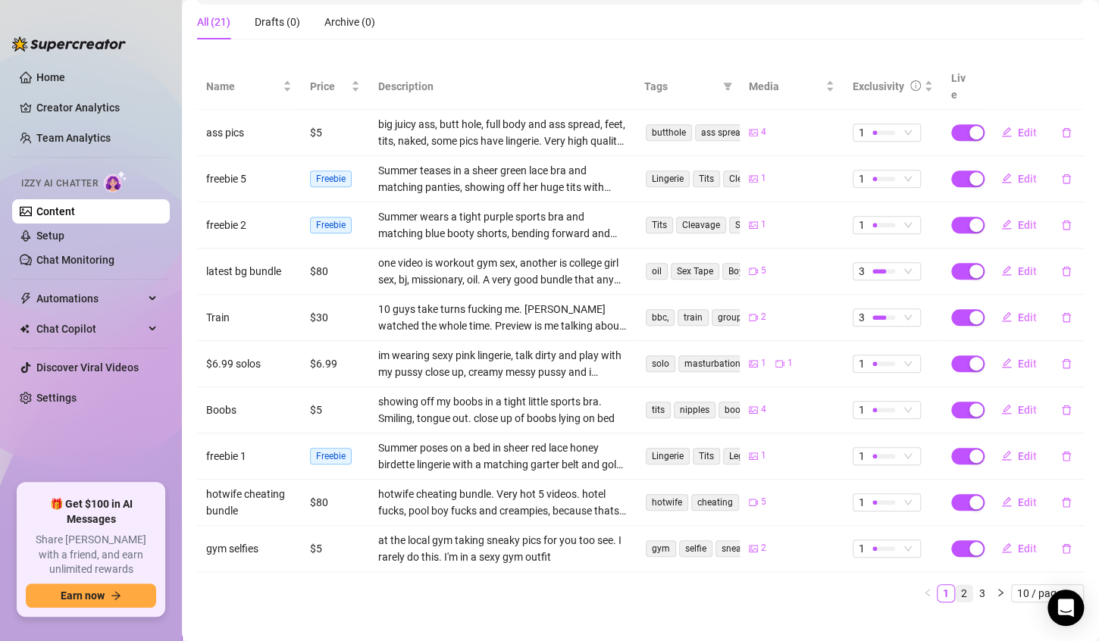
click at [956, 585] on link "2" at bounding box center [964, 593] width 17 height 17
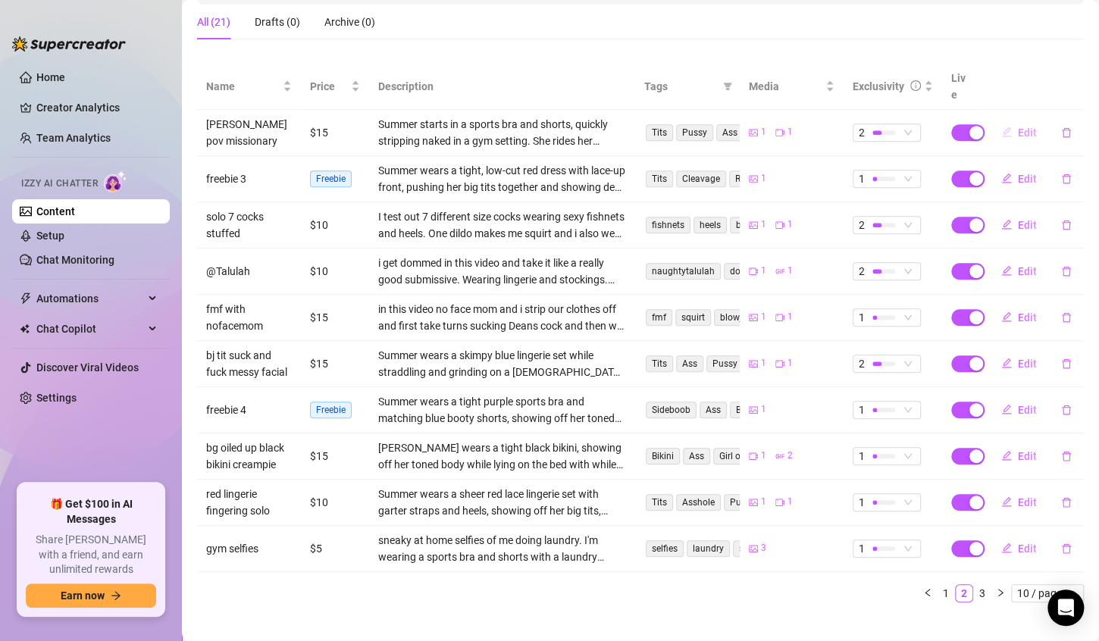
click at [1018, 127] on span "Edit" at bounding box center [1027, 133] width 19 height 12
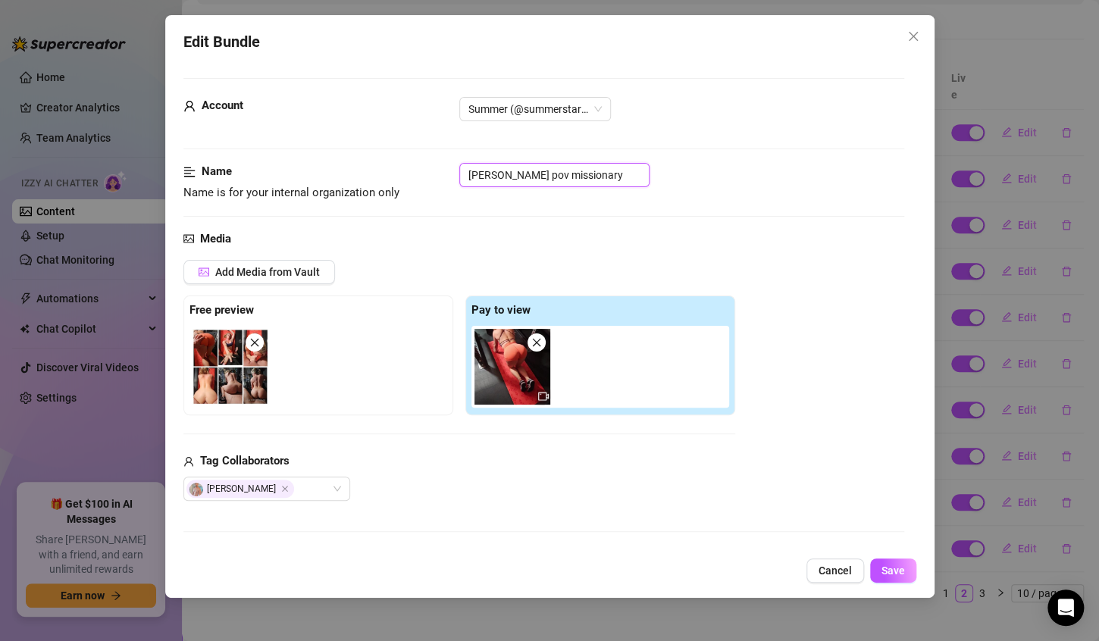
click at [582, 174] on input "[PERSON_NAME] pov missionary" at bounding box center [555, 175] width 190 height 24
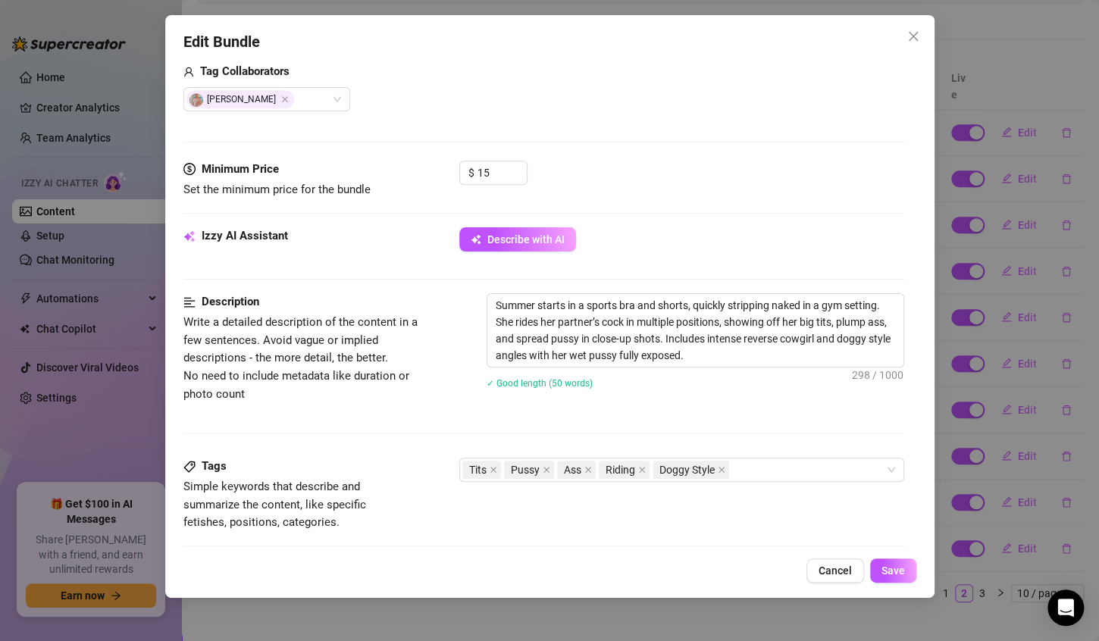
scroll to position [391, 0]
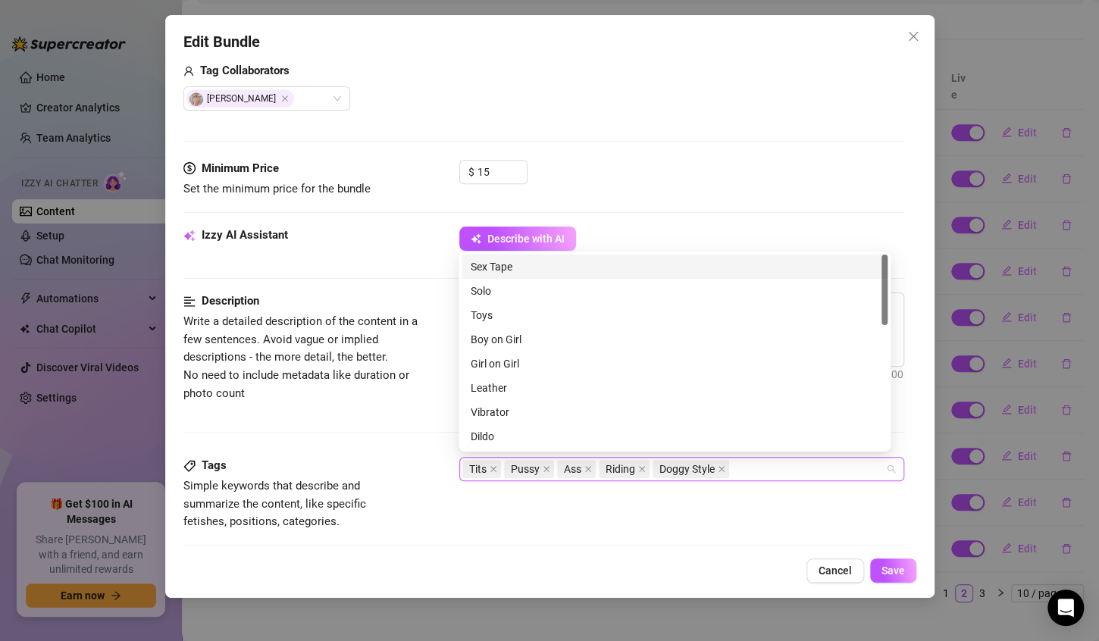
click at [740, 467] on div "Tits Pussy Ass Riding Doggy Style" at bounding box center [674, 469] width 423 height 21
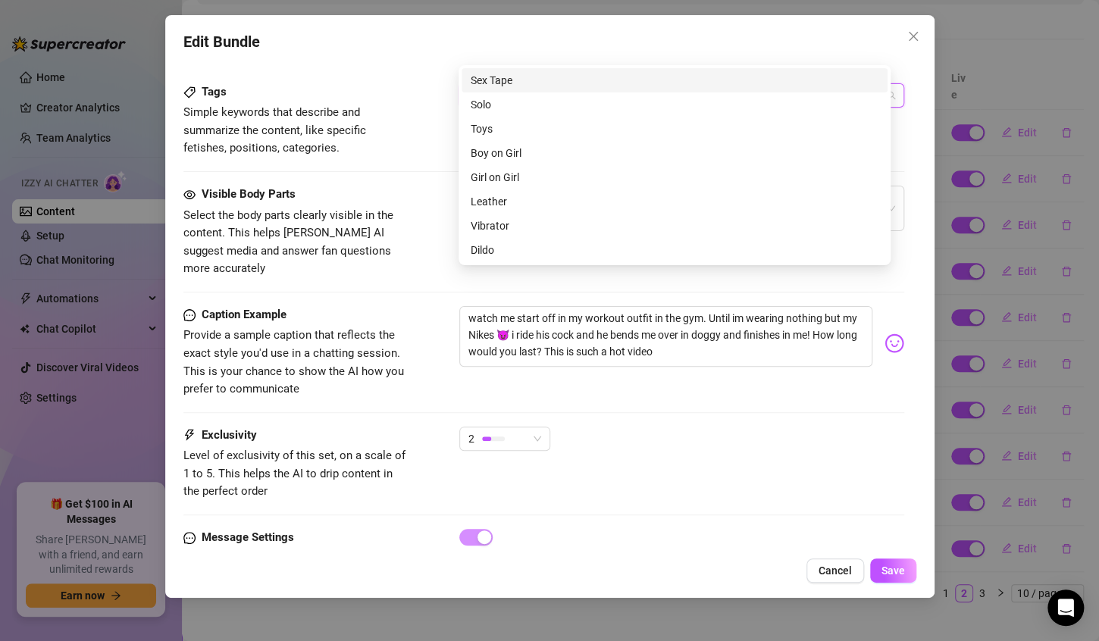
scroll to position [807, 0]
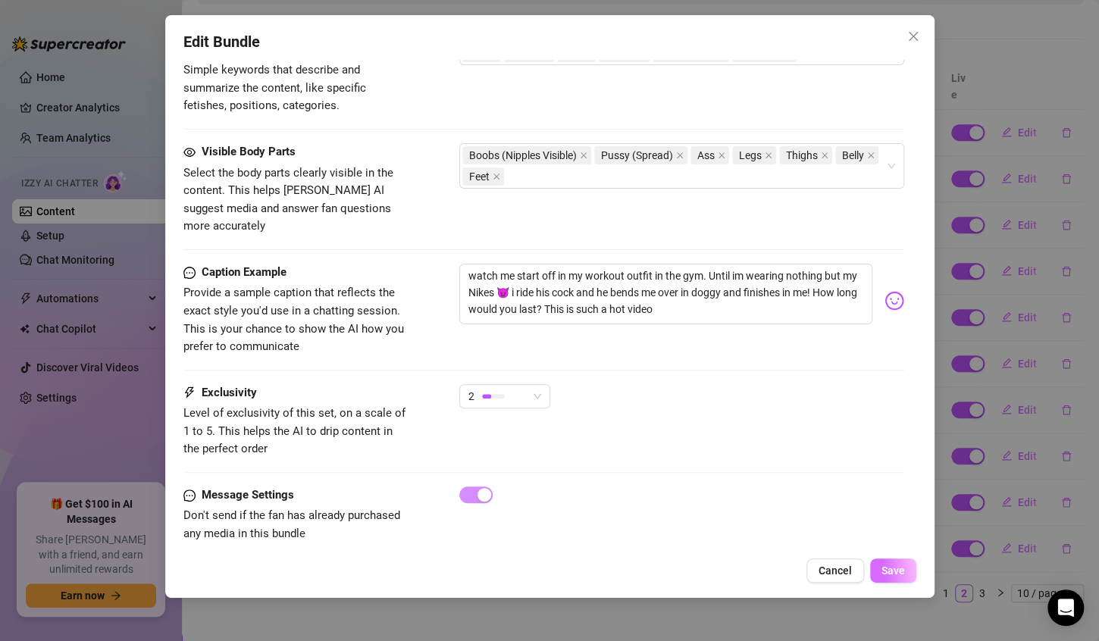
click at [901, 570] on span "Save" at bounding box center [894, 571] width 24 height 12
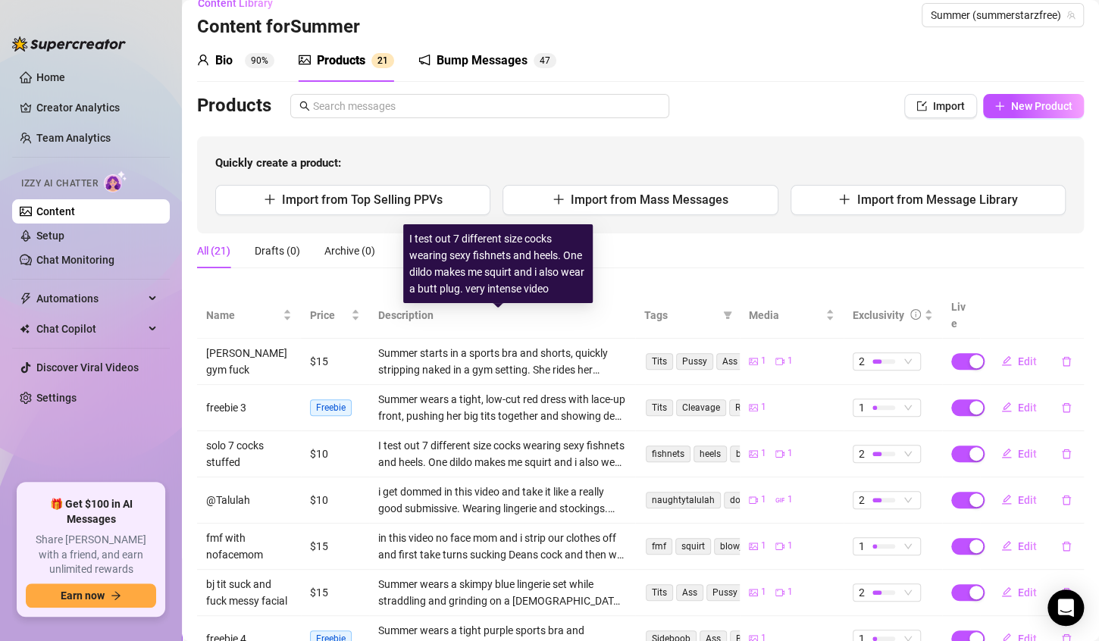
scroll to position [0, 0]
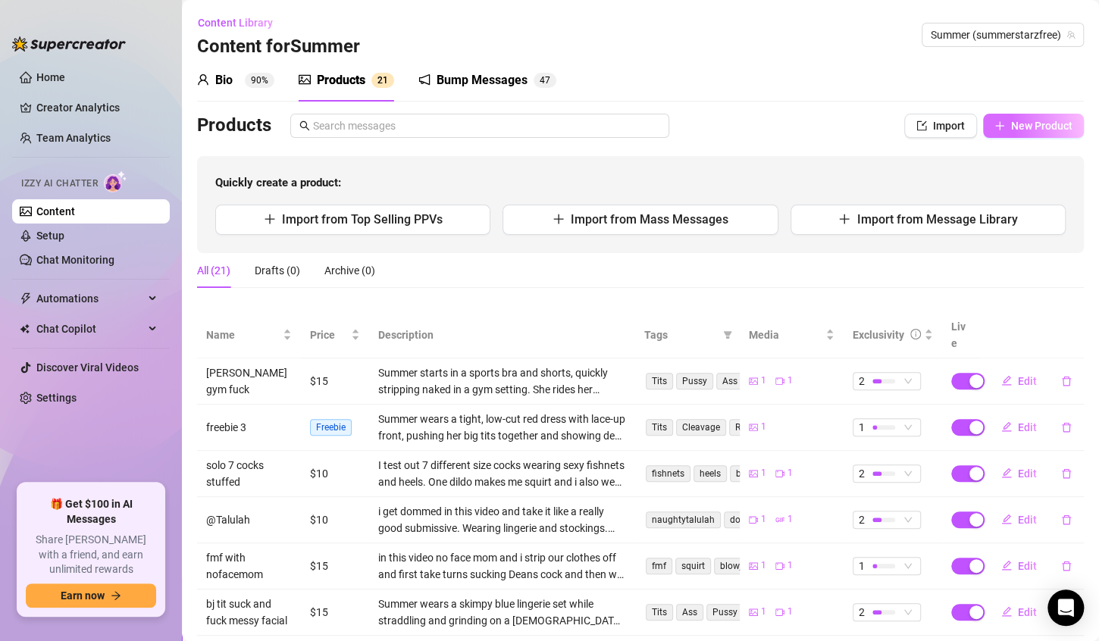
click at [1014, 133] on button "New Product" at bounding box center [1033, 126] width 101 height 24
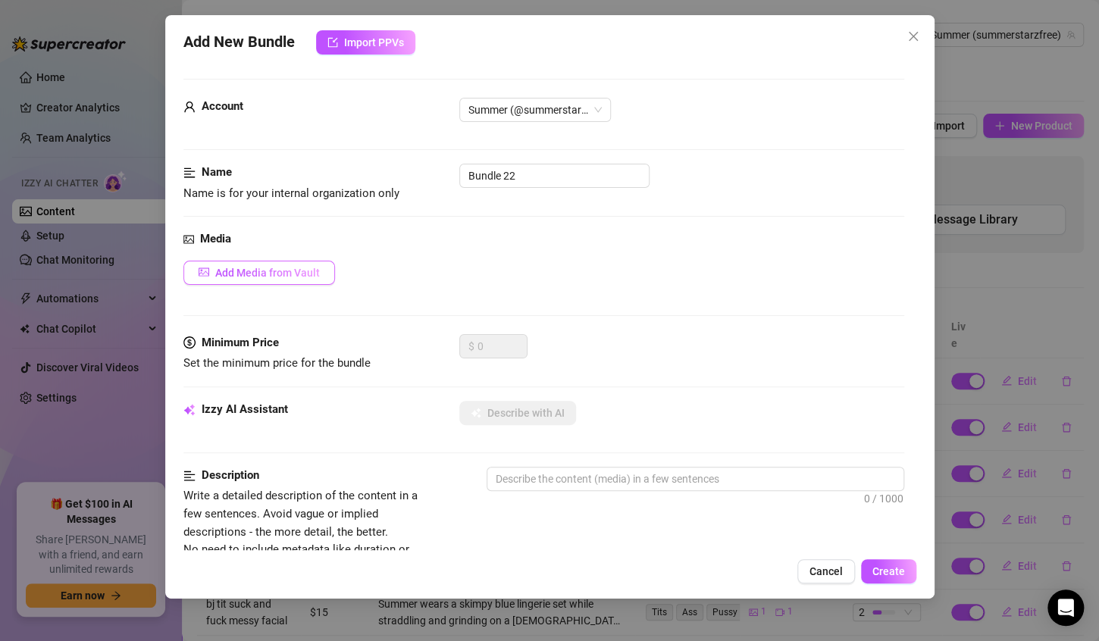
click at [300, 273] on span "Add Media from Vault" at bounding box center [267, 273] width 105 height 12
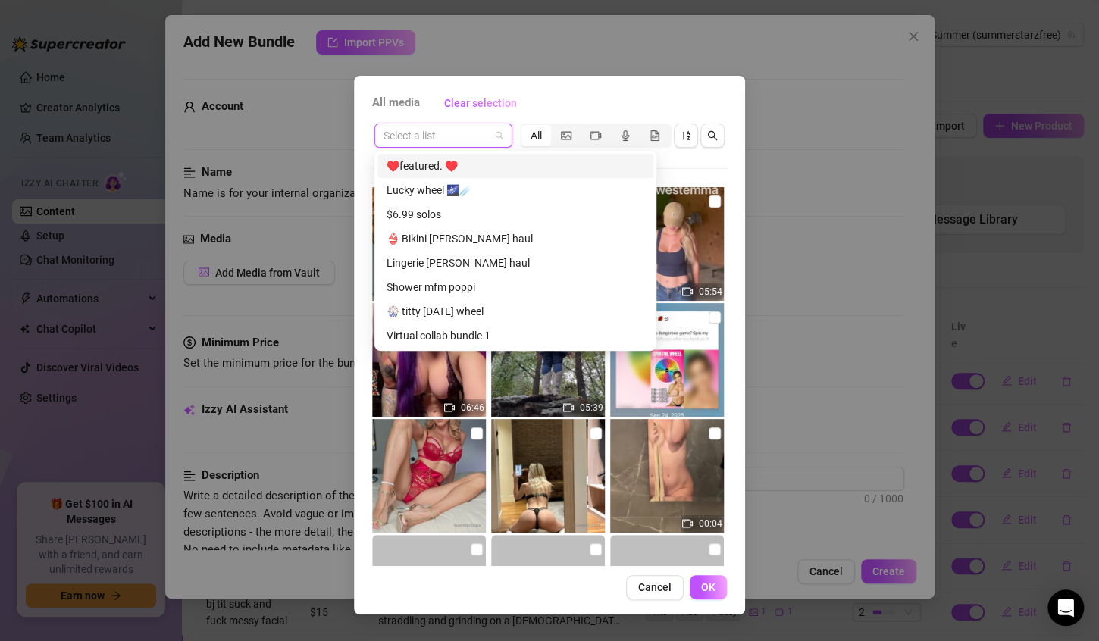
click at [458, 141] on input "search" at bounding box center [437, 135] width 106 height 23
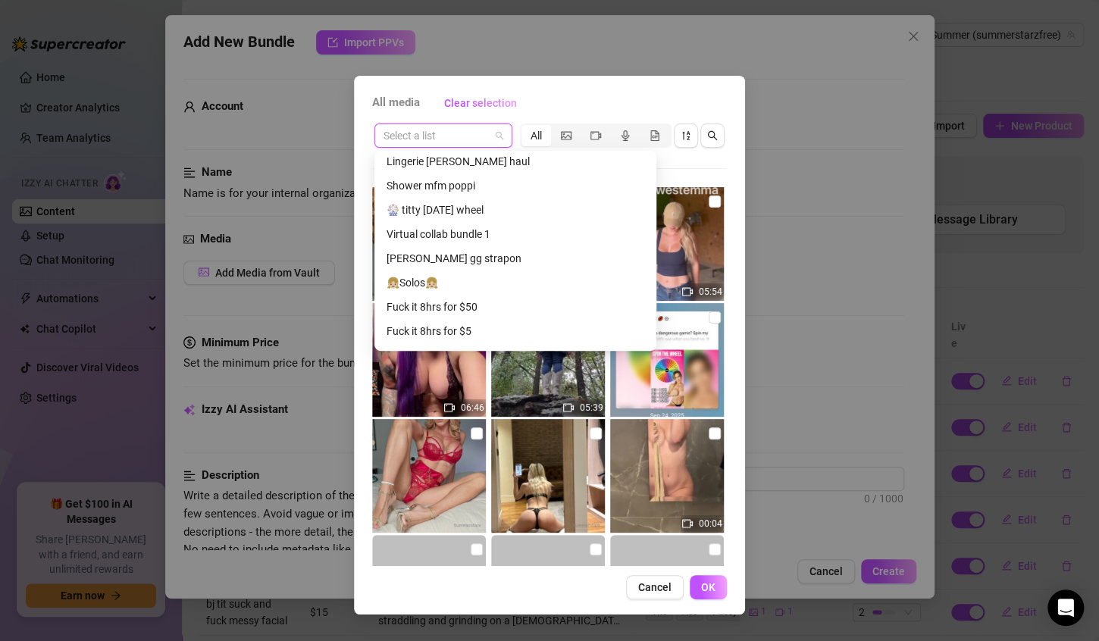
scroll to position [106, 0]
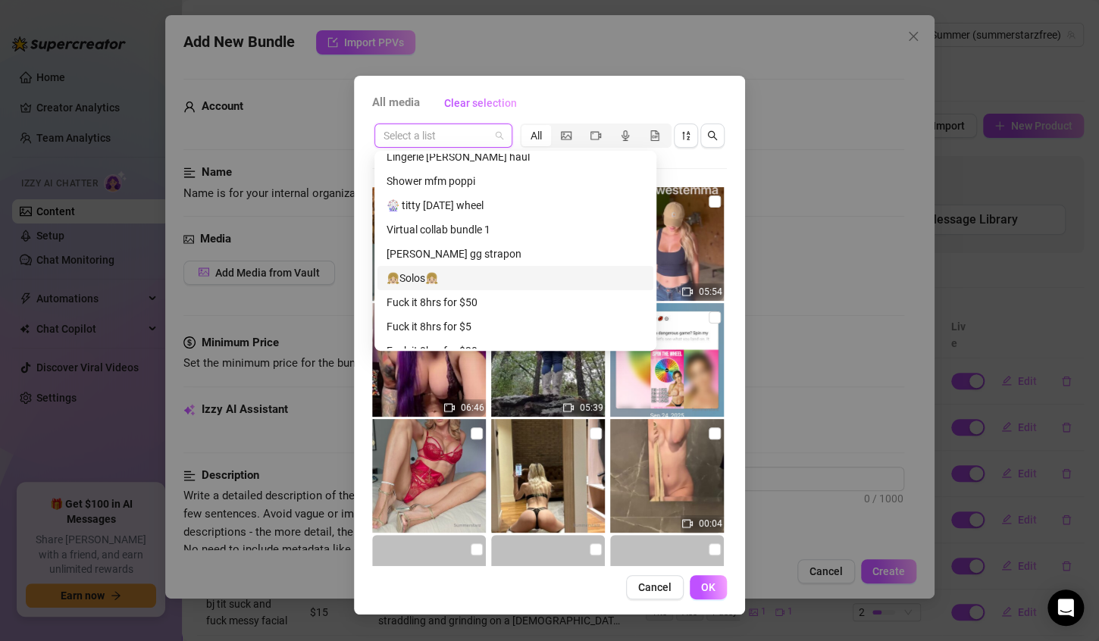
click at [433, 281] on div "👧🏼Solos👧🏼" at bounding box center [516, 278] width 258 height 17
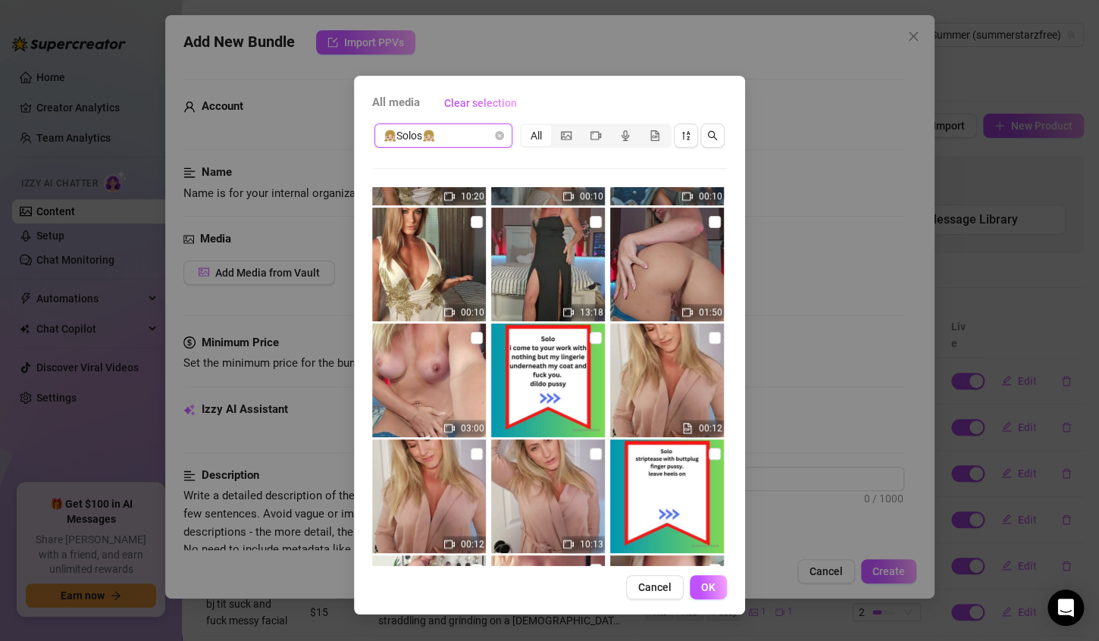
scroll to position [793, 0]
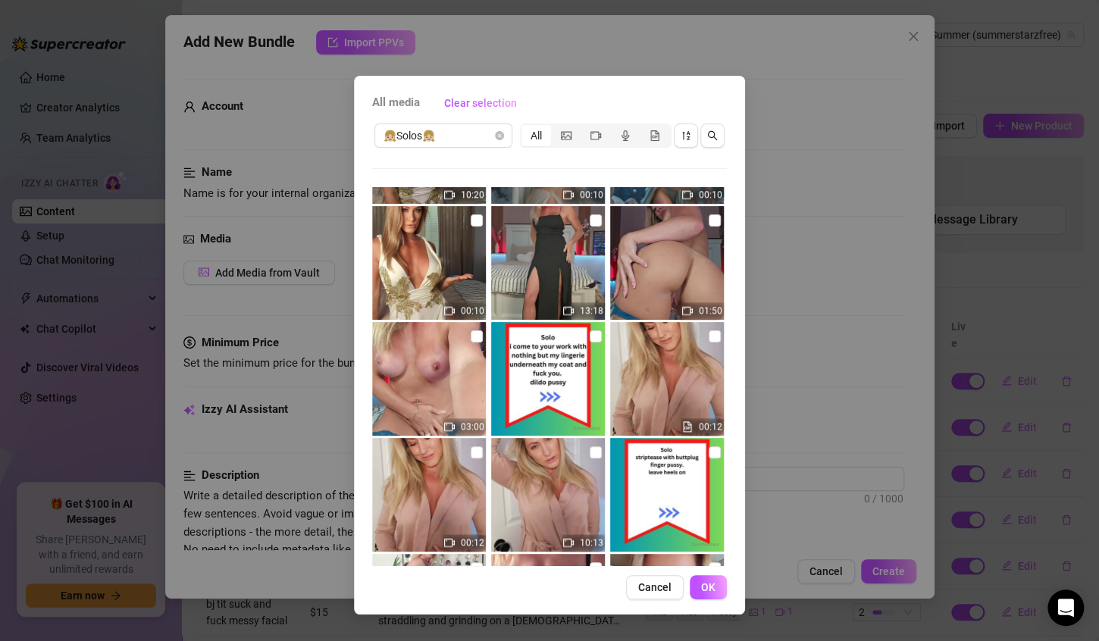
click at [648, 376] on img at bounding box center [667, 379] width 114 height 114
click at [558, 482] on img at bounding box center [548, 495] width 114 height 114
click at [719, 585] on button "OK" at bounding box center [708, 588] width 37 height 24
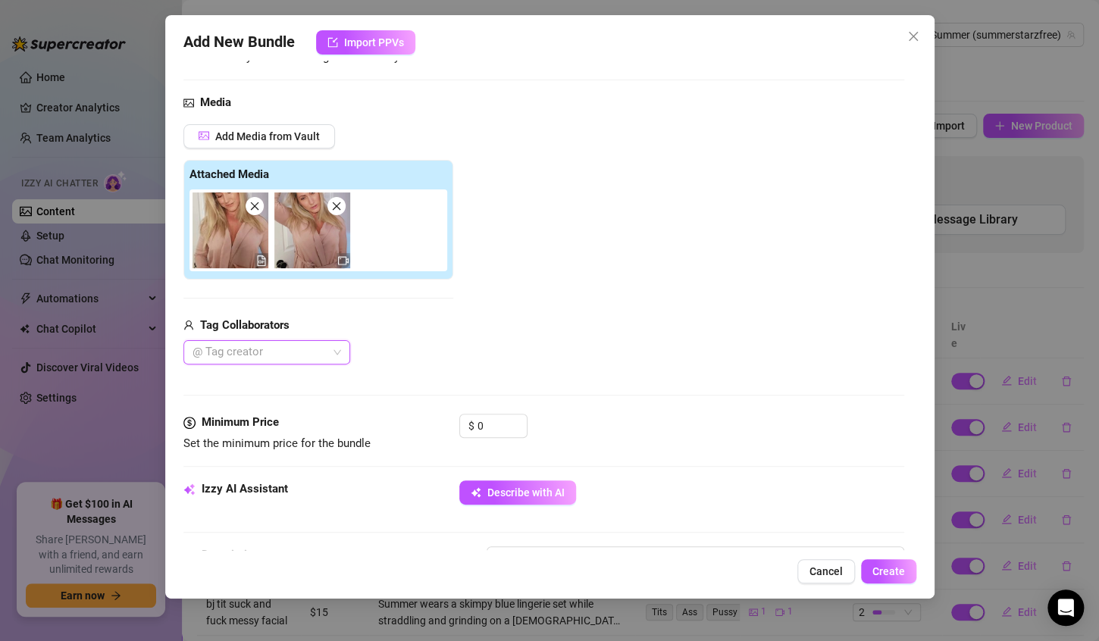
scroll to position [143, 0]
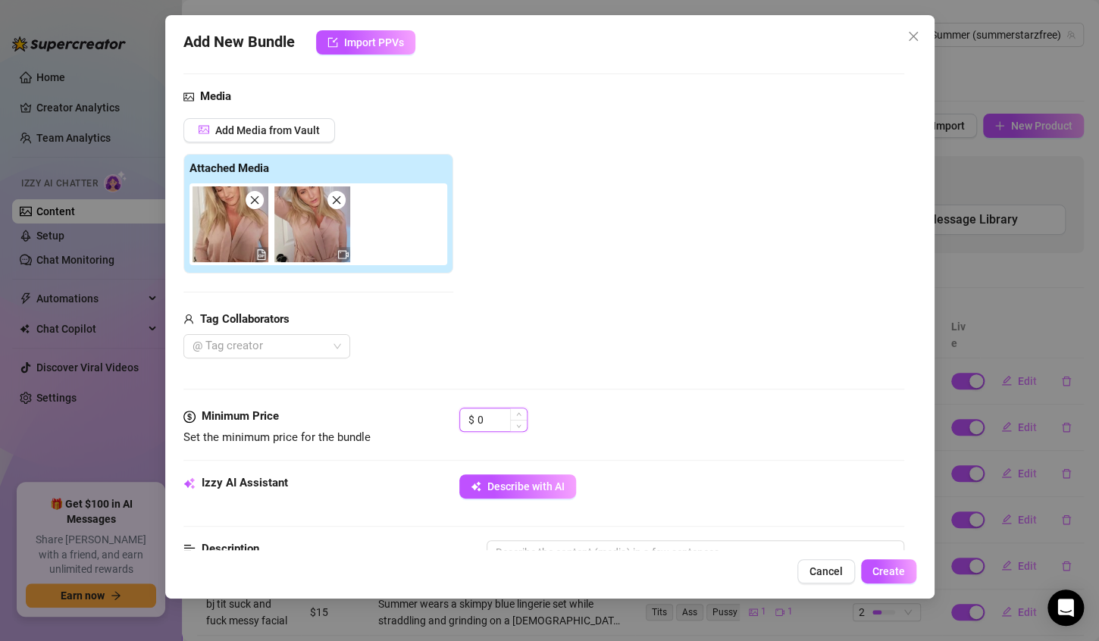
click at [499, 419] on input "0" at bounding box center [502, 420] width 49 height 23
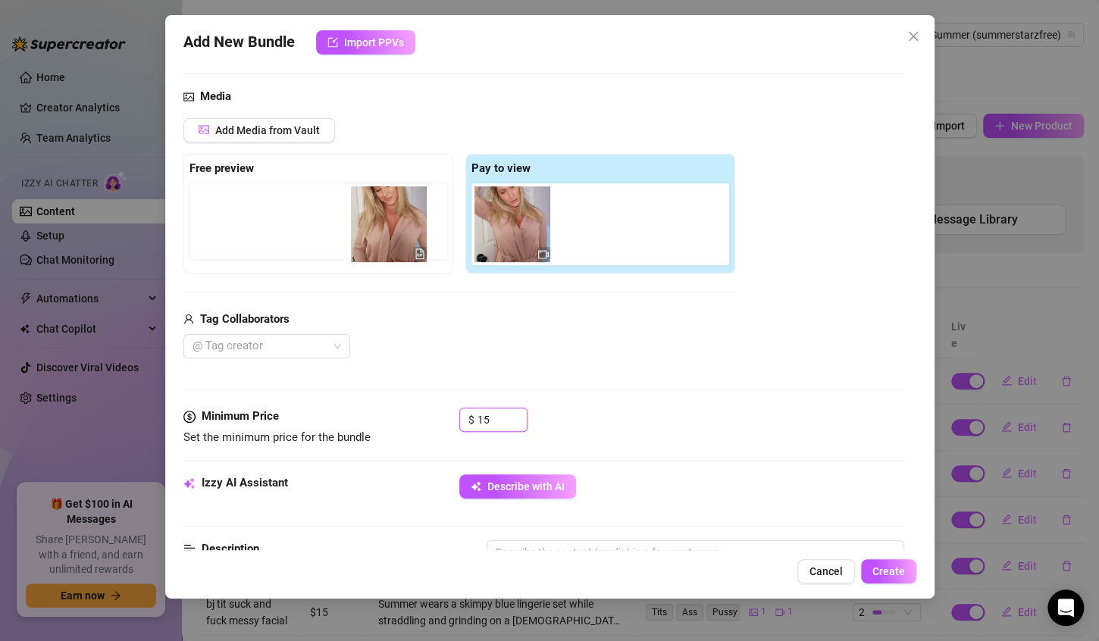
drag, startPoint x: 503, startPoint y: 212, endPoint x: 374, endPoint y: 212, distance: 128.9
click at [374, 212] on div "Free preview Pay to view" at bounding box center [459, 214] width 552 height 120
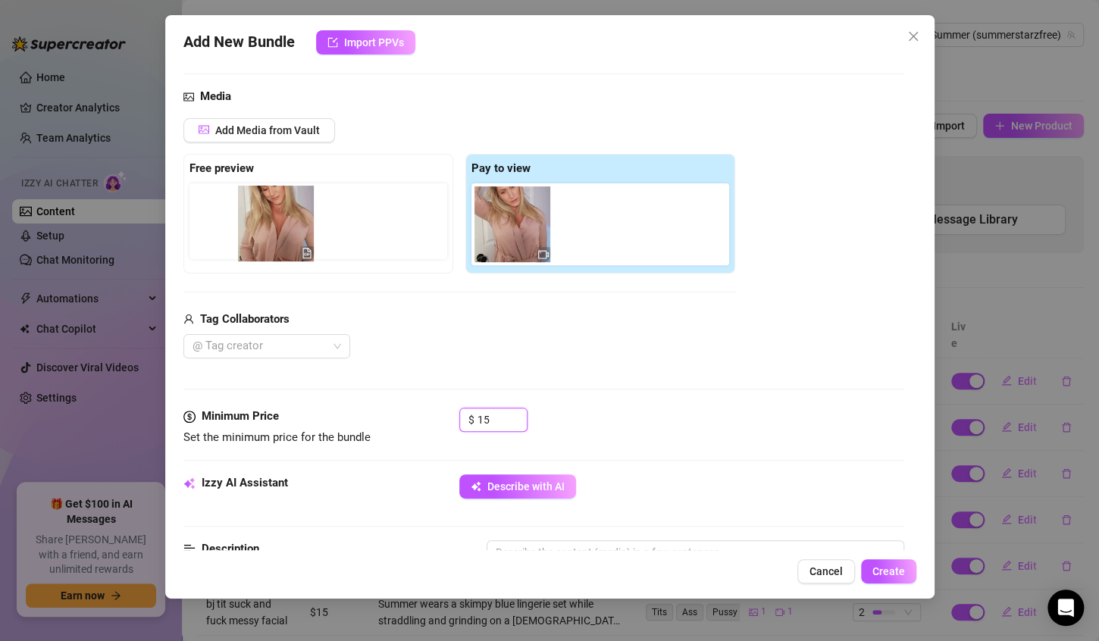
drag, startPoint x: 520, startPoint y: 224, endPoint x: 281, endPoint y: 224, distance: 239.6
click at [281, 224] on div "Free preview Pay to view" at bounding box center [459, 214] width 552 height 120
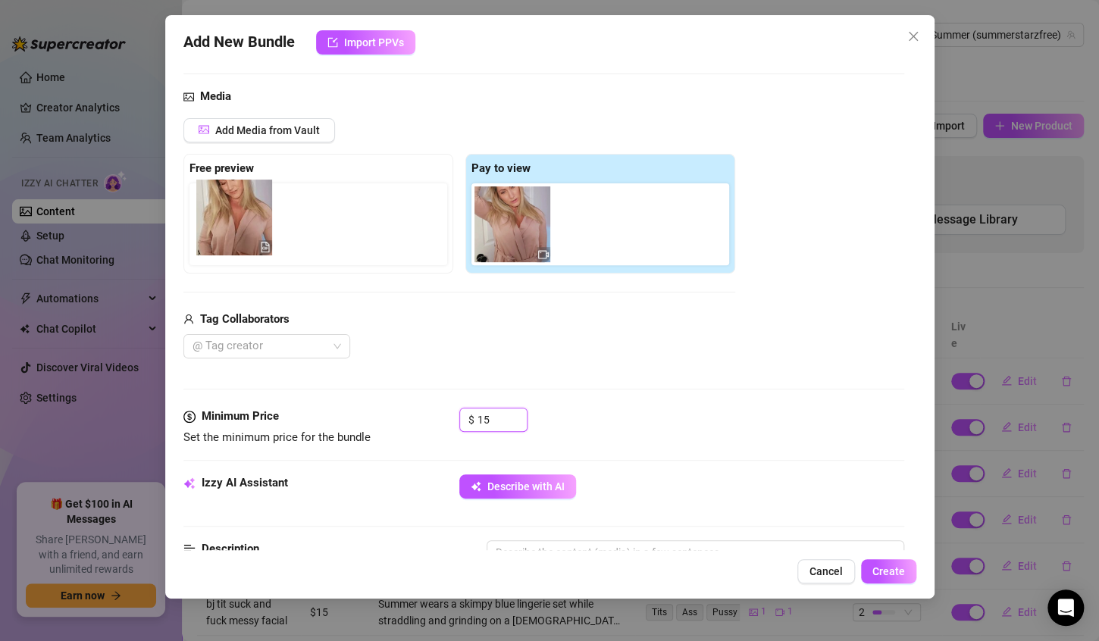
drag, startPoint x: 500, startPoint y: 214, endPoint x: 215, endPoint y: 209, distance: 284.4
click at [215, 209] on div "Free preview Pay to view" at bounding box center [459, 214] width 552 height 120
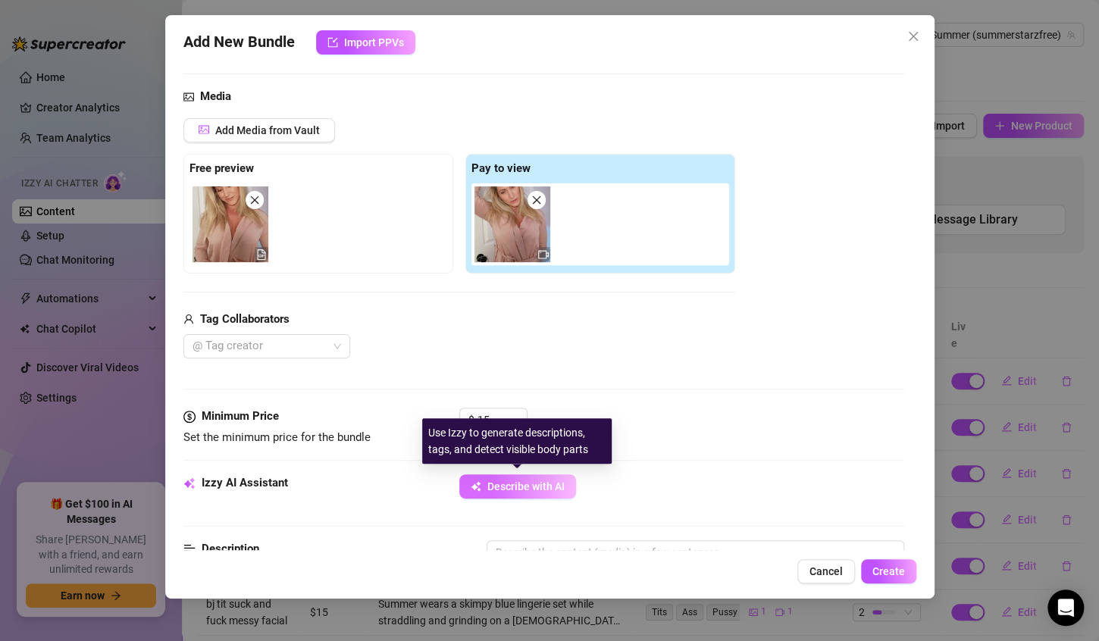
click at [488, 478] on button "Describe with AI" at bounding box center [518, 487] width 117 height 24
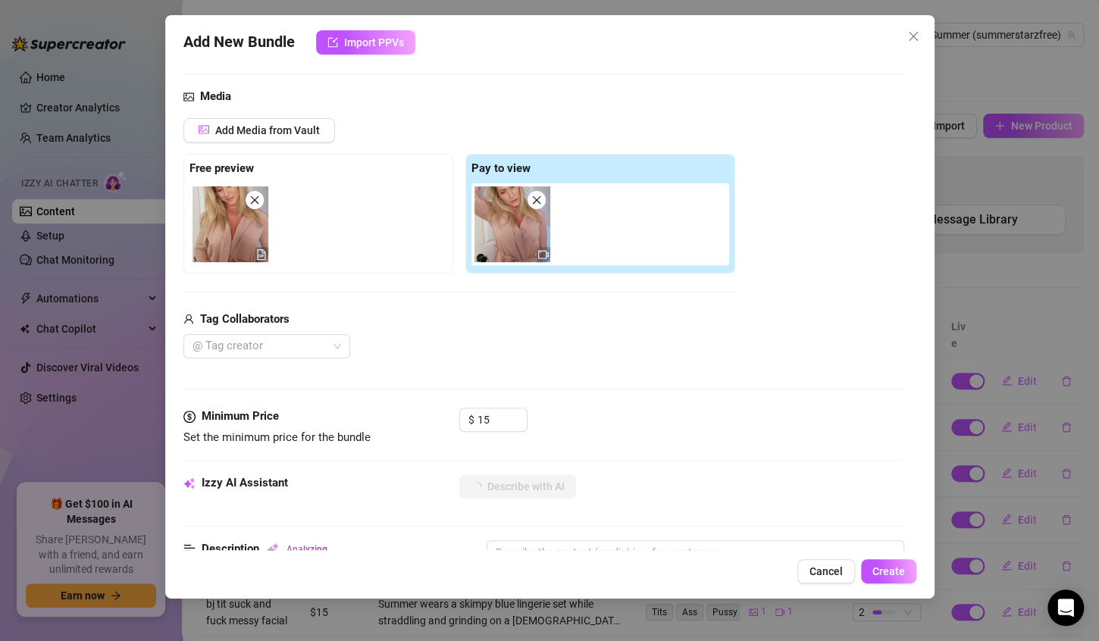
scroll to position [0, 0]
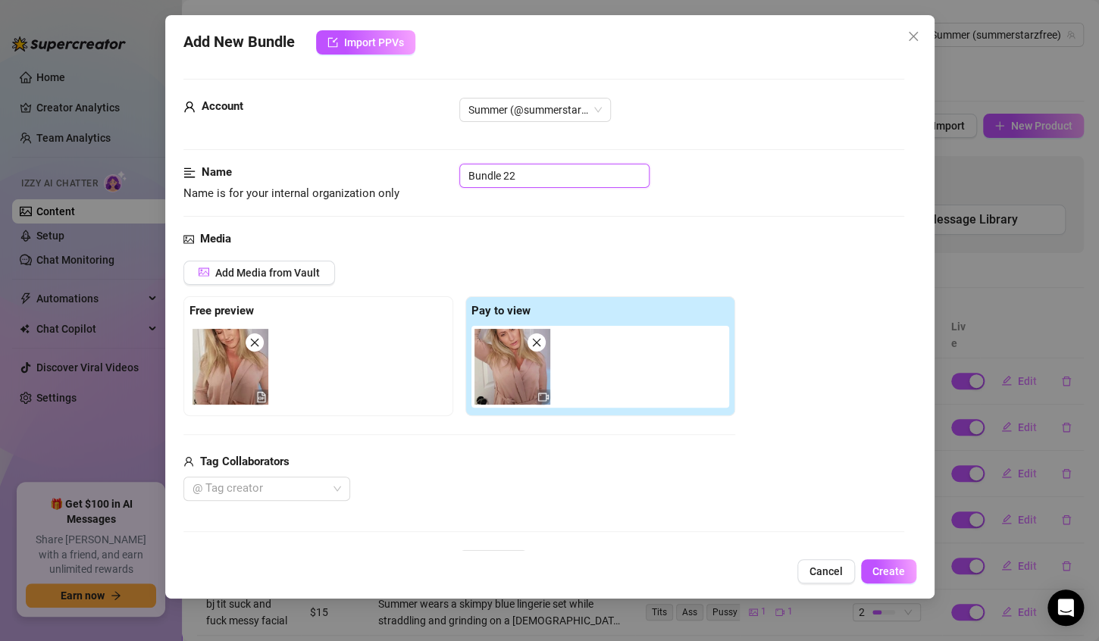
click at [523, 176] on input "Bundle 22" at bounding box center [555, 176] width 190 height 24
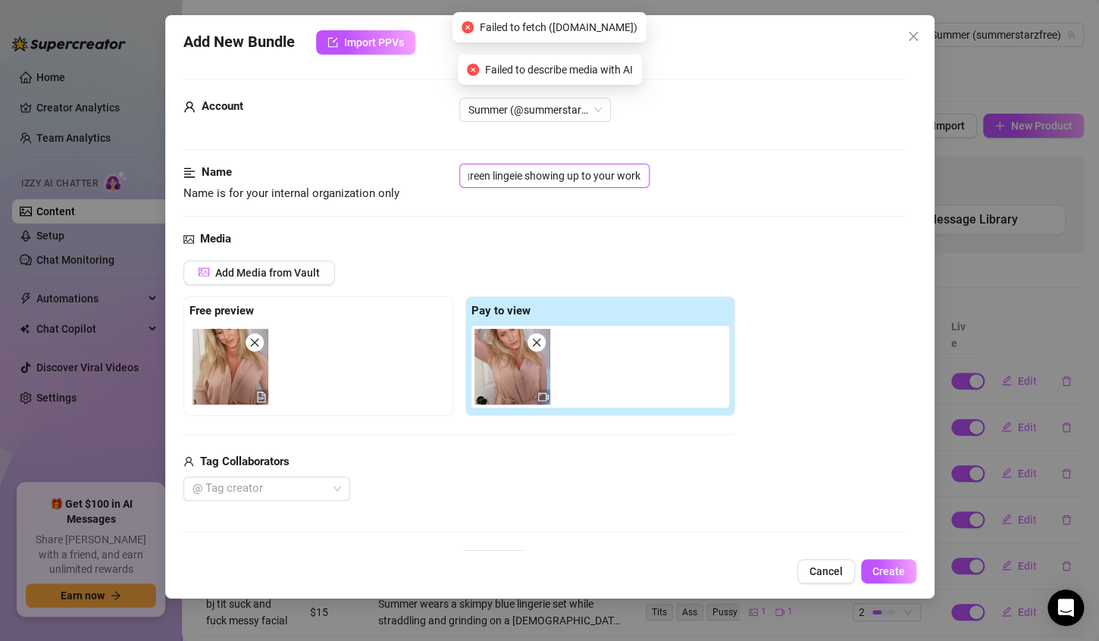
scroll to position [0, 7]
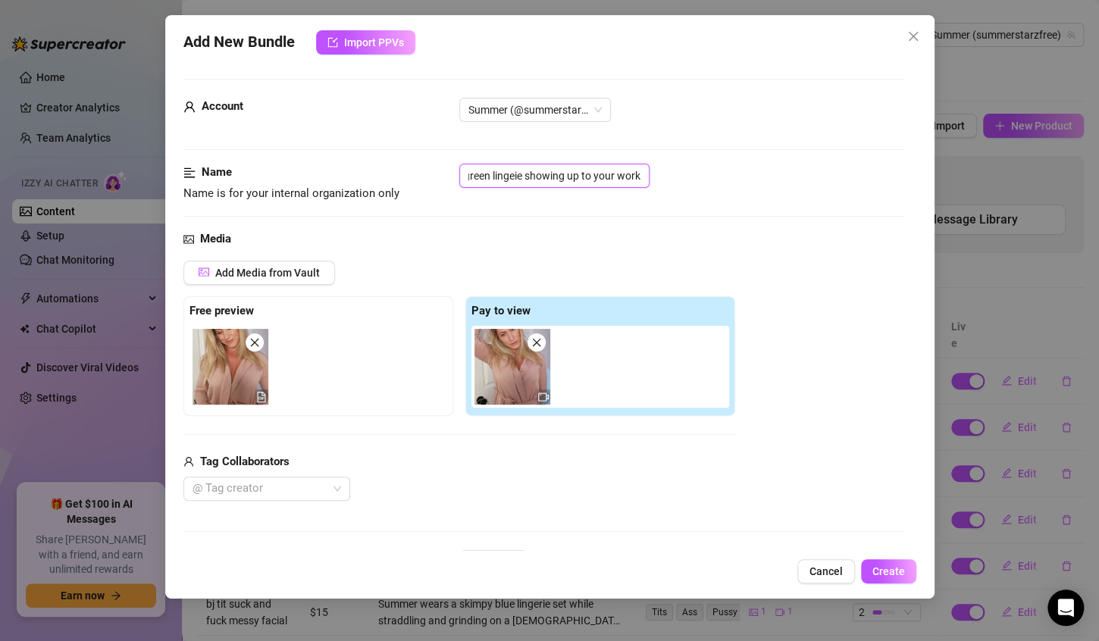
click at [510, 175] on input "green lingeie showing up to your work" at bounding box center [555, 176] width 190 height 24
click at [639, 176] on input "green lingerie showing up to your work" at bounding box center [555, 176] width 190 height 24
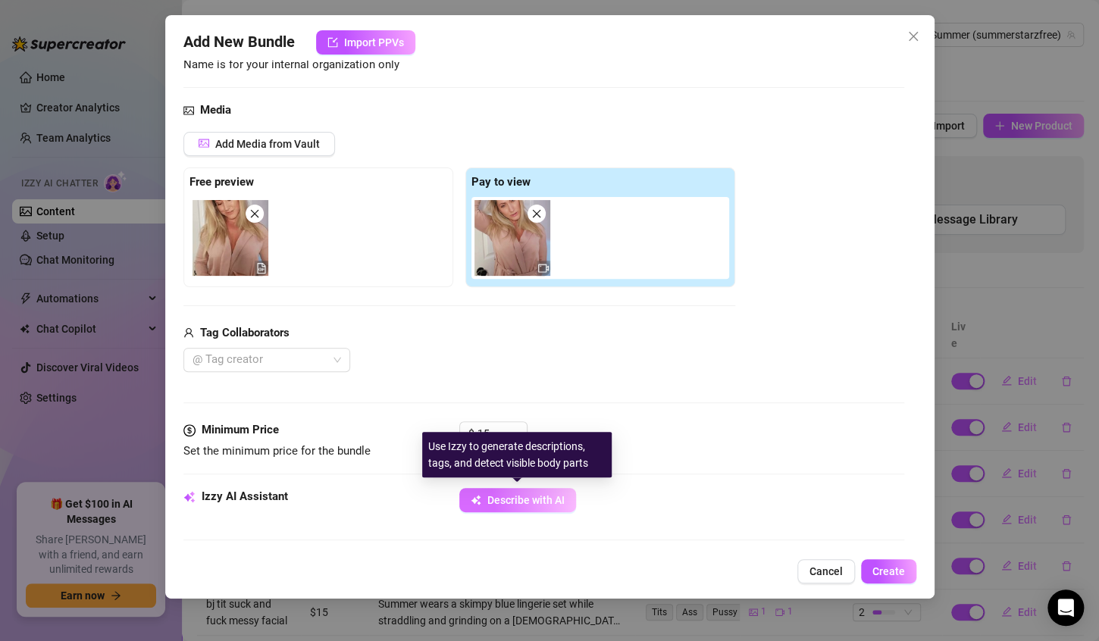
scroll to position [0, 0]
click at [524, 505] on span "Describe with AI" at bounding box center [526, 500] width 77 height 12
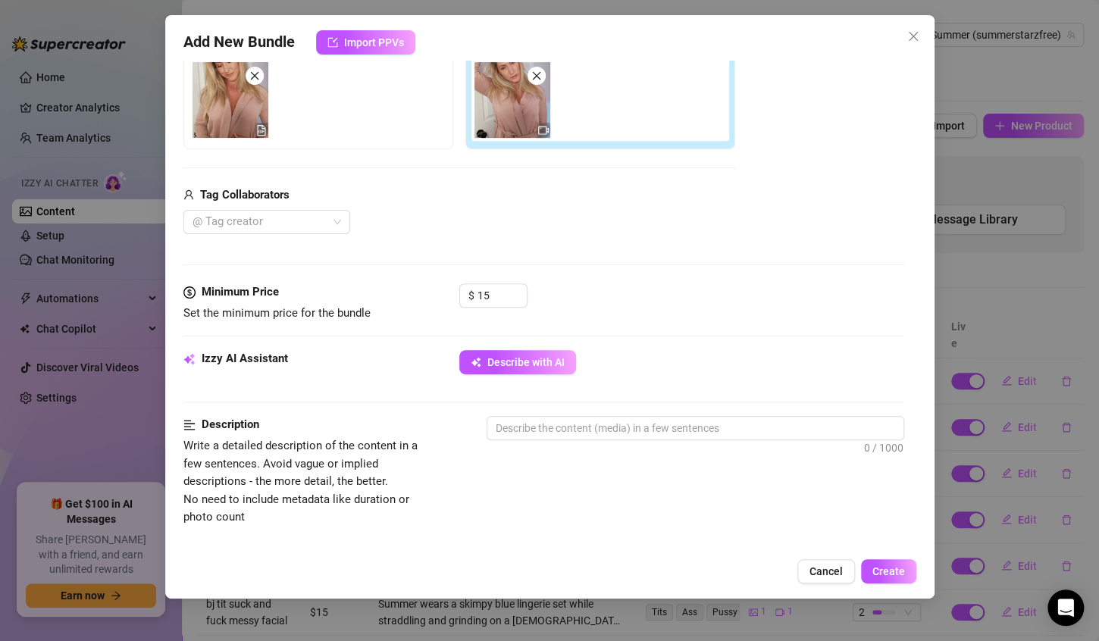
scroll to position [300, 0]
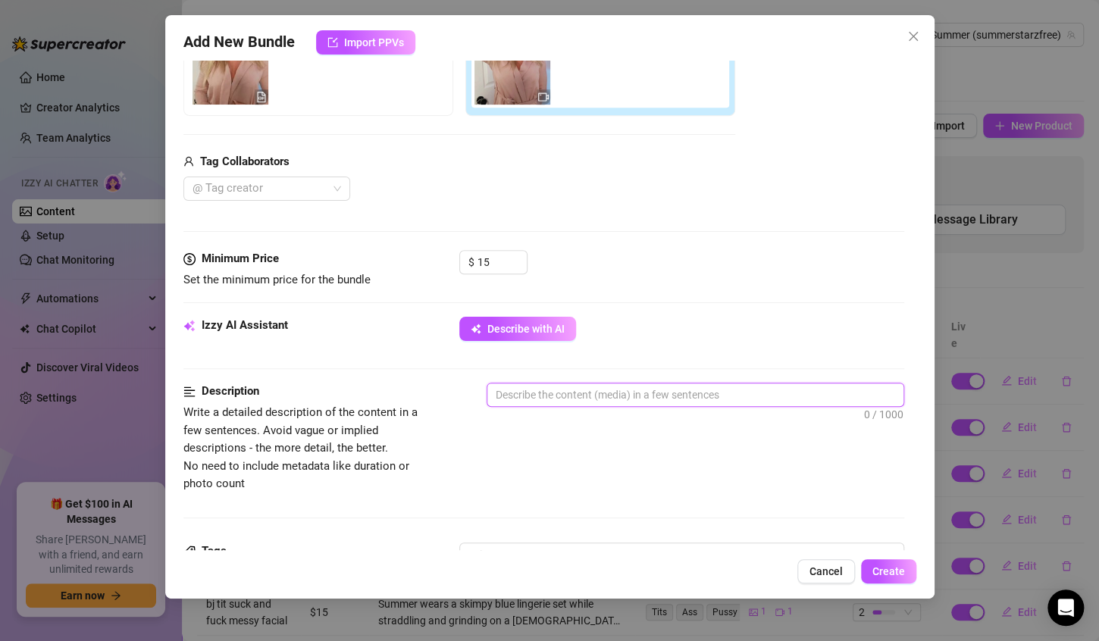
click at [521, 401] on textarea at bounding box center [696, 395] width 416 height 23
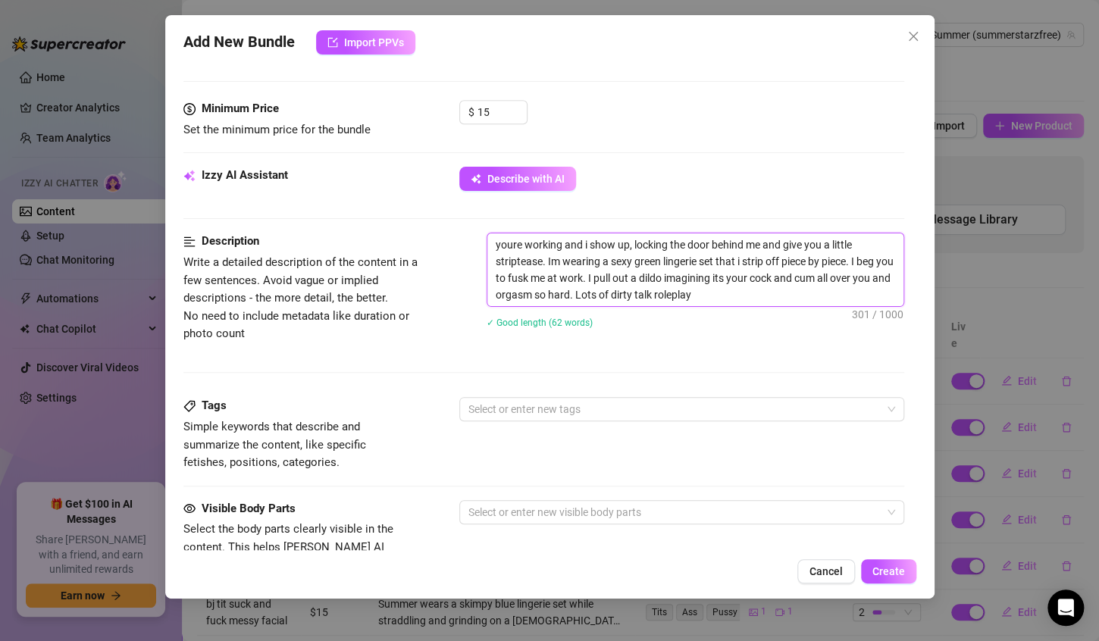
scroll to position [452, 0]
click at [514, 403] on div at bounding box center [674, 407] width 423 height 21
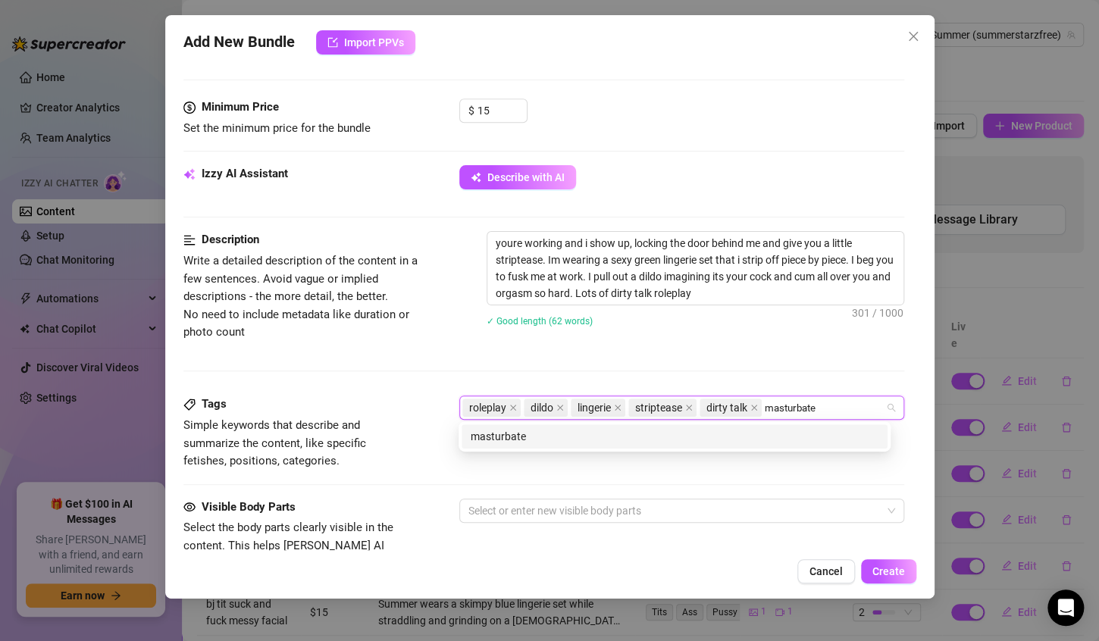
click at [511, 434] on div "masturbate" at bounding box center [675, 436] width 408 height 17
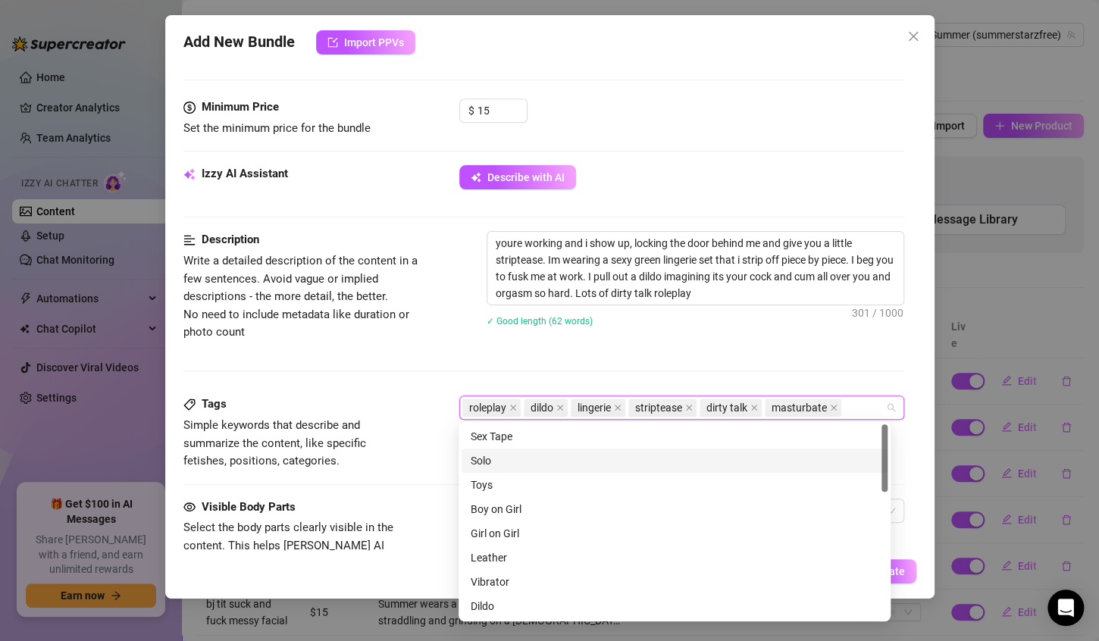
click at [491, 464] on div "Solo" at bounding box center [675, 461] width 408 height 17
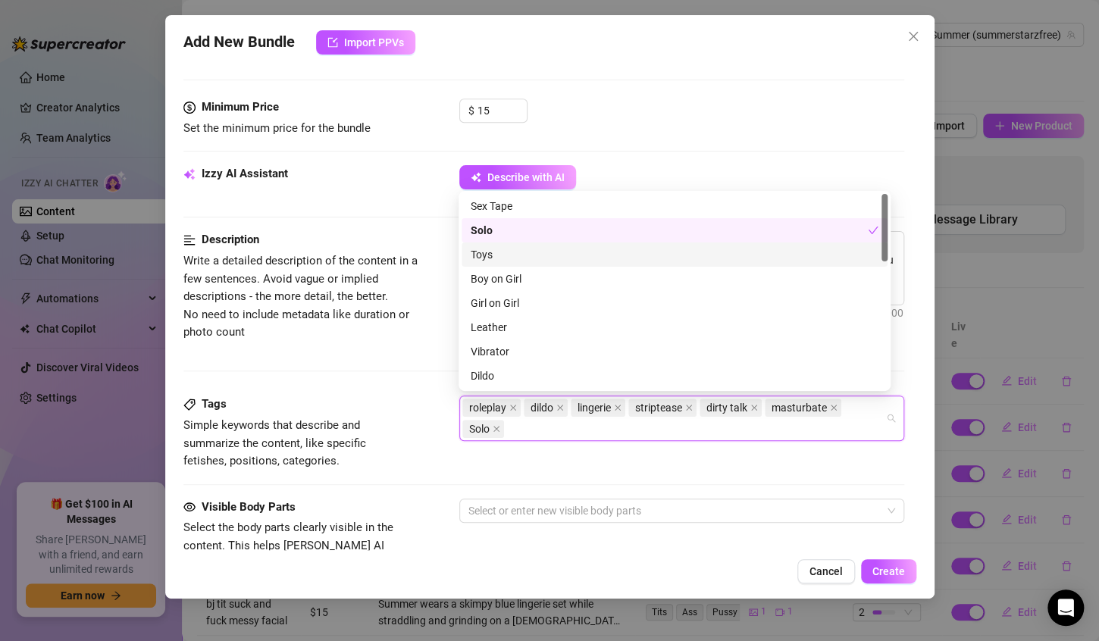
click at [508, 252] on div "Toys" at bounding box center [675, 254] width 408 height 17
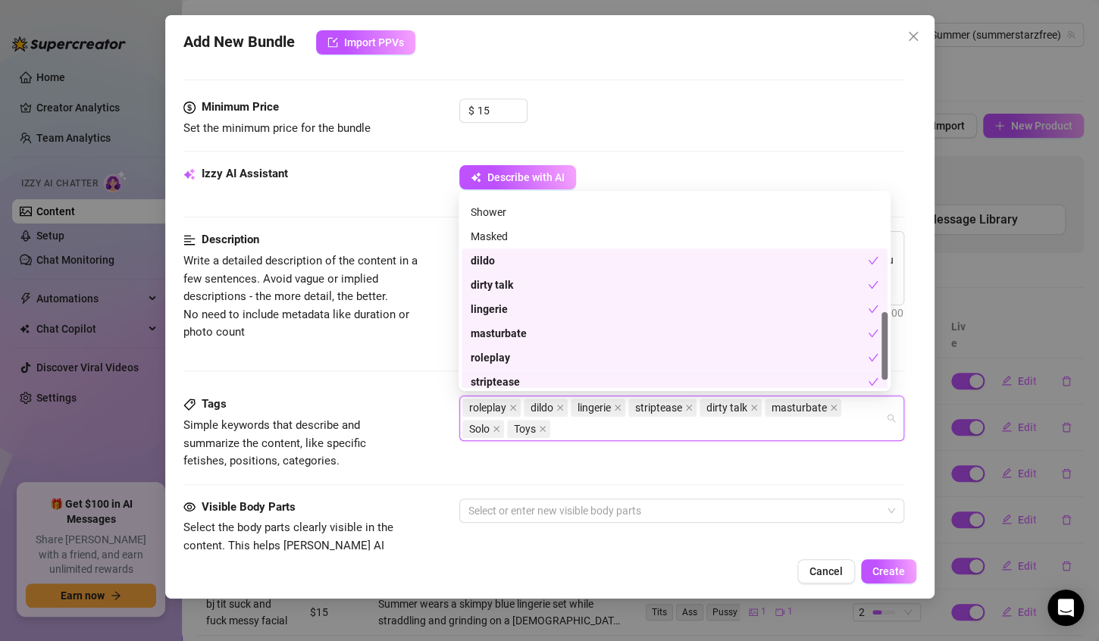
scroll to position [364, 0]
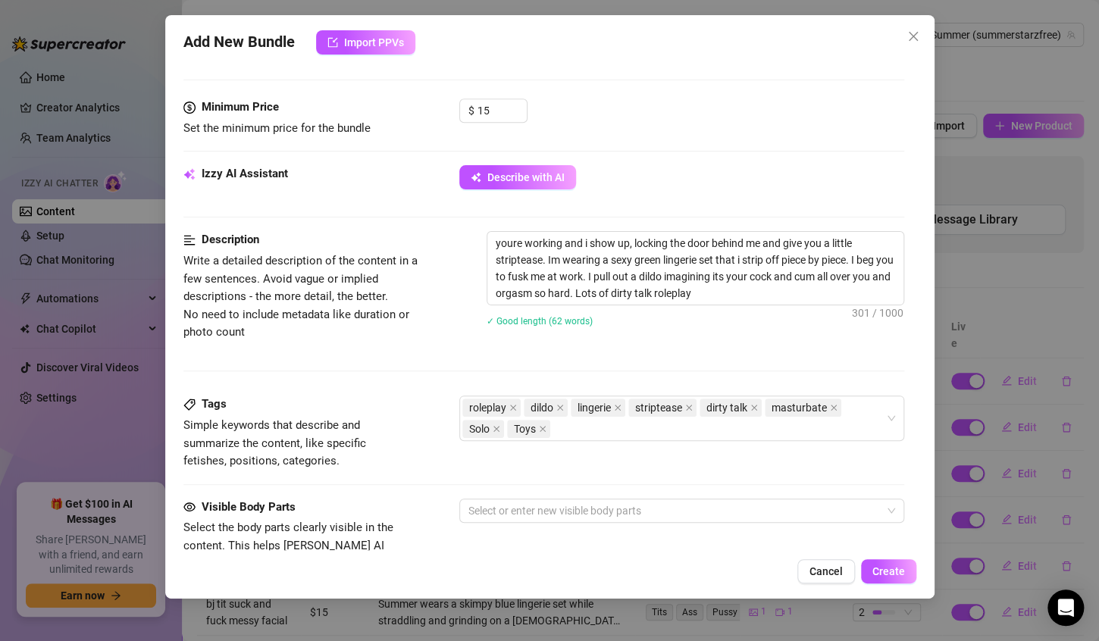
click at [436, 443] on div "Tags Simple keywords that describe and summarize the content, like specific fet…" at bounding box center [543, 433] width 721 height 74
click at [496, 507] on div at bounding box center [674, 510] width 423 height 21
click at [458, 532] on div "Visible Body Parts Select the body parts clearly visible in the content. This h…" at bounding box center [543, 545] width 721 height 93
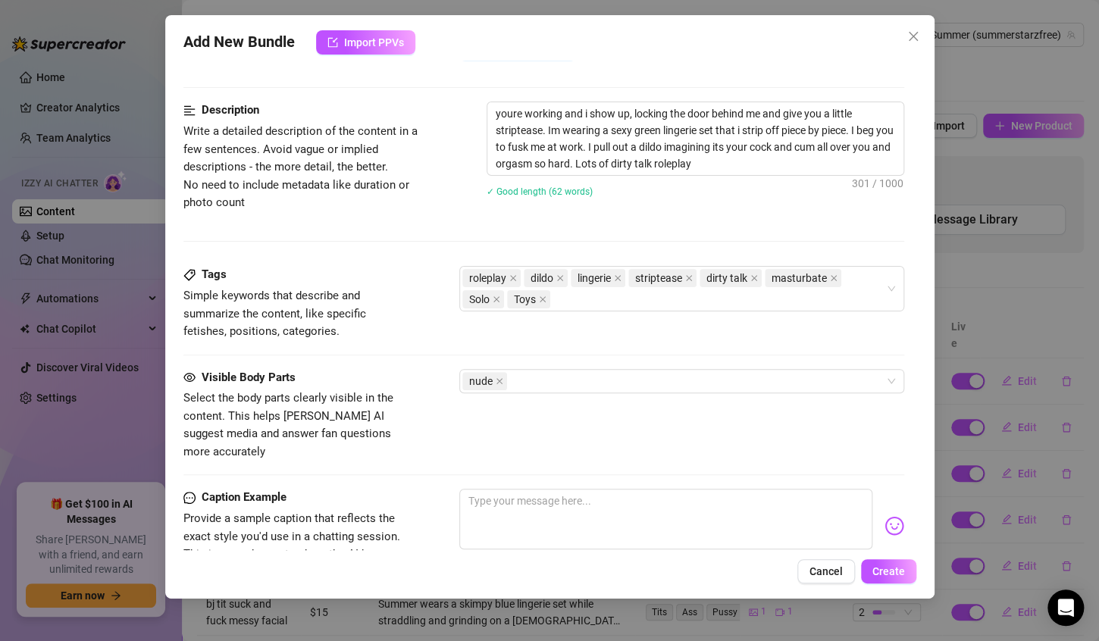
scroll to position [582, 0]
click at [505, 494] on textarea at bounding box center [666, 518] width 413 height 61
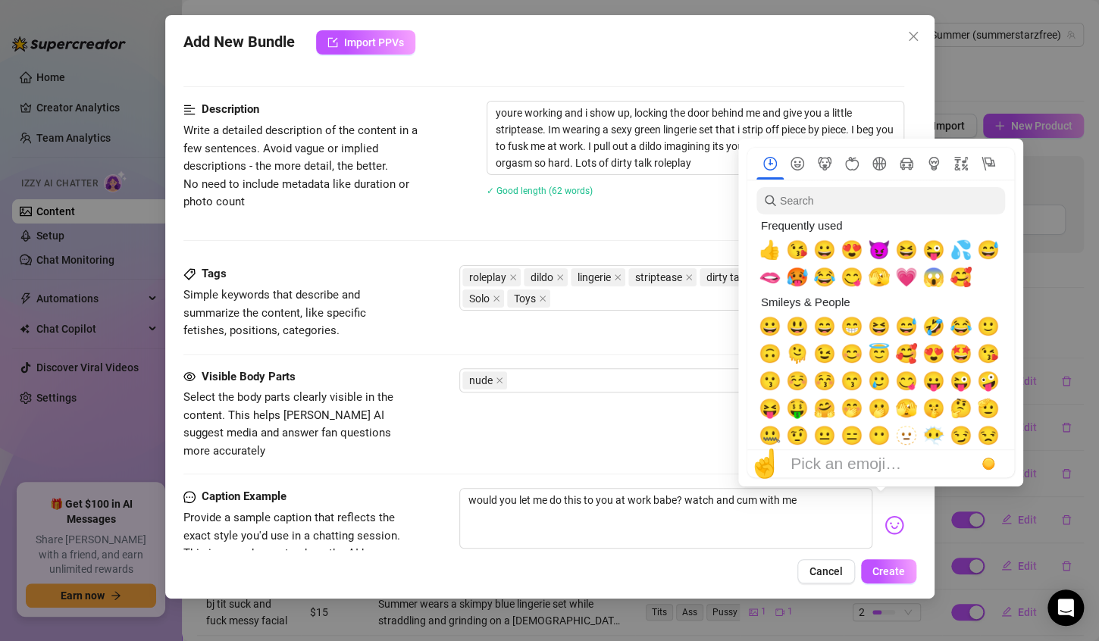
click at [885, 516] on img at bounding box center [895, 526] width 20 height 20
click at [957, 252] on span "💦" at bounding box center [961, 250] width 23 height 21
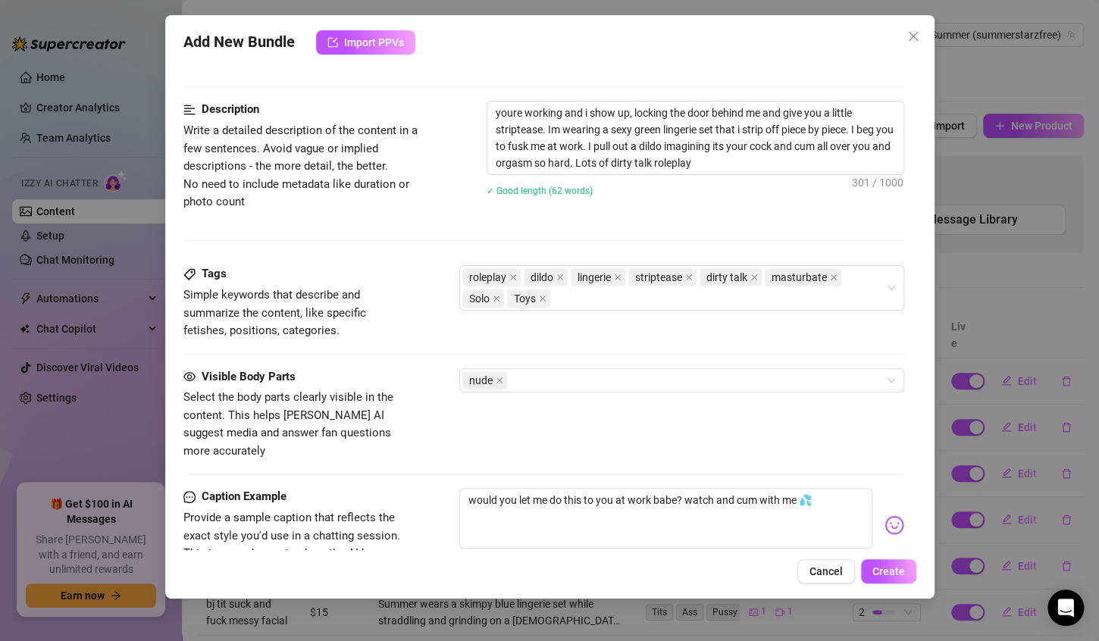
click at [651, 433] on div "Visible Body Parts Select the body parts clearly visible in the content. This h…" at bounding box center [543, 415] width 721 height 93
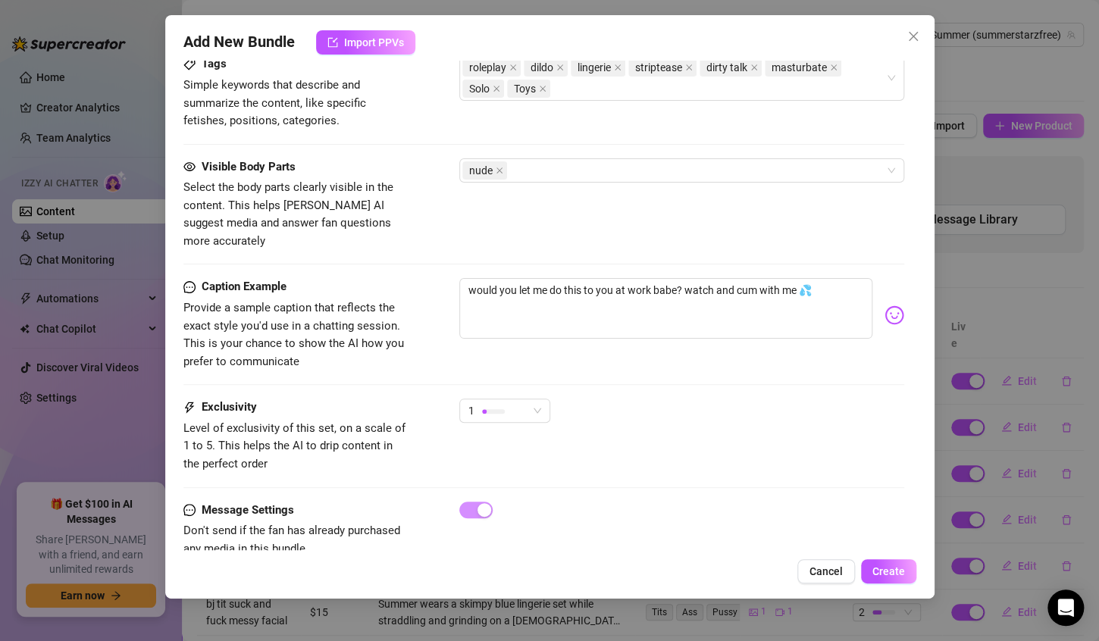
scroll to position [807, 0]
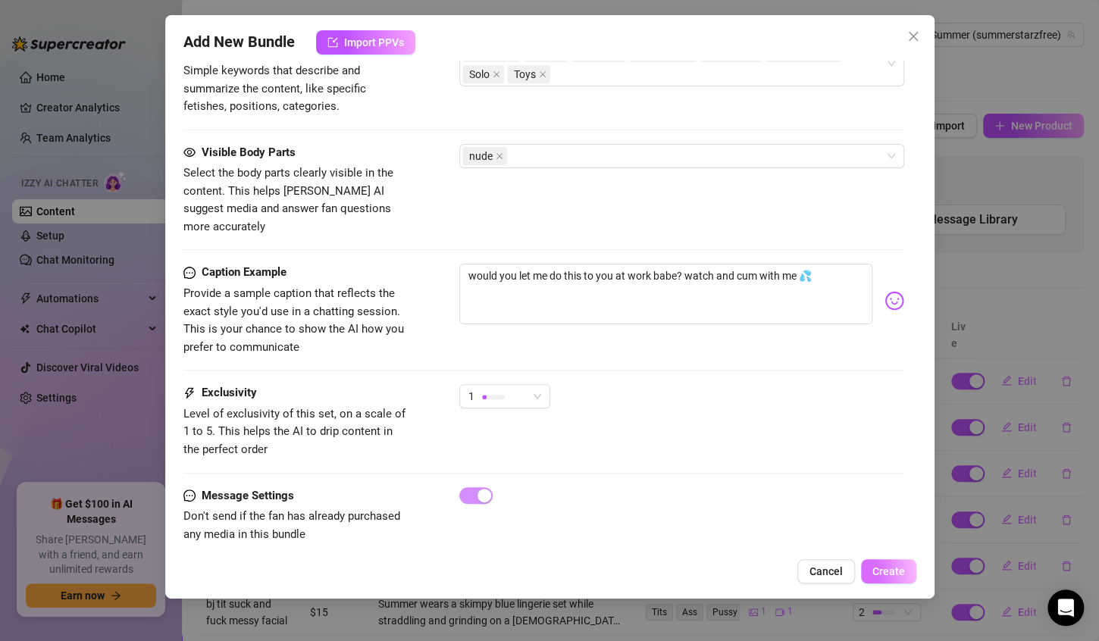
click at [880, 573] on span "Create" at bounding box center [889, 572] width 33 height 12
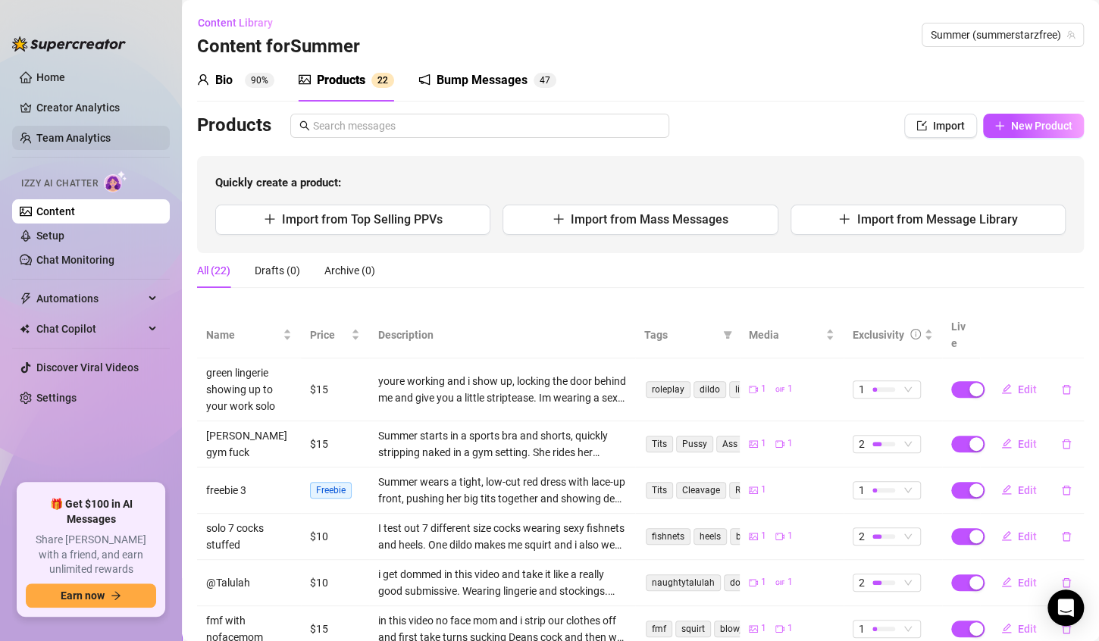
click at [89, 135] on link "Team Analytics" at bounding box center [73, 138] width 74 height 12
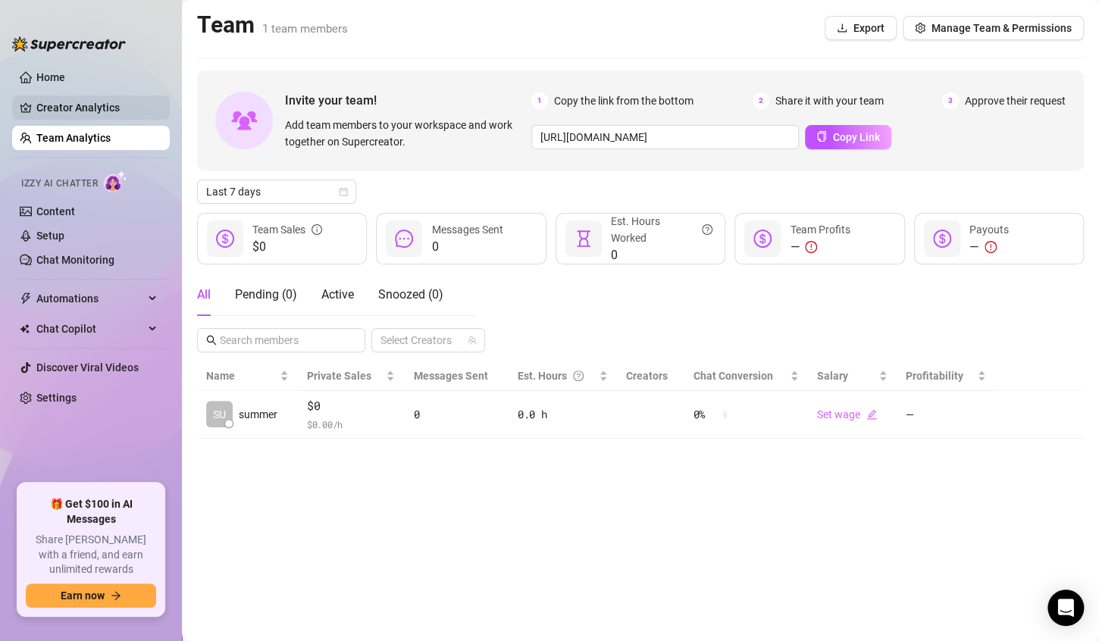
click at [86, 106] on link "Creator Analytics" at bounding box center [96, 108] width 121 height 24
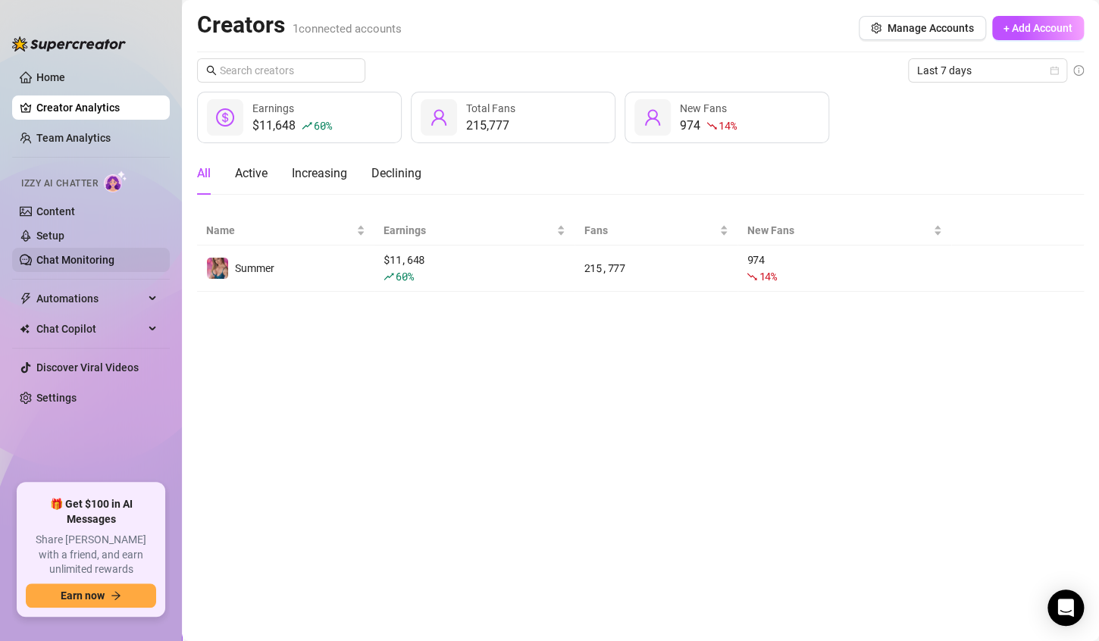
click at [105, 260] on link "Chat Monitoring" at bounding box center [75, 260] width 78 height 12
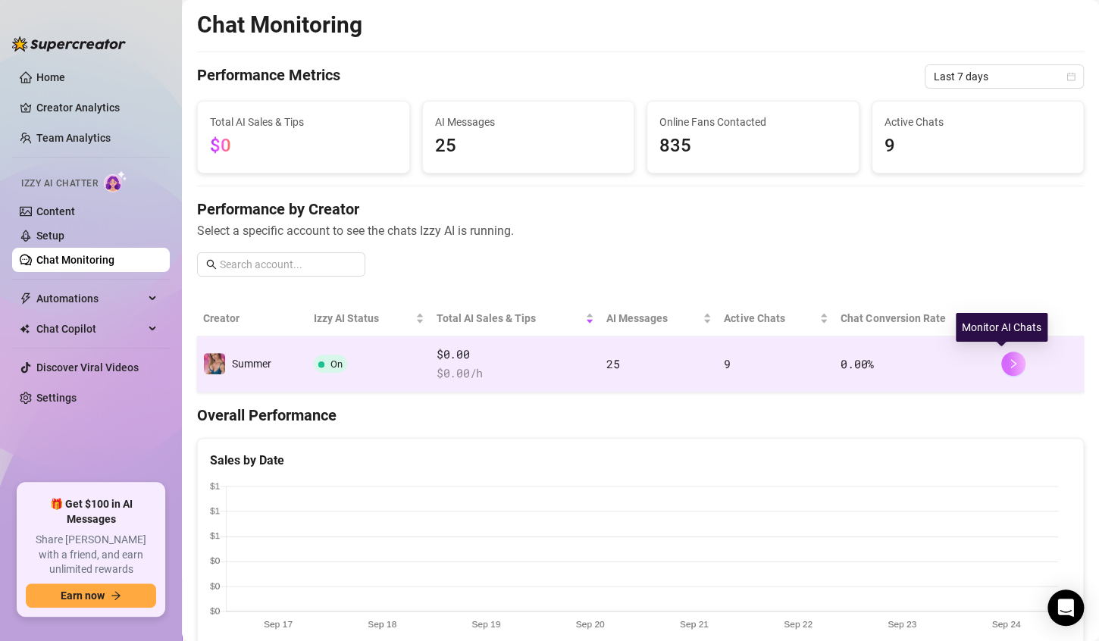
click at [1012, 365] on icon "right" at bounding box center [1014, 363] width 5 height 9
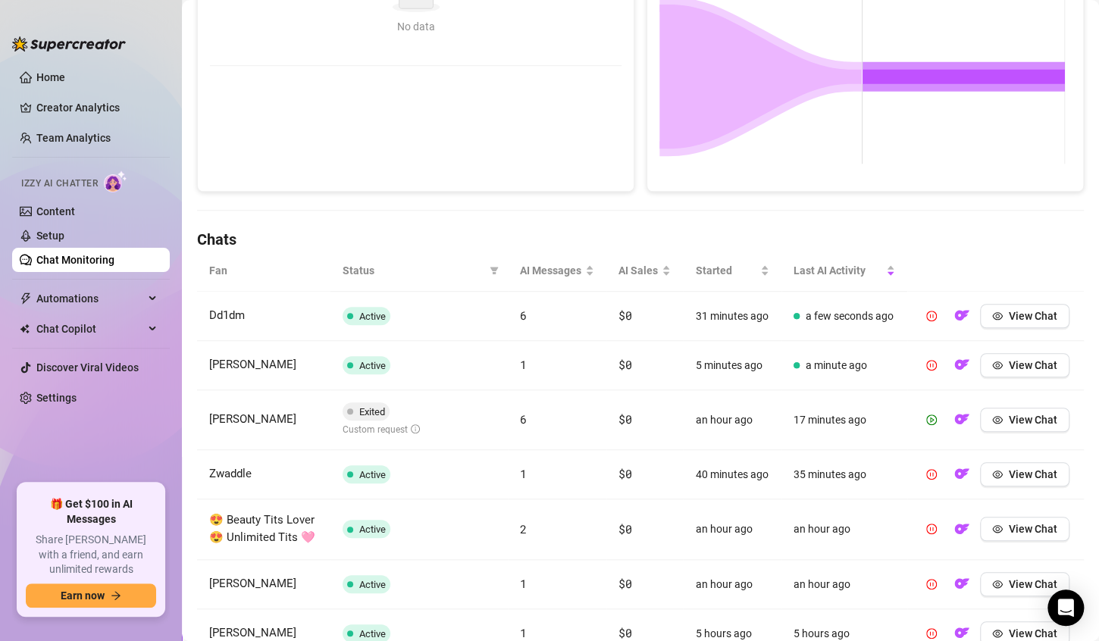
scroll to position [332, 0]
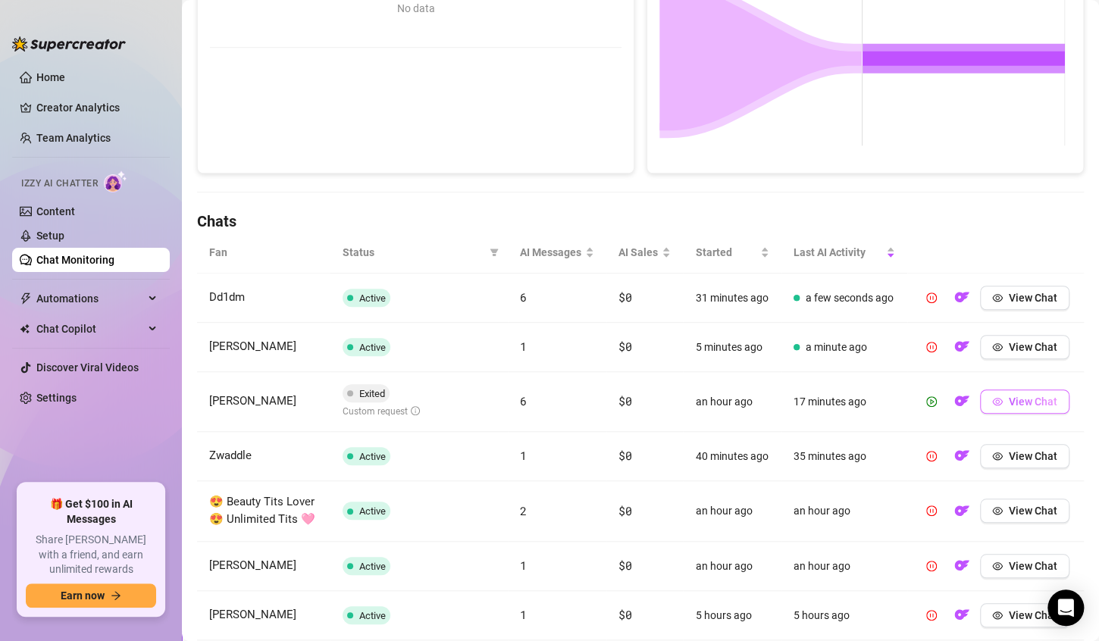
click at [1009, 408] on span "View Chat" at bounding box center [1033, 402] width 49 height 12
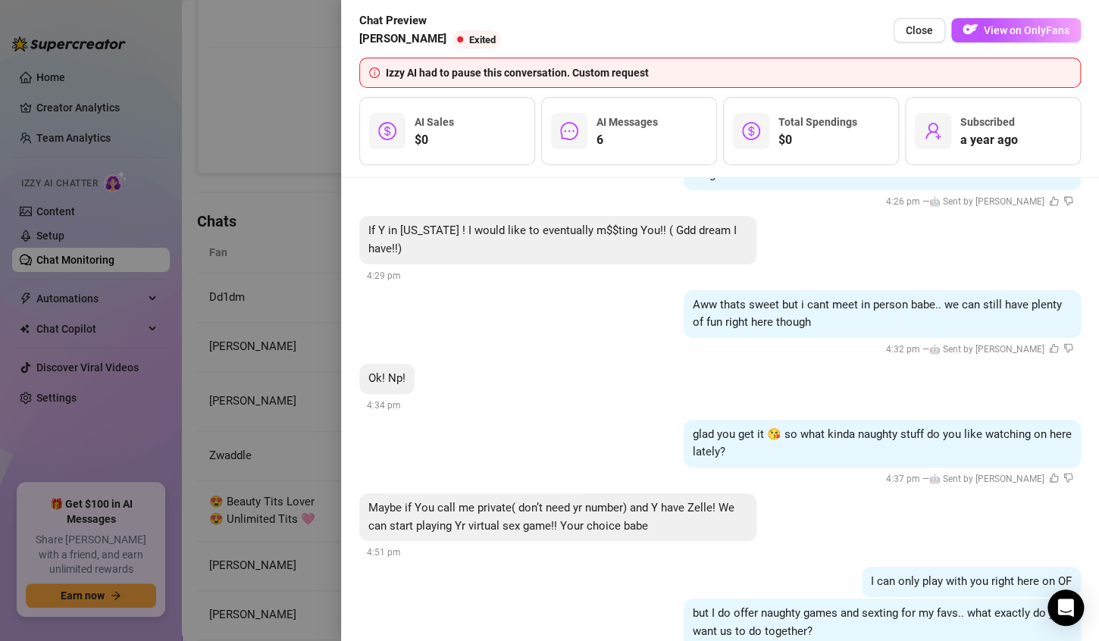
scroll to position [6435, 0]
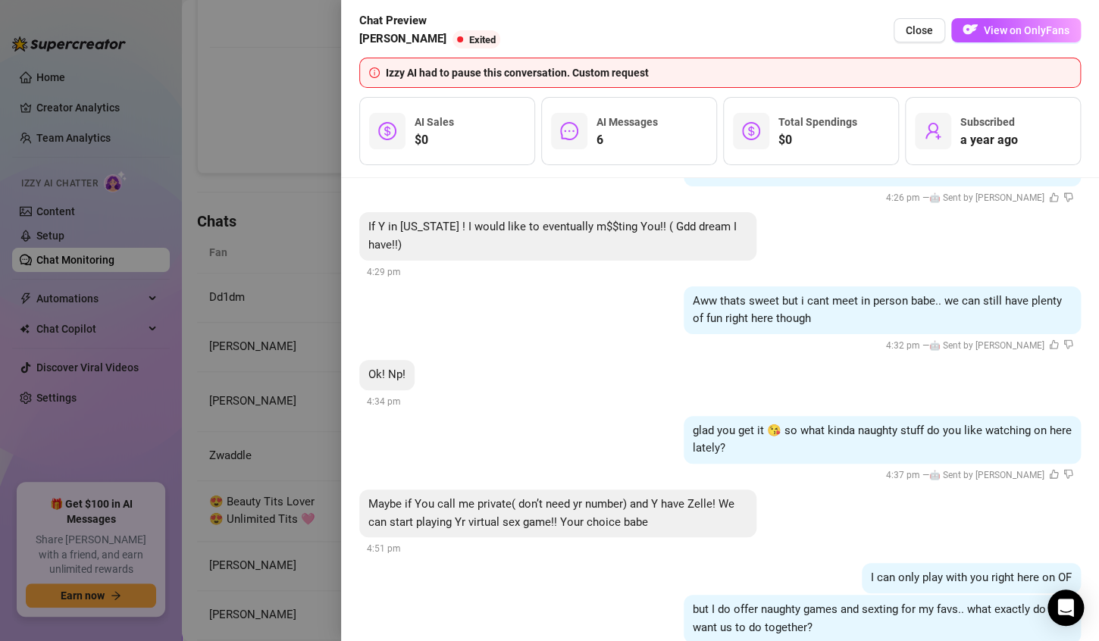
click at [266, 85] on div at bounding box center [549, 320] width 1099 height 641
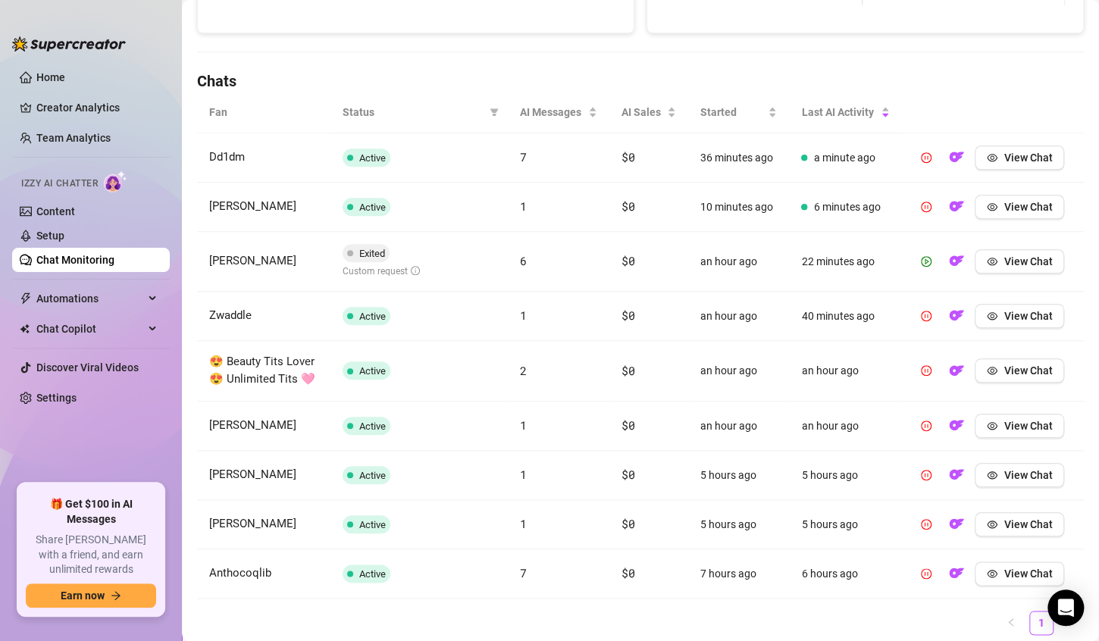
scroll to position [474, 0]
click at [1016, 162] on button "View Chat" at bounding box center [1019, 156] width 89 height 24
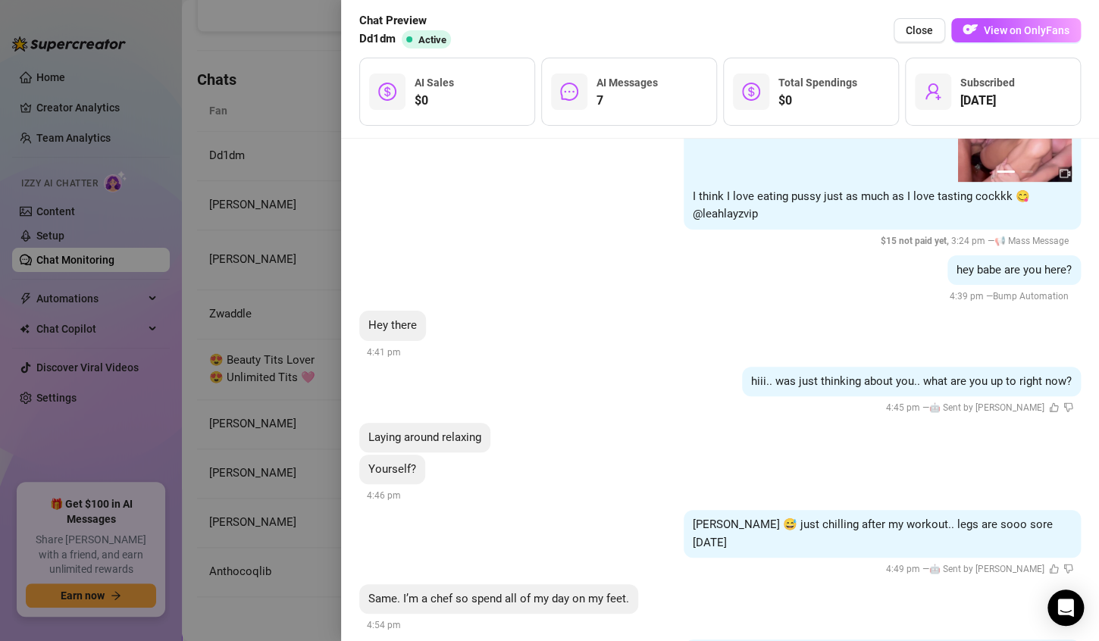
scroll to position [5783, 0]
click at [929, 36] on button "Close" at bounding box center [920, 30] width 52 height 24
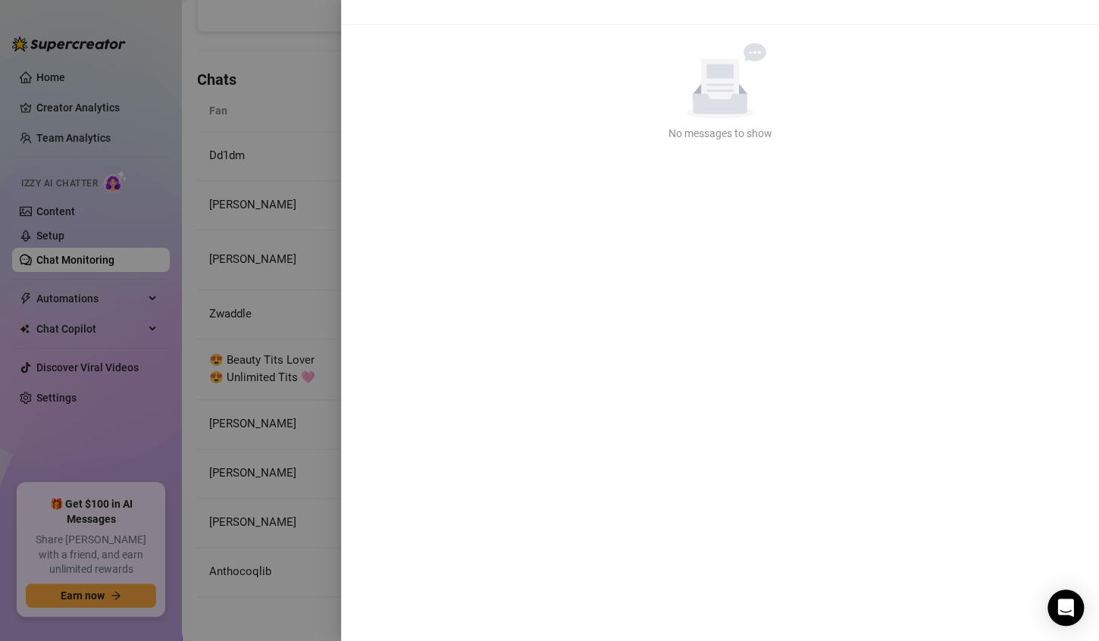
scroll to position [0, 0]
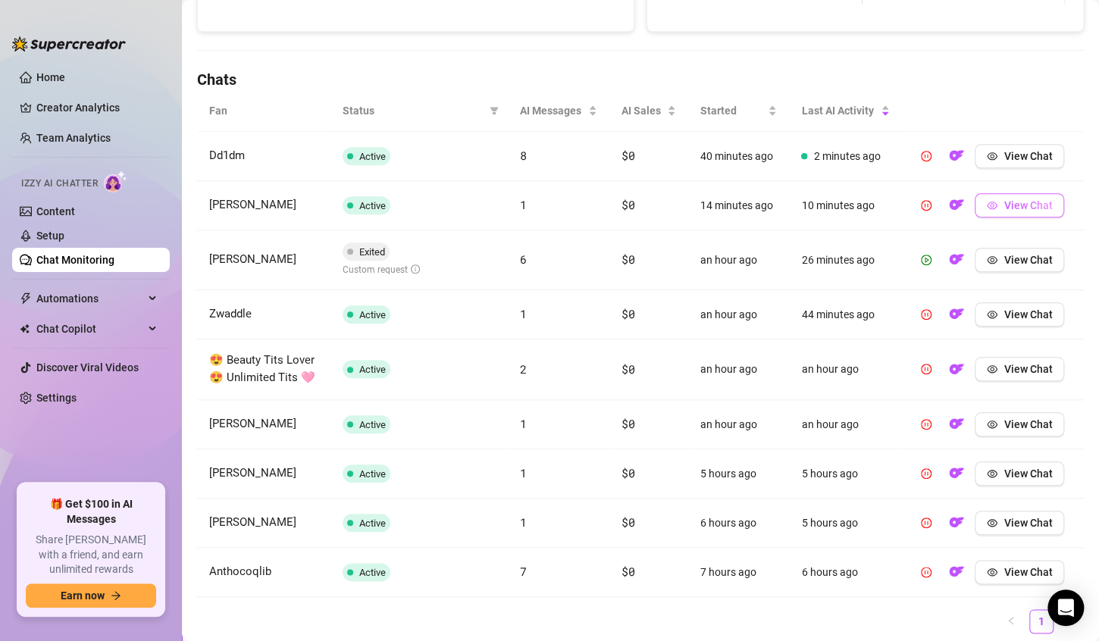
click at [1006, 212] on button "View Chat" at bounding box center [1019, 205] width 89 height 24
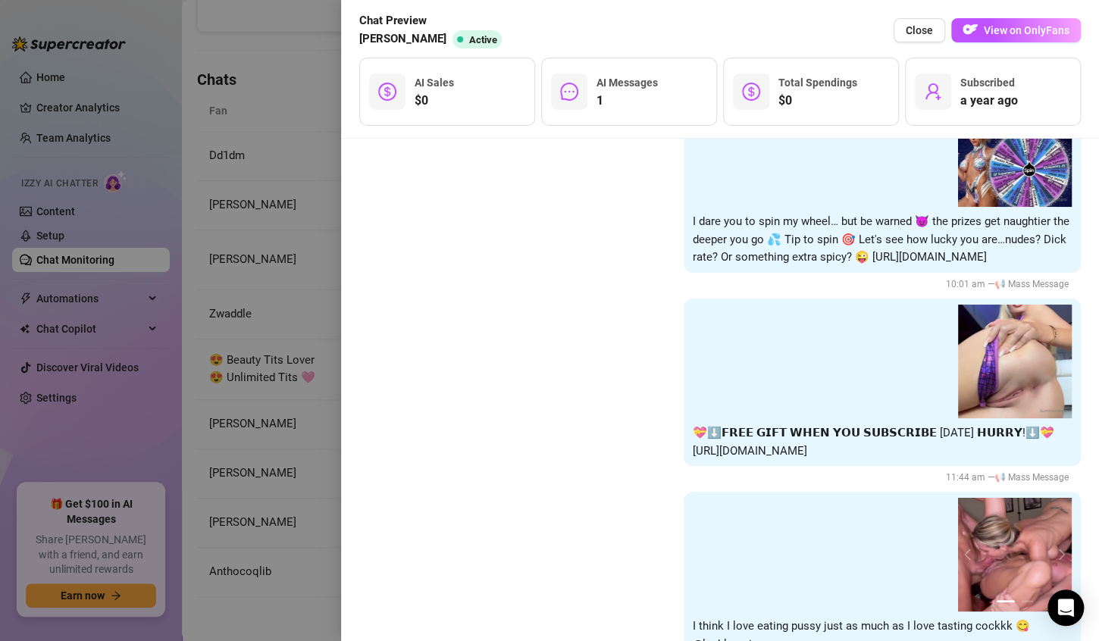
scroll to position [5819, 0]
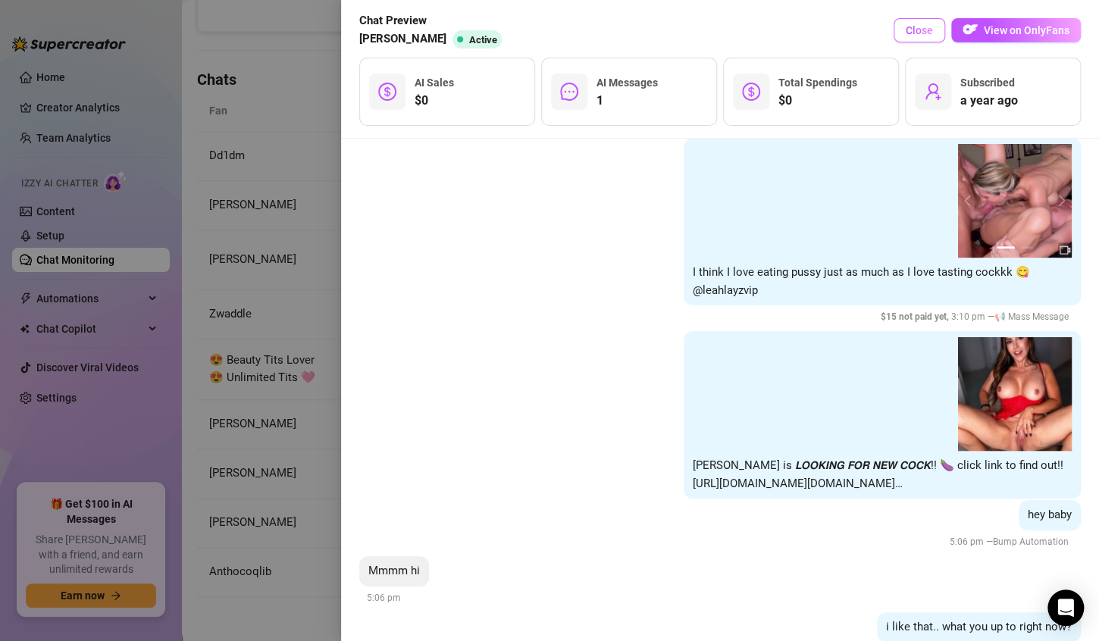
click at [926, 39] on button "Close" at bounding box center [920, 30] width 52 height 24
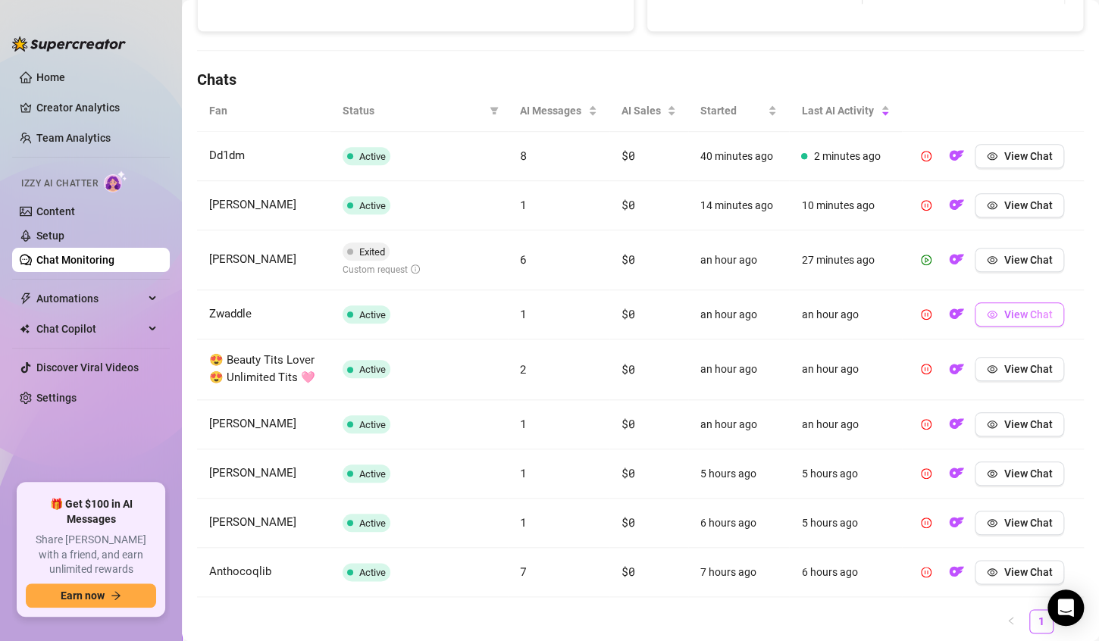
click at [1012, 315] on span "View Chat" at bounding box center [1028, 315] width 49 height 12
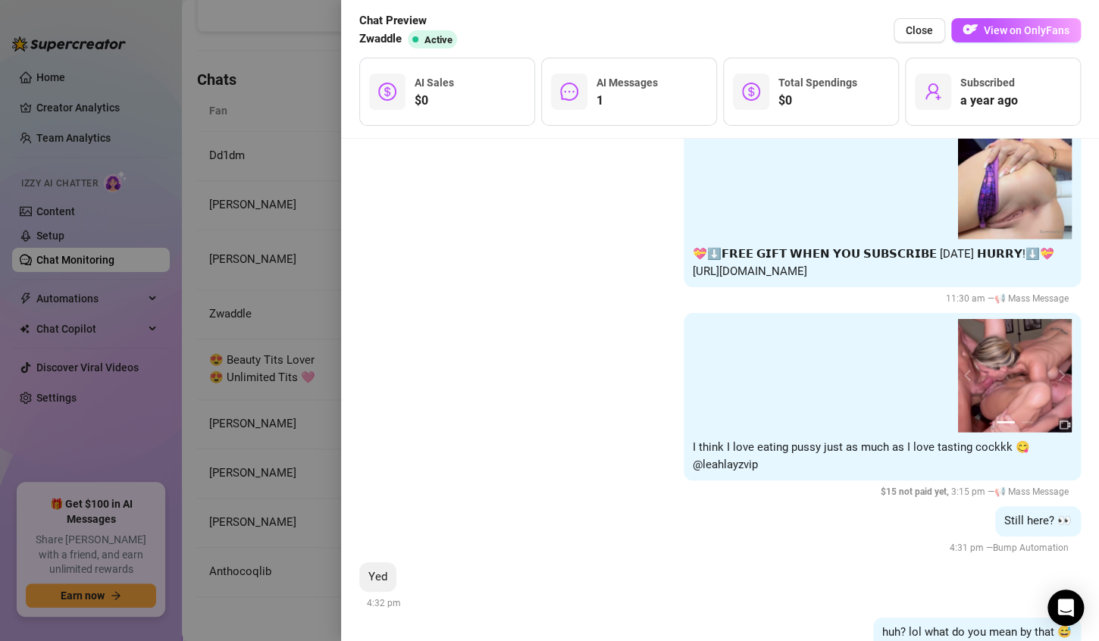
scroll to position [4421, 0]
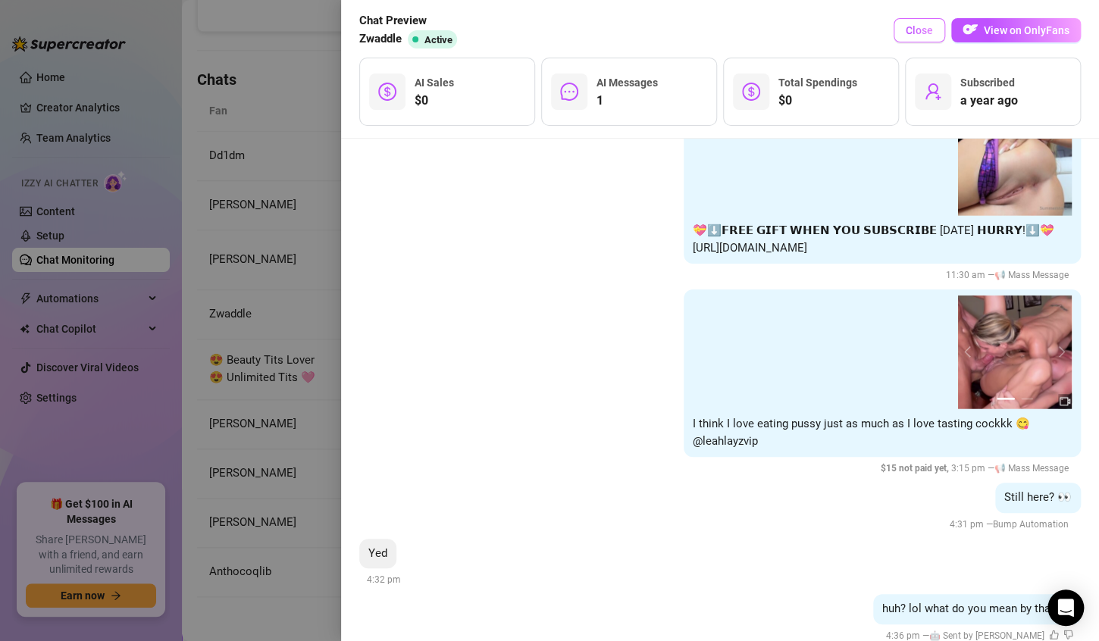
click at [918, 33] on span "Close" at bounding box center [919, 30] width 27 height 12
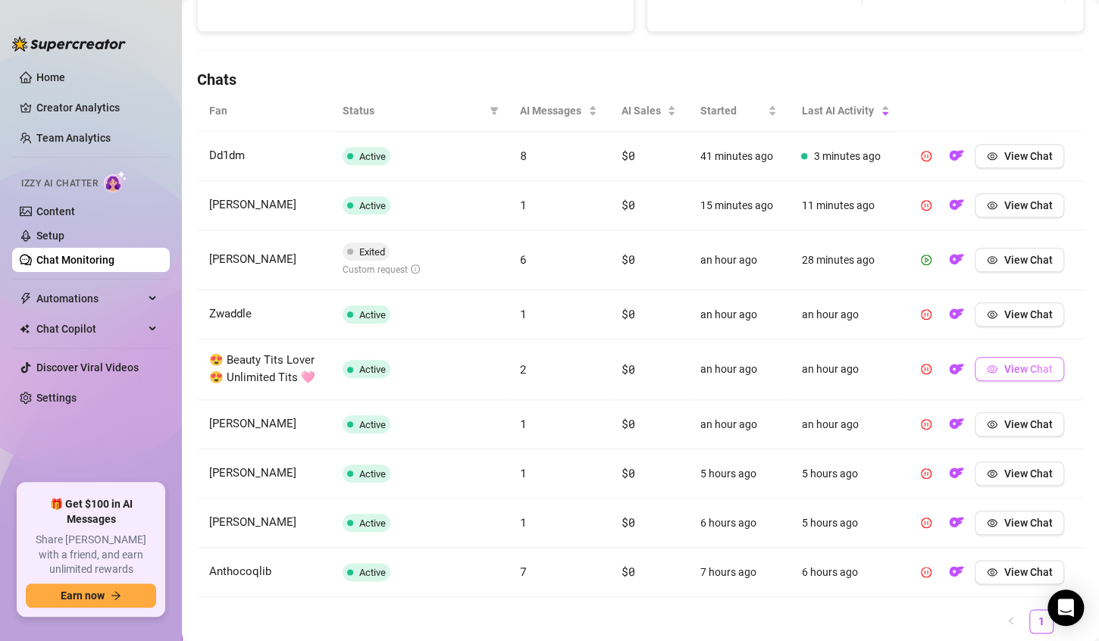
click at [1017, 369] on span "View Chat" at bounding box center [1028, 369] width 49 height 12
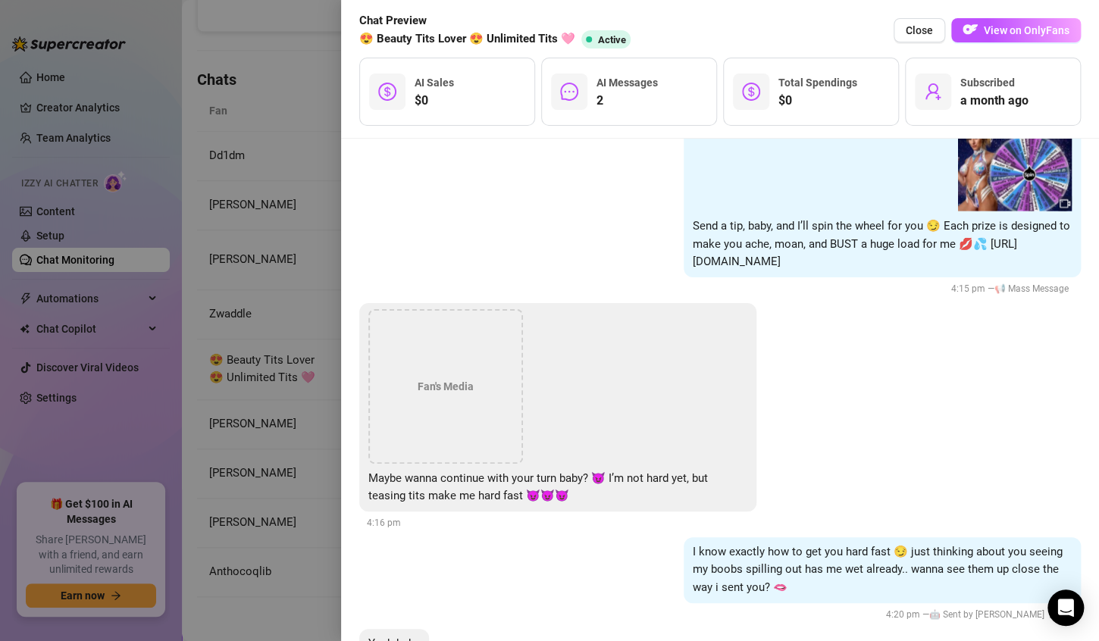
scroll to position [7337, 0]
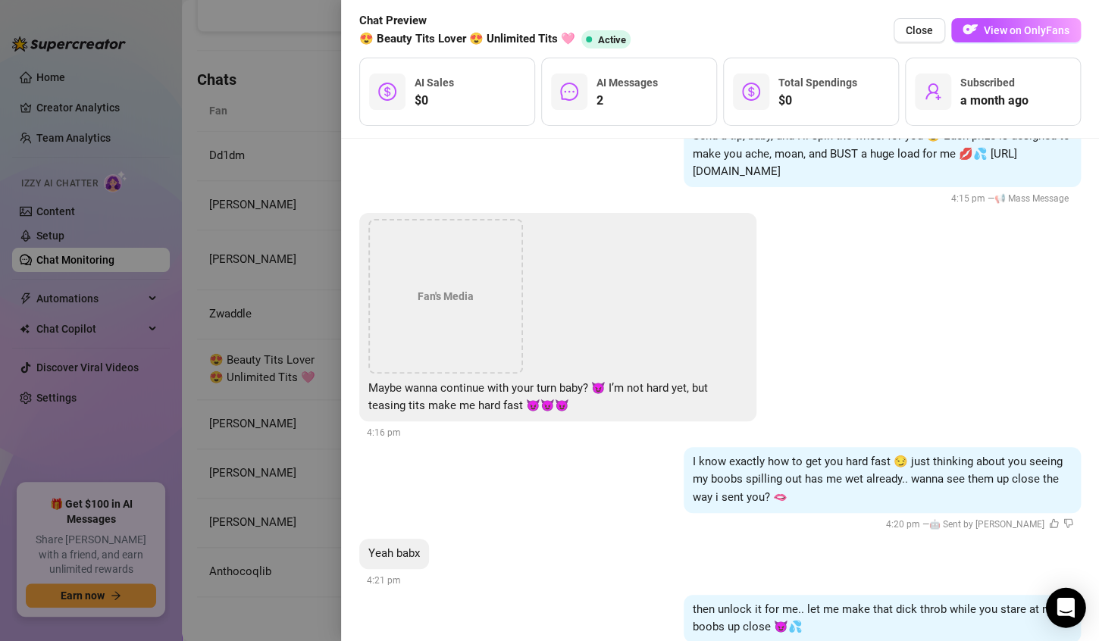
click at [1062, 607] on icon "Open Intercom Messenger" at bounding box center [1065, 608] width 17 height 20
click at [926, 32] on span "Close" at bounding box center [919, 30] width 27 height 12
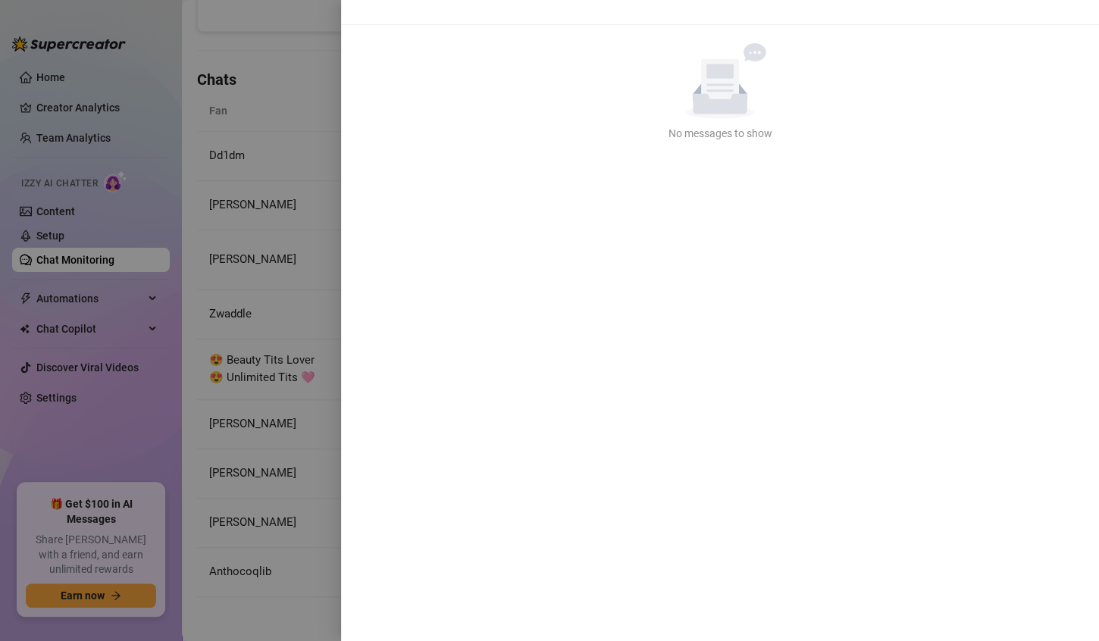
click at [299, 84] on div at bounding box center [549, 320] width 1099 height 641
click at [259, 17] on div at bounding box center [549, 320] width 1099 height 641
click at [42, 77] on div at bounding box center [549, 320] width 1099 height 641
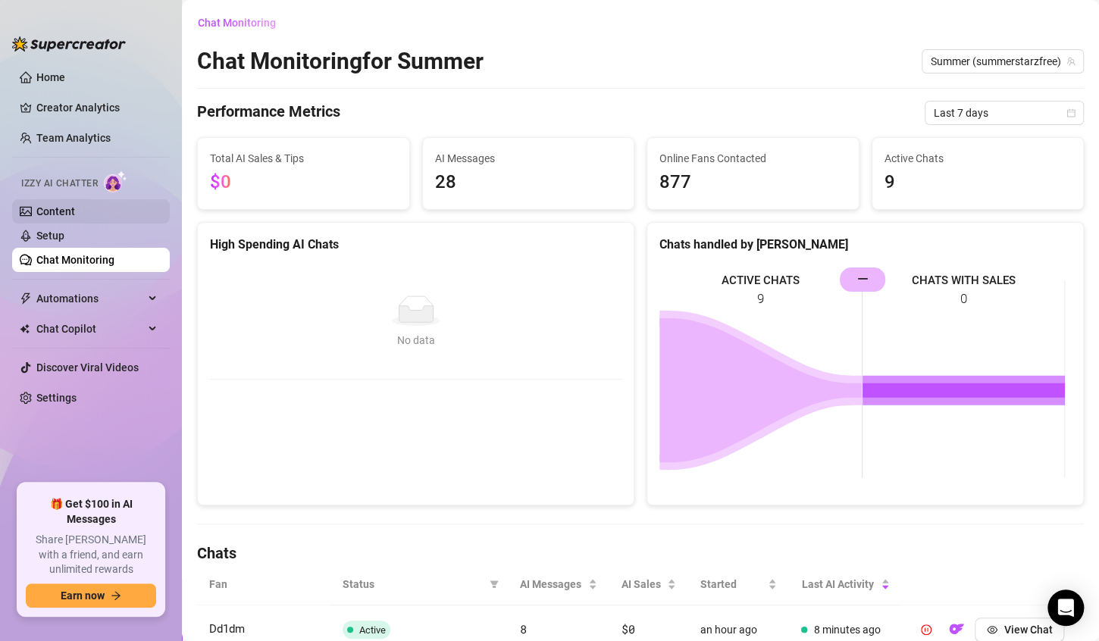
click at [61, 213] on link "Content" at bounding box center [55, 211] width 39 height 12
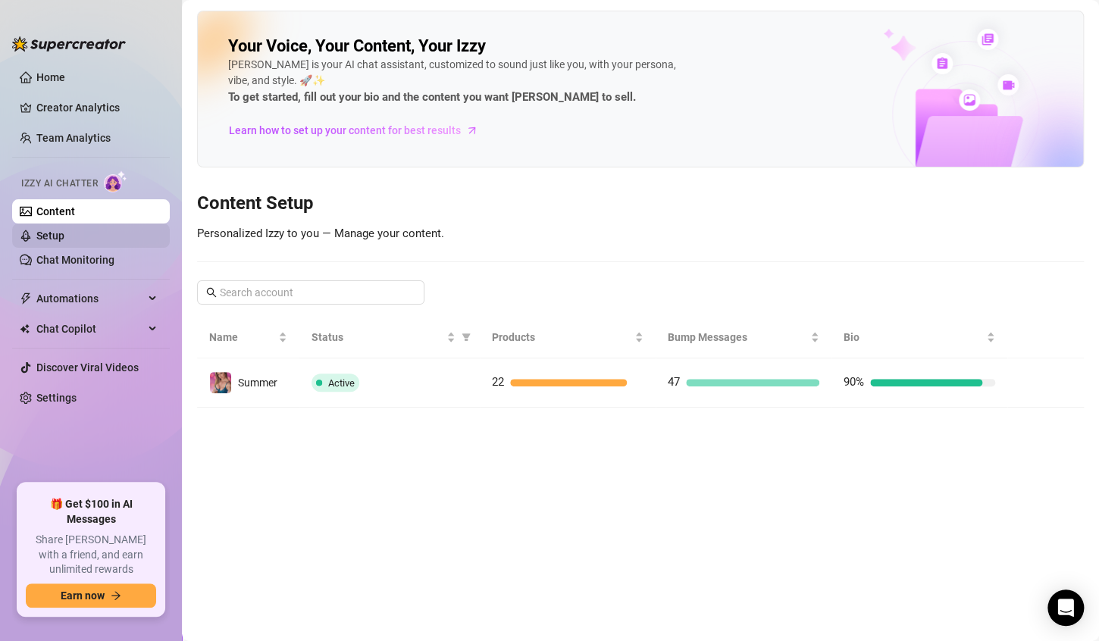
click at [45, 230] on link "Setup" at bounding box center [50, 236] width 28 height 12
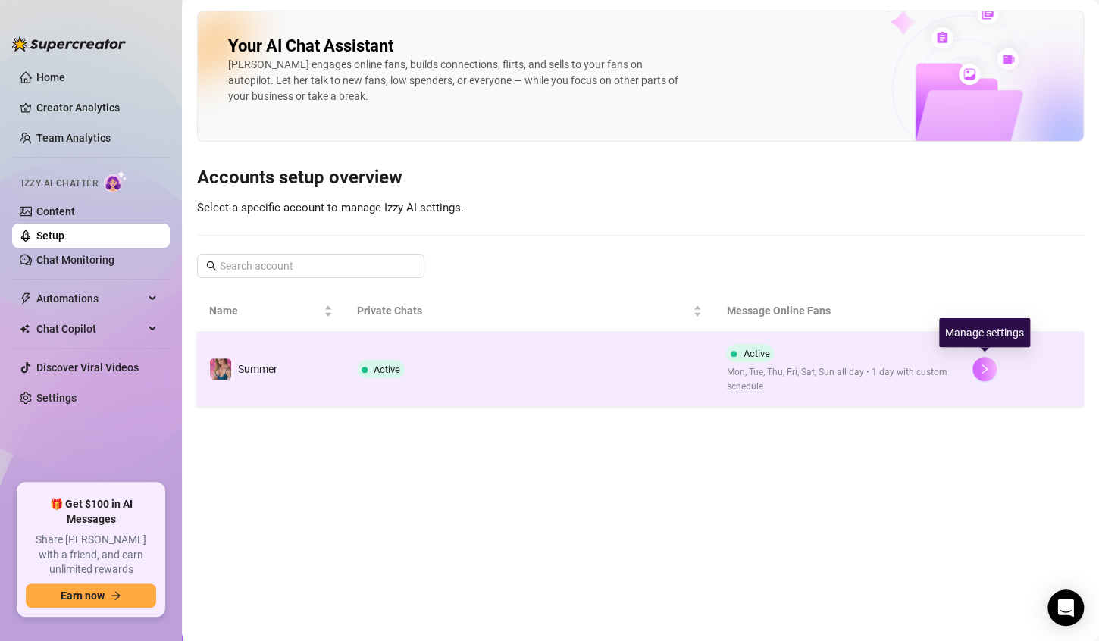
click at [980, 370] on icon "right" at bounding box center [985, 369] width 11 height 11
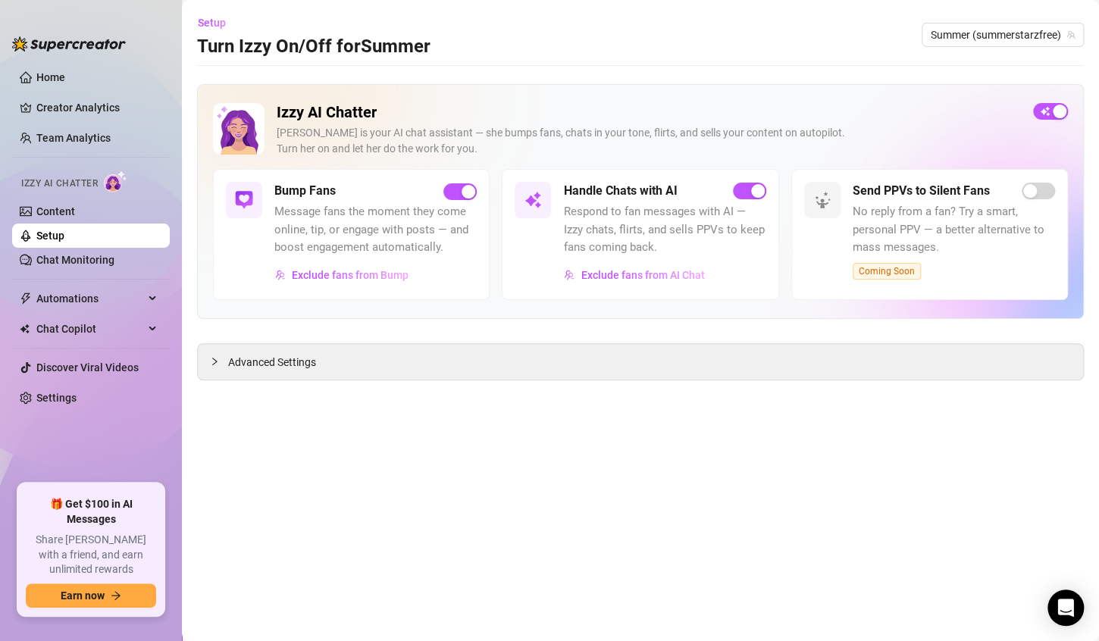
click at [588, 193] on h5 "Handle Chats with AI" at bounding box center [620, 191] width 114 height 18
click at [281, 362] on span "Advanced Settings" at bounding box center [272, 362] width 88 height 17
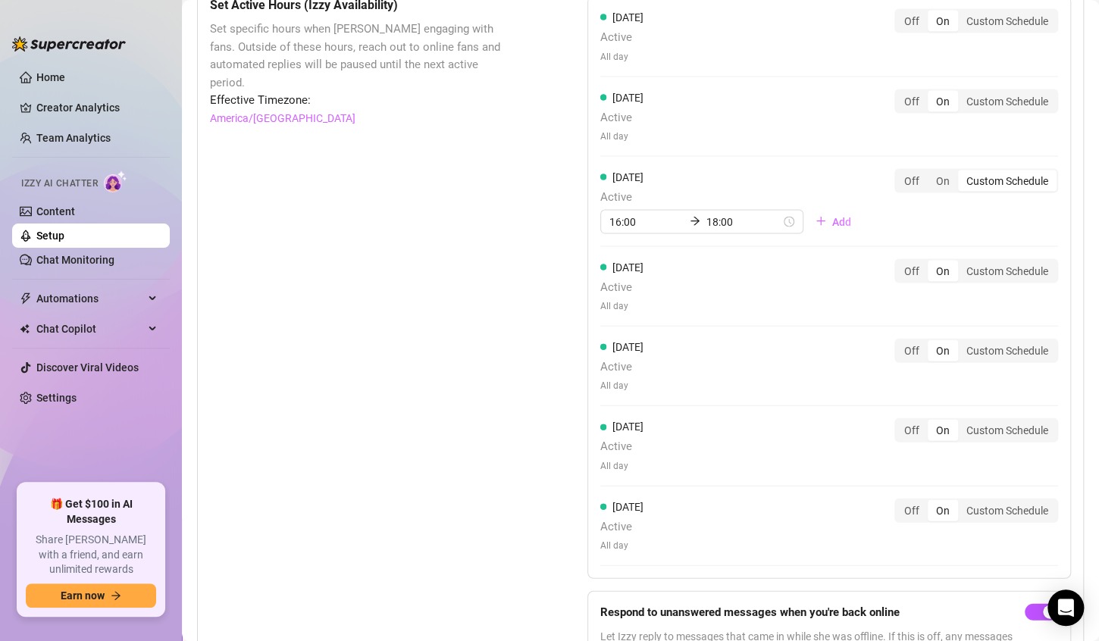
scroll to position [1505, 0]
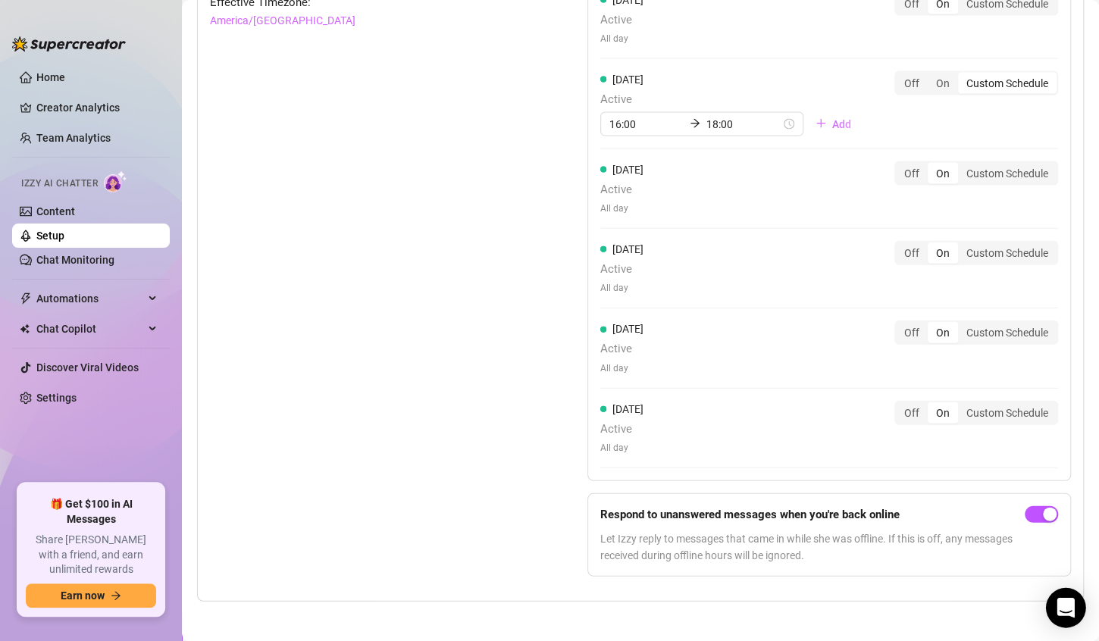
click at [1065, 610] on icon "Open Intercom Messenger" at bounding box center [1065, 608] width 17 height 20
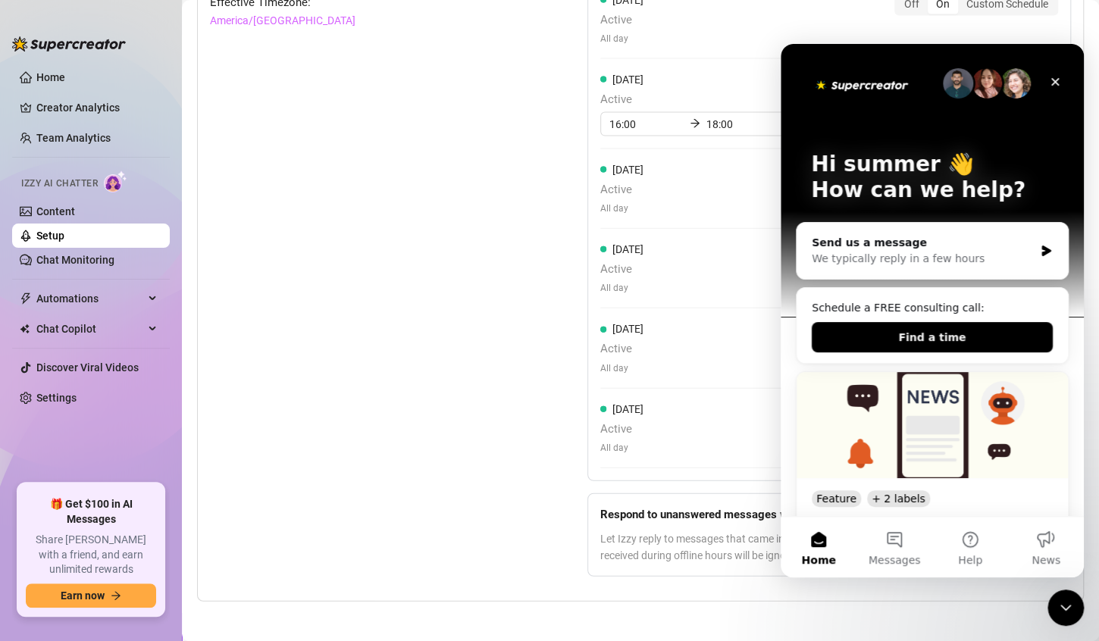
scroll to position [0, 0]
click at [903, 547] on button "Messages" at bounding box center [895, 547] width 76 height 61
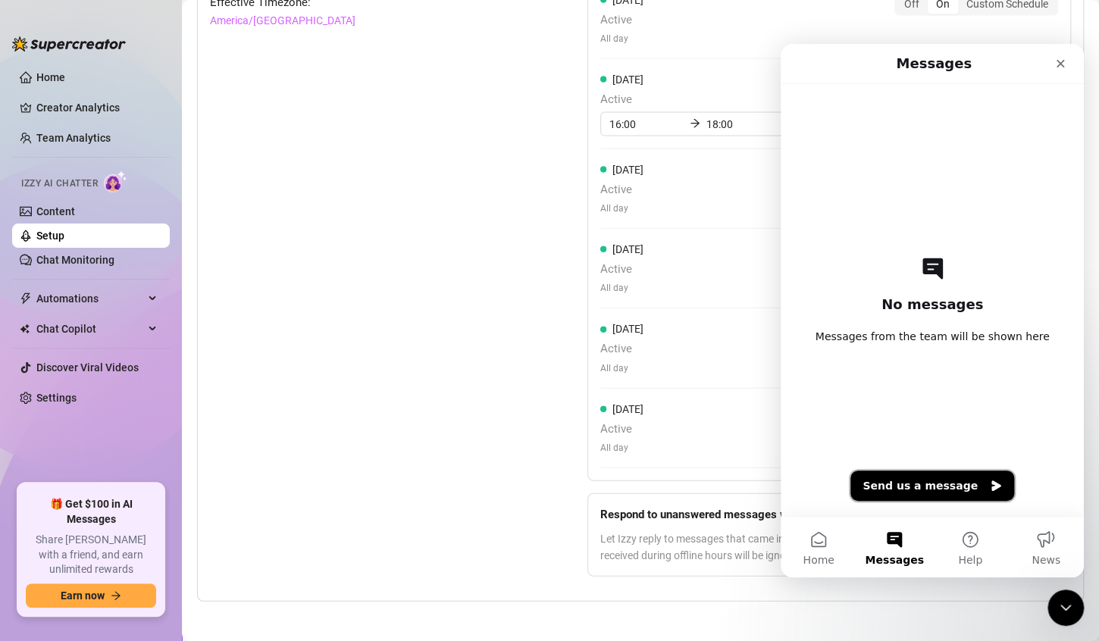
click at [921, 487] on button "Send us a message" at bounding box center [933, 486] width 164 height 30
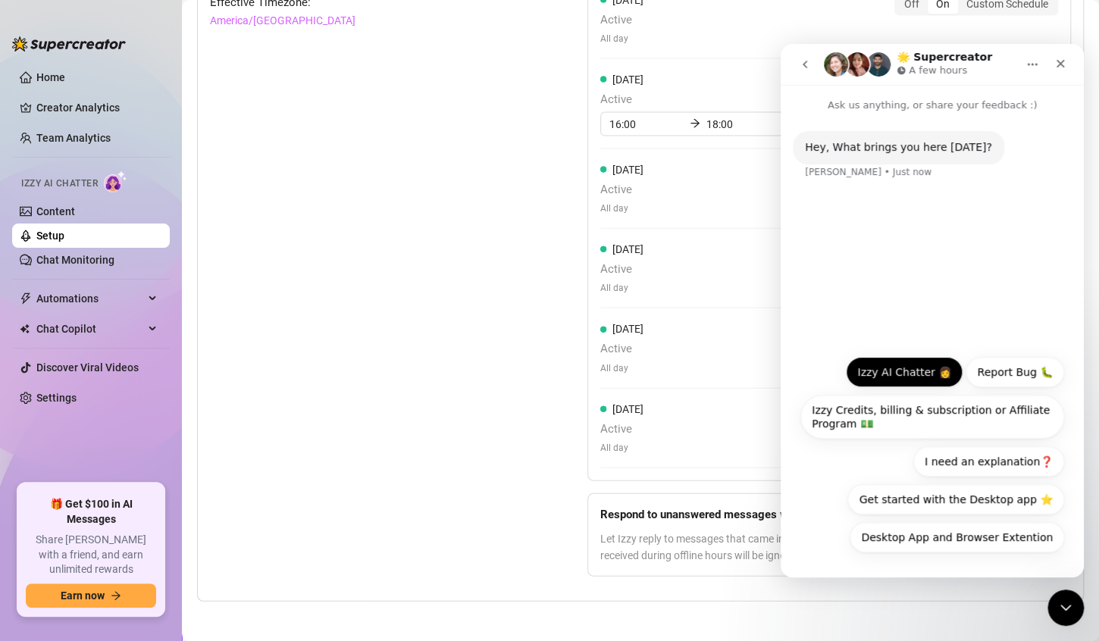
click at [928, 377] on button "Izzy AI Chatter 👩" at bounding box center [904, 372] width 117 height 30
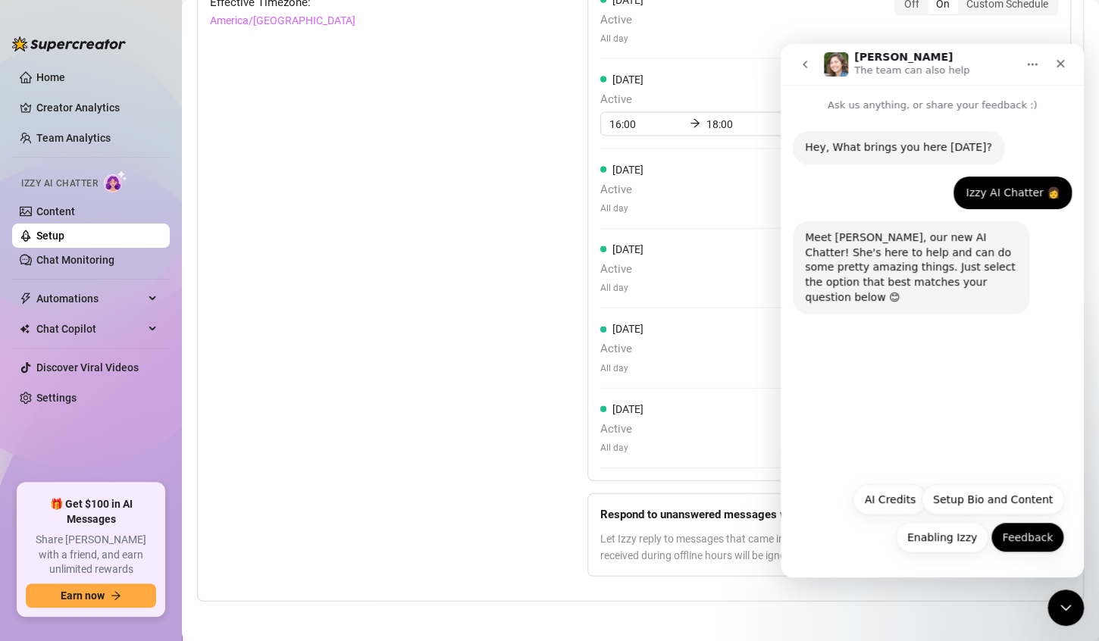
click at [1029, 537] on button "Feedback" at bounding box center [1028, 537] width 74 height 30
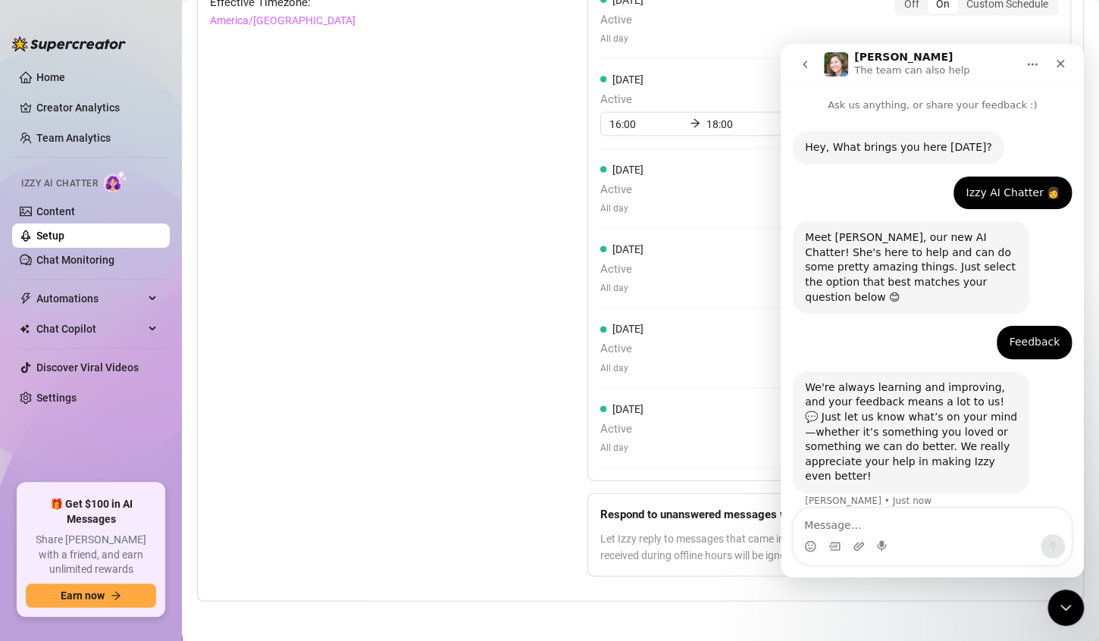
click at [872, 526] on textarea "Message…" at bounding box center [933, 522] width 278 height 26
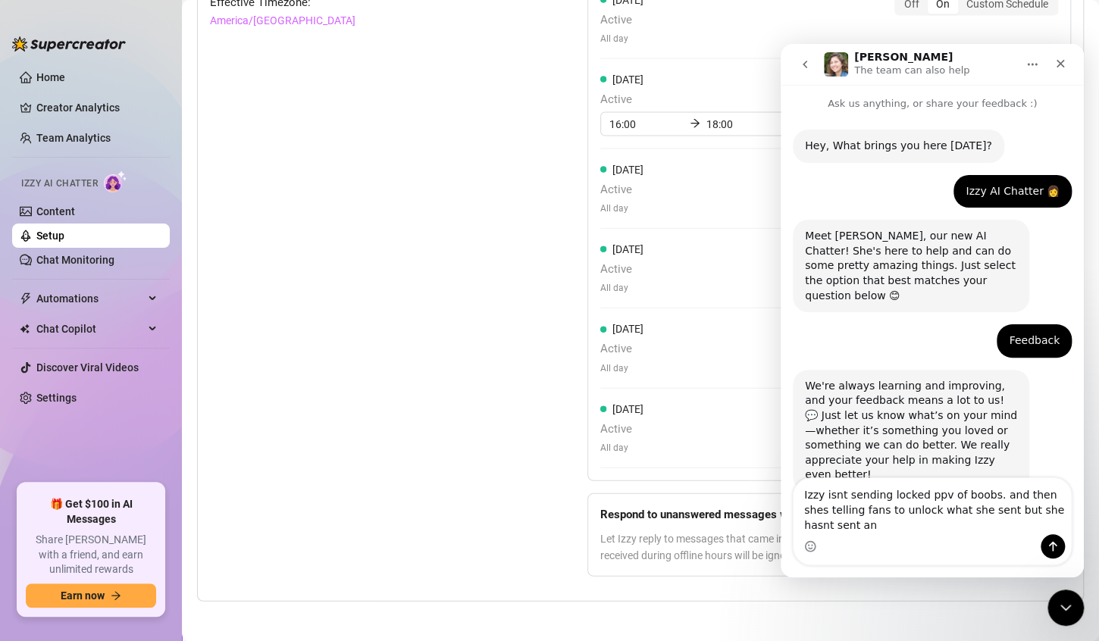
scroll to position [17, 0]
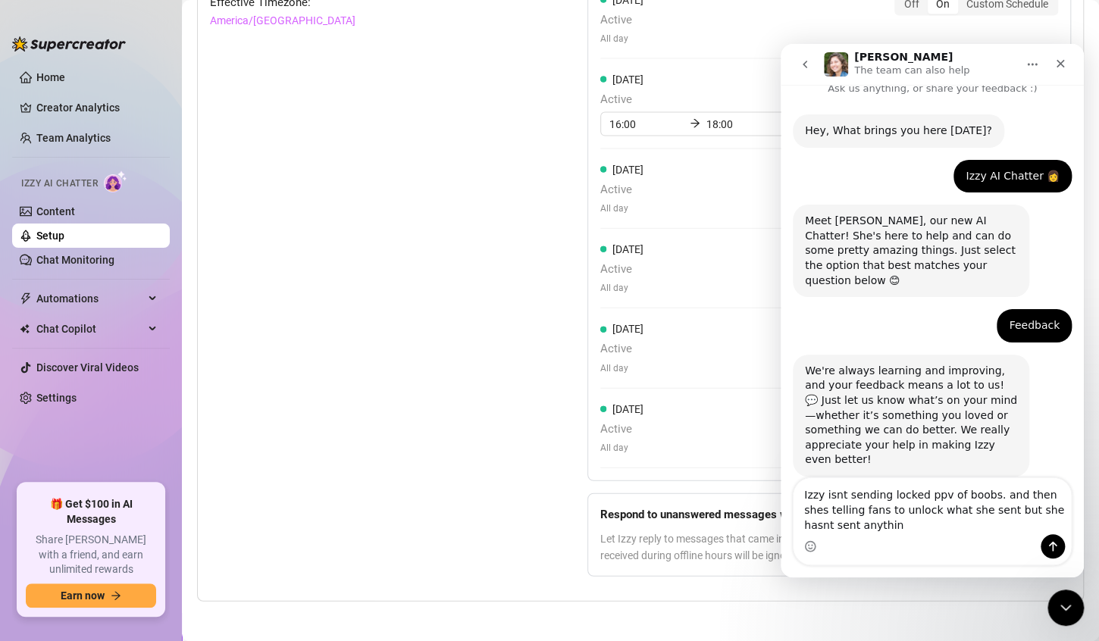
type textarea "Izzy isnt sending locked ppv of boobs. and then shes telling fans to unlock wha…"
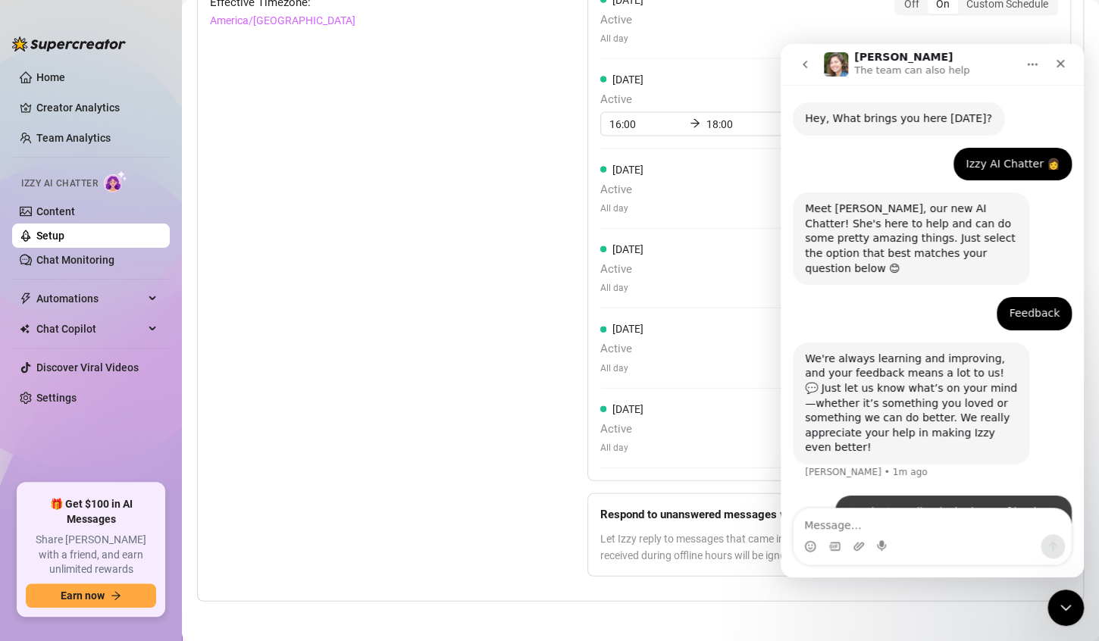
scroll to position [61, 0]
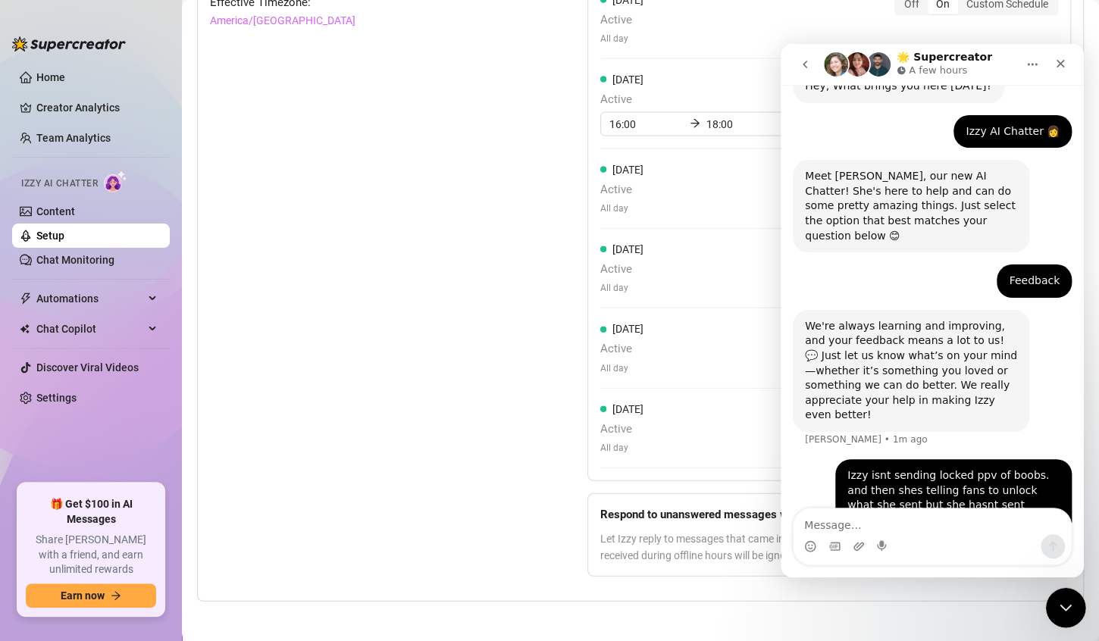
click at [1063, 601] on icon "Close Intercom Messenger" at bounding box center [1064, 606] width 18 height 18
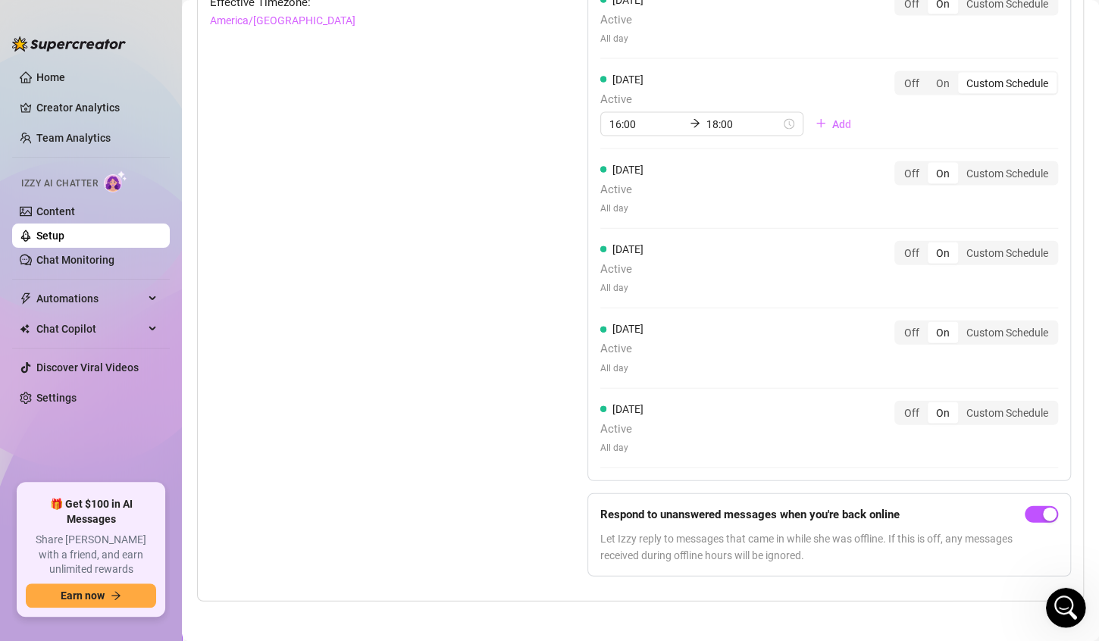
scroll to position [61, 0]
click at [1063, 601] on icon "Open Intercom Messenger" at bounding box center [1064, 606] width 25 height 25
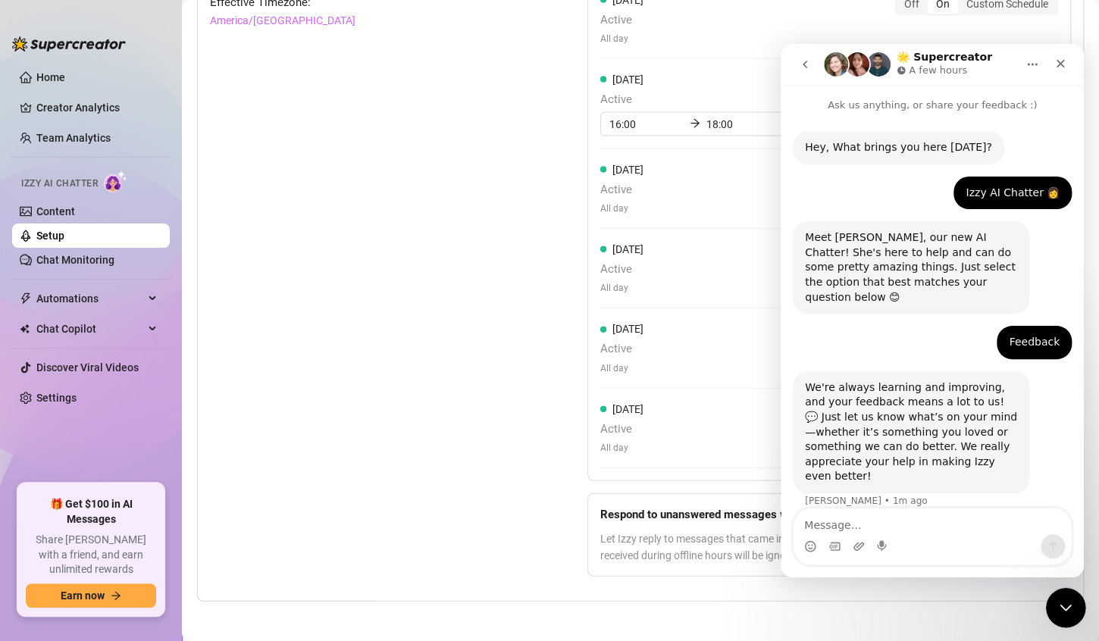
scroll to position [61, 0]
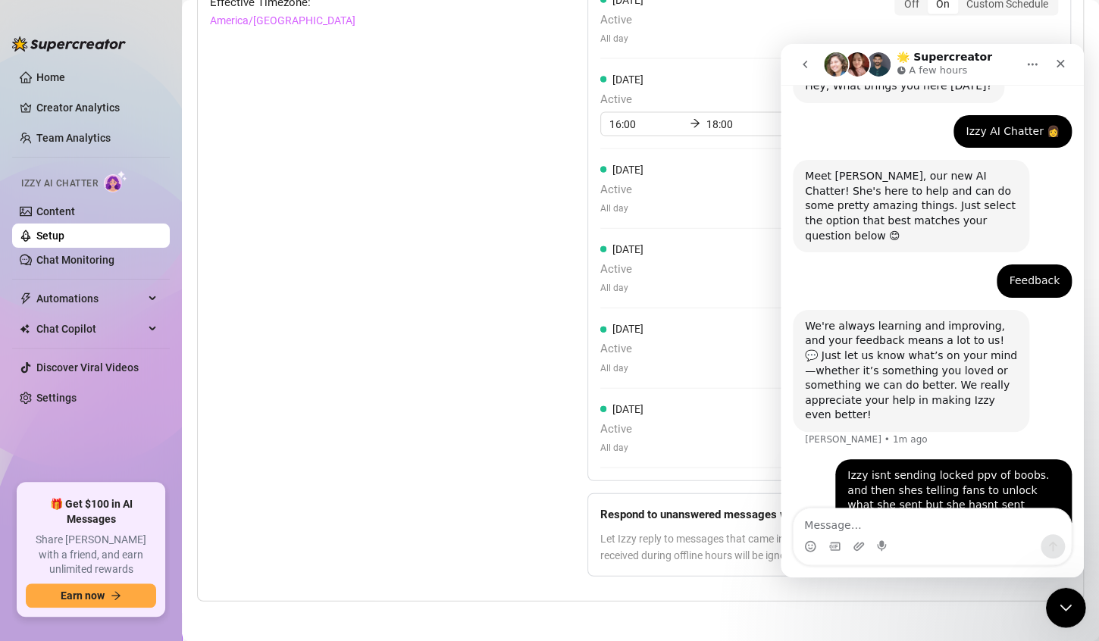
click at [1063, 601] on icon "Close Intercom Messenger" at bounding box center [1064, 606] width 18 height 18
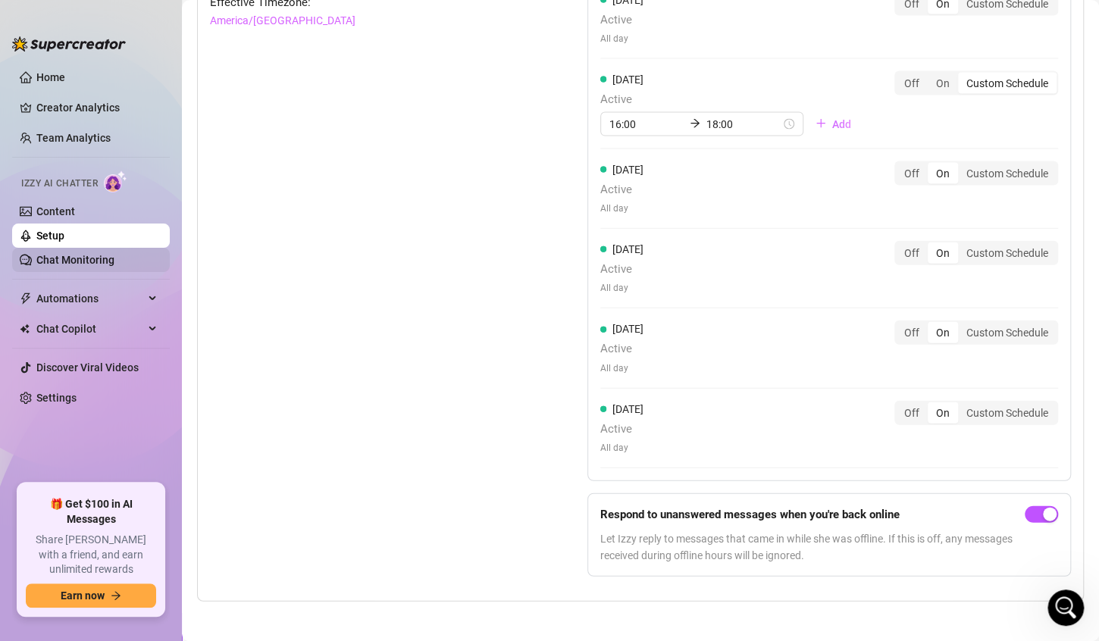
click at [49, 260] on link "Chat Monitoring" at bounding box center [75, 260] width 78 height 12
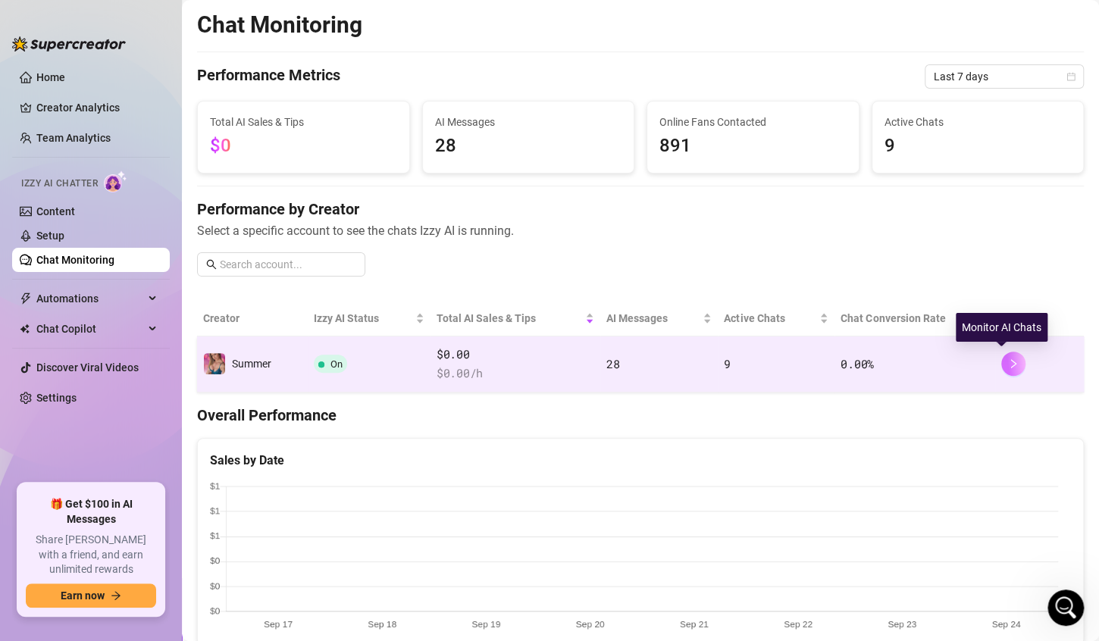
click at [1002, 370] on button "button" at bounding box center [1014, 364] width 24 height 24
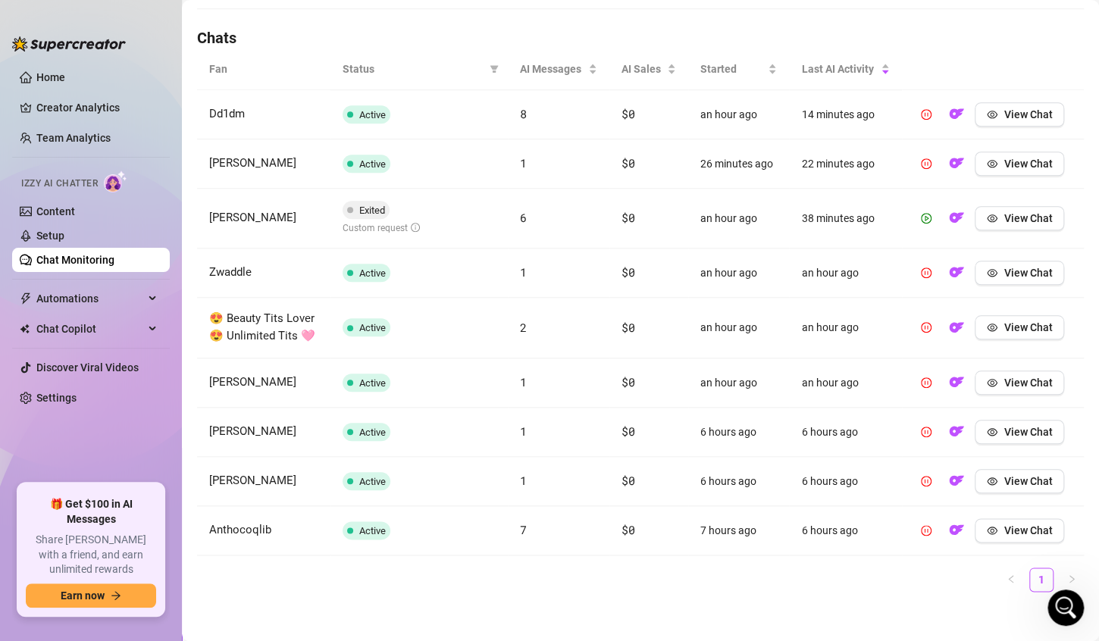
scroll to position [521, 0]
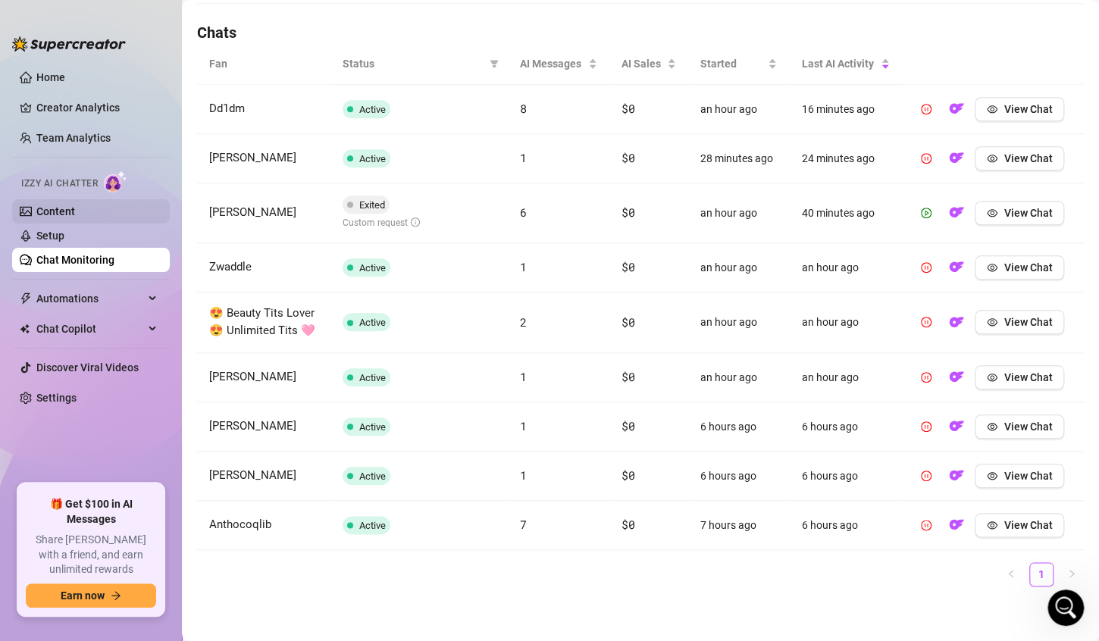
click at [44, 212] on link "Content" at bounding box center [55, 211] width 39 height 12
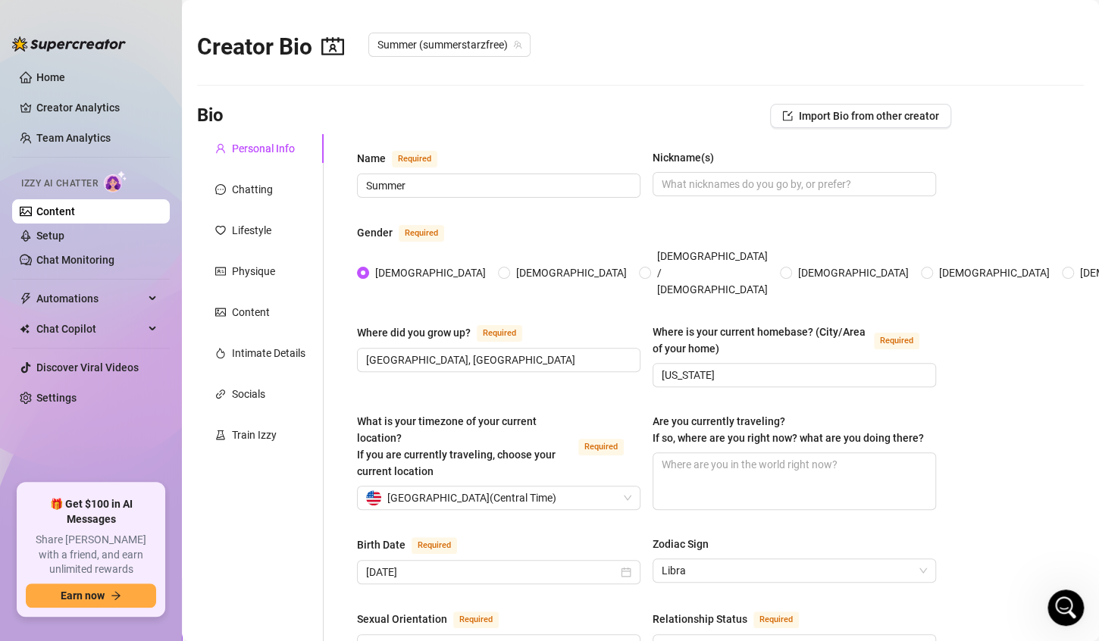
click at [49, 208] on link "Content" at bounding box center [55, 211] width 39 height 12
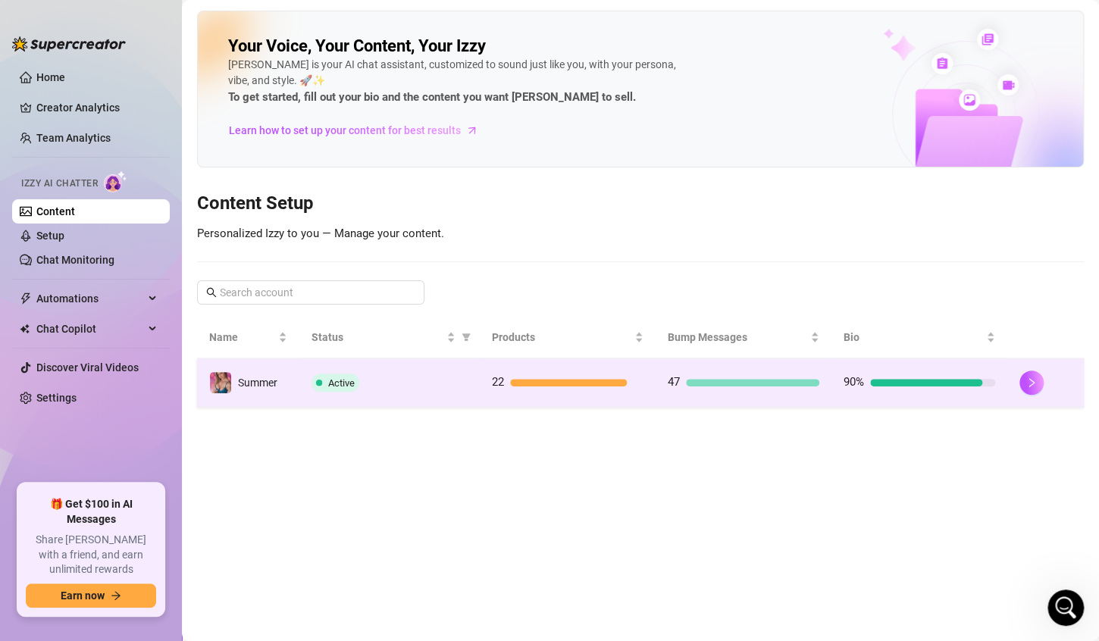
click at [380, 377] on div "Active" at bounding box center [390, 383] width 156 height 18
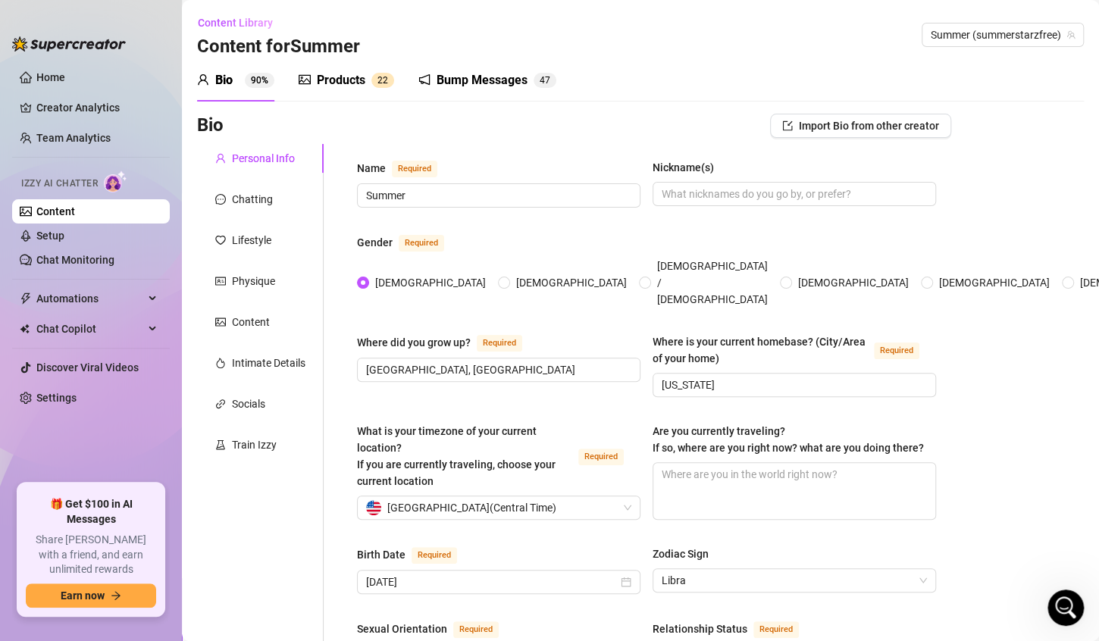
click at [347, 85] on div "Products" at bounding box center [341, 80] width 49 height 18
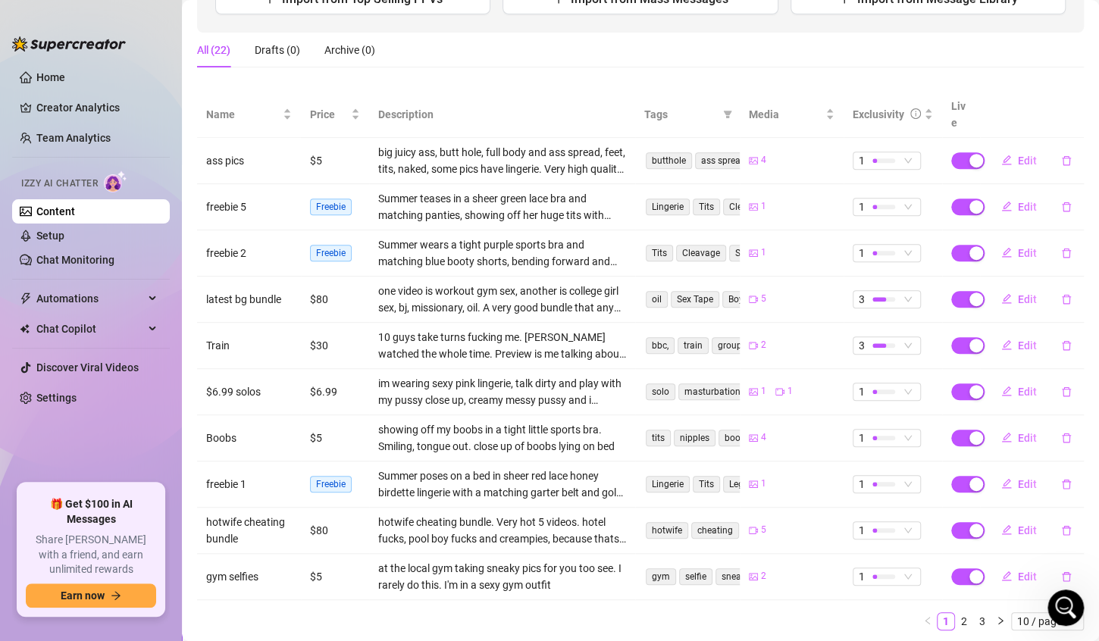
scroll to position [224, 0]
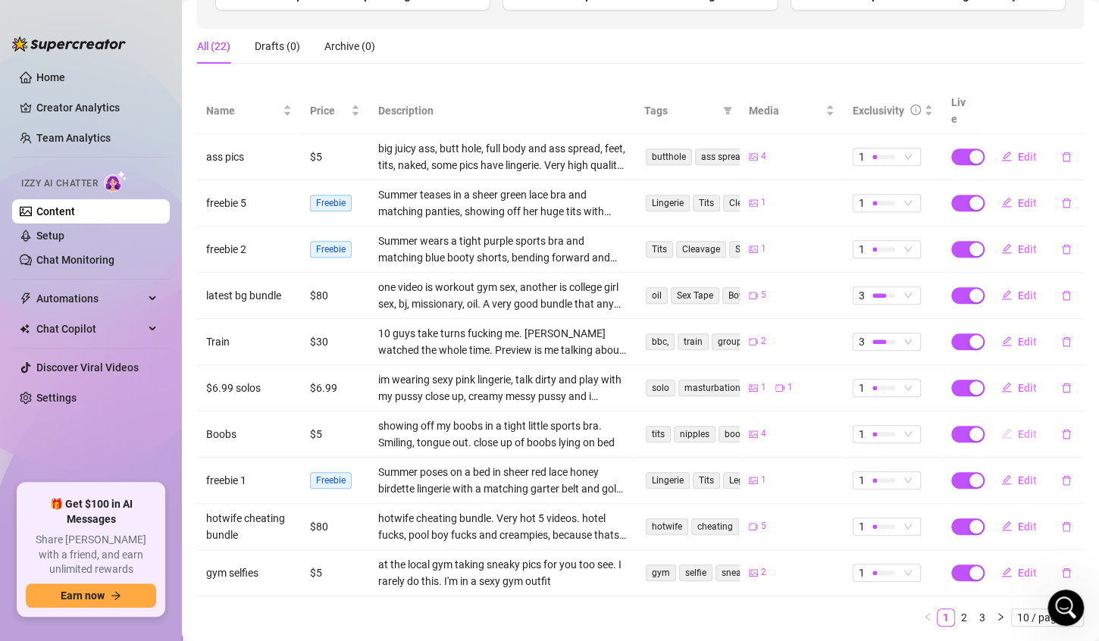
click at [1018, 428] on span "Edit" at bounding box center [1027, 434] width 19 height 12
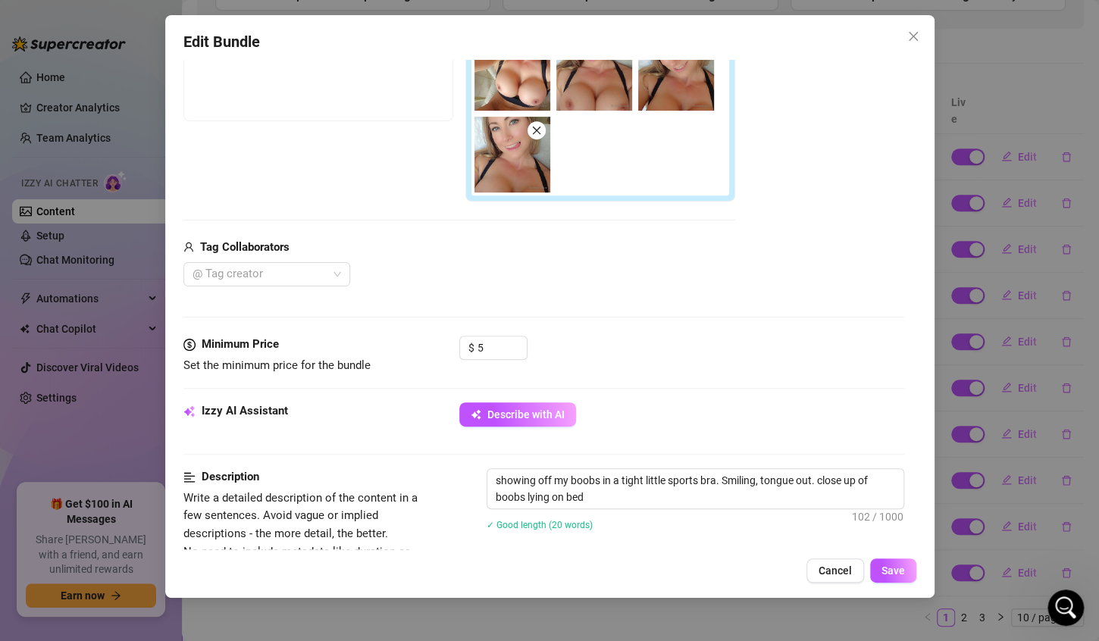
scroll to position [294, 0]
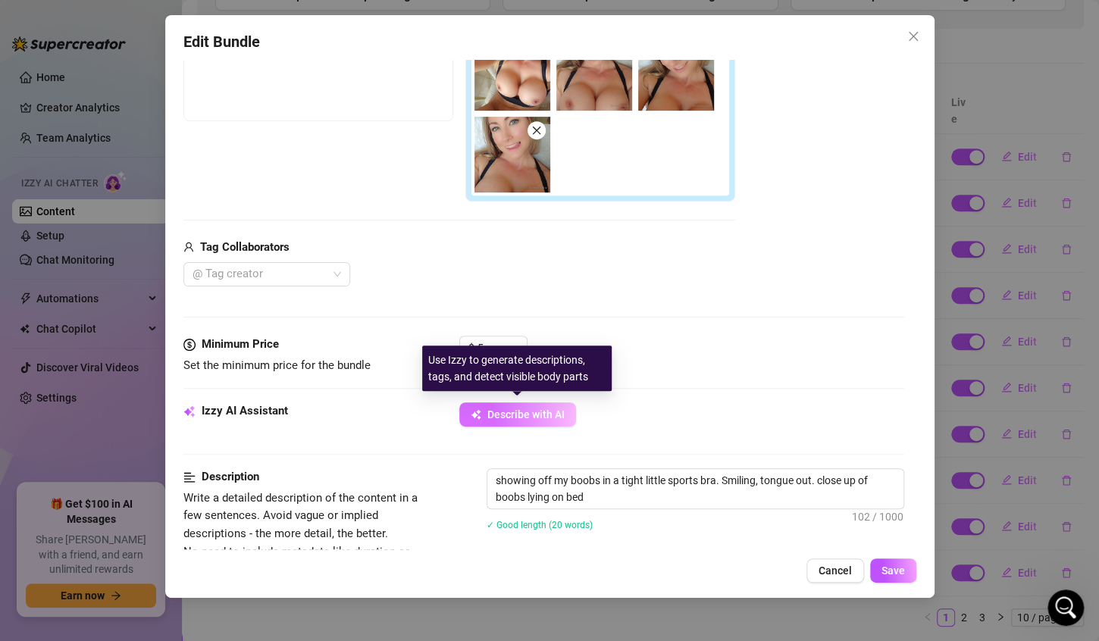
click at [521, 414] on span "Describe with AI" at bounding box center [526, 415] width 77 height 12
type textarea "Summer"
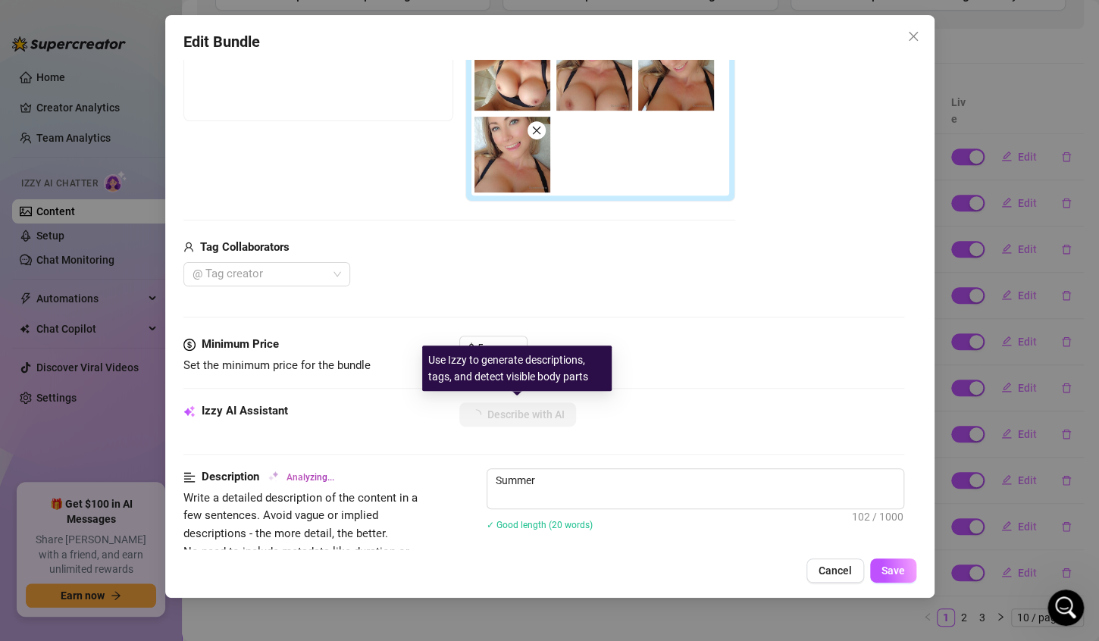
type textarea "Summer teases"
type textarea "Summer teases in"
type textarea "Summer teases in a"
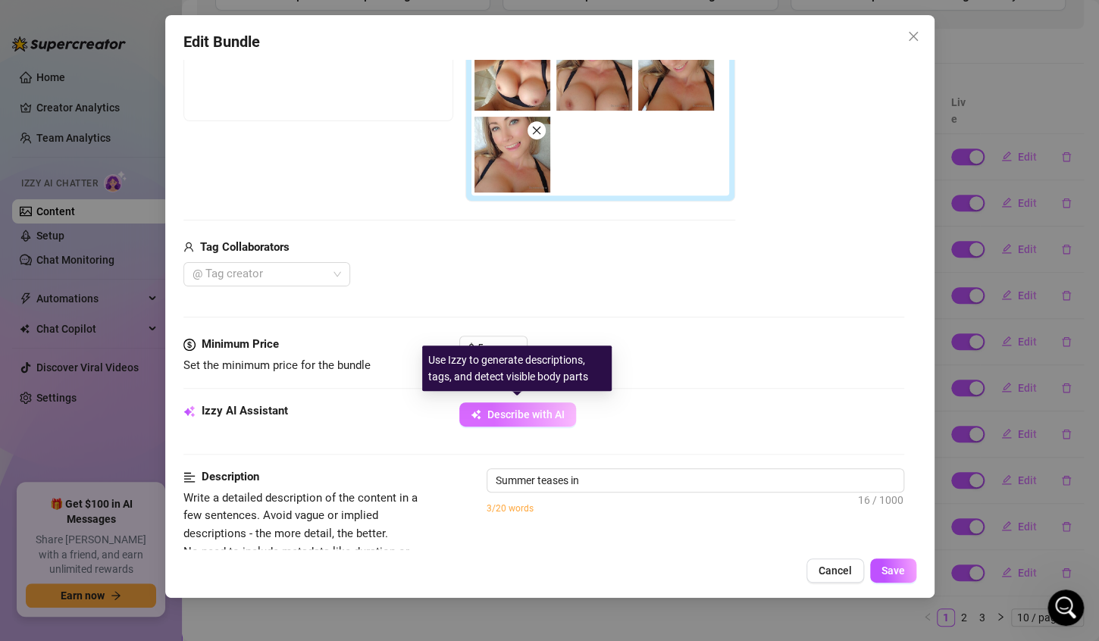
type textarea "Summer teases in a"
type textarea "Summer teases in a black"
type textarea "Summer teases in a black bra,"
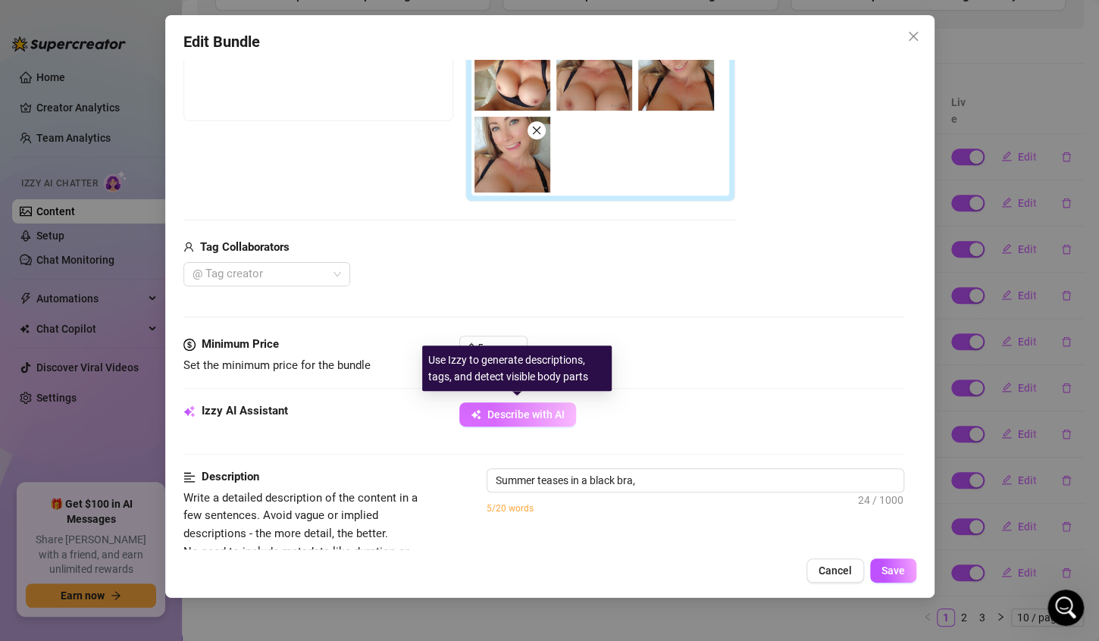
type textarea "Summer teases in a black bra, pulling"
type textarea "Summer teases in a black bra, pulling it"
type textarea "Summer teases in a black bra, pulling it down"
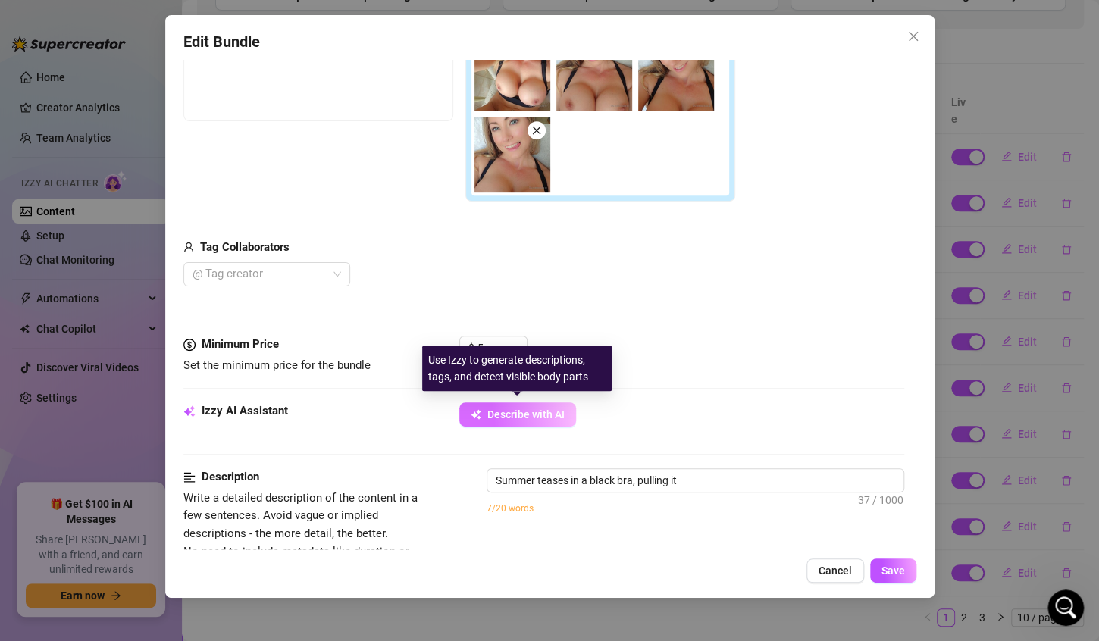
type textarea "Summer teases in a black bra, pulling it down"
type textarea "Summer teases in a black bra, pulling it down to"
type textarea "Summer teases in a black bra, pulling it down to fully"
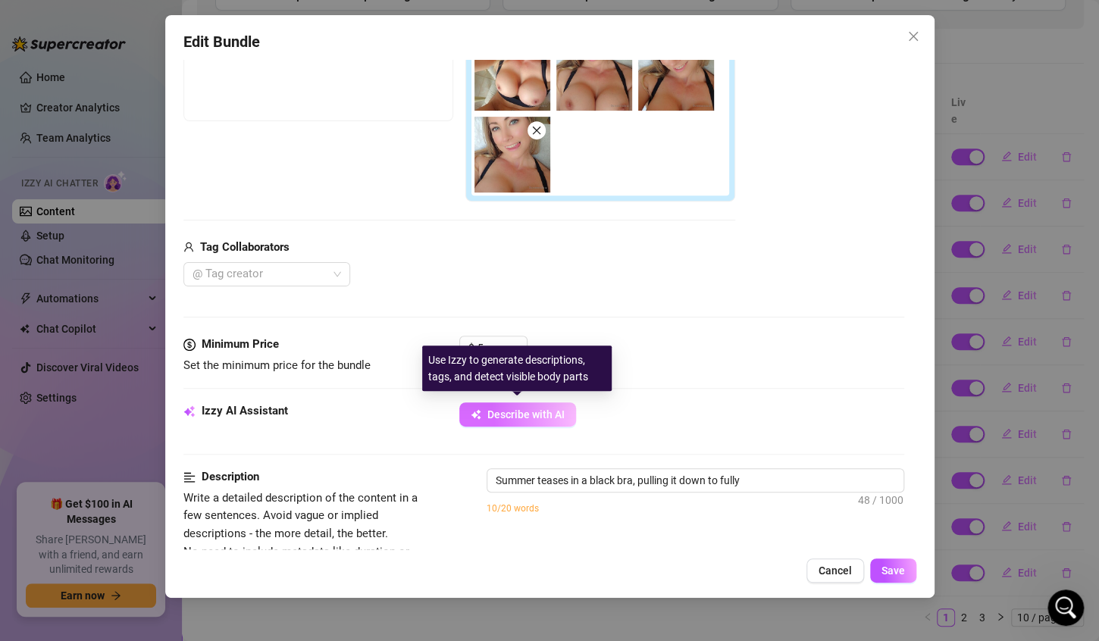
type textarea "Summer teases in a black bra, pulling it down to fully expose"
type textarea "Summer teases in a black bra, pulling it down to fully expose her"
type textarea "Summer teases in a black bra, pulling it down to fully expose her big,"
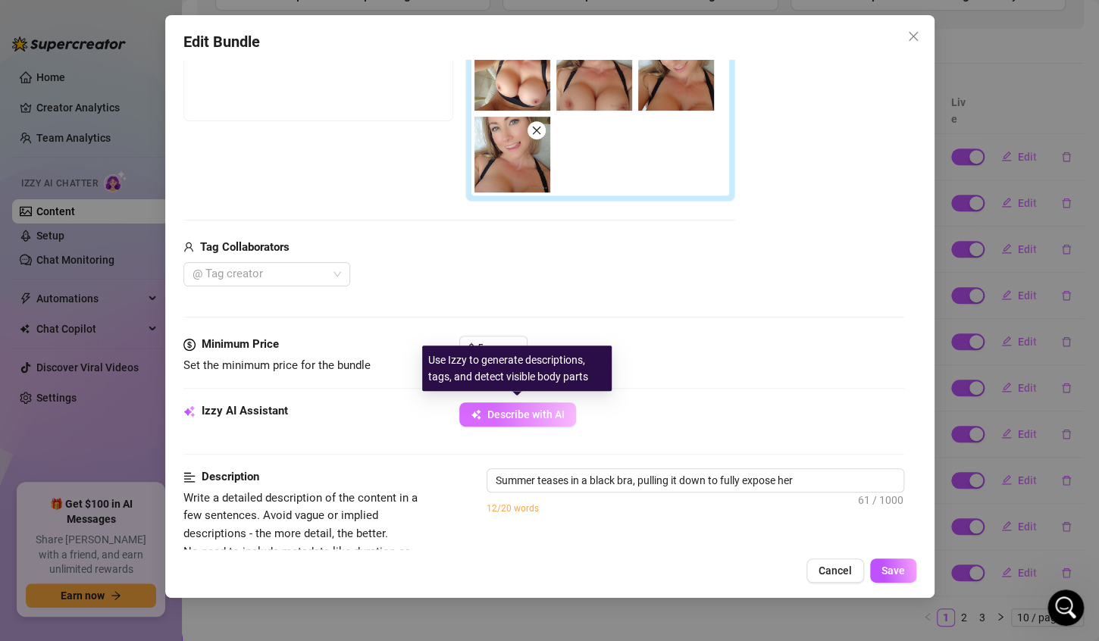
type textarea "Summer teases in a black bra, pulling it down to fully expose her big,"
type textarea "Summer teases in a black bra, pulling it down to fully expose her big, perky"
type textarea "Summer teases in a black bra, pulling it down to fully expose her big, perky ti…"
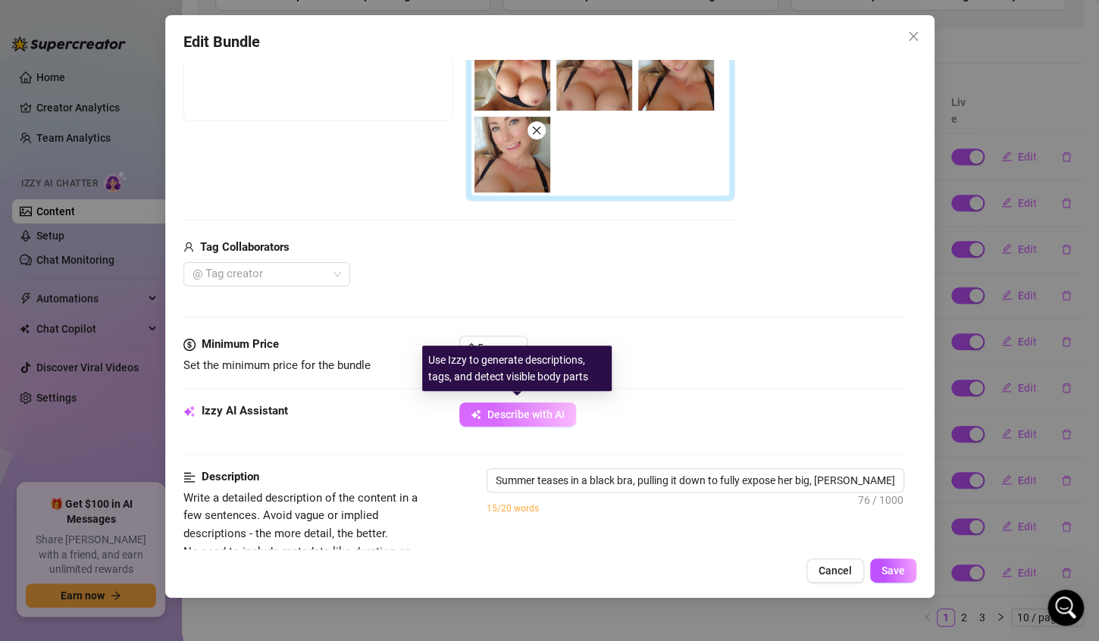
type textarea "Summer teases in a black bra, pulling it down to fully expose her big, perky ti…"
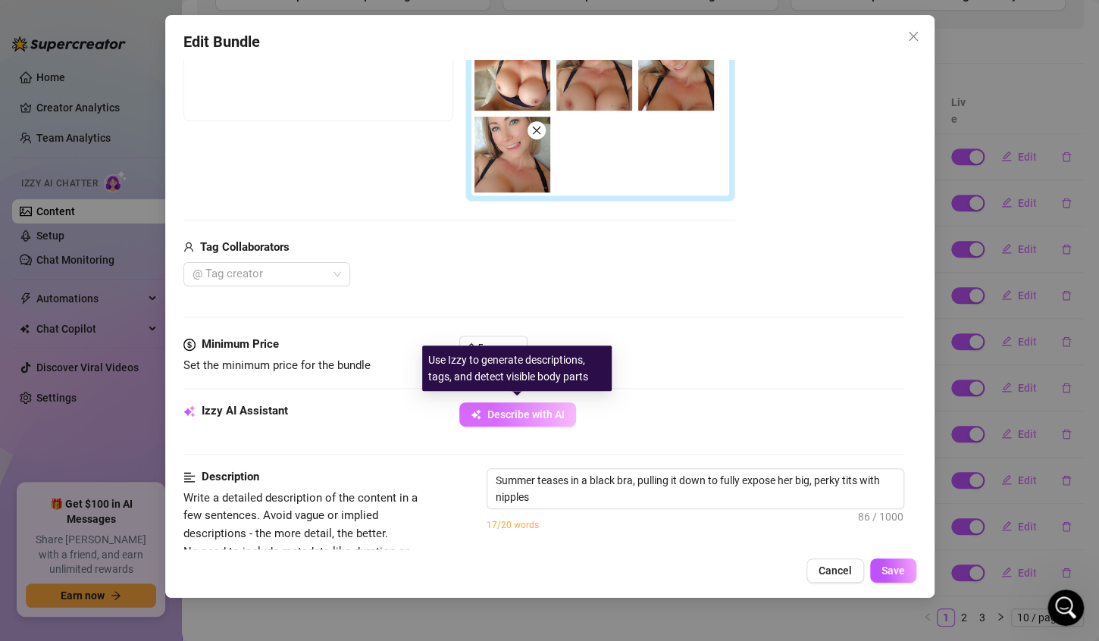
type textarea "Summer teases in a black bra, pulling it down to fully expose her big, perky ti…"
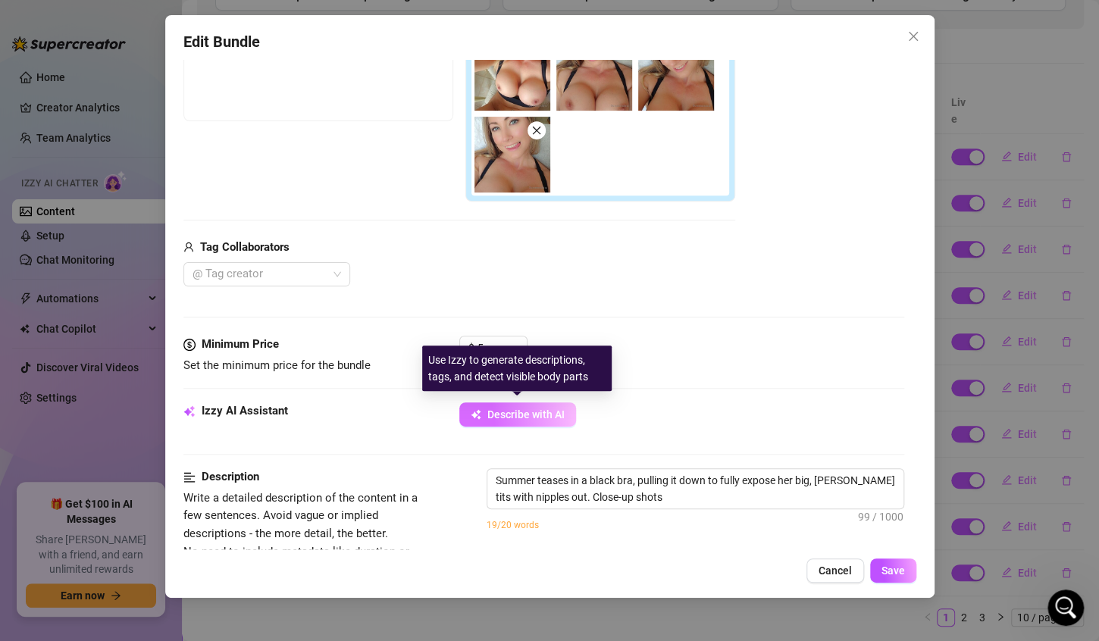
type textarea "Summer teases in a black bra, pulling it down to fully expose her big, perky ti…"
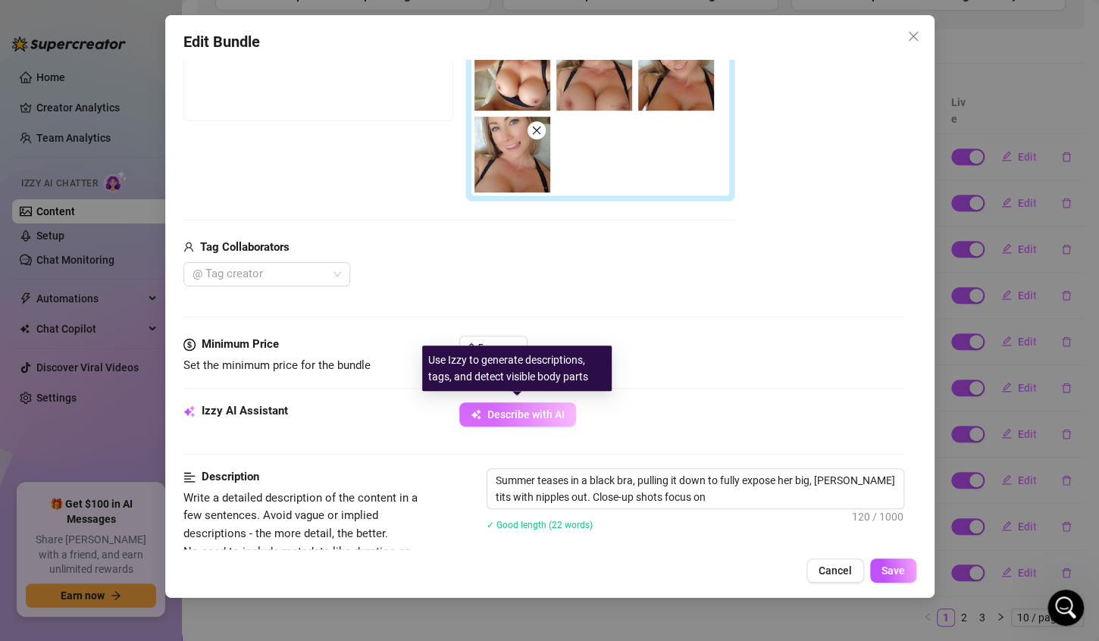
type textarea "Summer teases in a black bra, pulling it down to fully expose her big, perky ti…"
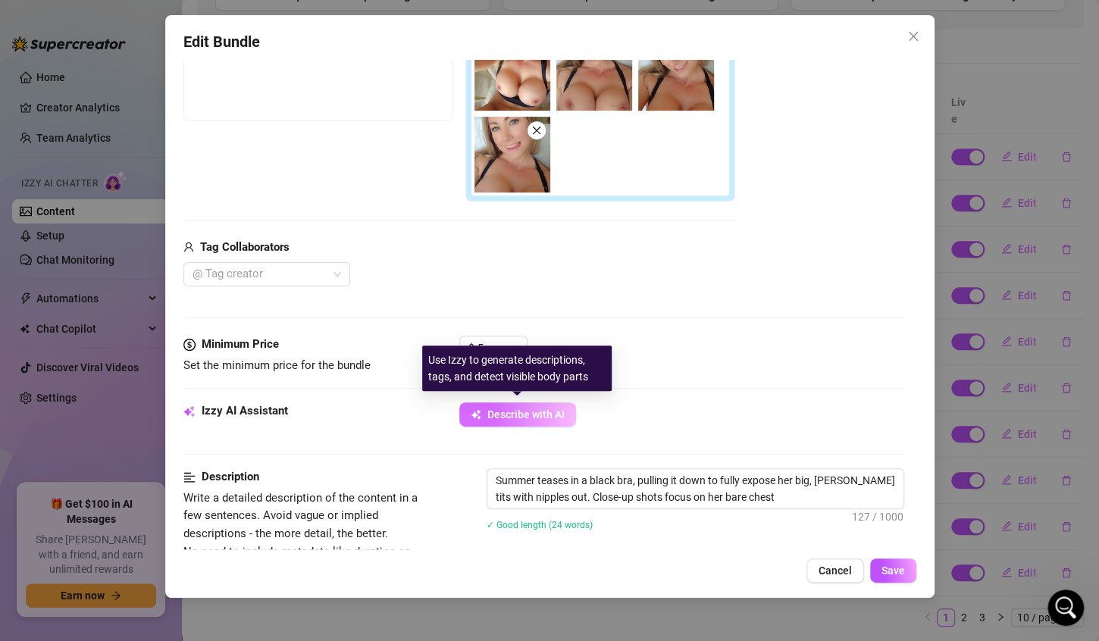
type textarea "Summer teases in a black bra, pulling it down to fully expose her big, perky ti…"
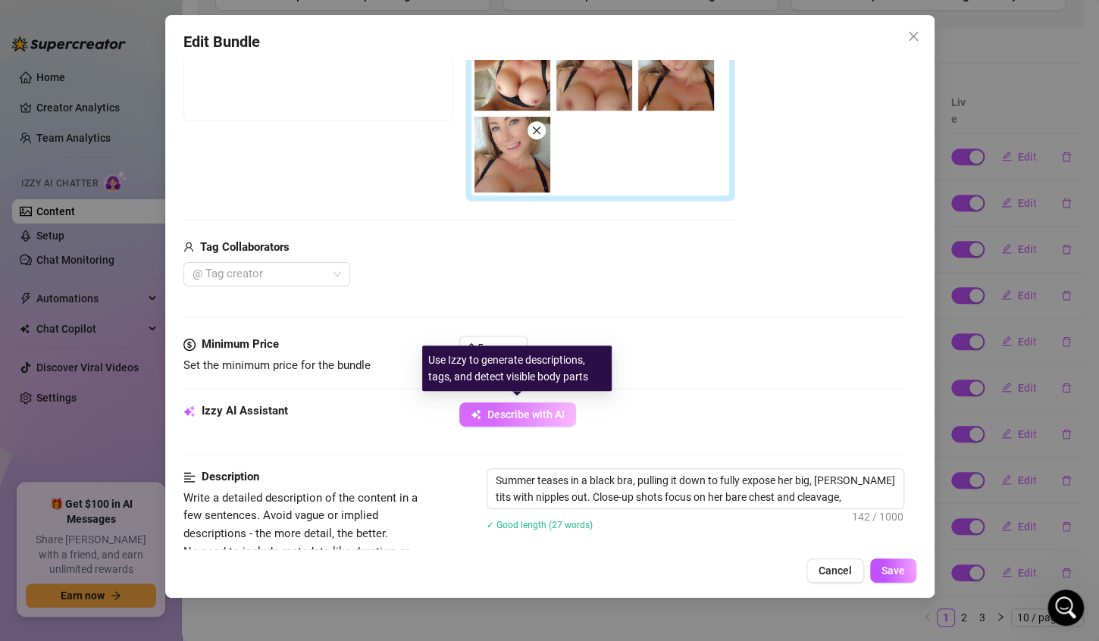
type textarea "Summer teases in a black bra, pulling it down to fully expose her big, perky ti…"
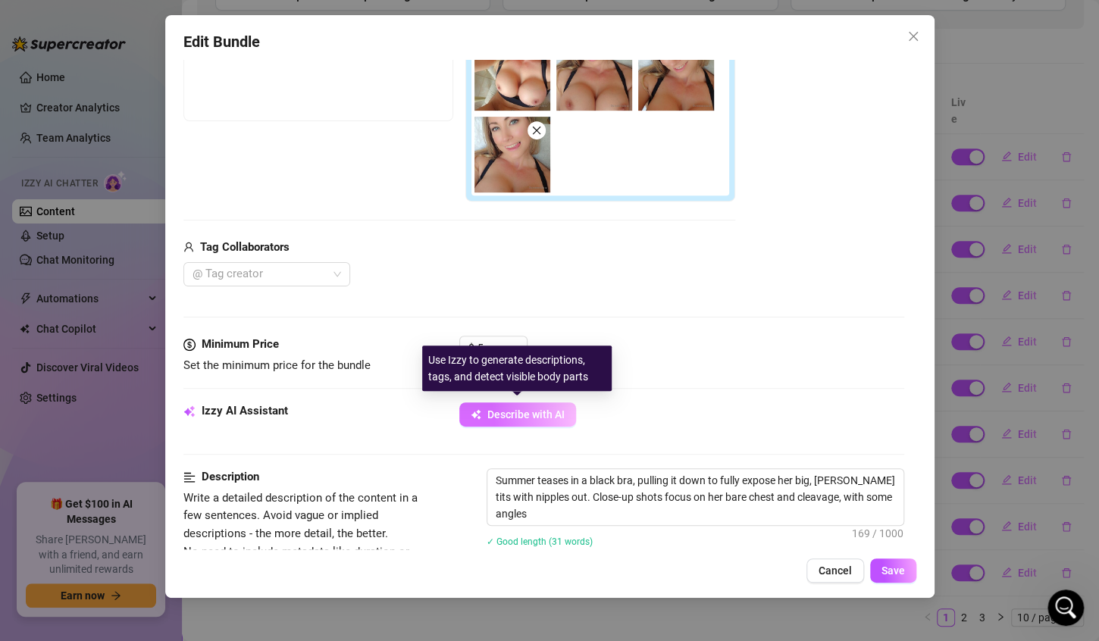
type textarea "Summer teases in a black bra, pulling it down to fully expose her big, perky ti…"
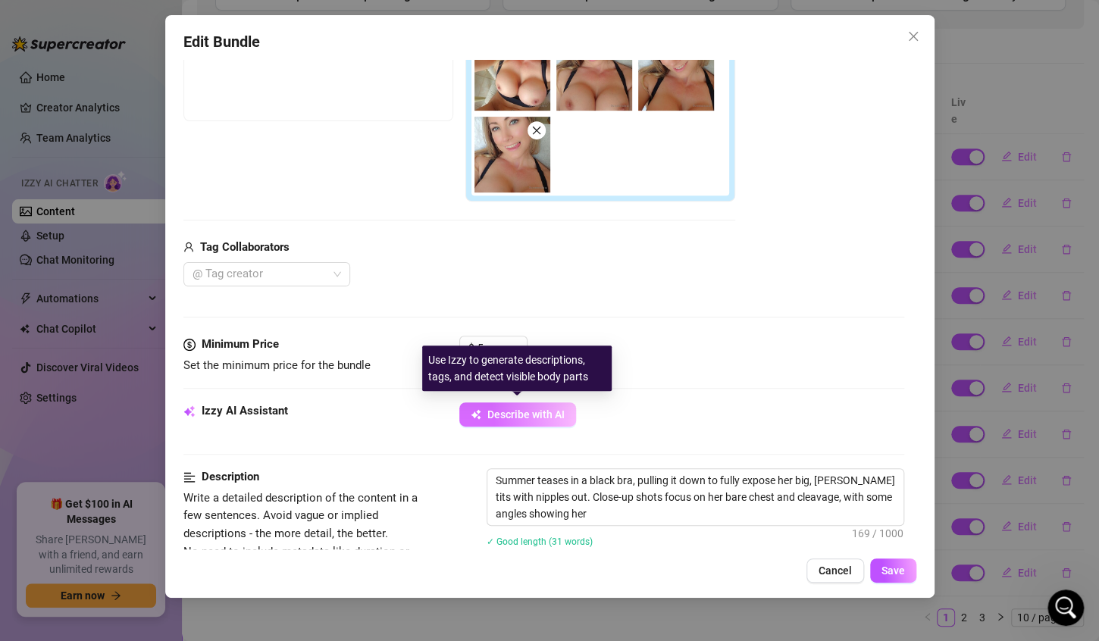
type textarea "Summer teases in a black bra, pulling it down to fully expose her big, perky ti…"
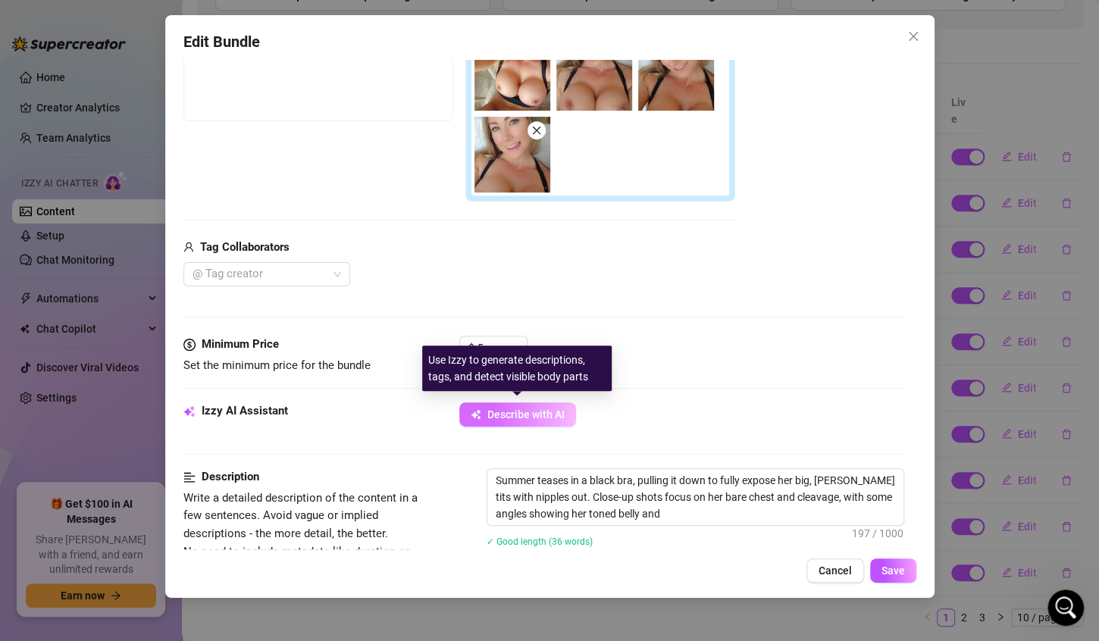
type textarea "Summer teases in a black bra, pulling it down to fully expose her big, perky ti…"
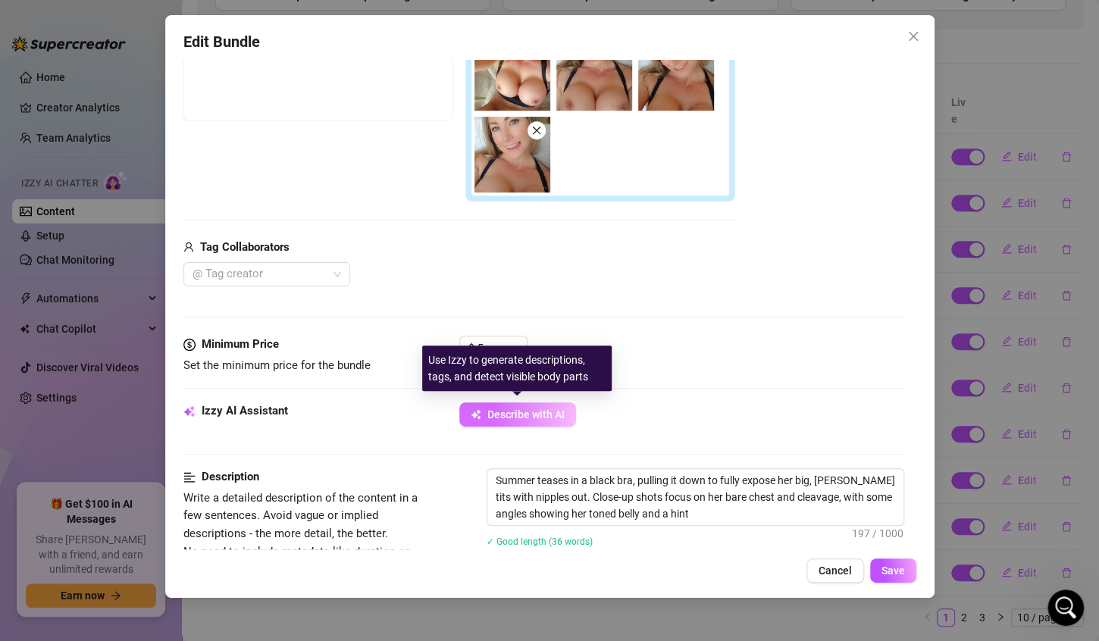
type textarea "Summer teases in a black bra, pulling it down to fully expose her big, perky ti…"
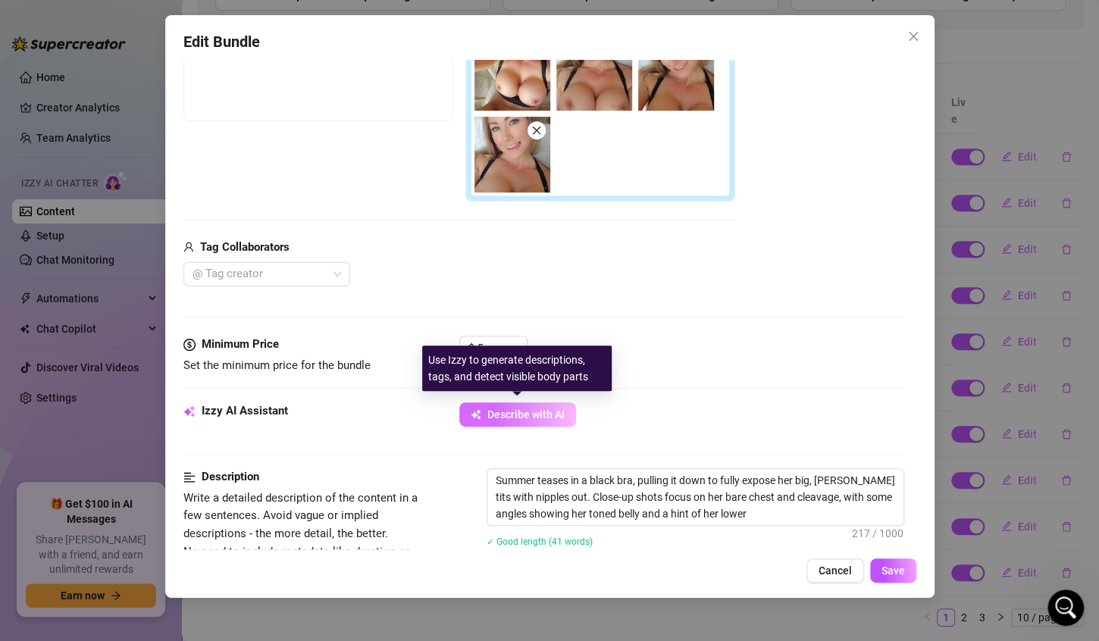
type textarea "Summer teases in a black bra, pulling it down to fully expose her big, perky ti…"
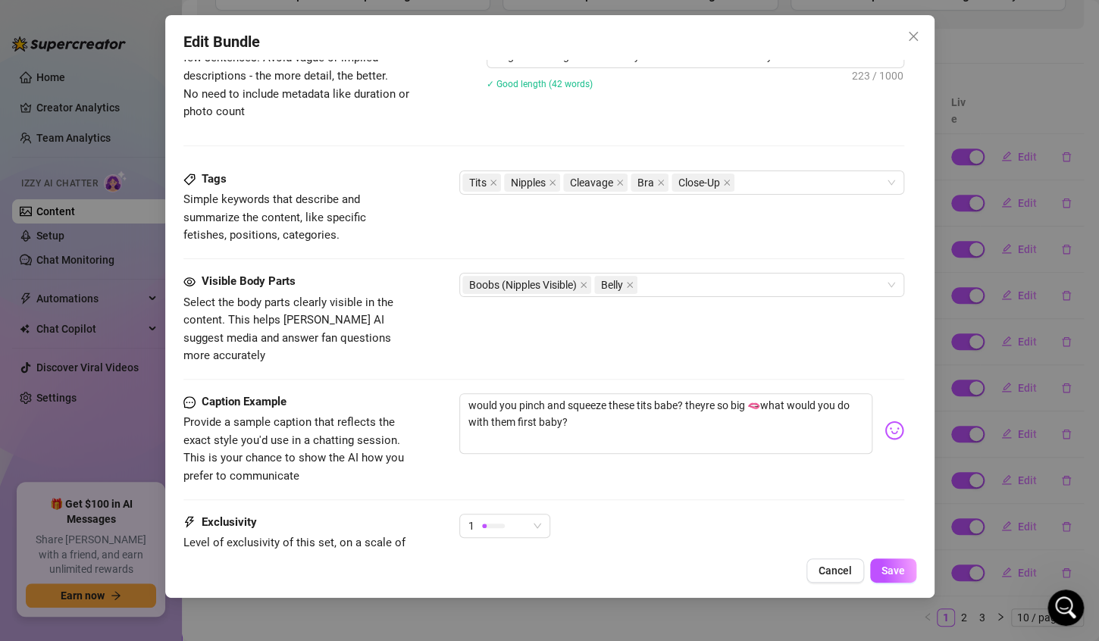
scroll to position [754, 0]
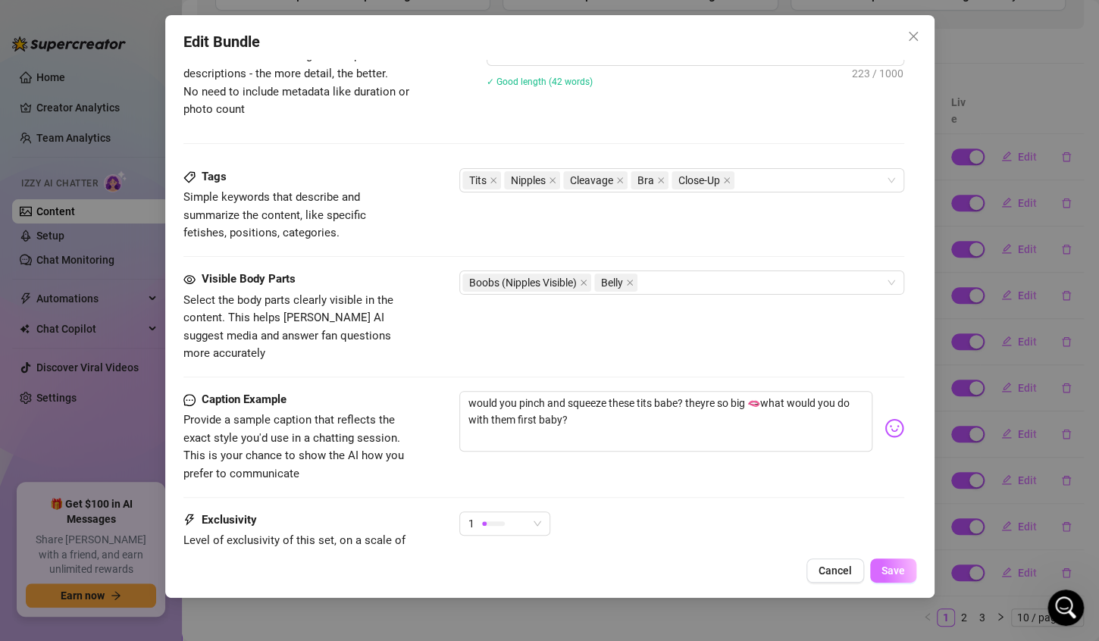
click at [906, 576] on button "Save" at bounding box center [893, 571] width 46 height 24
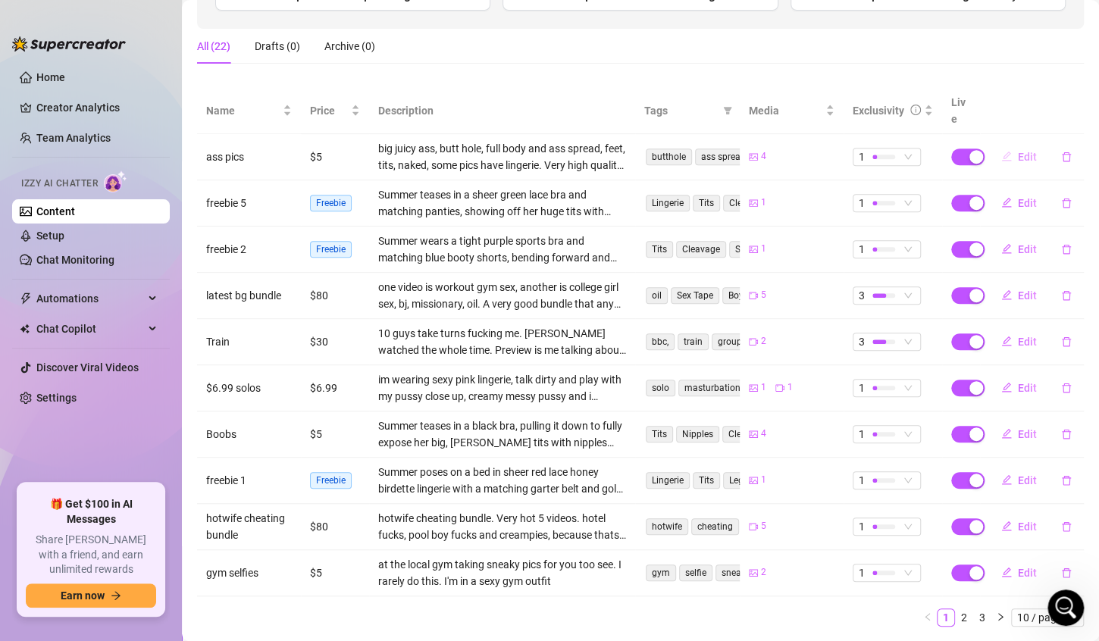
click at [1018, 151] on span "Edit" at bounding box center [1027, 157] width 19 height 12
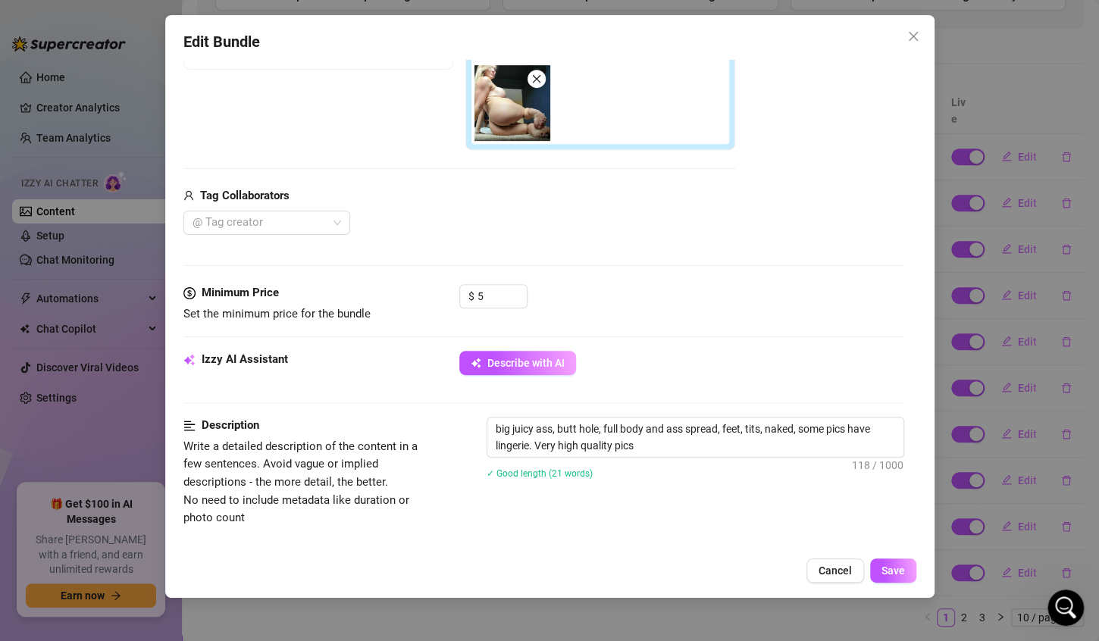
scroll to position [350, 0]
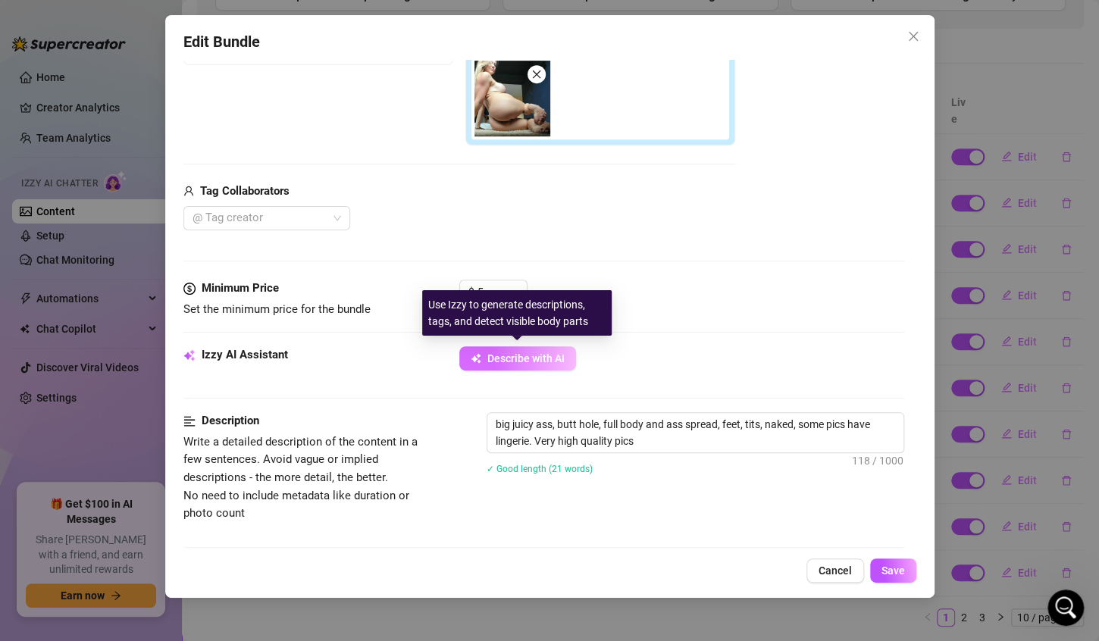
click at [503, 355] on span "Describe with AI" at bounding box center [526, 359] width 77 height 12
type textarea "Summer"
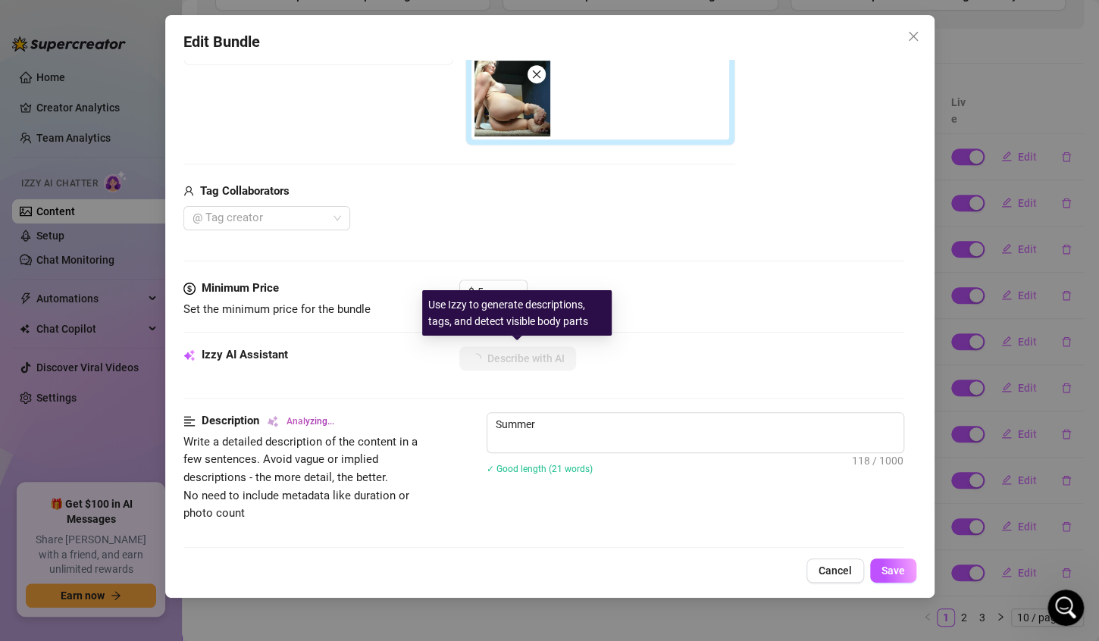
type textarea "Summer shows"
type textarea "Summer shows off"
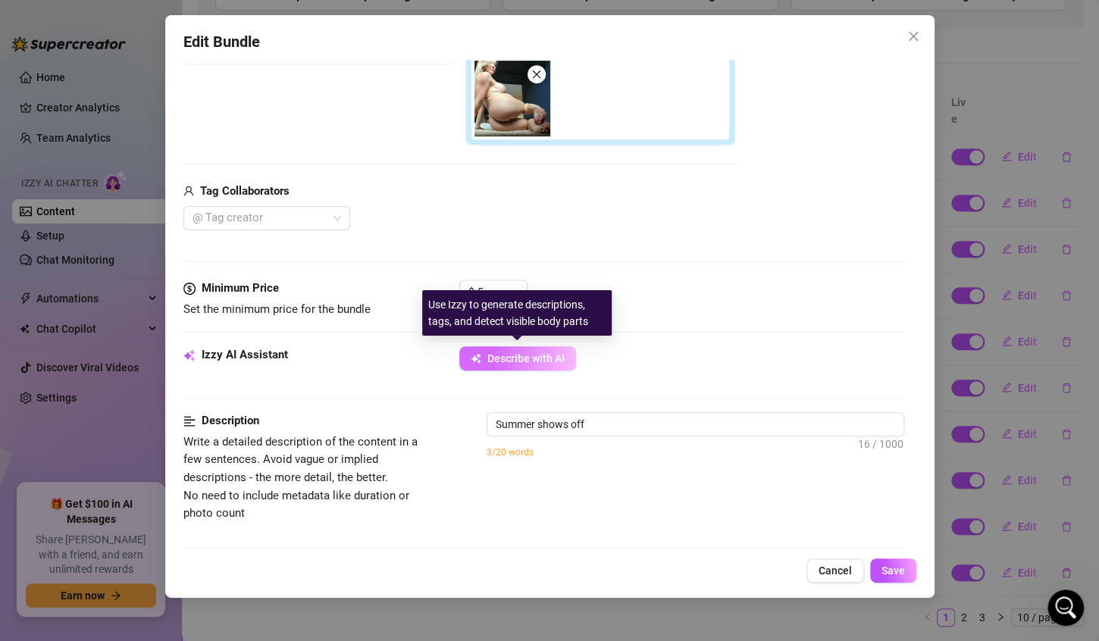
type textarea "Summer shows off her"
type textarea "Summer shows off her thick"
type textarea "Summer shows off her thick curves"
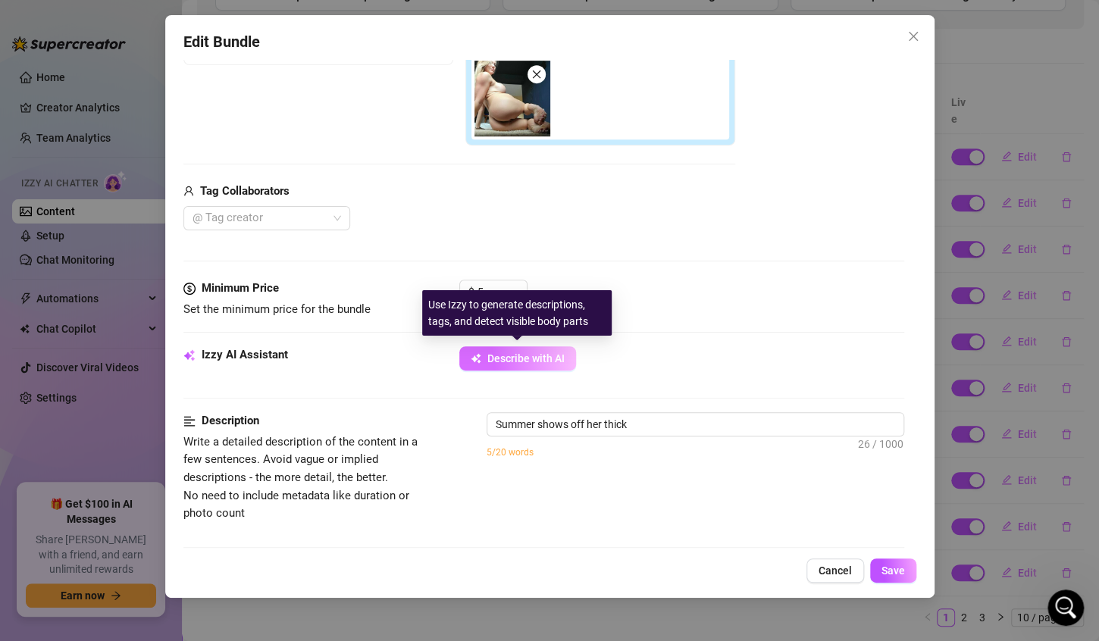
type textarea "Summer shows off her thick curves"
type textarea "Summer shows off her thick curves and"
type textarea "Summer shows off her thick curves and perfect"
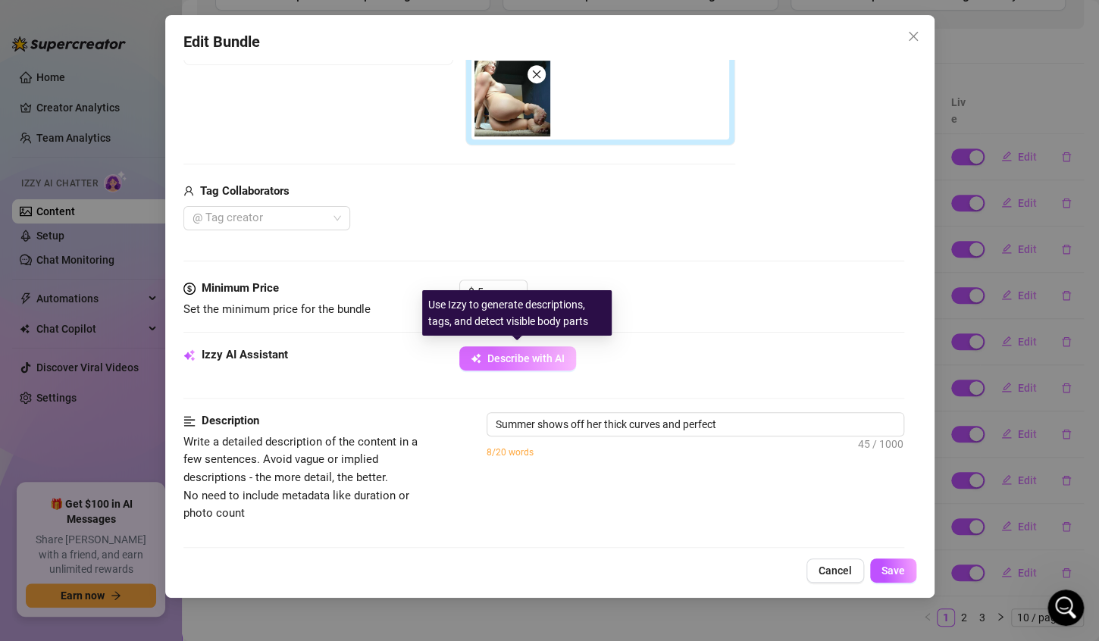
type textarea "Summer shows off her thick curves and perfect PAWG"
type textarea "Summer shows off her thick curves and perfect PAWG ass"
type textarea "Summer shows off her thick curves and perfect PAWG ass in"
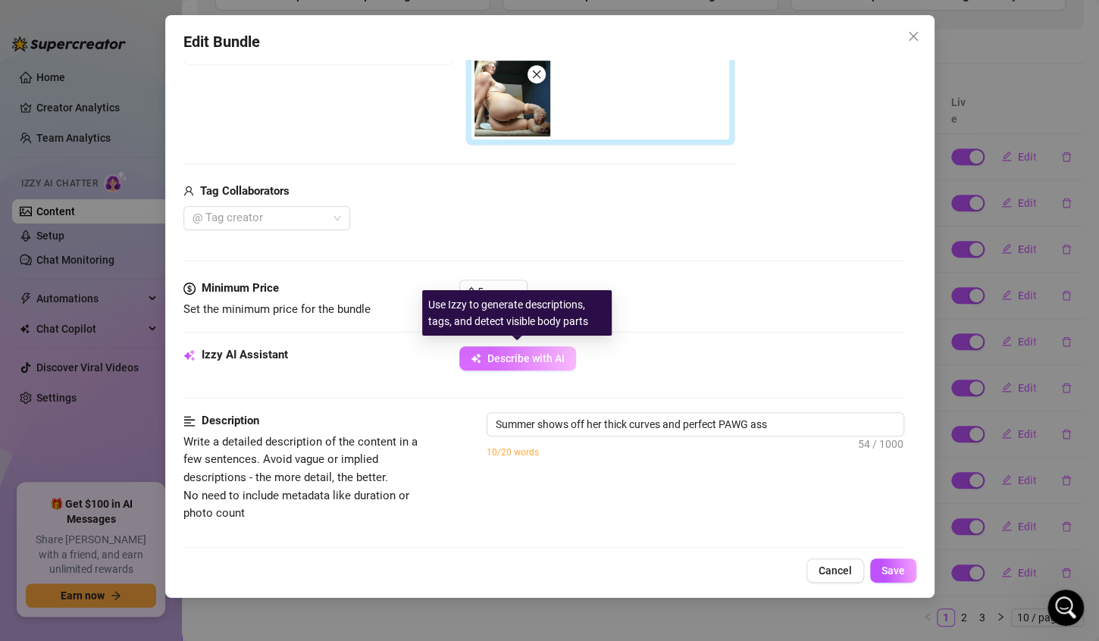
type textarea "Summer shows off her thick curves and perfect PAWG ass in"
type textarea "Summer shows off her thick curves and perfect PAWG ass in a"
type textarea "Summer shows off her thick curves and perfect PAWG ass in a mix"
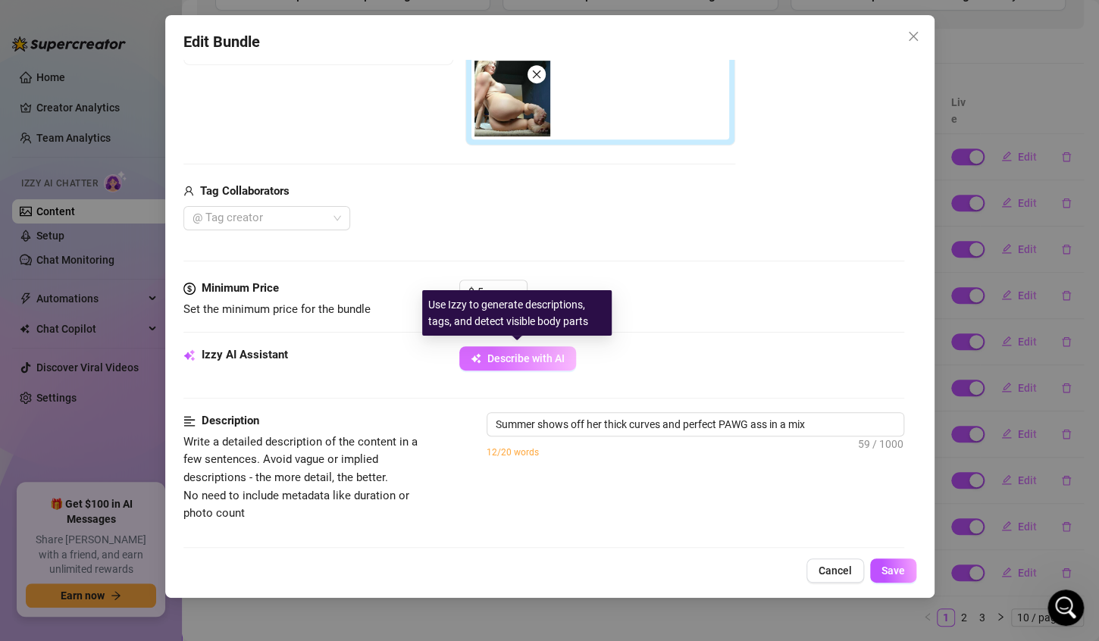
type textarea "Summer shows off her thick curves and perfect PAWG ass in a mix of"
type textarea "Summer shows off her thick curves and perfect PAWG ass in a mix of nude"
type textarea "Summer shows off her thick curves and perfect PAWG ass in a mix of nude and"
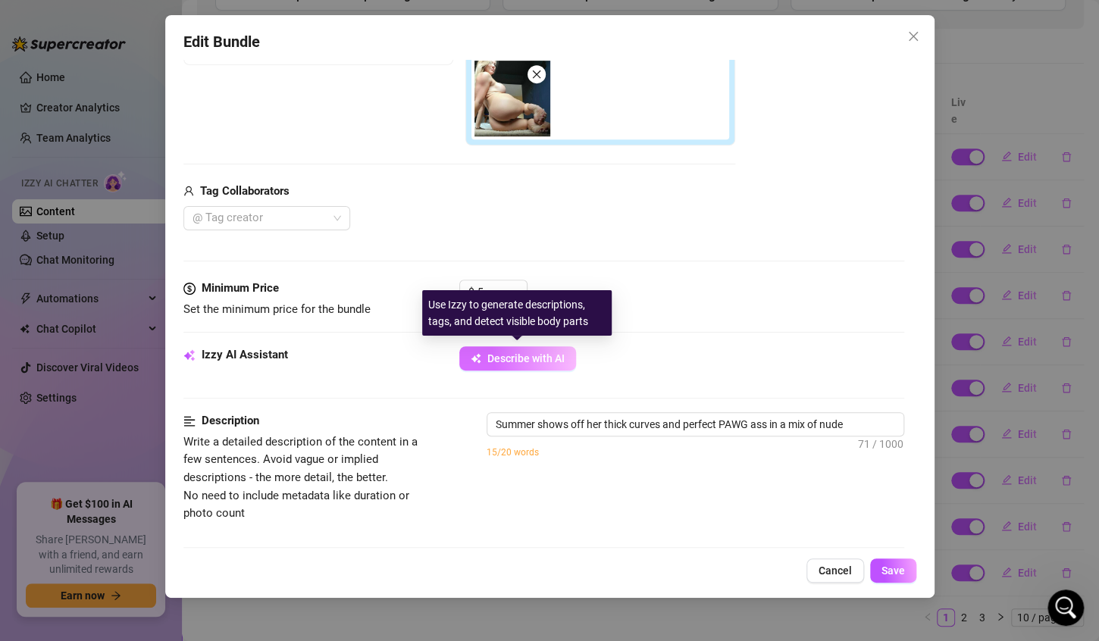
type textarea "Summer shows off her thick curves and perfect PAWG ass in a mix of nude and"
type textarea "Summer shows off her thick curves and perfect PAWG ass in a mix of nude and ski…"
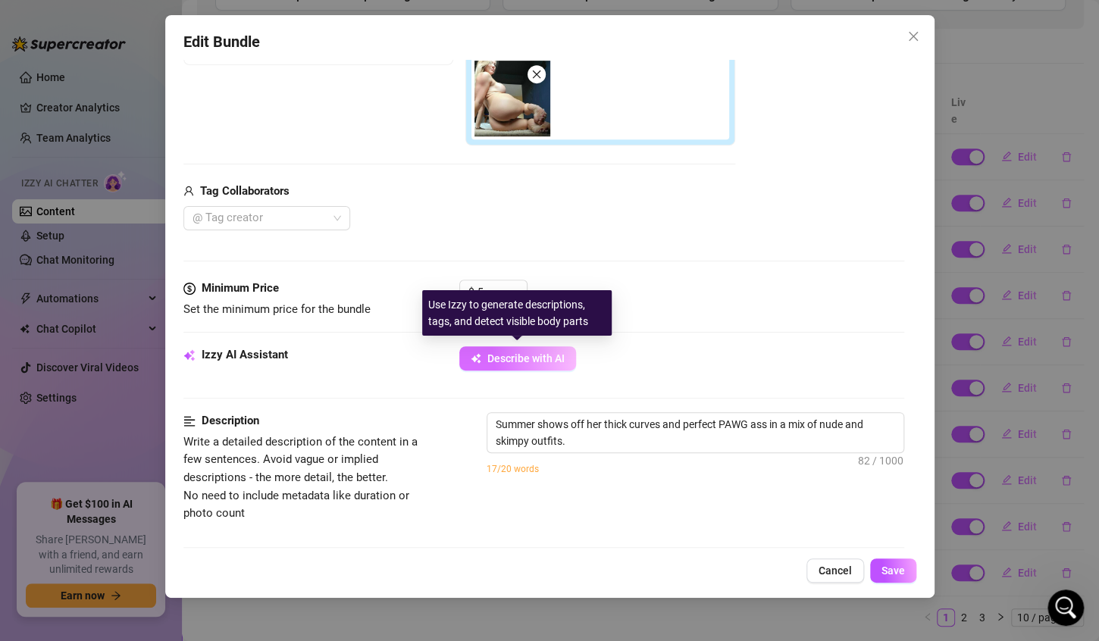
type textarea "Summer shows off her thick curves and perfect PAWG ass in a mix of nude and ski…"
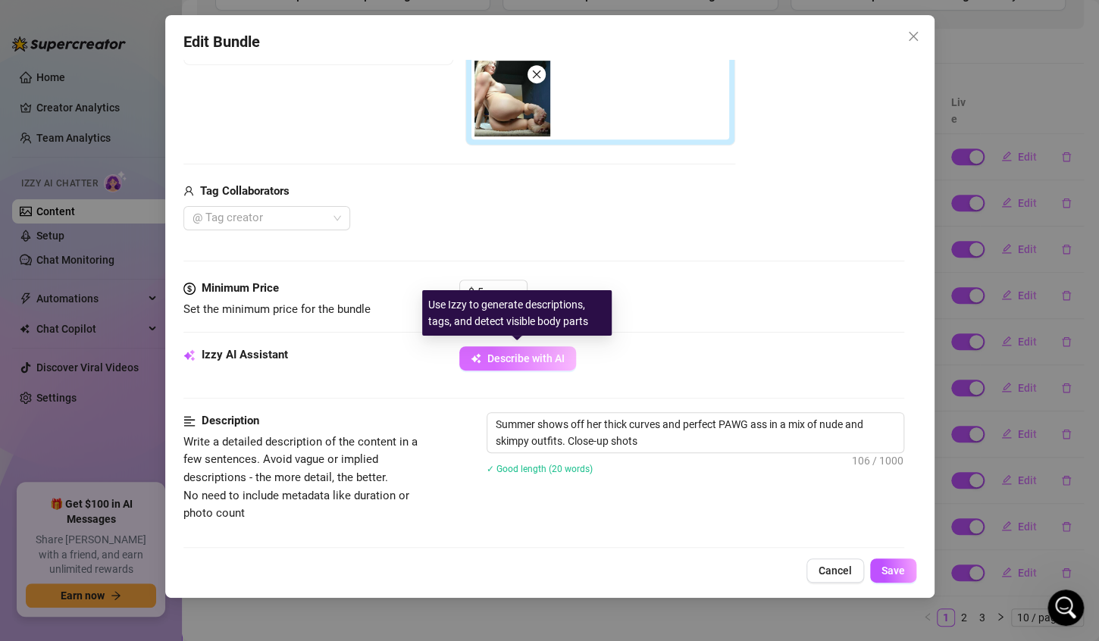
type textarea "Summer shows off her thick curves and perfect PAWG ass in a mix of nude and ski…"
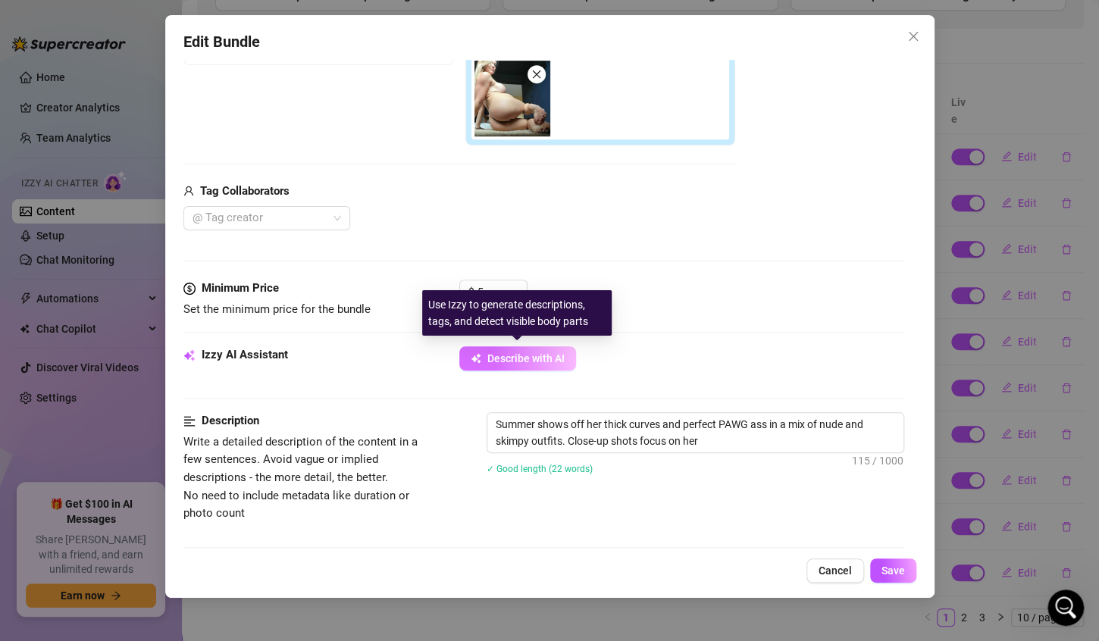
type textarea "Summer shows off her thick curves and perfect PAWG ass in a mix of nude and ski…"
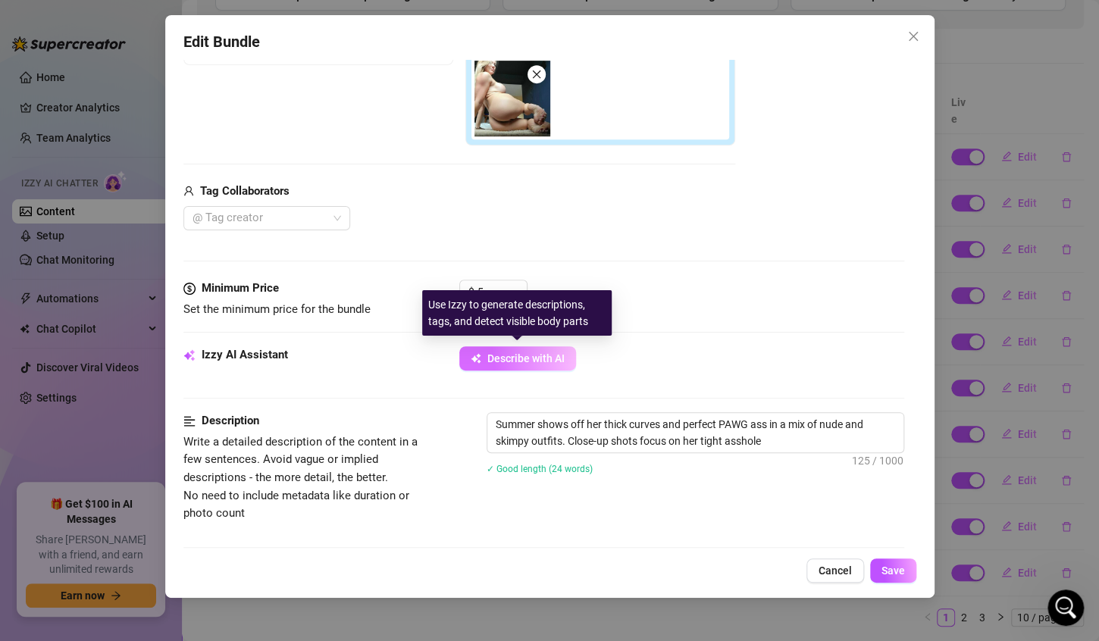
type textarea "Summer shows off her thick curves and perfect PAWG ass in a mix of nude and ski…"
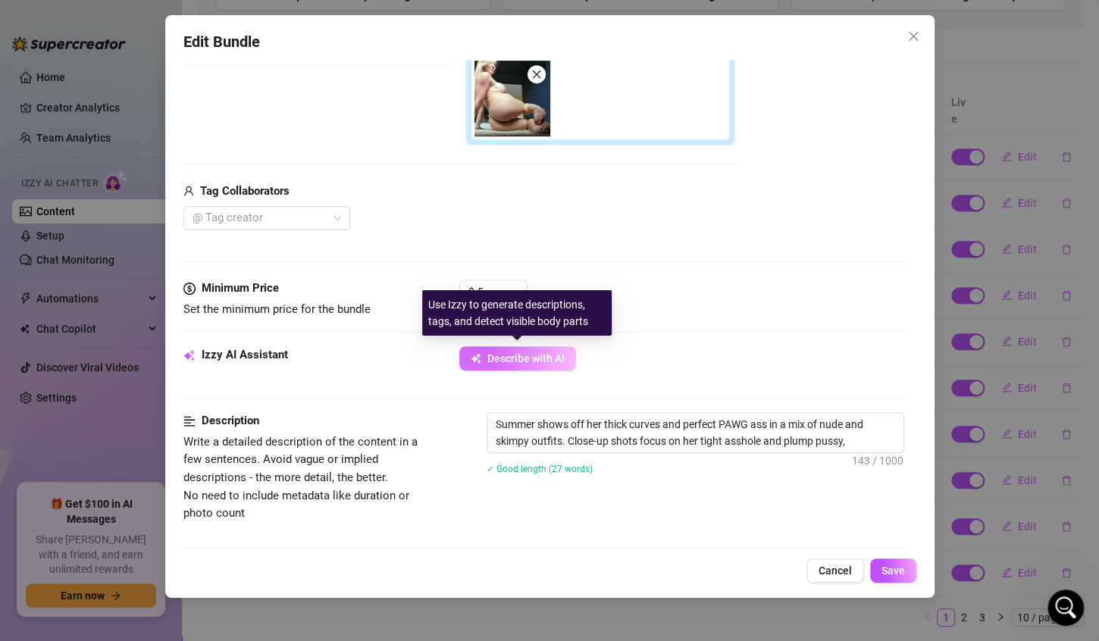
type textarea "Summer shows off her thick curves and perfect PAWG ass in a mix of nude and ski…"
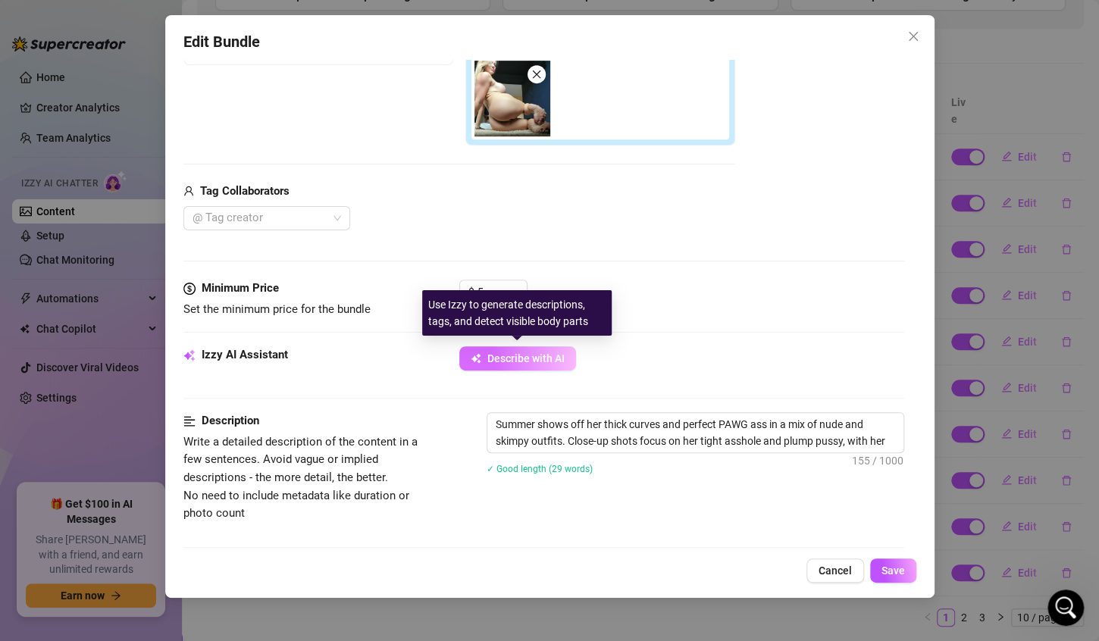
type textarea "Summer shows off her thick curves and perfect PAWG ass in a mix of nude and ski…"
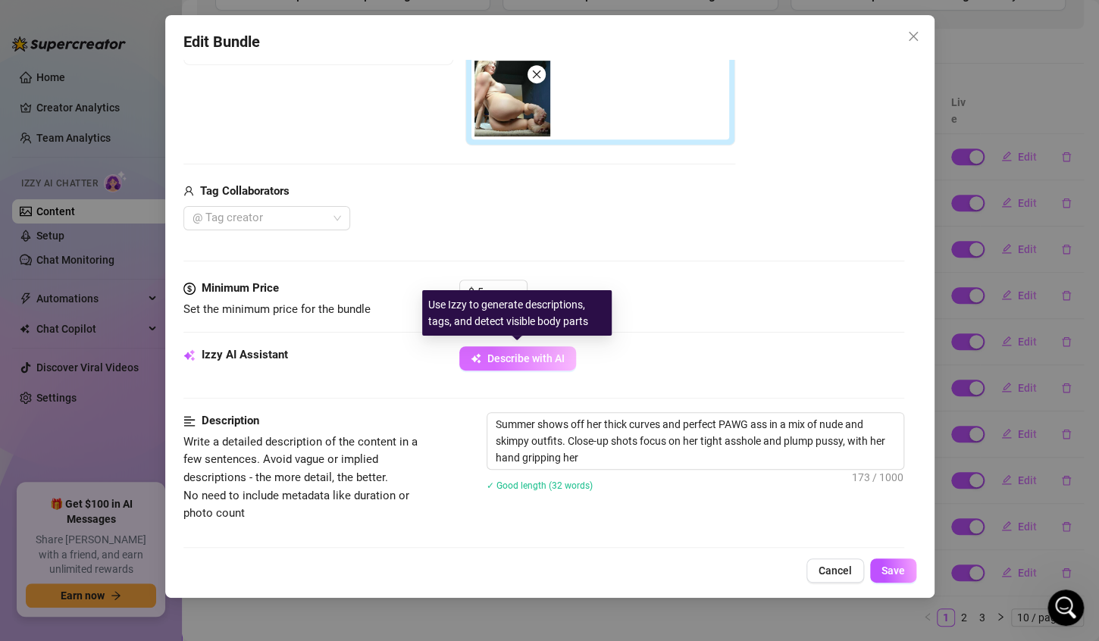
type textarea "Summer shows off her thick curves and perfect PAWG ass in a mix of nude and ski…"
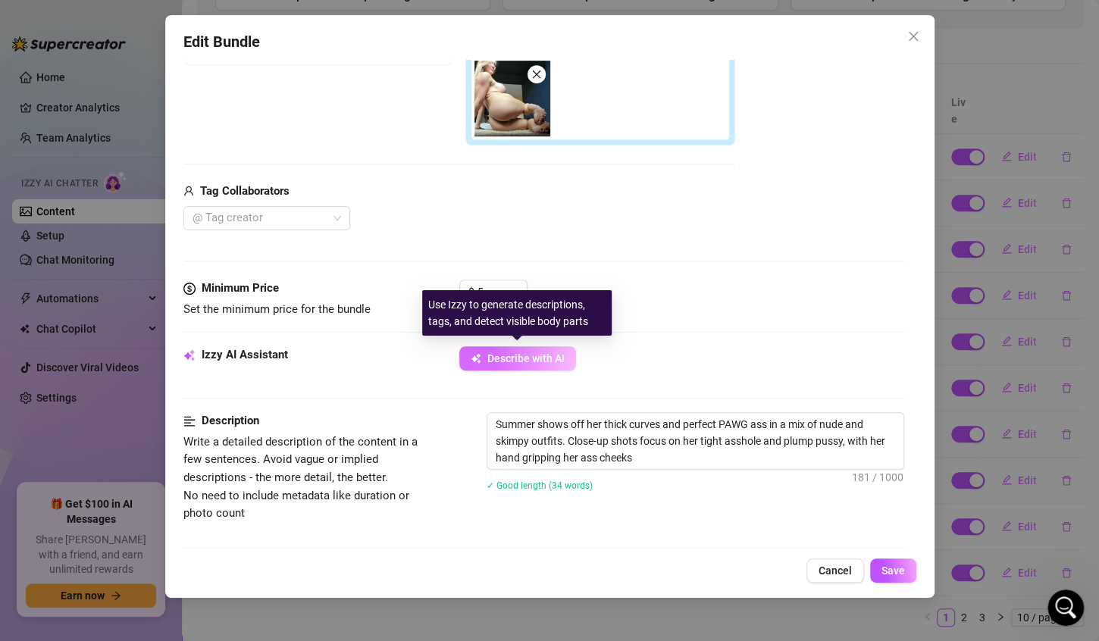
type textarea "Summer shows off her thick curves and perfect PAWG ass in a mix of nude and ski…"
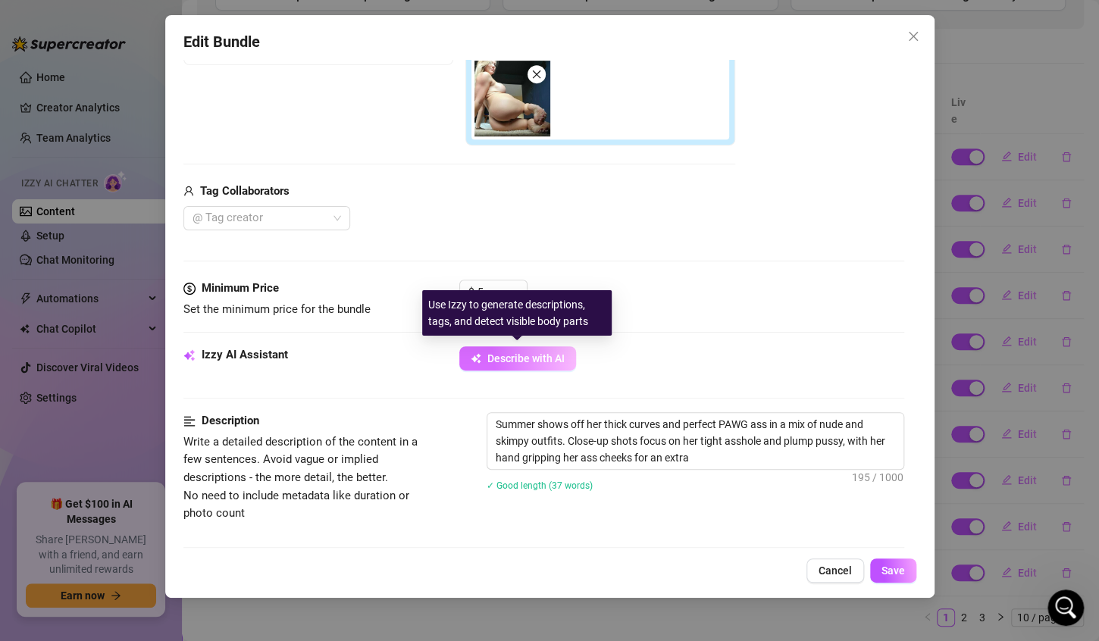
type textarea "Summer shows off her thick curves and perfect PAWG ass in a mix of nude and ski…"
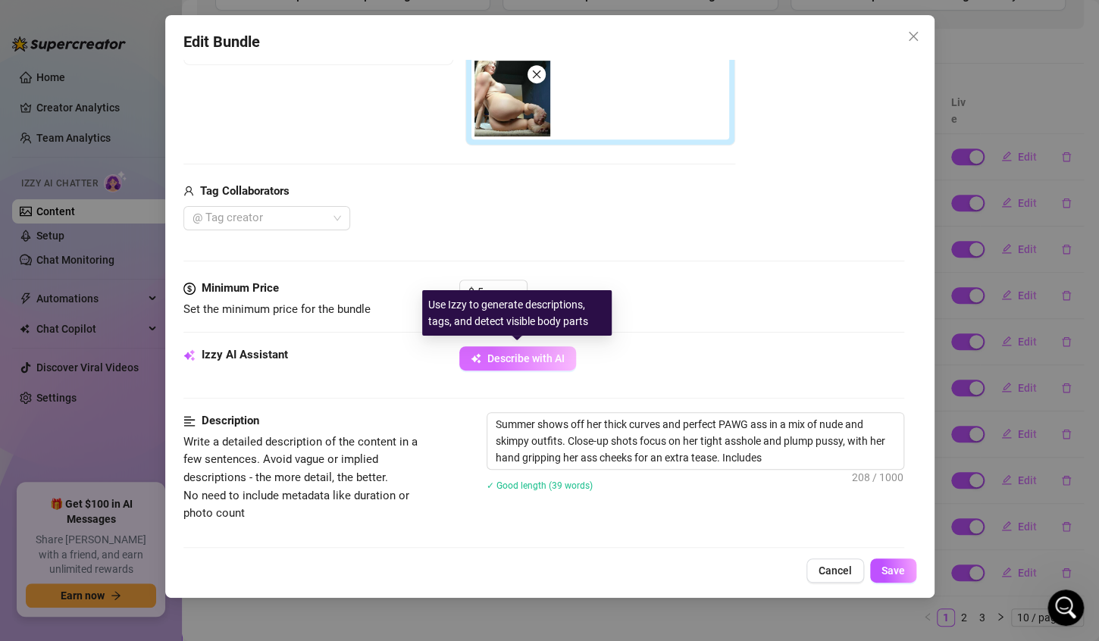
type textarea "Summer shows off her thick curves and perfect PAWG ass in a mix of nude and ski…"
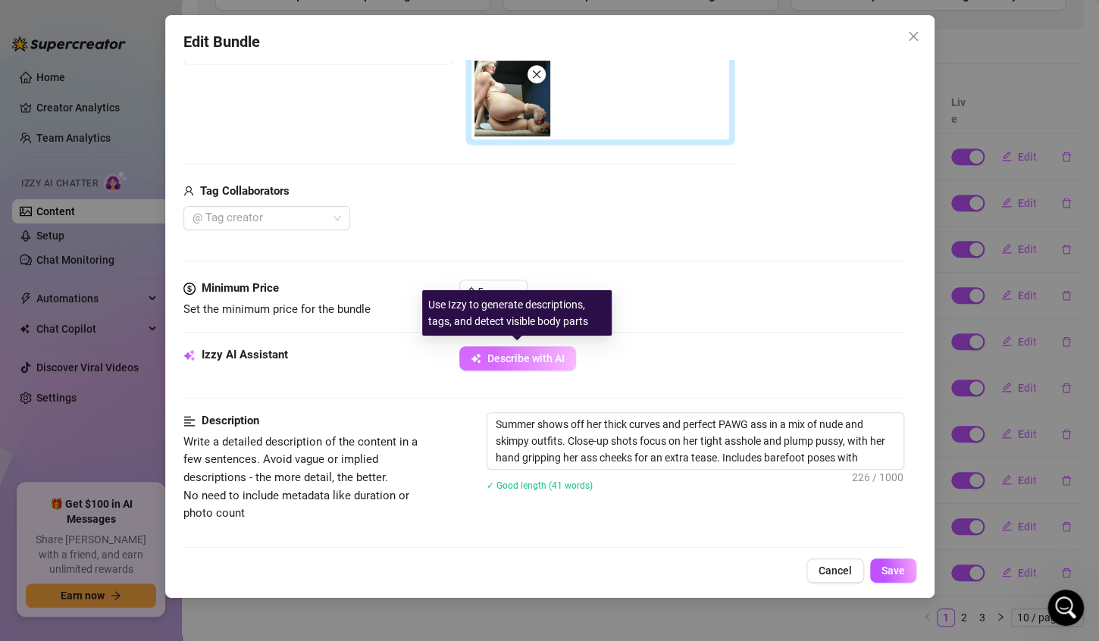
type textarea "Summer shows off her thick curves and perfect PAWG ass in a mix of nude and ski…"
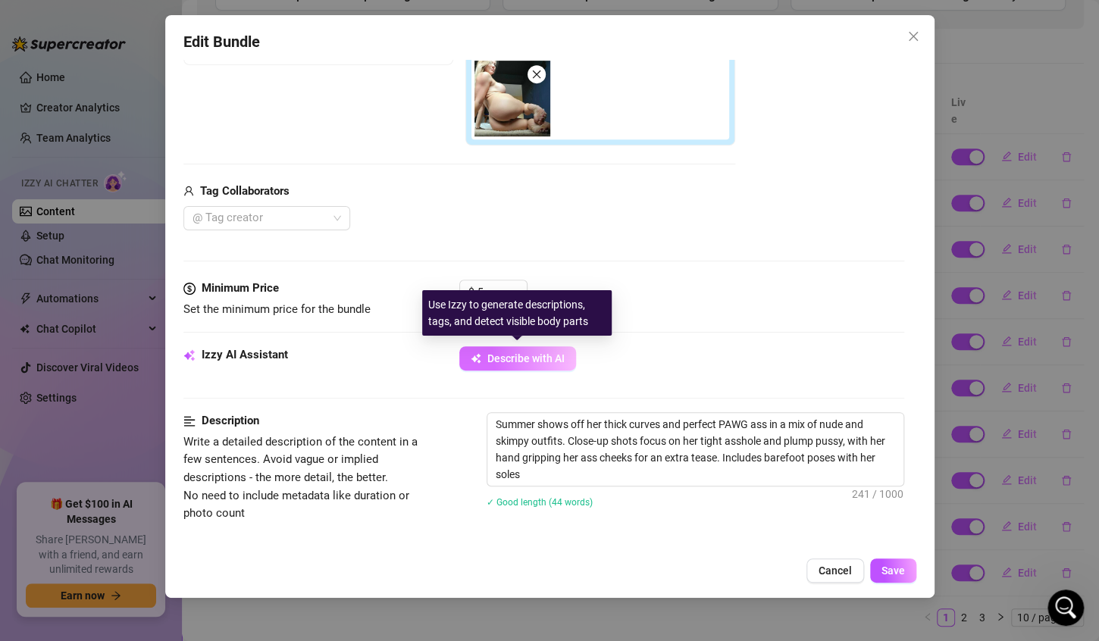
type textarea "Summer shows off her thick curves and perfect PAWG ass in a mix of nude and ski…"
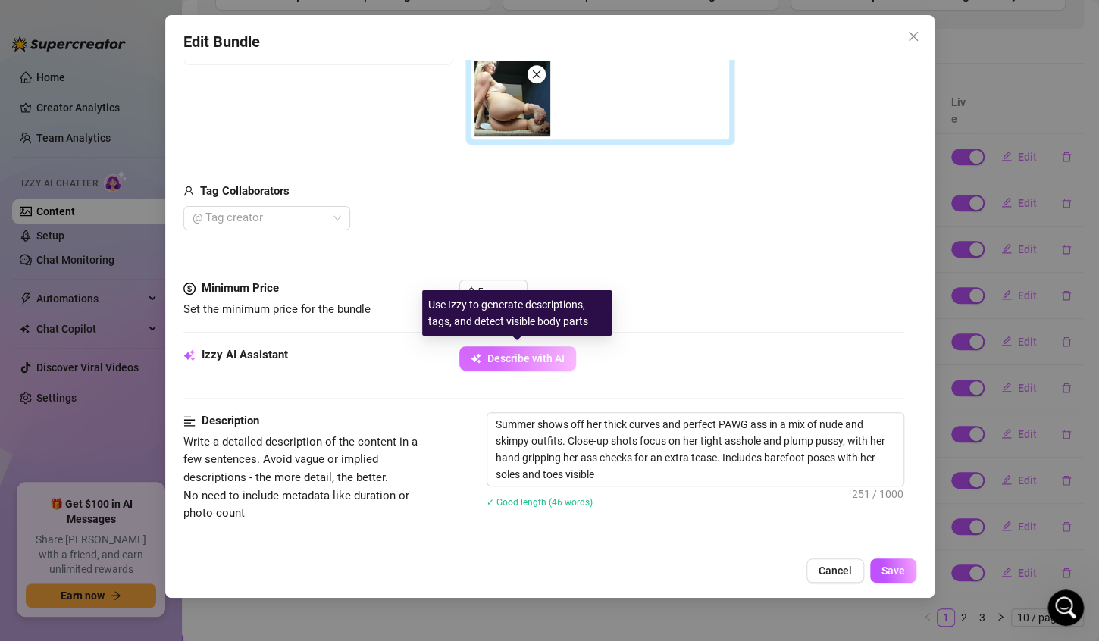
type textarea "Summer shows off her thick curves and perfect PAWG ass in a mix of nude and ski…"
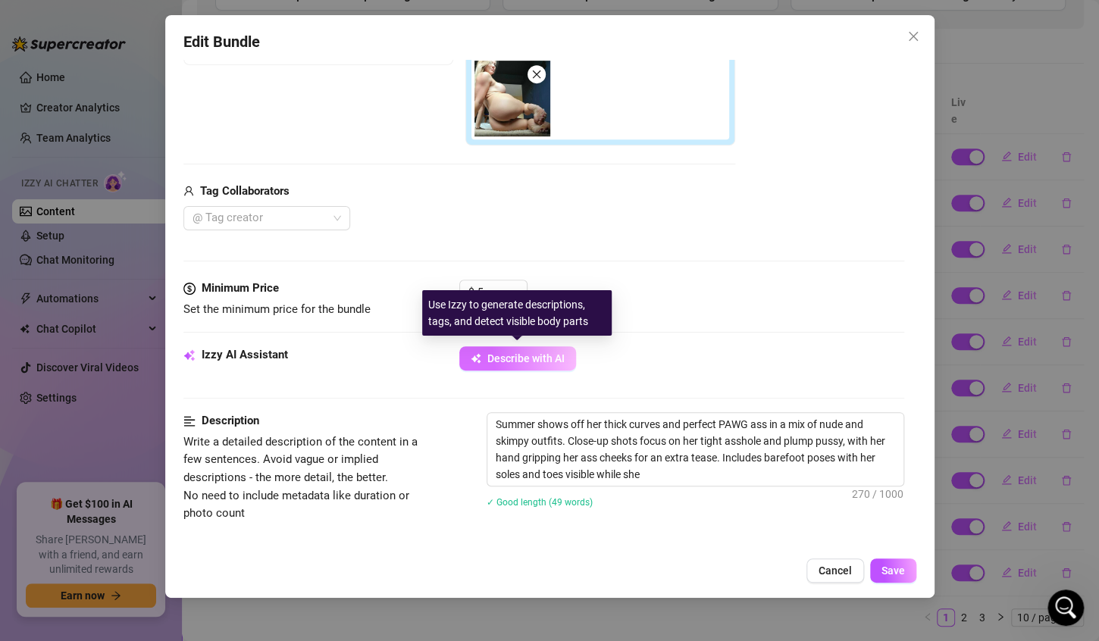
type textarea "Summer shows off her thick curves and perfect PAWG ass in a mix of nude and ski…"
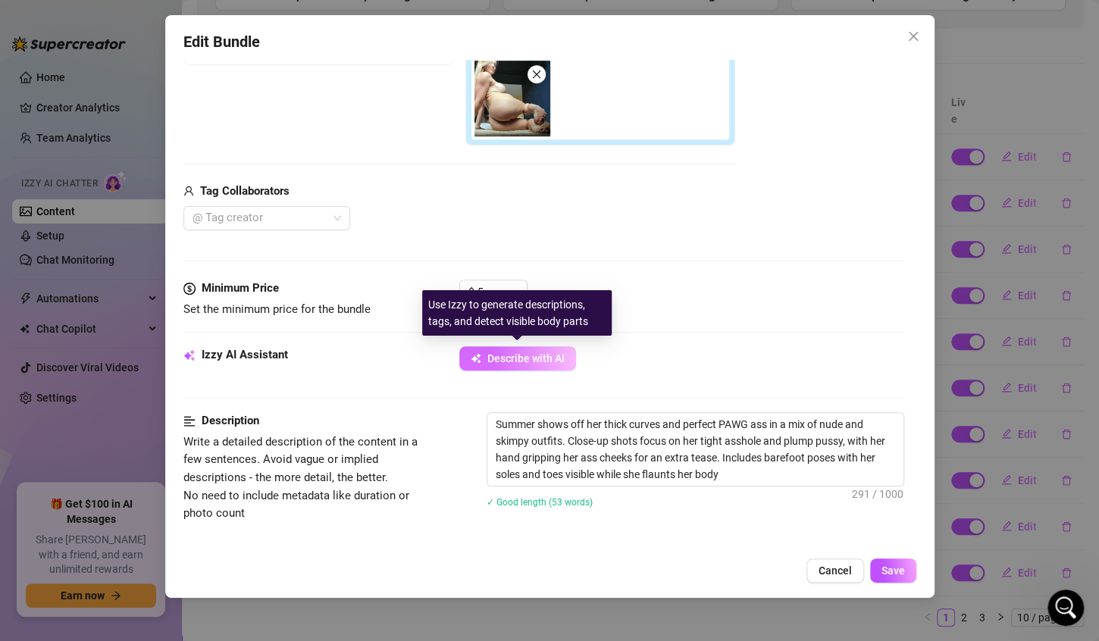
type textarea "Summer shows off her thick curves and perfect PAWG ass in a mix of nude and ski…"
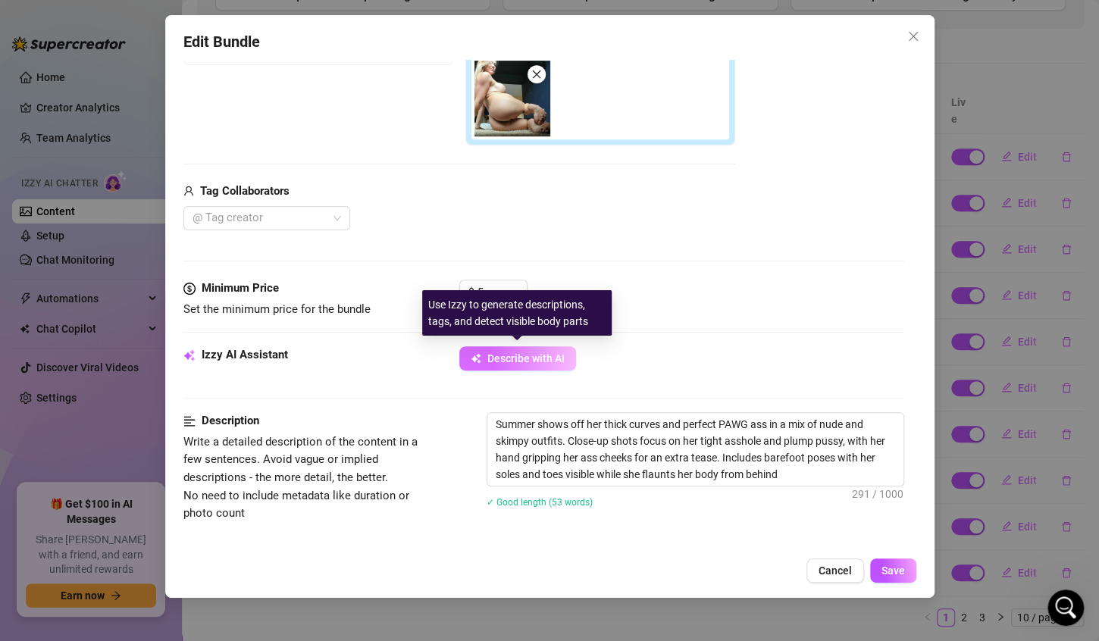
type textarea "Summer shows off her thick curves and perfect PAWG ass in a mix of nude and ski…"
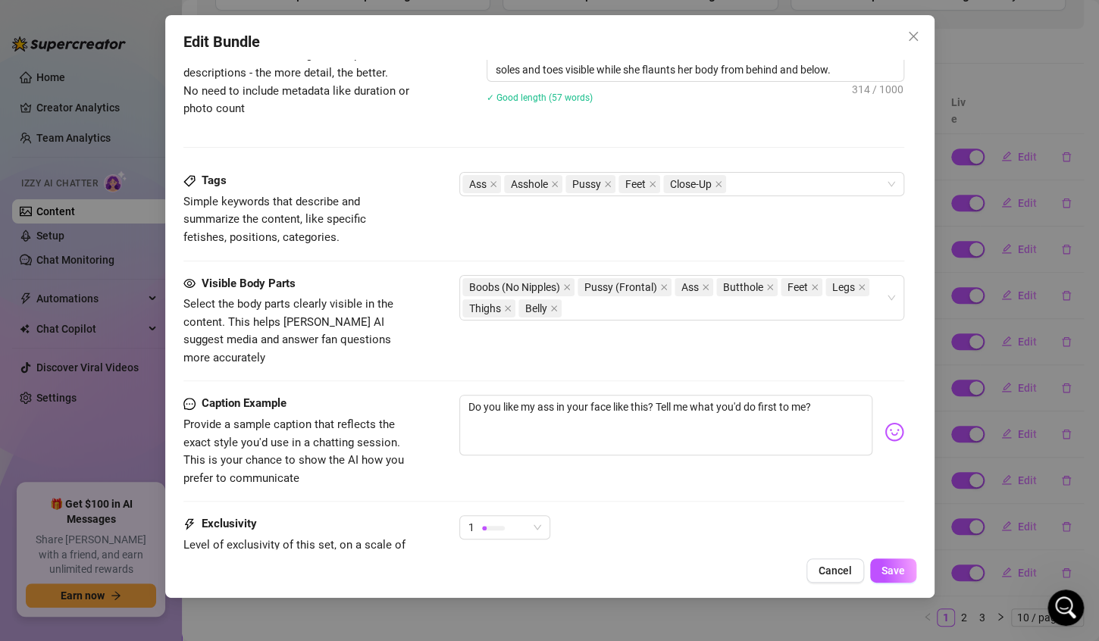
scroll to position [761, 0]
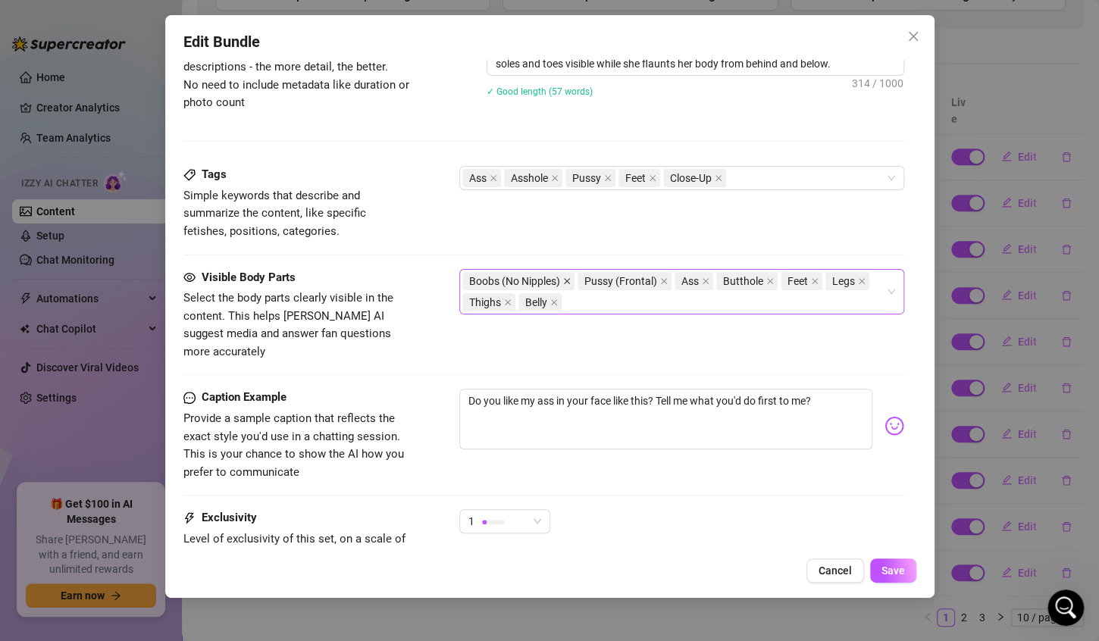
click at [566, 278] on icon "close" at bounding box center [567, 281] width 6 height 6
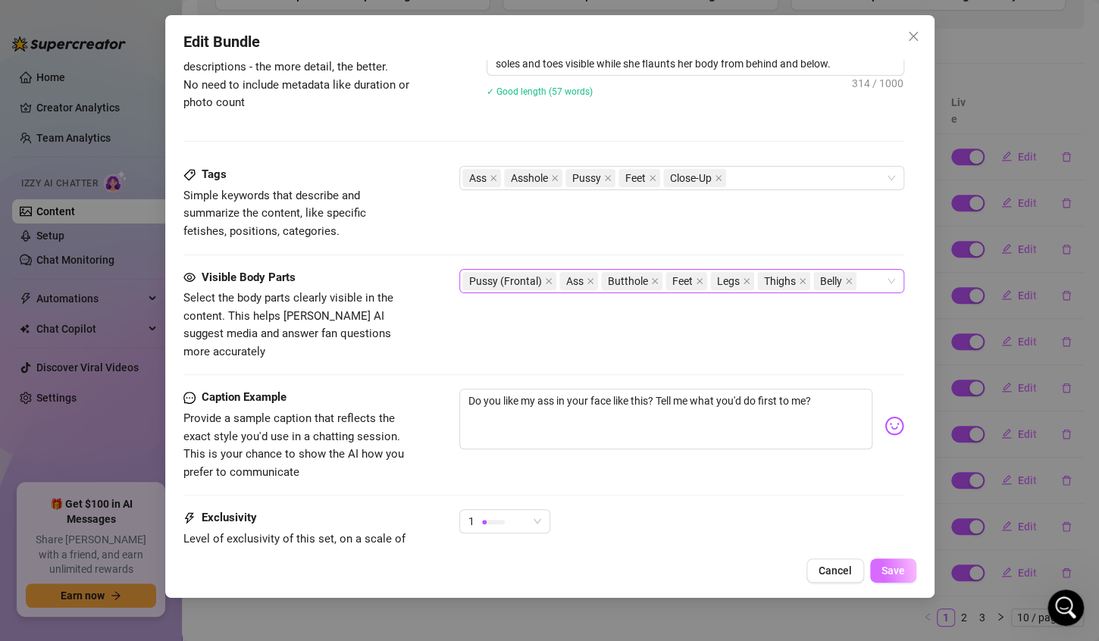
click at [899, 572] on span "Save" at bounding box center [894, 571] width 24 height 12
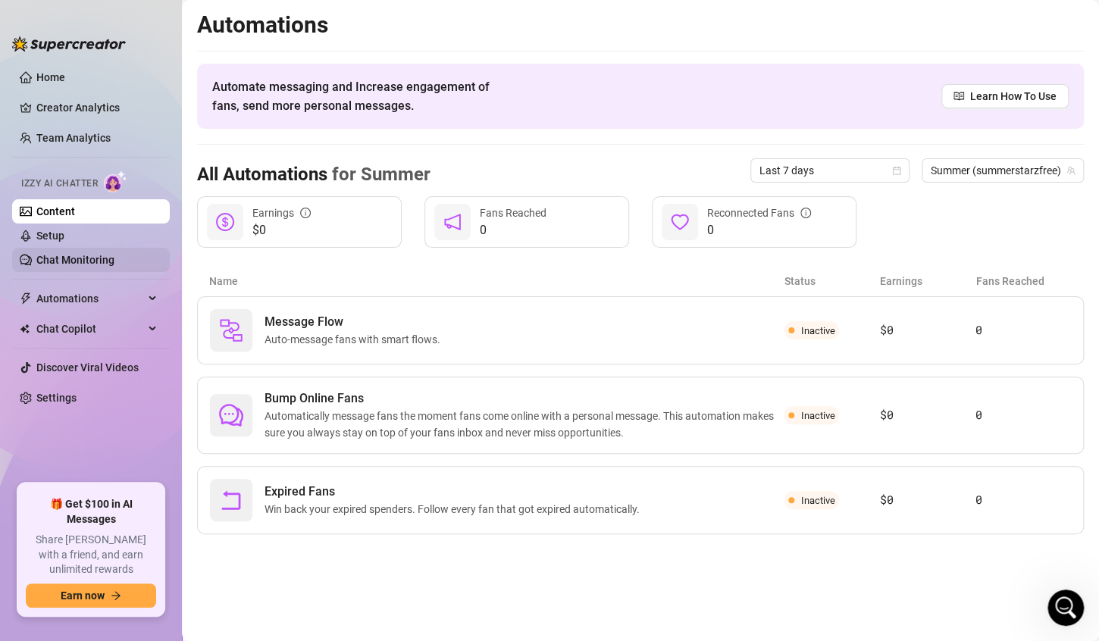
click at [71, 262] on link "Chat Monitoring" at bounding box center [75, 260] width 78 height 12
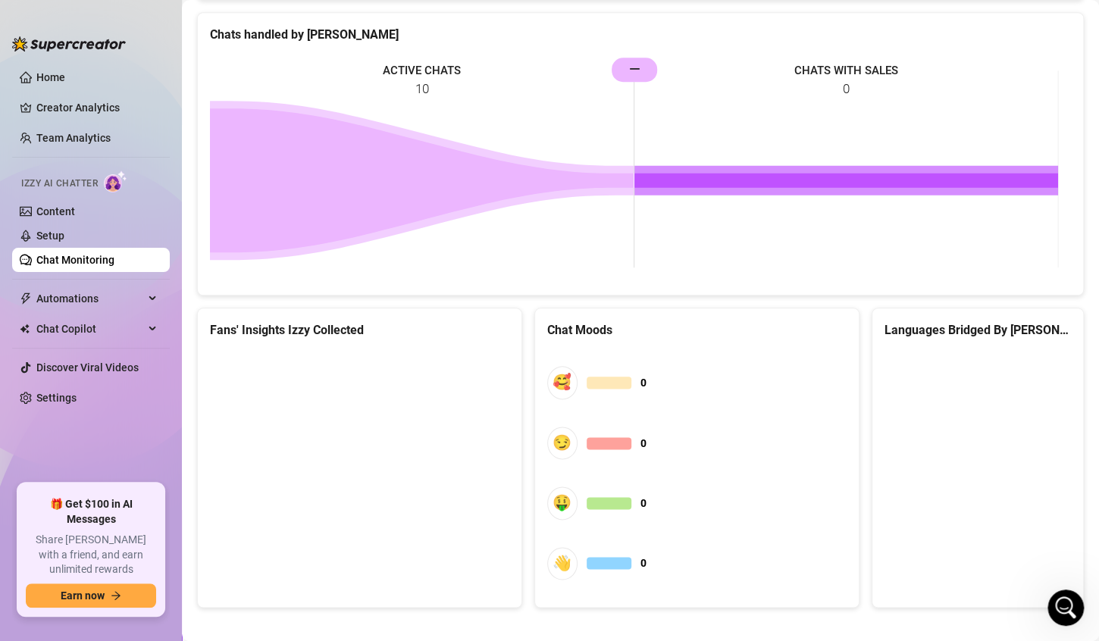
scroll to position [646, 0]
click at [75, 328] on span "Chat Copilot" at bounding box center [90, 329] width 108 height 24
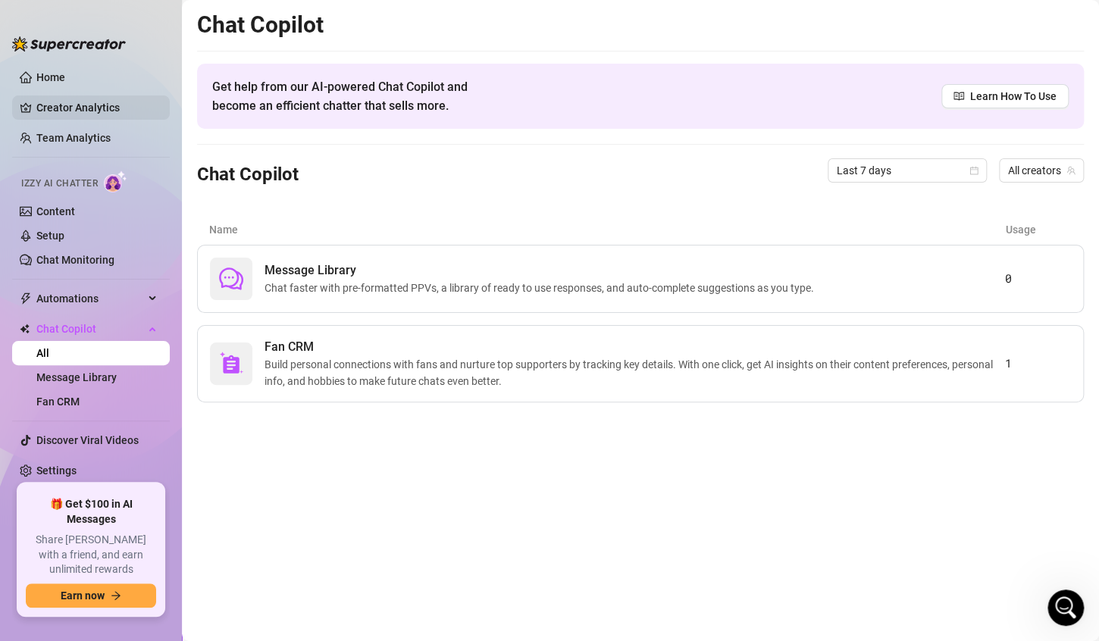
click at [52, 112] on link "Creator Analytics" at bounding box center [96, 108] width 121 height 24
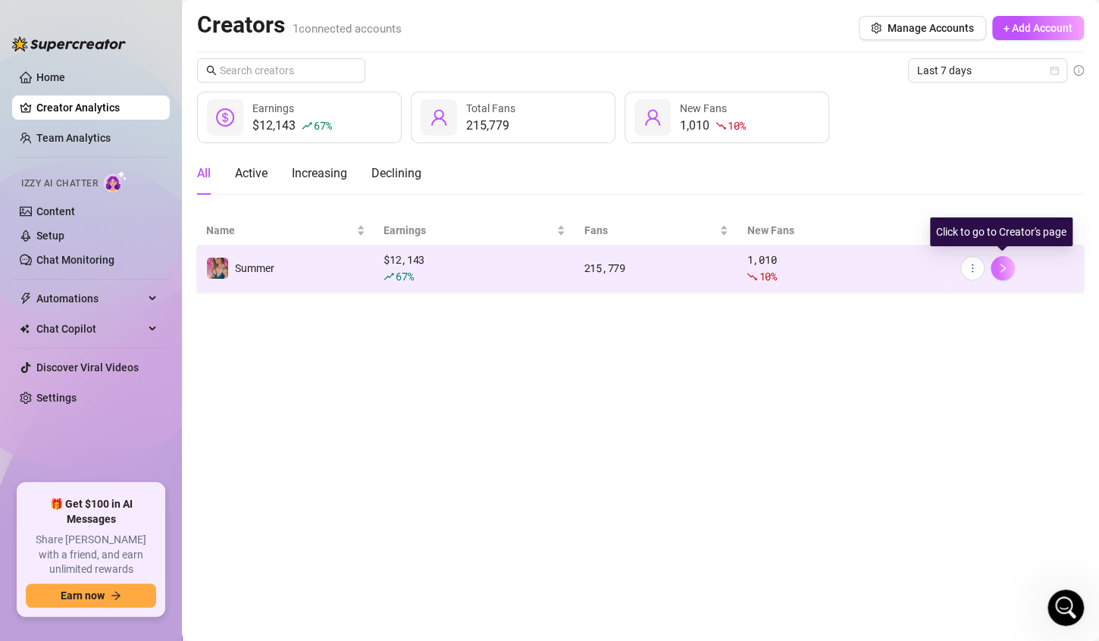
click at [1009, 274] on button "button" at bounding box center [1003, 268] width 24 height 24
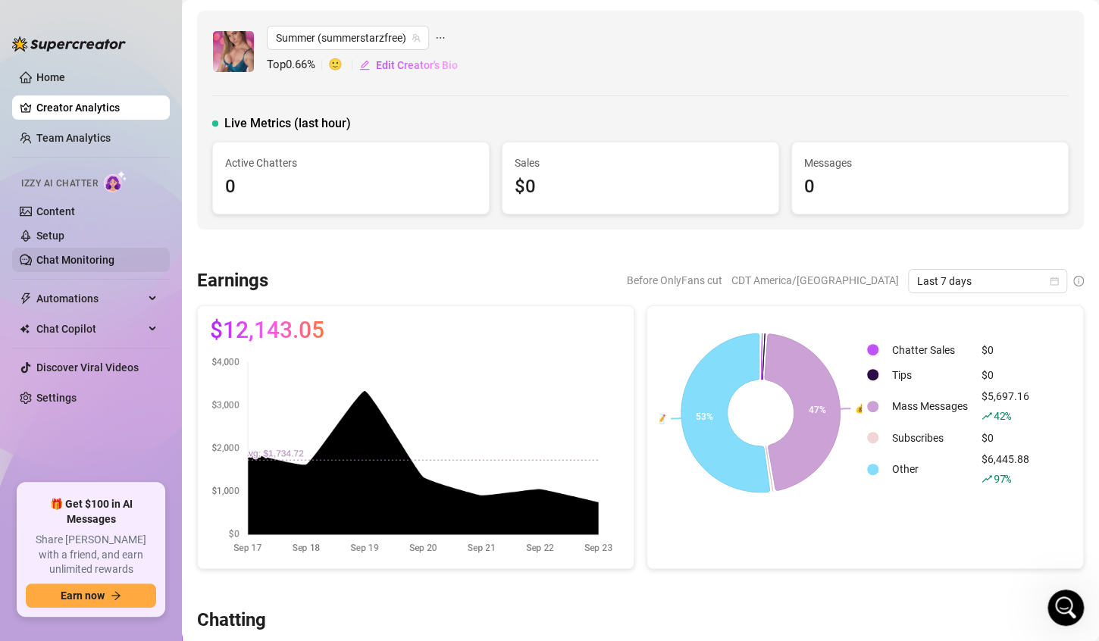
click at [51, 262] on link "Chat Monitoring" at bounding box center [75, 260] width 78 height 12
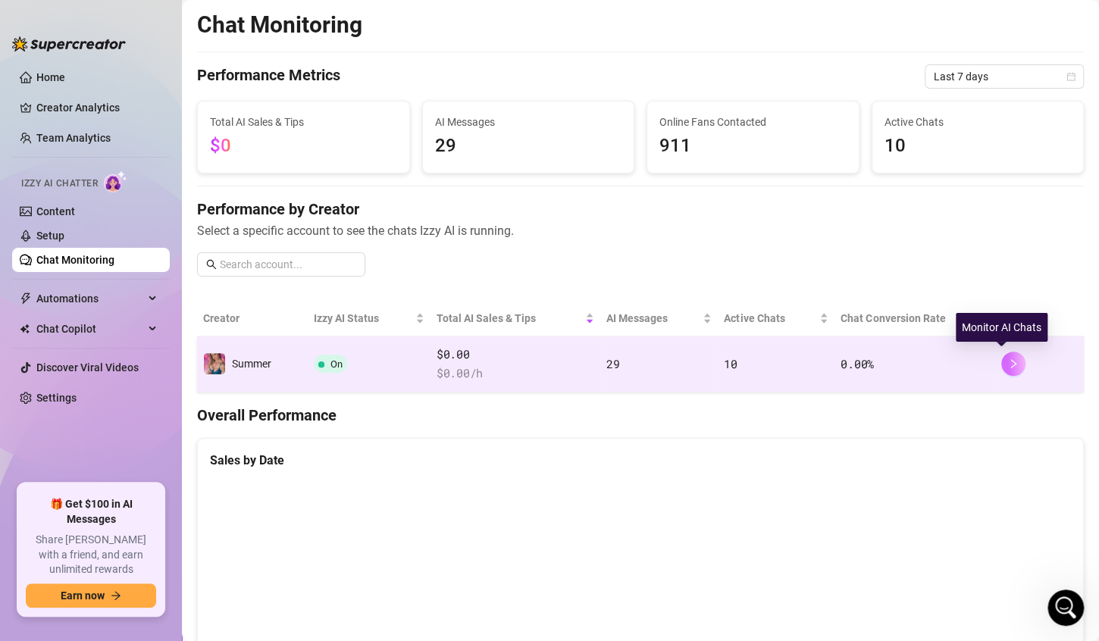
click at [1003, 369] on button "button" at bounding box center [1014, 364] width 24 height 24
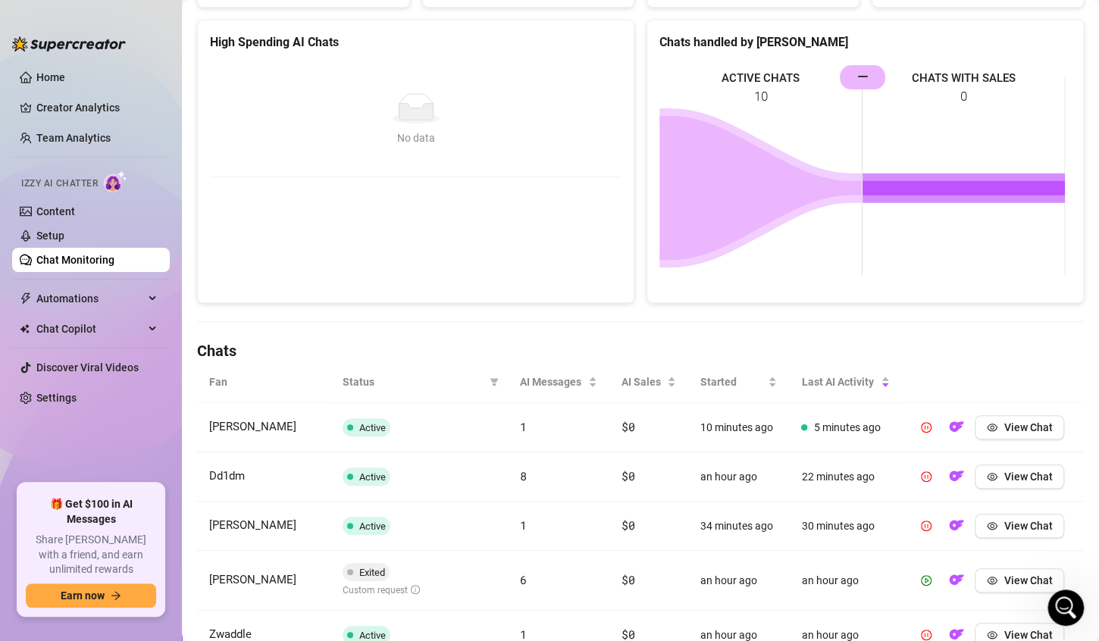
scroll to position [205, 0]
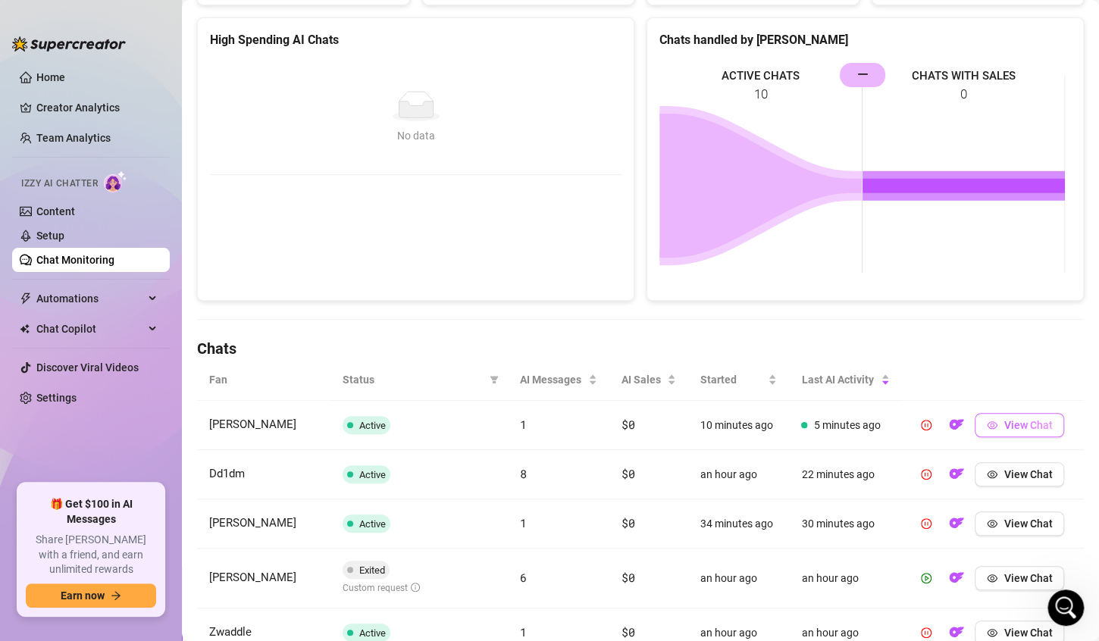
click at [1027, 422] on span "View Chat" at bounding box center [1028, 425] width 49 height 12
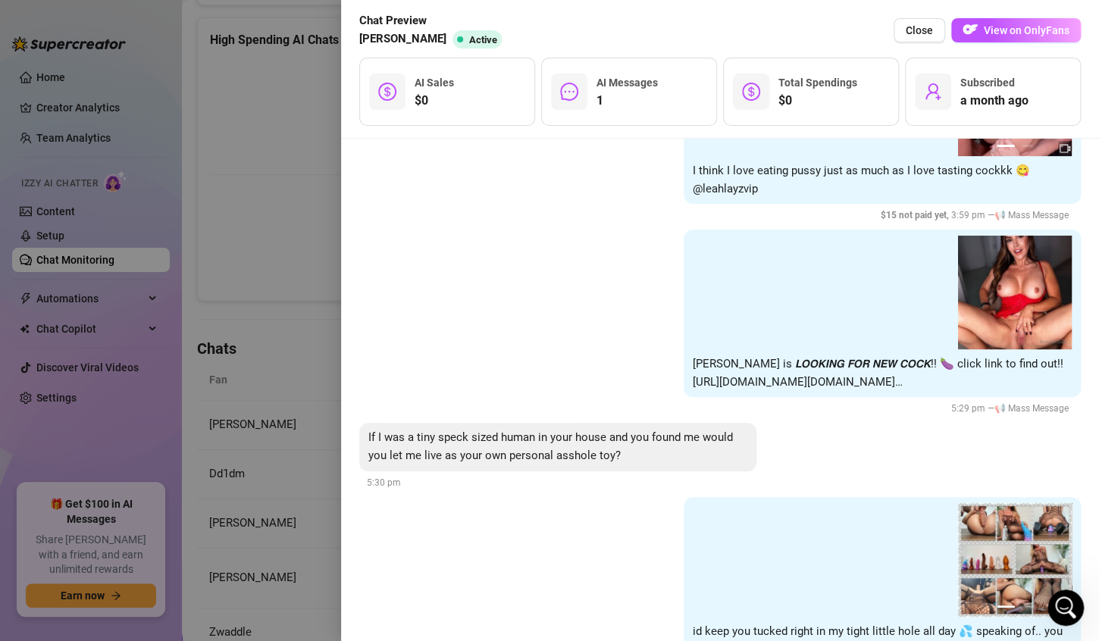
scroll to position [2924, 0]
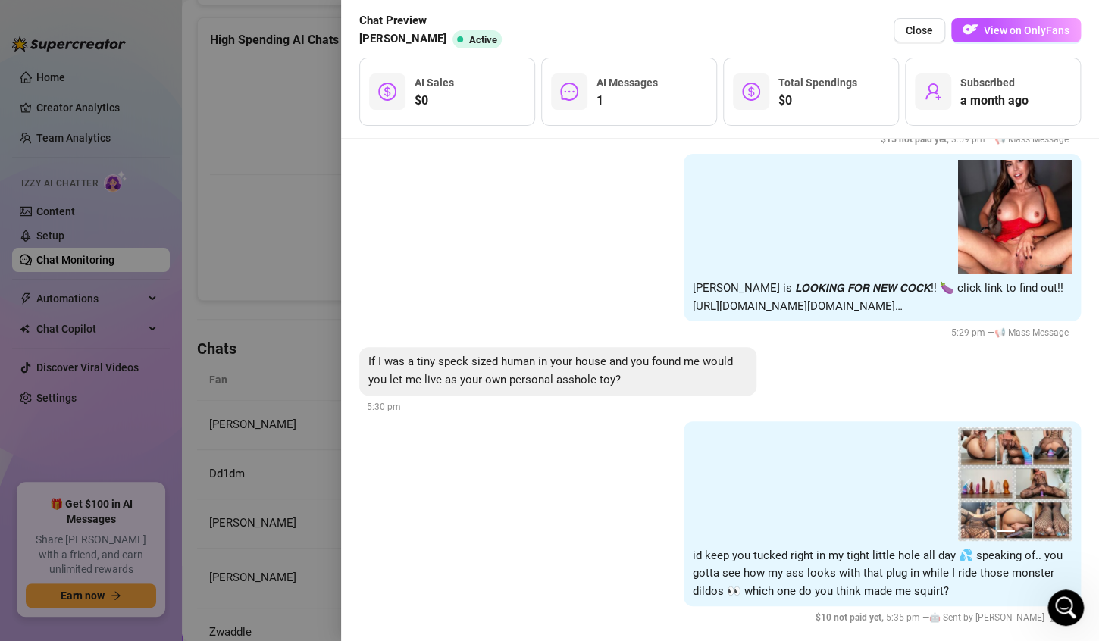
click at [251, 229] on div at bounding box center [549, 320] width 1099 height 641
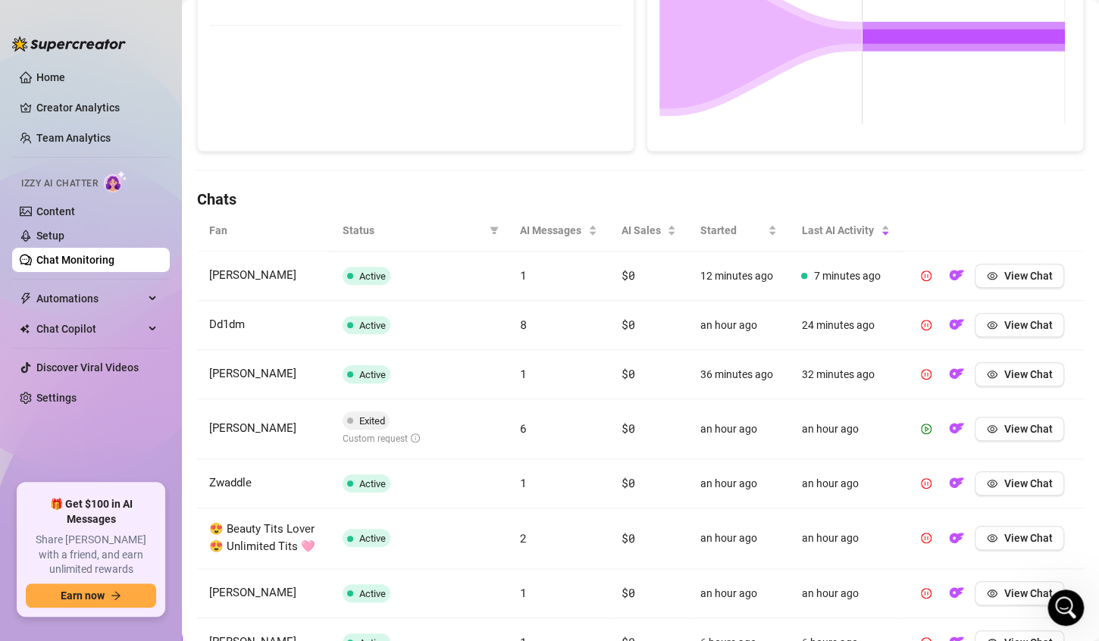
scroll to position [353, 0]
click at [1015, 321] on span "View Chat" at bounding box center [1028, 326] width 49 height 12
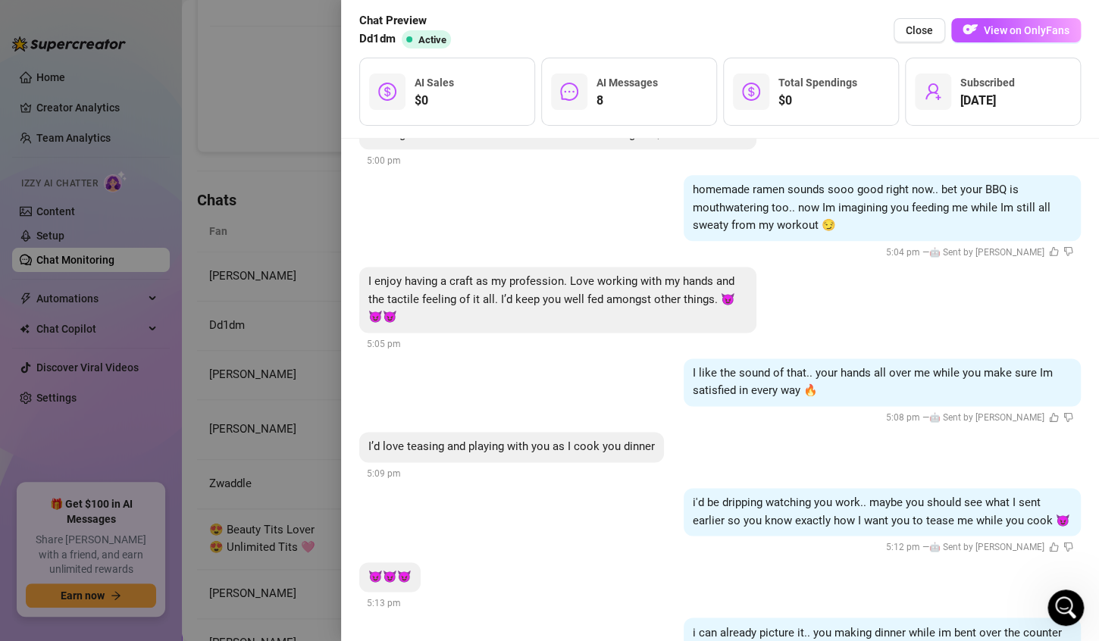
scroll to position [6513, 0]
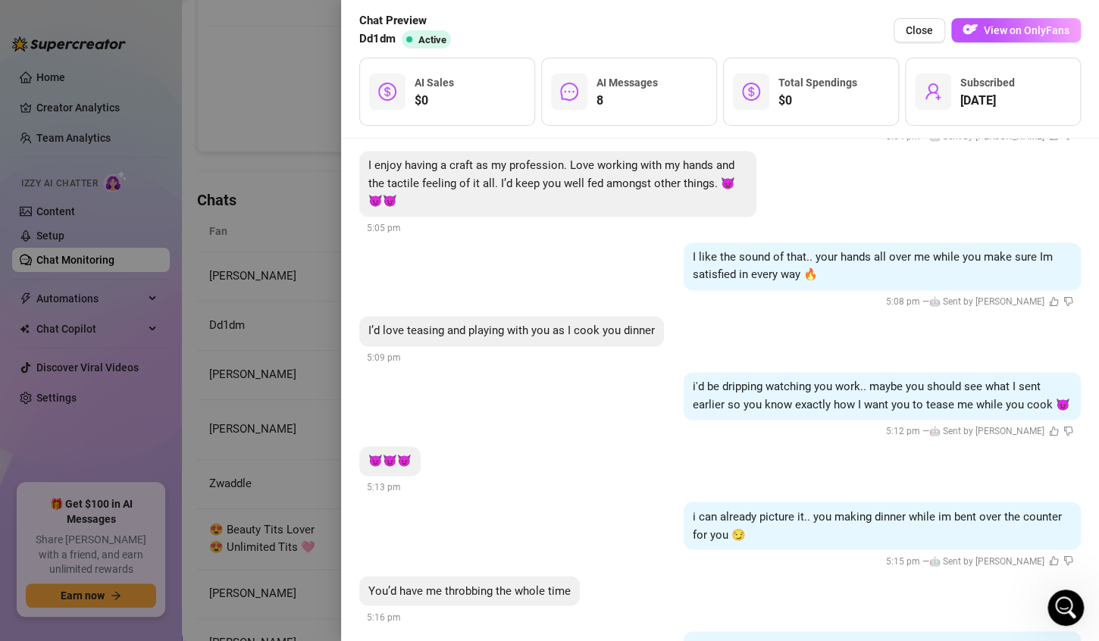
click at [278, 129] on div at bounding box center [549, 320] width 1099 height 641
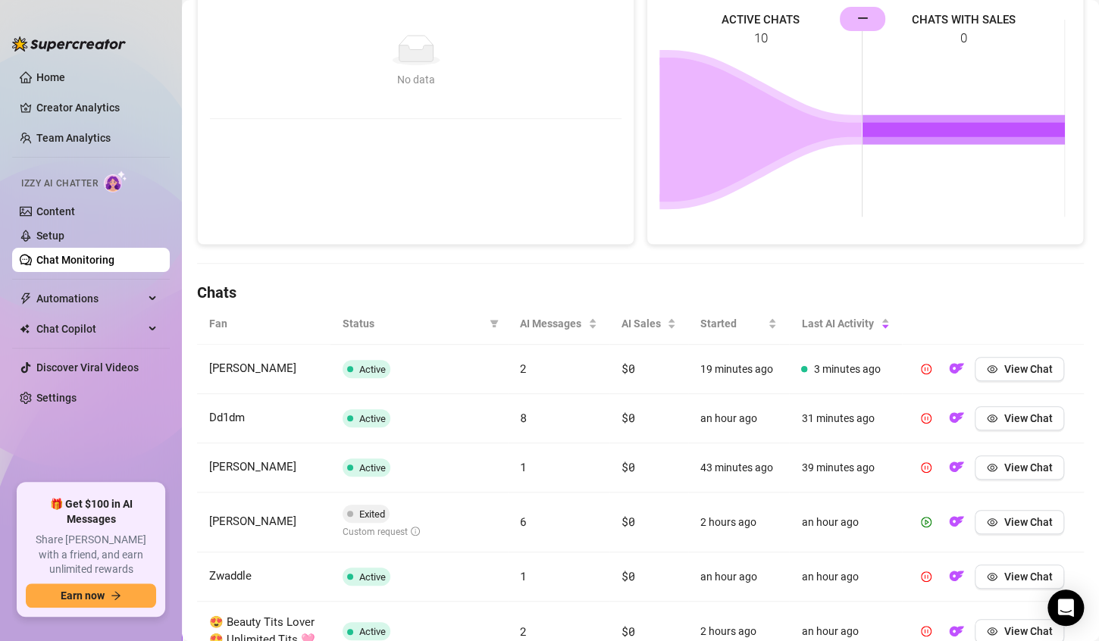
scroll to position [262, 0]
click at [1004, 368] on span "View Chat" at bounding box center [1028, 368] width 49 height 12
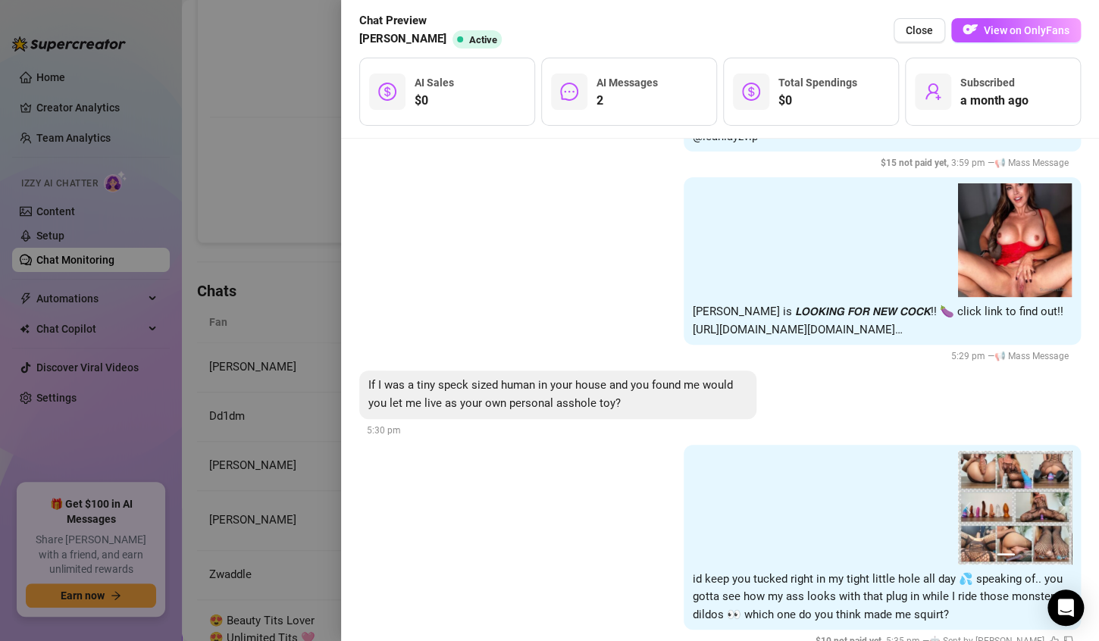
scroll to position [2997, 0]
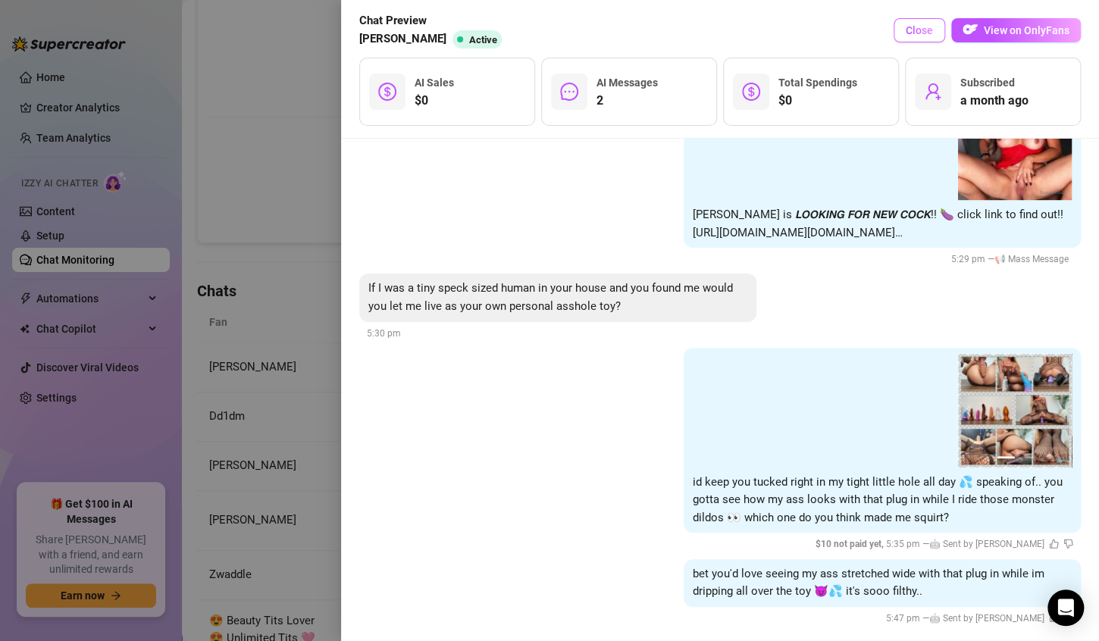
click at [927, 30] on span "Close" at bounding box center [919, 30] width 27 height 12
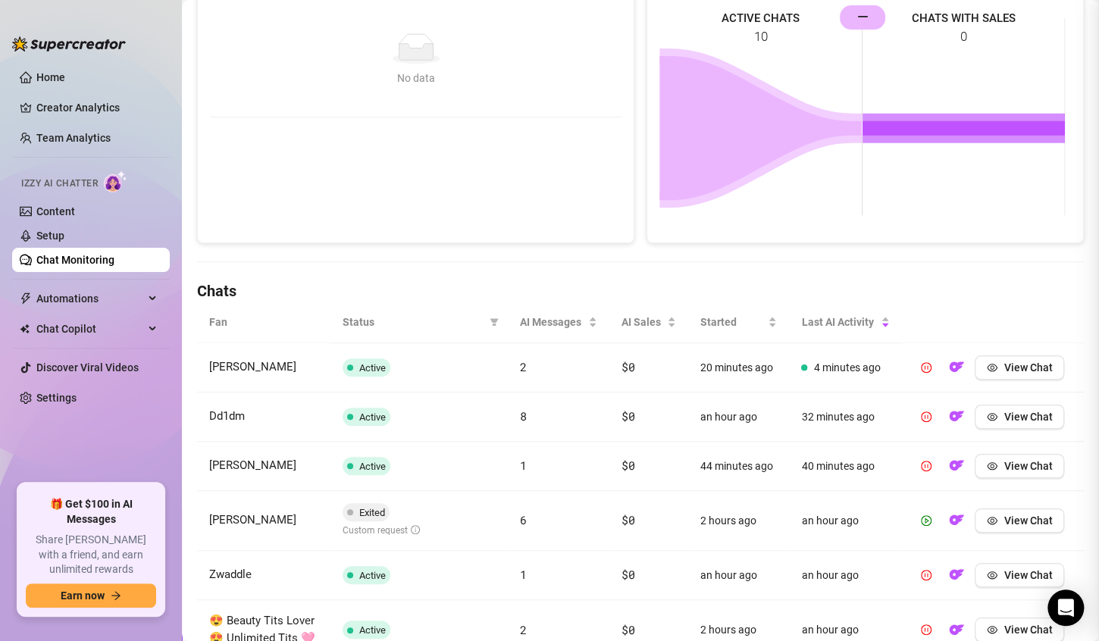
scroll to position [0, 0]
click at [1068, 604] on icon "Open Intercom Messenger" at bounding box center [1065, 608] width 17 height 20
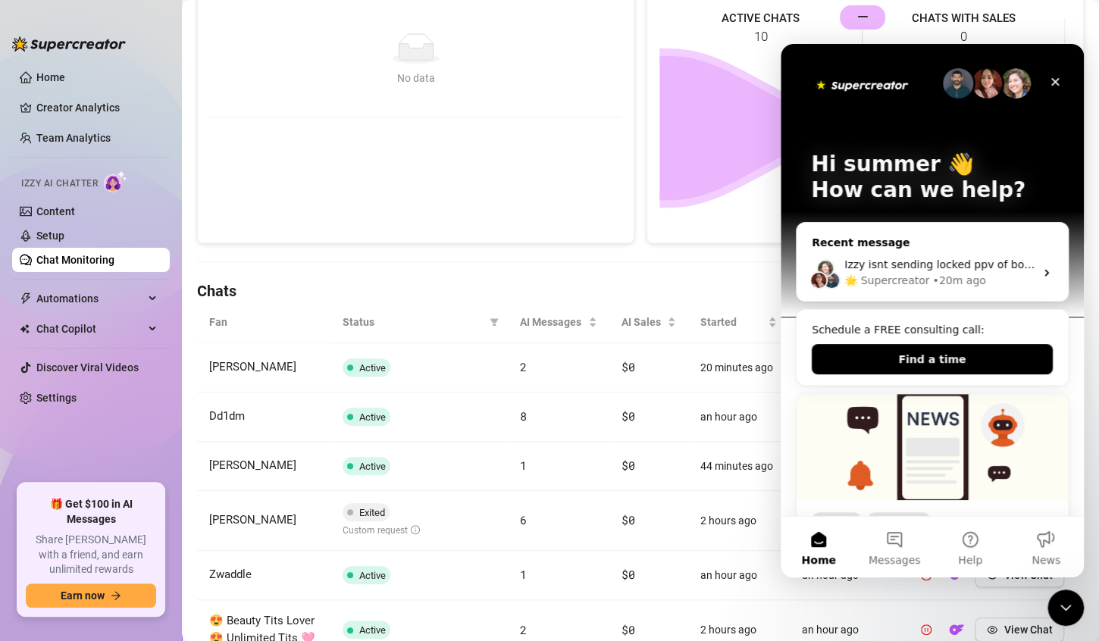
click at [917, 278] on div "🌟 Supercreator" at bounding box center [887, 281] width 85 height 16
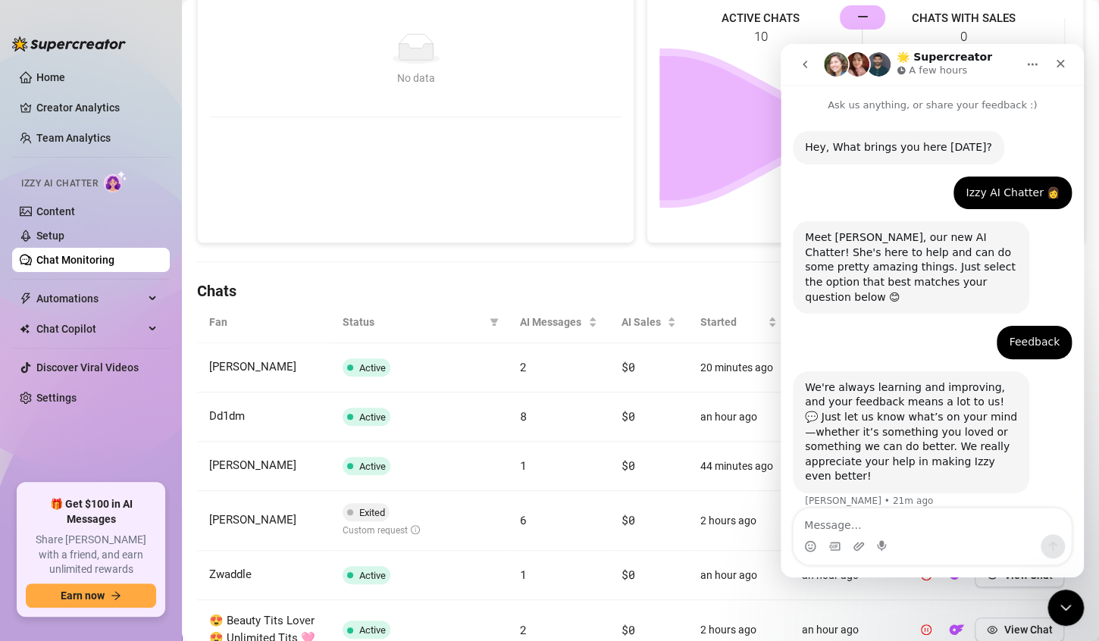
scroll to position [61, 0]
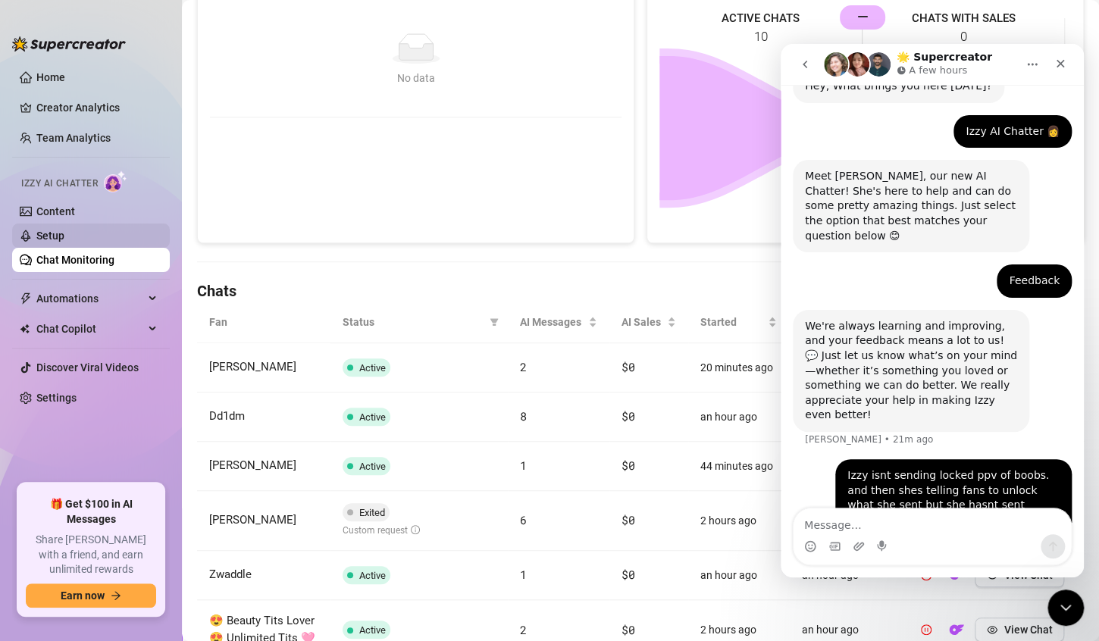
click at [51, 239] on link "Setup" at bounding box center [50, 236] width 28 height 12
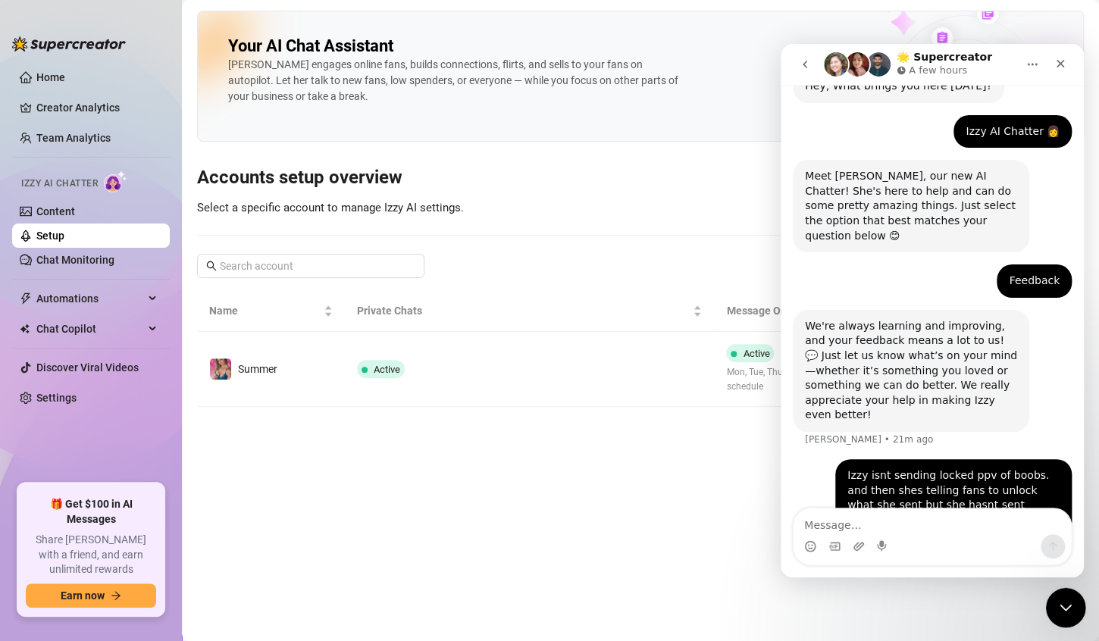
click at [1071, 599] on icon "Close Intercom Messenger" at bounding box center [1064, 606] width 18 height 18
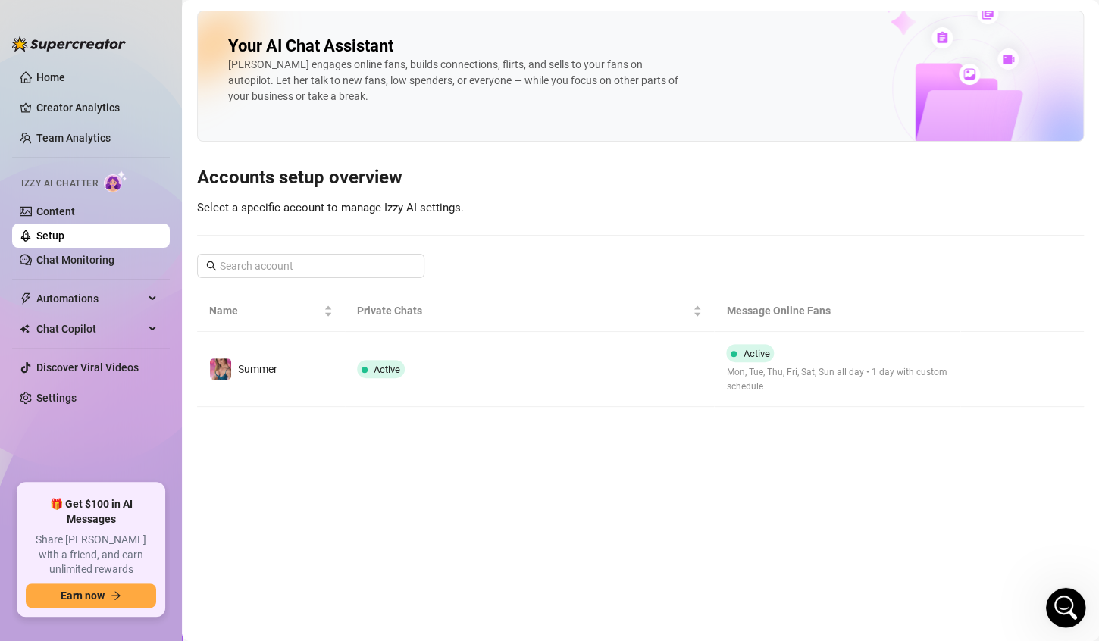
scroll to position [61, 0]
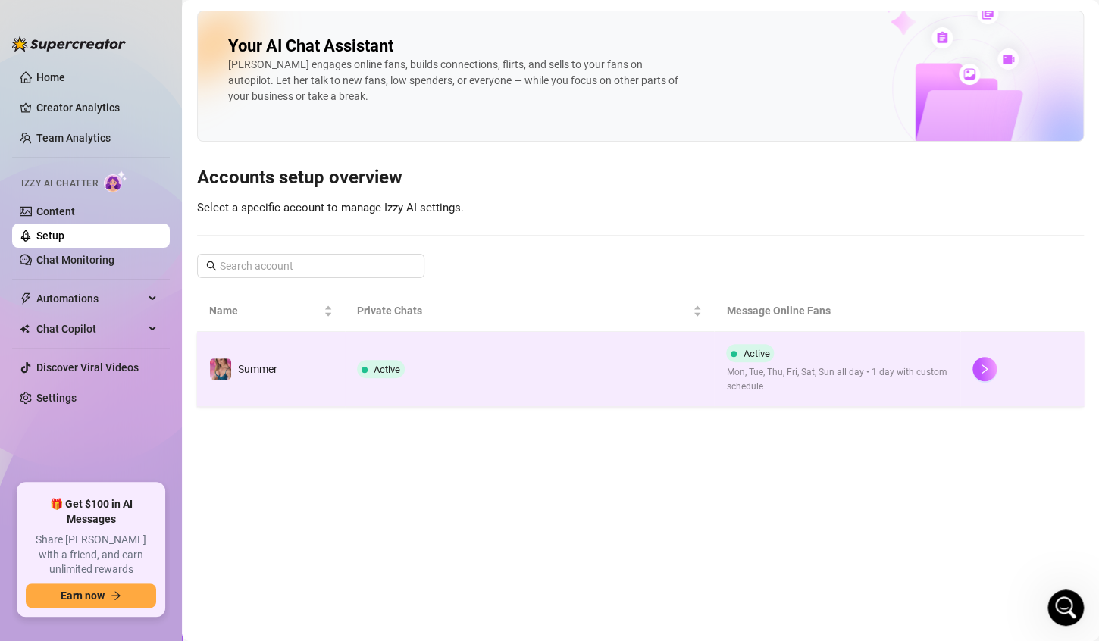
click at [821, 357] on div "Active Mon, Tue, Thu, Fri, Sat, Sun all day • 1 day with custom schedule" at bounding box center [837, 369] width 222 height 50
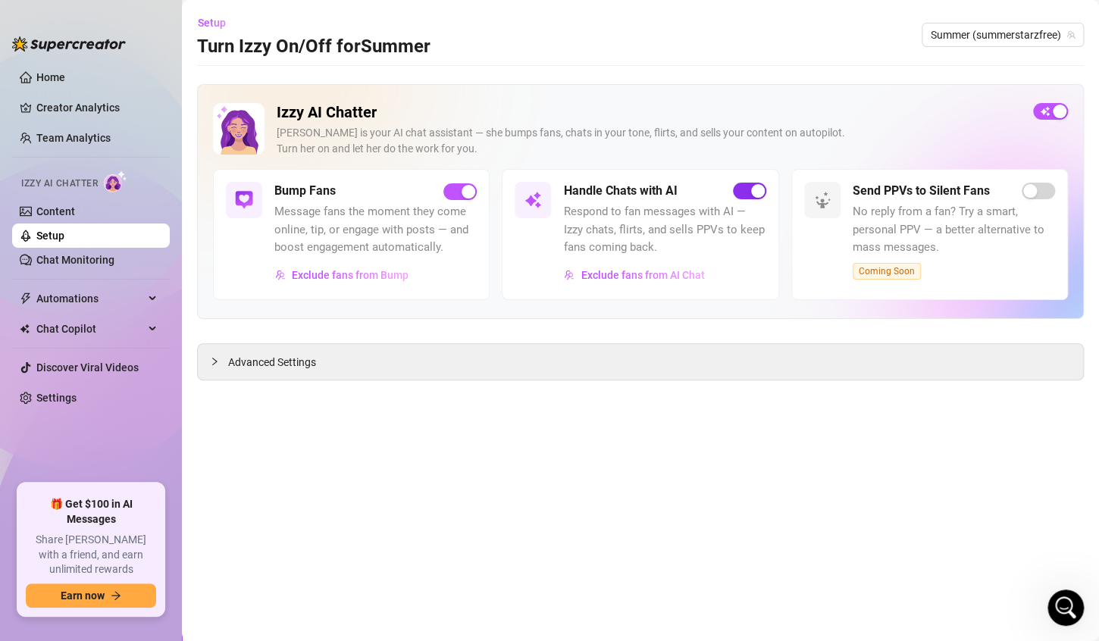
click at [743, 191] on span "button" at bounding box center [749, 191] width 33 height 17
